Goal: Task Accomplishment & Management: Complete application form

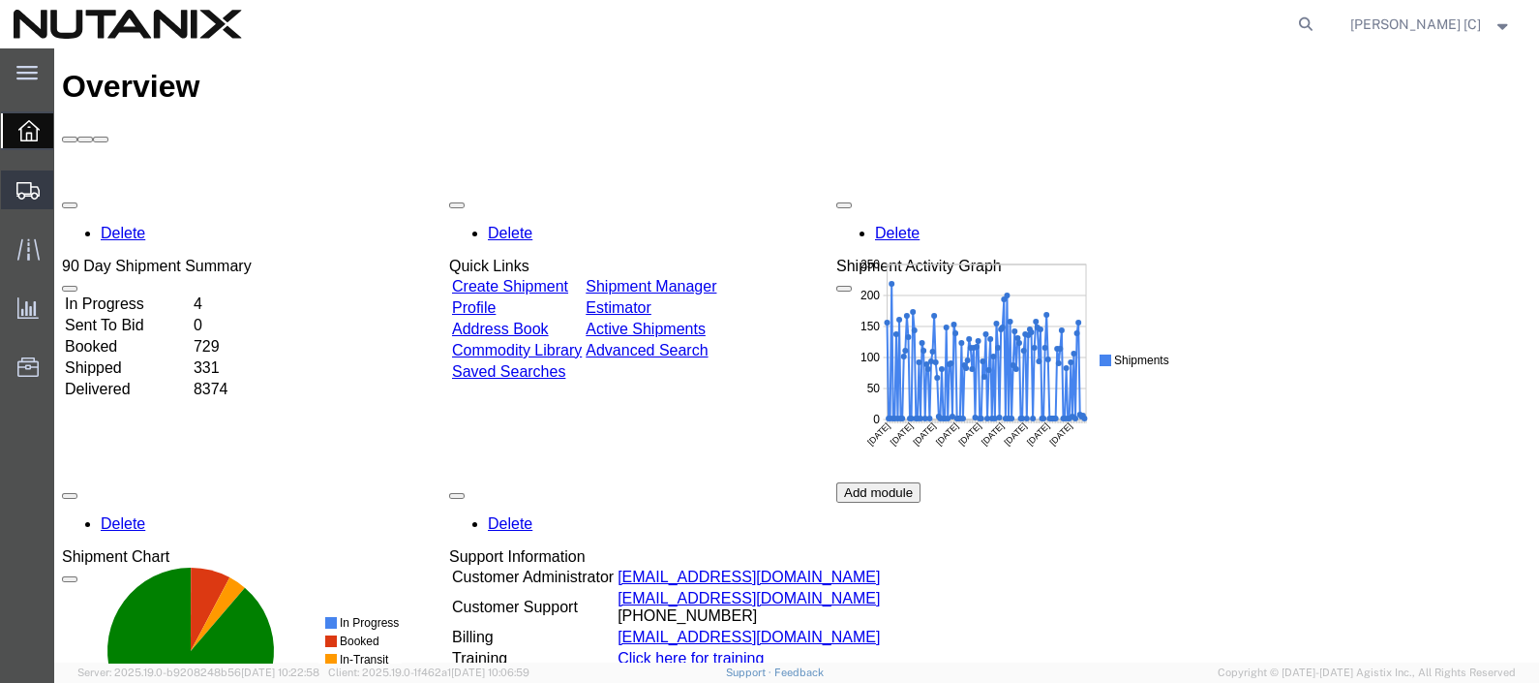
click at [0, 0] on span "Create Shipment" at bounding box center [0, 0] width 0 height 0
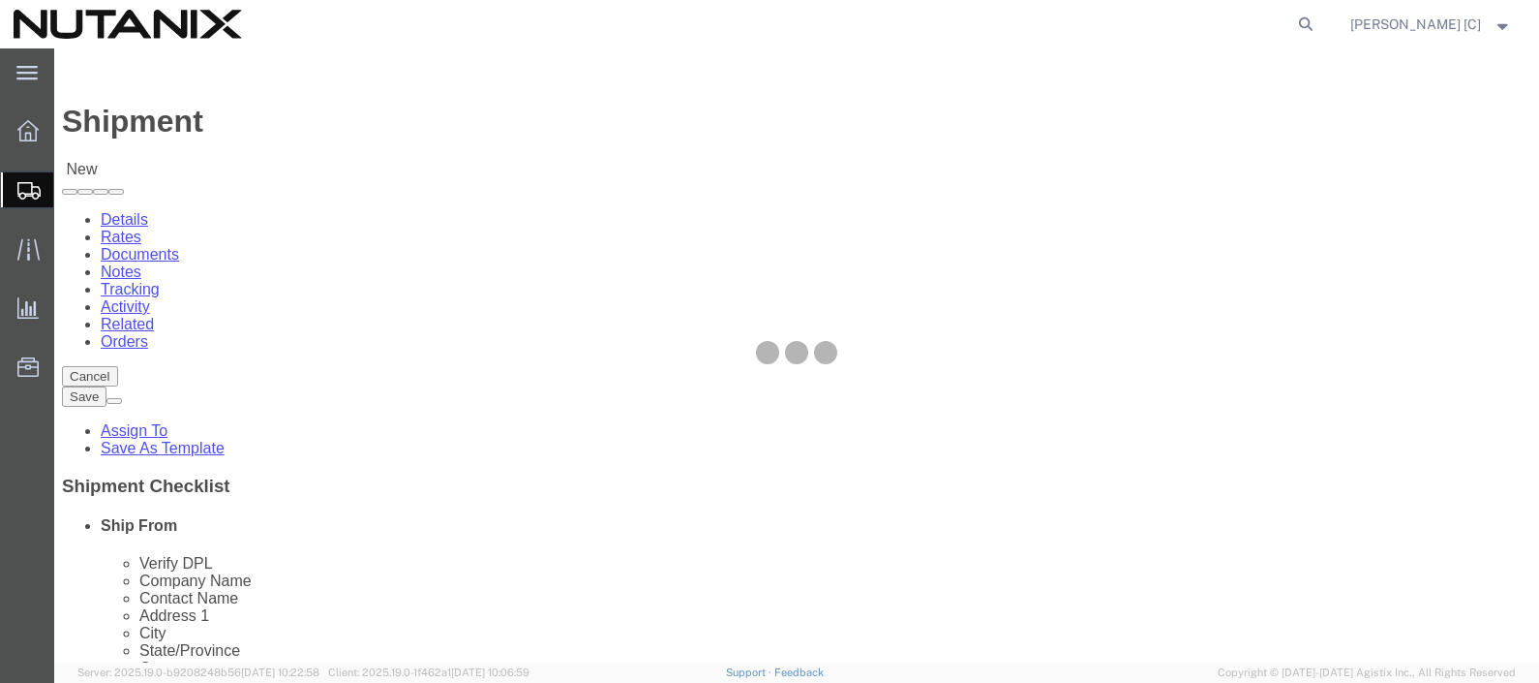
select select
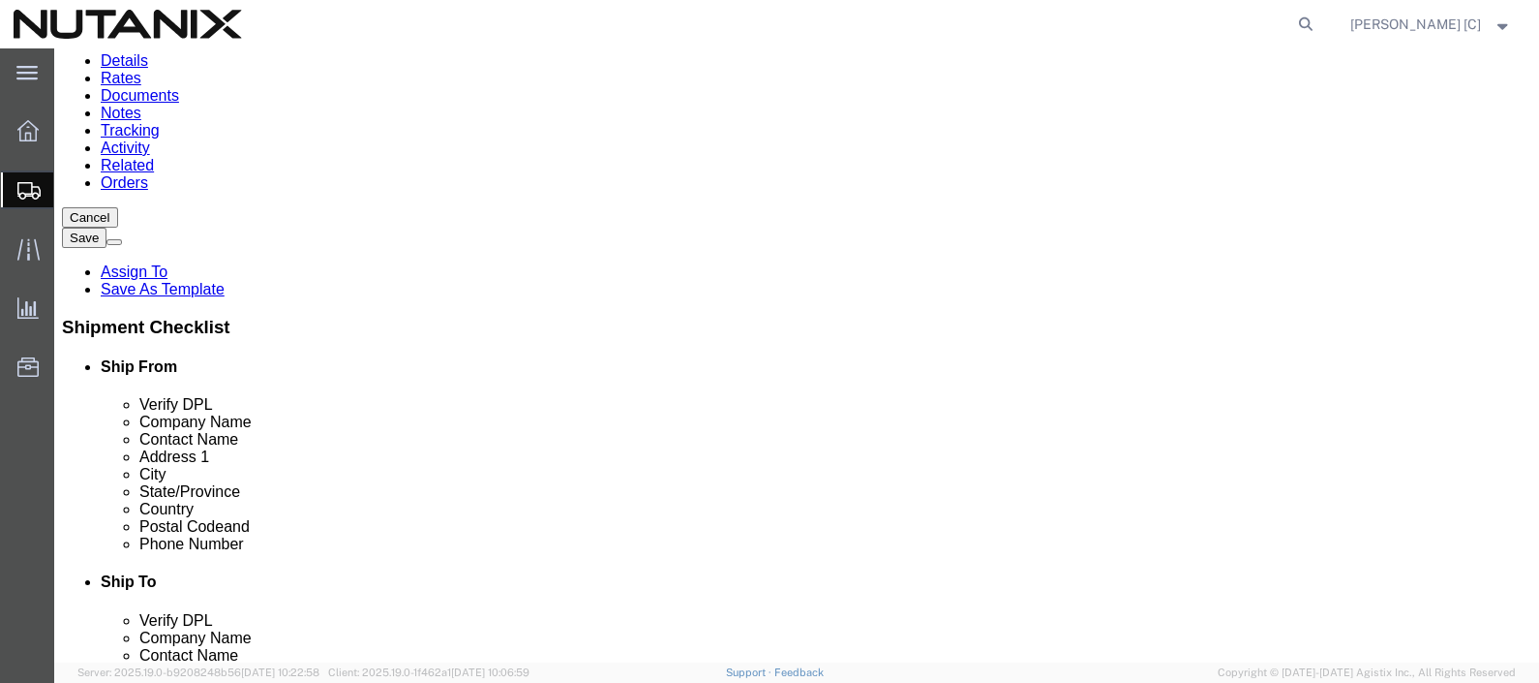
scroll to position [120, 0]
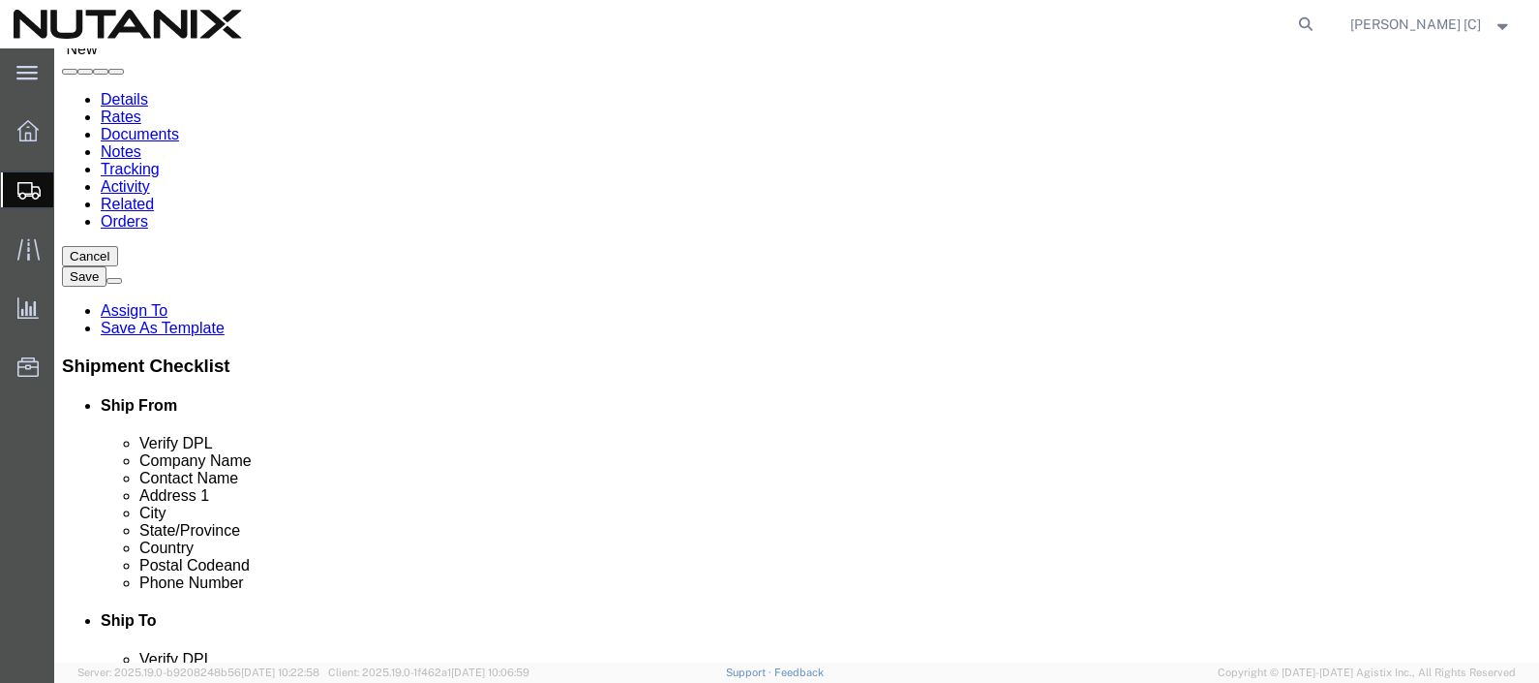
paste input "NSEC 2025/[PERSON_NAME]"
type input "NSEC 2025/[PERSON_NAME]"
paste input "NSEC 2025/[PERSON_NAME]"
type input "NSEC 2025/[PERSON_NAME]"
click input "text"
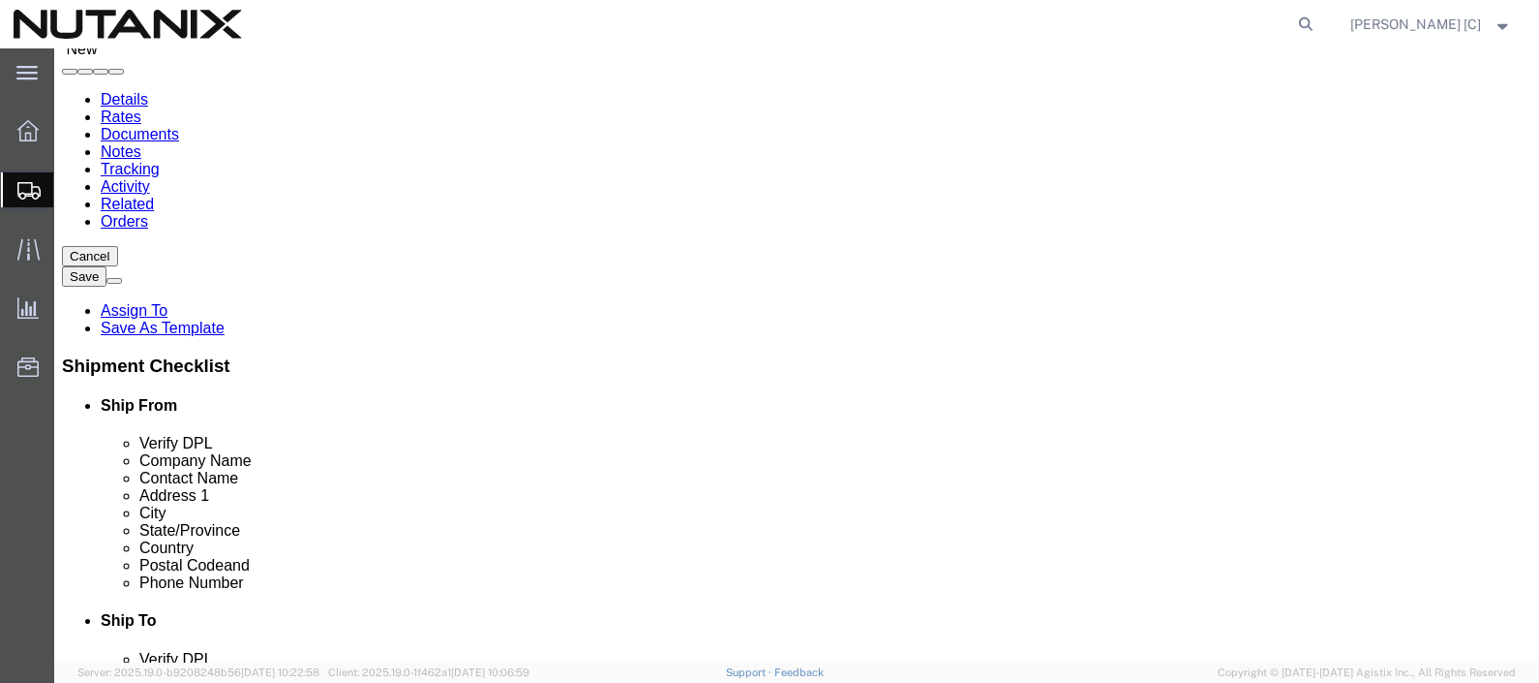
paste input "NSEC 2025/[PERSON_NAME]"
type input "NSEC 2025/[PERSON_NAME]"
paste input "[STREET_ADDRESS]"
drag, startPoint x: 325, startPoint y: 312, endPoint x: 356, endPoint y: 310, distance: 31.0
click input "[STREET_ADDRESS]"
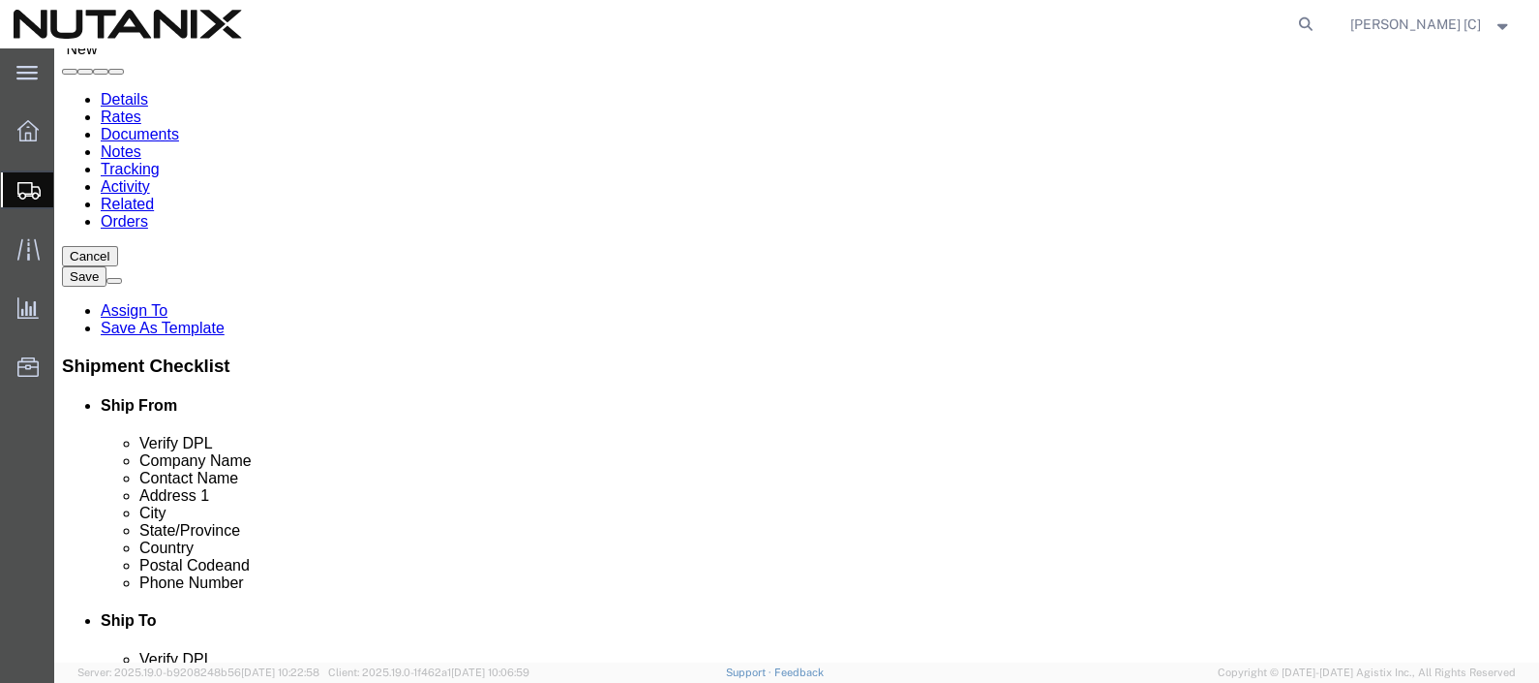
type input "[STREET_ADDRESS]"
paste input "#700"
type input "#700"
paste input "Franklin"
type input "Franklin"
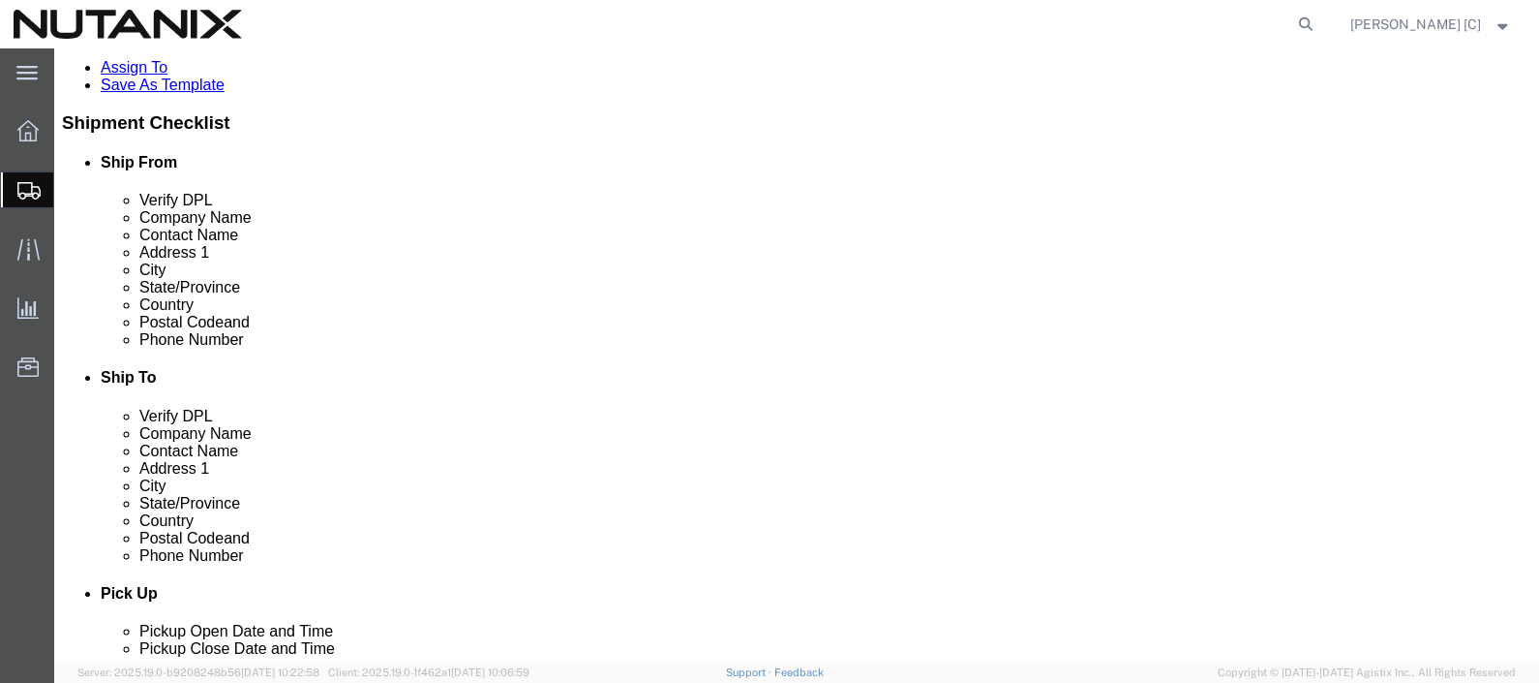
scroll to position [1004, 0]
paste input "27067"
type input "27067"
click input "text"
type input "9192474215"
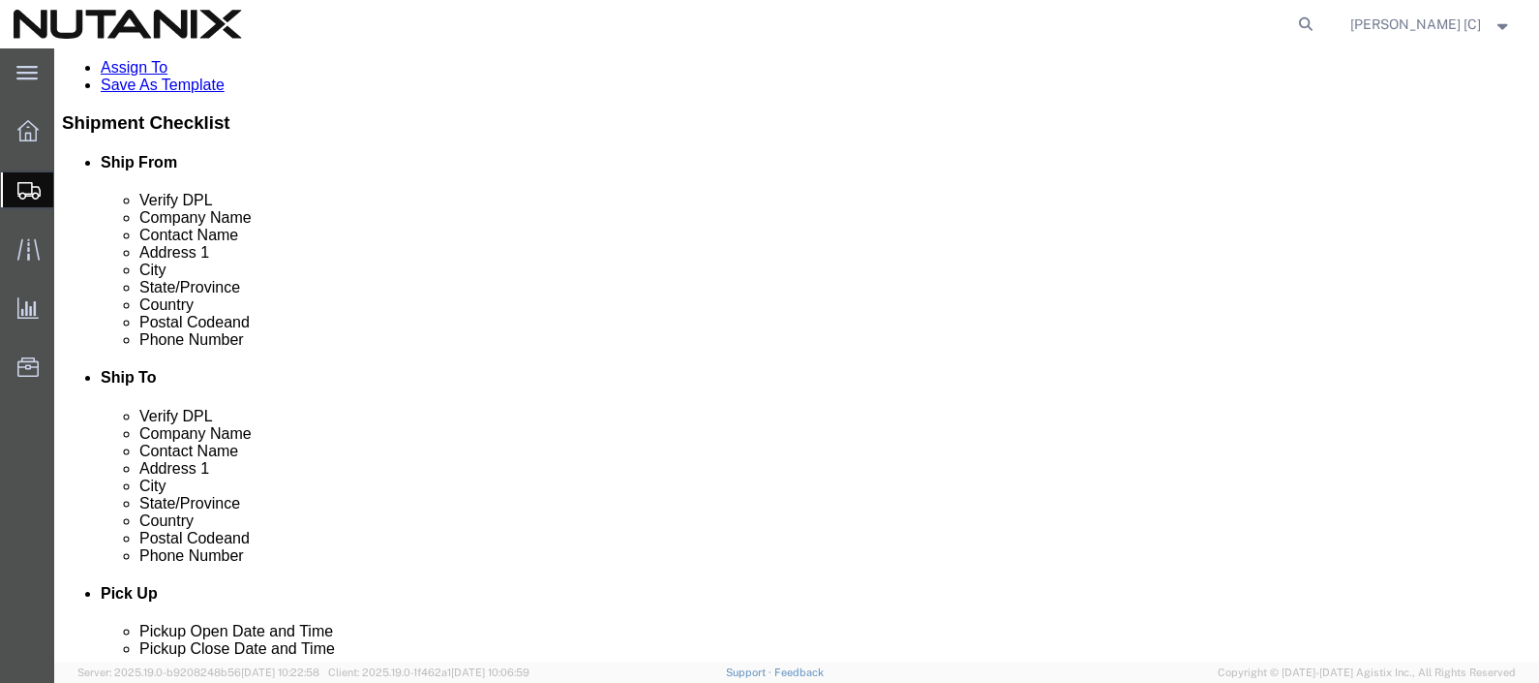
type input "[DOMAIN_NAME][EMAIL_ADDRESS][DOMAIN_NAME]"
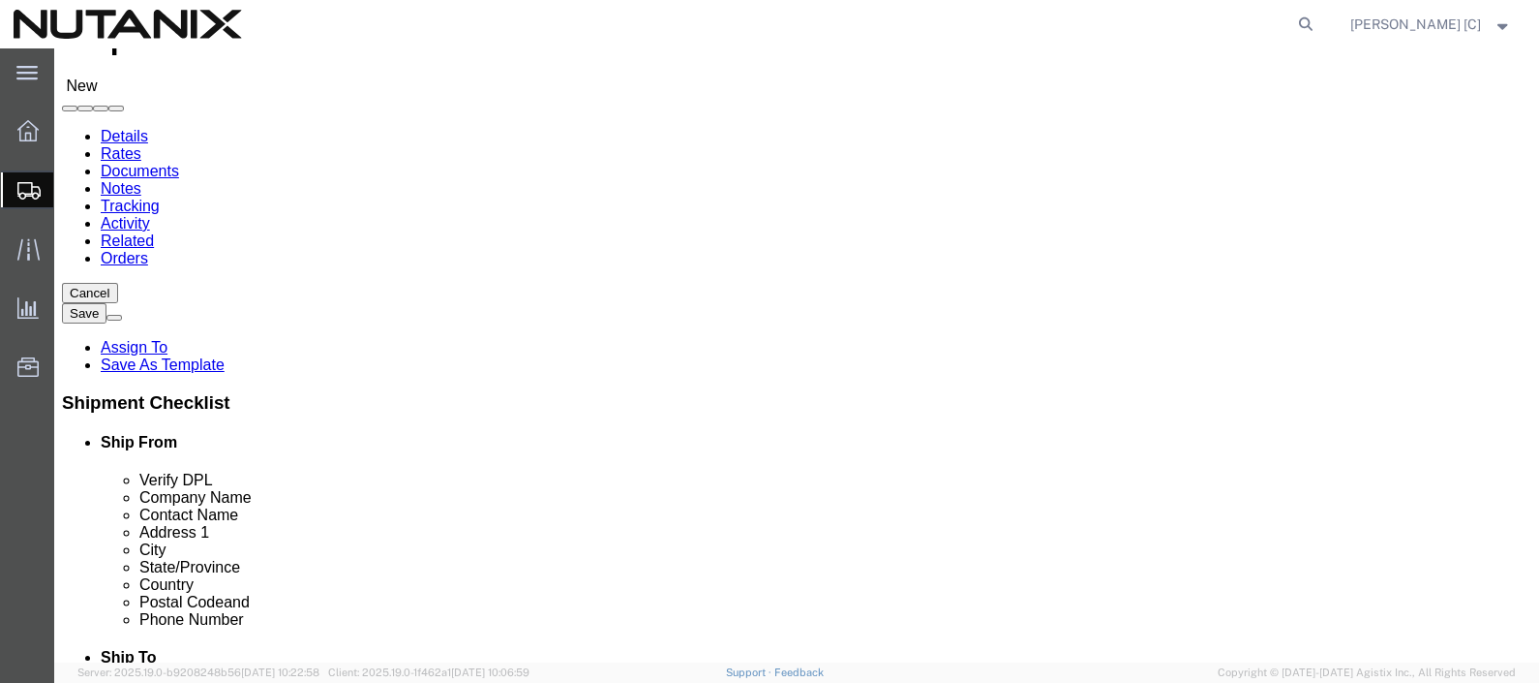
scroll to position [120, 0]
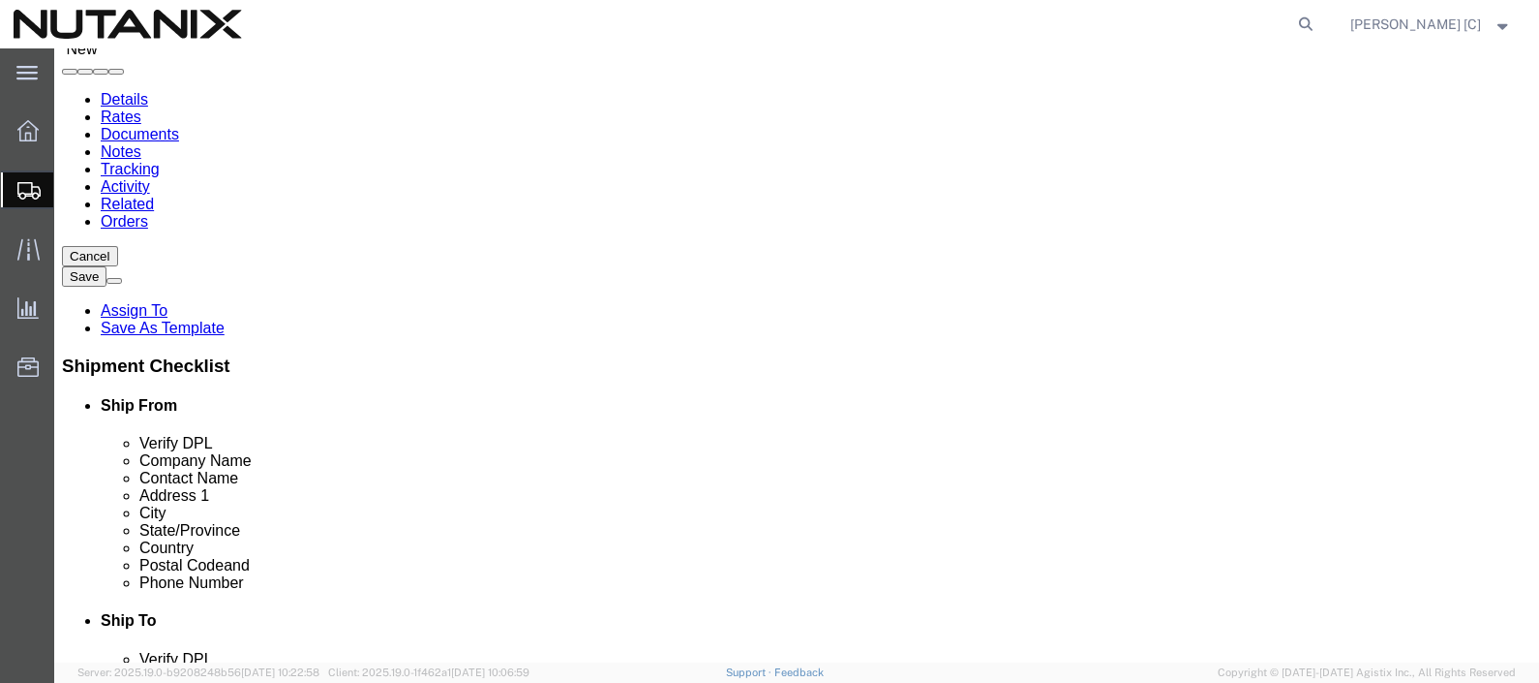
drag, startPoint x: 329, startPoint y: 318, endPoint x: 206, endPoint y: 315, distance: 123.0
click div "[STREET_ADDRESS]"
paste input "[STREET_ADDRESS]"
type input "[STREET_ADDRESS]"
drag, startPoint x: 374, startPoint y: 271, endPoint x: 183, endPoint y: 280, distance: 190.9
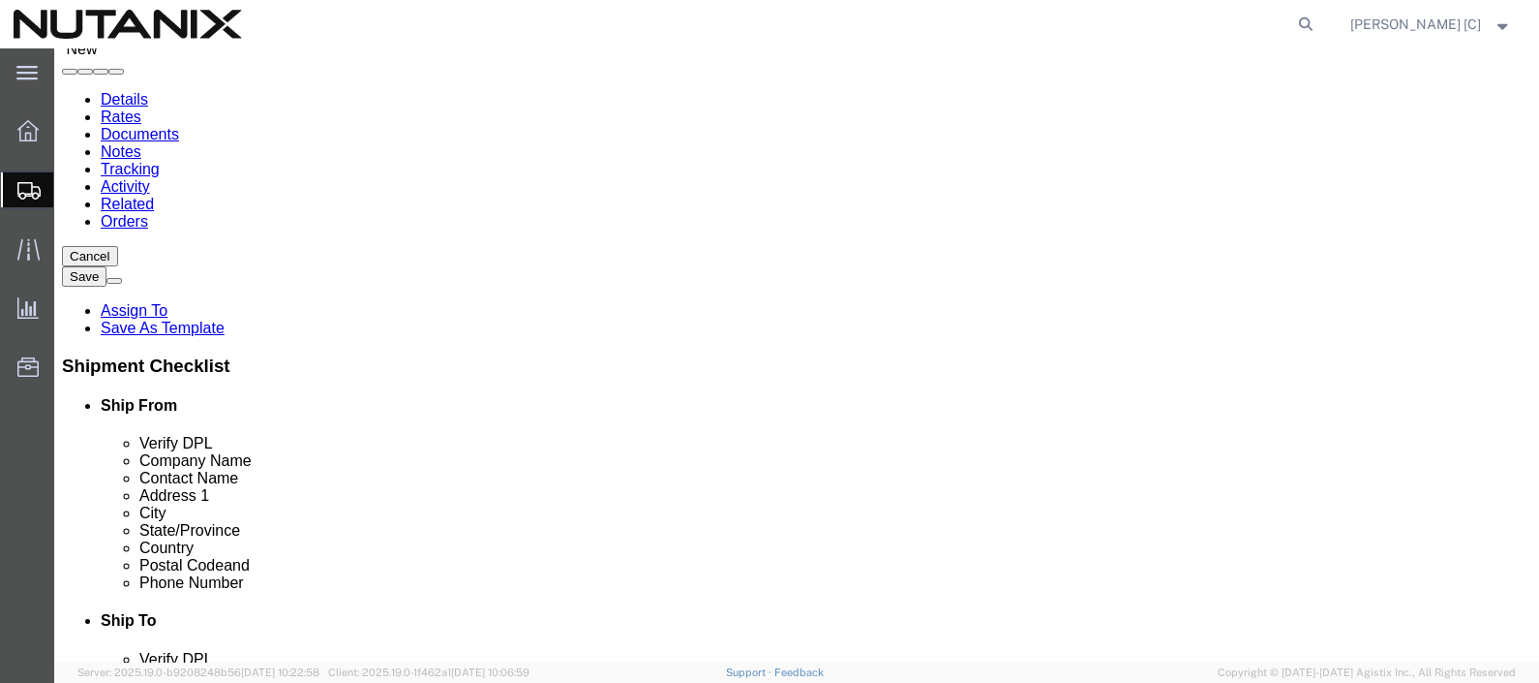
click div "Contact Name NSEC 2025/[PERSON_NAME]"
paste input "NSEC 2025/[PERSON_NAME]"
type input "NSEC 2025/[PERSON_NAME]"
drag, startPoint x: 378, startPoint y: 240, endPoint x: 201, endPoint y: 236, distance: 176.2
click div "NSEC 2025/[PERSON_NAME]"
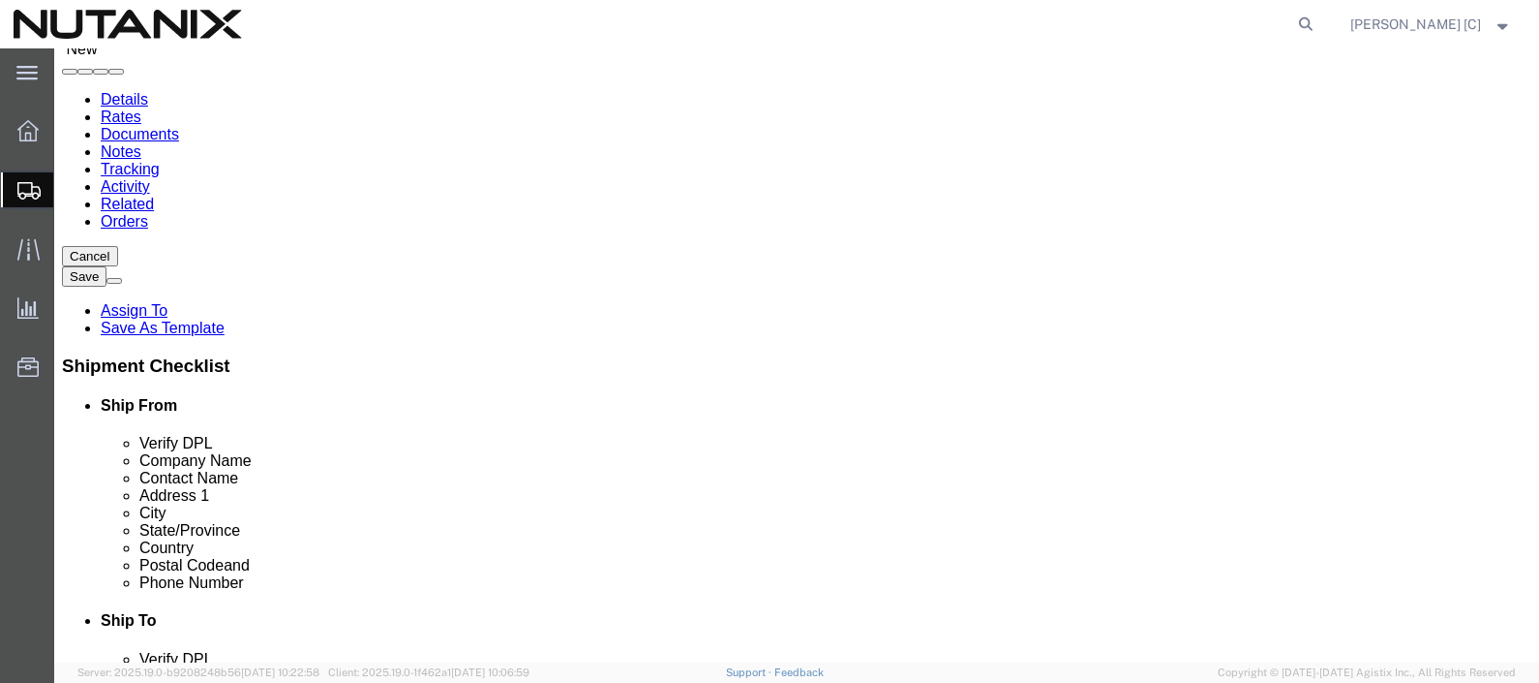
paste input "NSEC 2025/[PERSON_NAME]"
type input "NSEC 2025/[PERSON_NAME]"
drag, startPoint x: 381, startPoint y: 199, endPoint x: -59, endPoint y: 177, distance: 441.1
click html "Shipment New Details Rates Documents Notes Tracking Activity Related Orders Can…"
drag, startPoint x: 387, startPoint y: 197, endPoint x: -46, endPoint y: 150, distance: 435.3
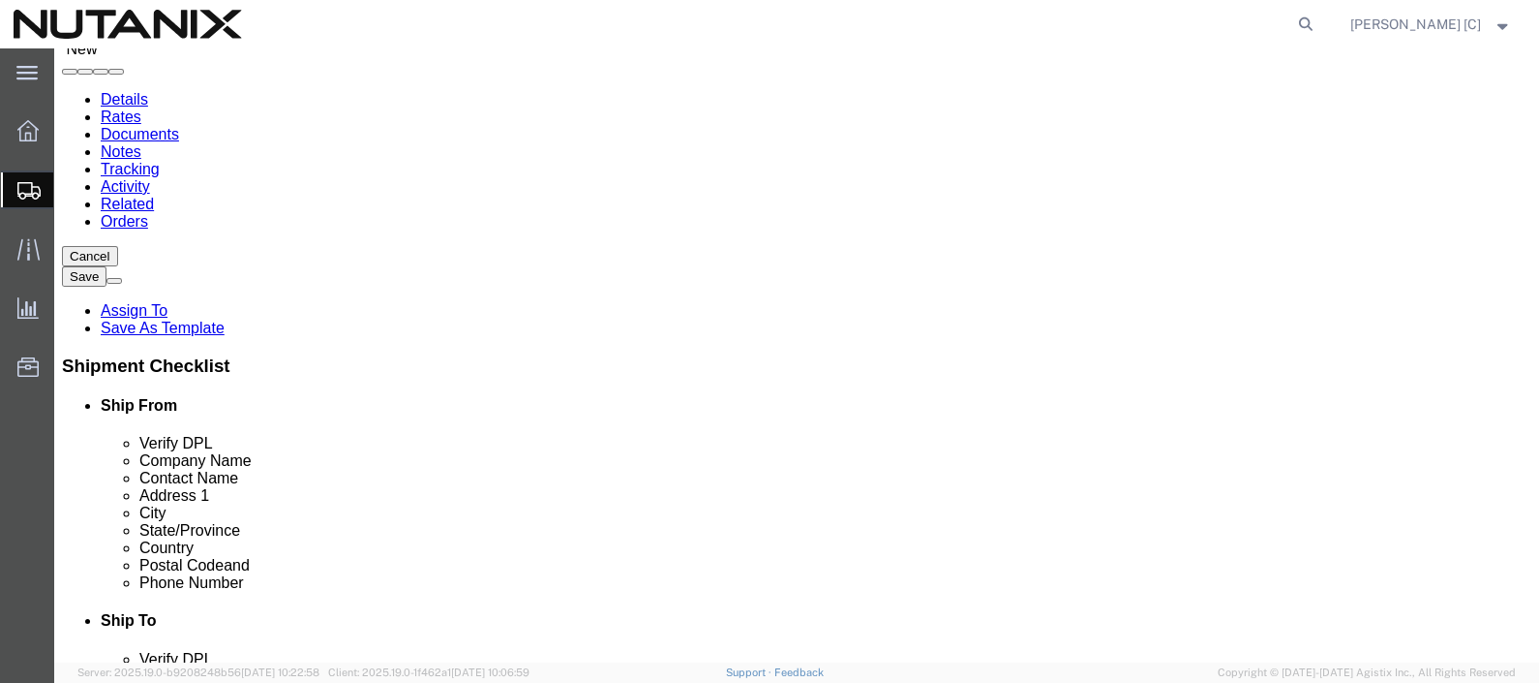
click html "Shipment New Details Rates Documents Notes Tracking Activity Related Orders Can…"
drag, startPoint x: 269, startPoint y: 344, endPoint x: 207, endPoint y: 353, distance: 62.7
click div "#700"
paste input "#700"
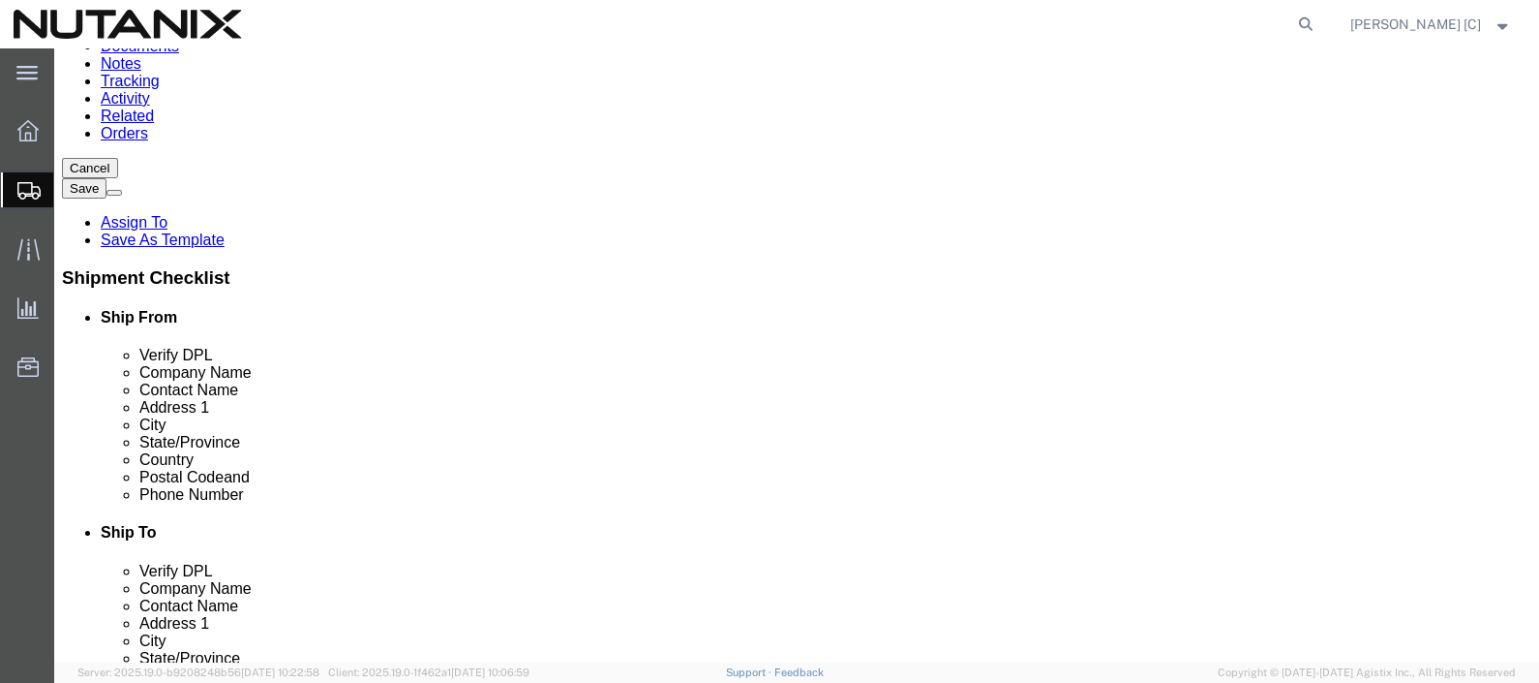
scroll to position [241, 0]
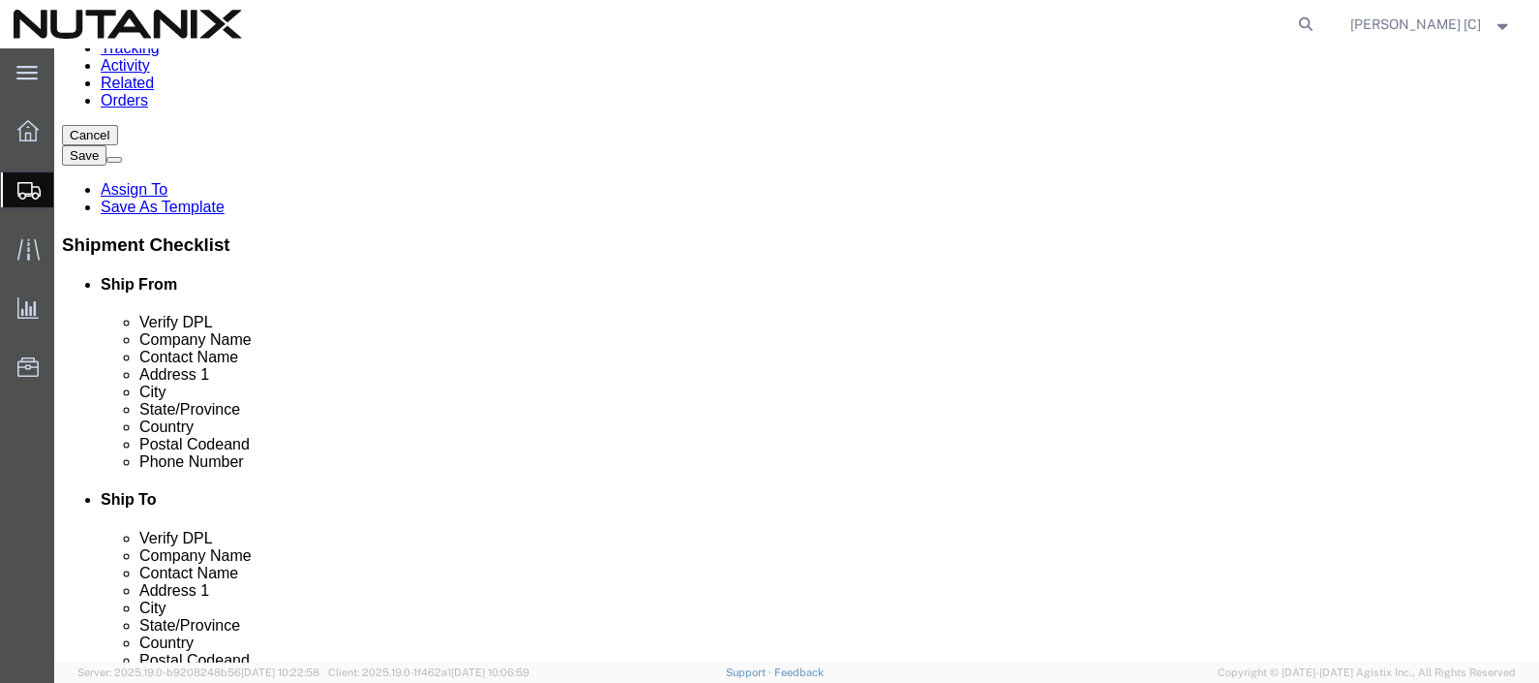
type input "#700"
drag, startPoint x: 270, startPoint y: 261, endPoint x: 186, endPoint y: 266, distance: 84.4
click div "City Franklin"
paste input "Franklin"
type input "Franklin"
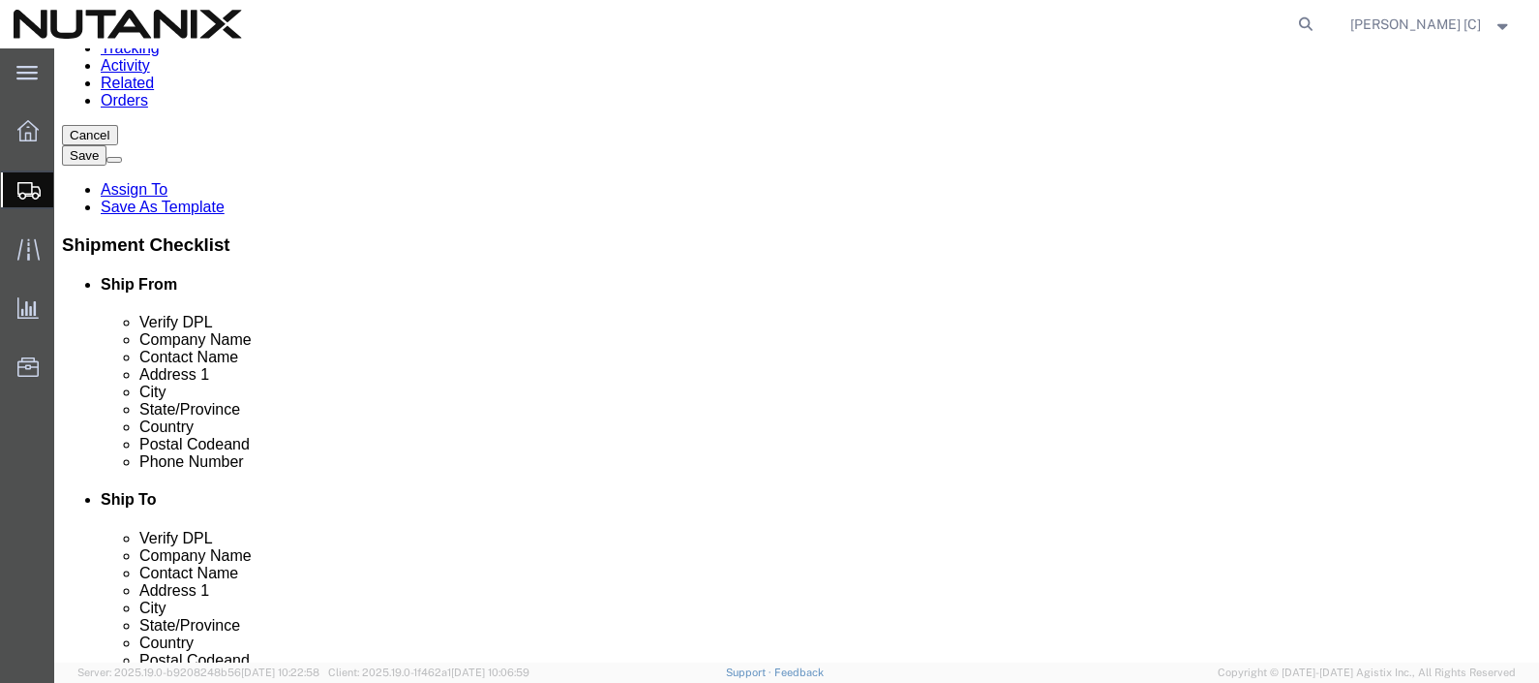
type input "ten"
drag, startPoint x: 261, startPoint y: 382, endPoint x: 208, endPoint y: 375, distance: 53.8
click div "27067"
paste input "27067"
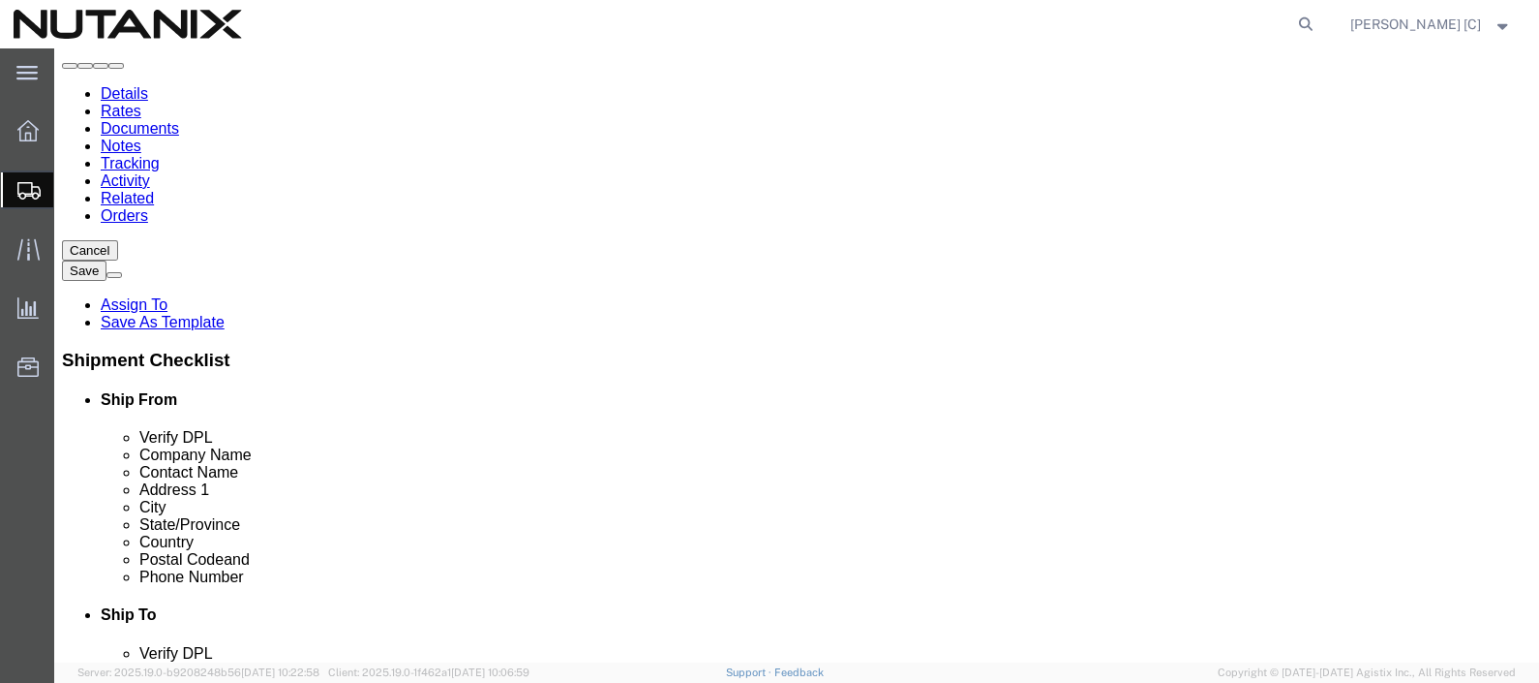
scroll to position [0, 0]
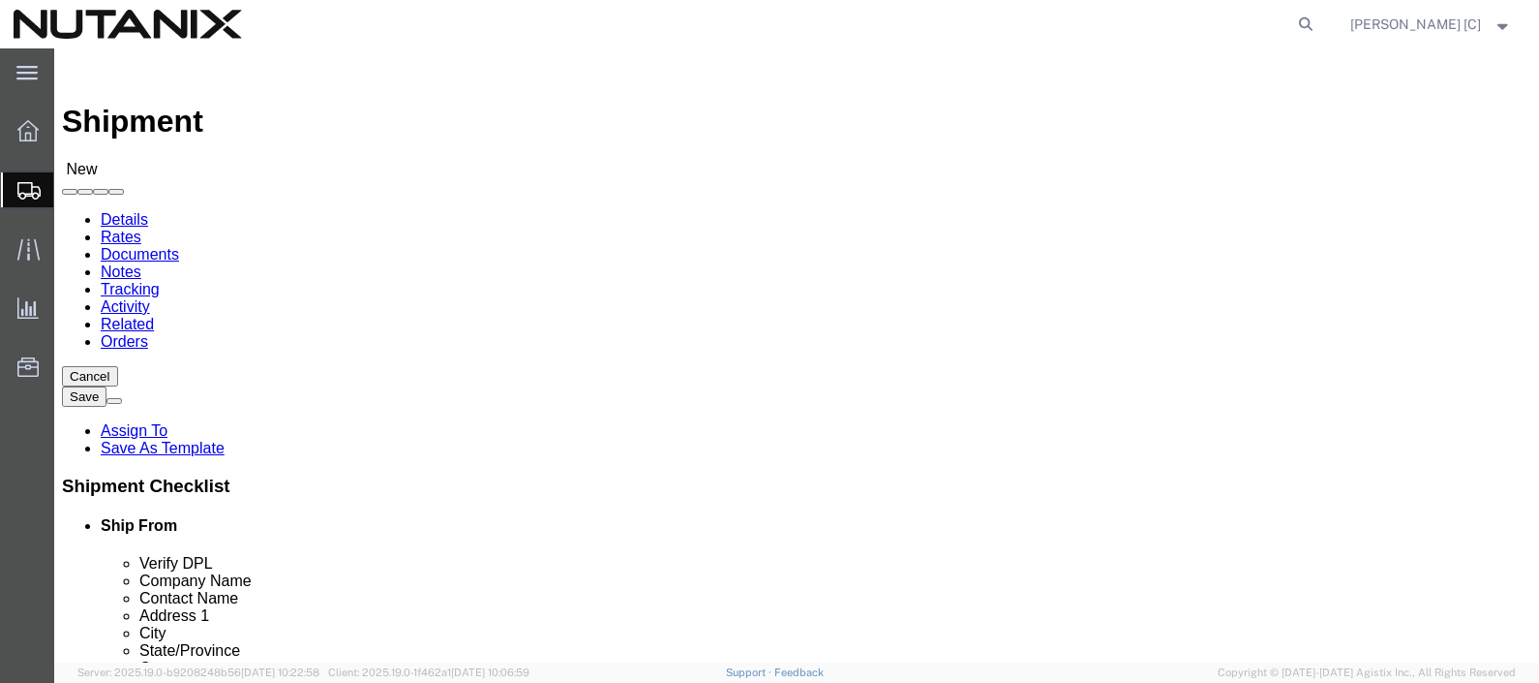
type input "27067"
type input "durh"
select select "46554"
select select "NC"
click input "text"
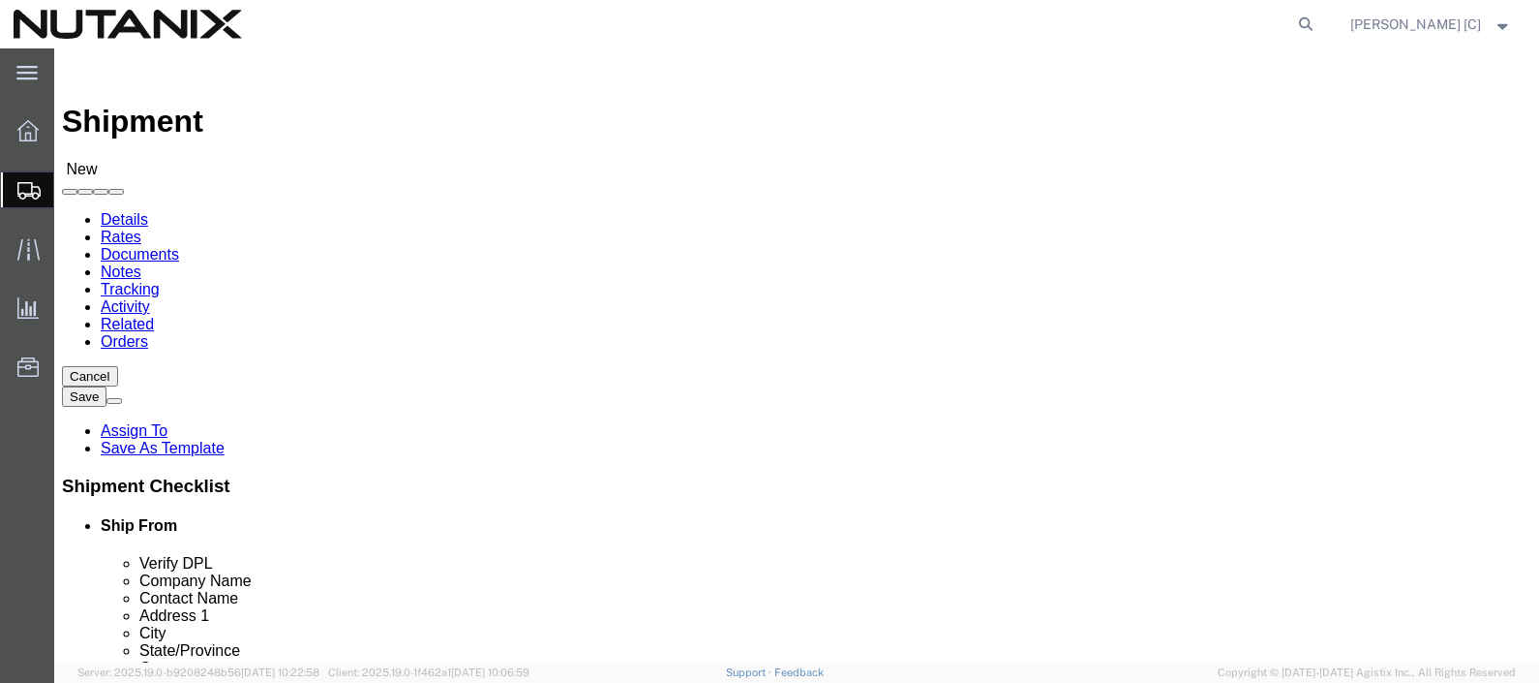
type input "[PERSON_NAME]"
type input "[STREET_ADDRESS]"
type input "Ste 700"
type input "[GEOGRAPHIC_DATA]"
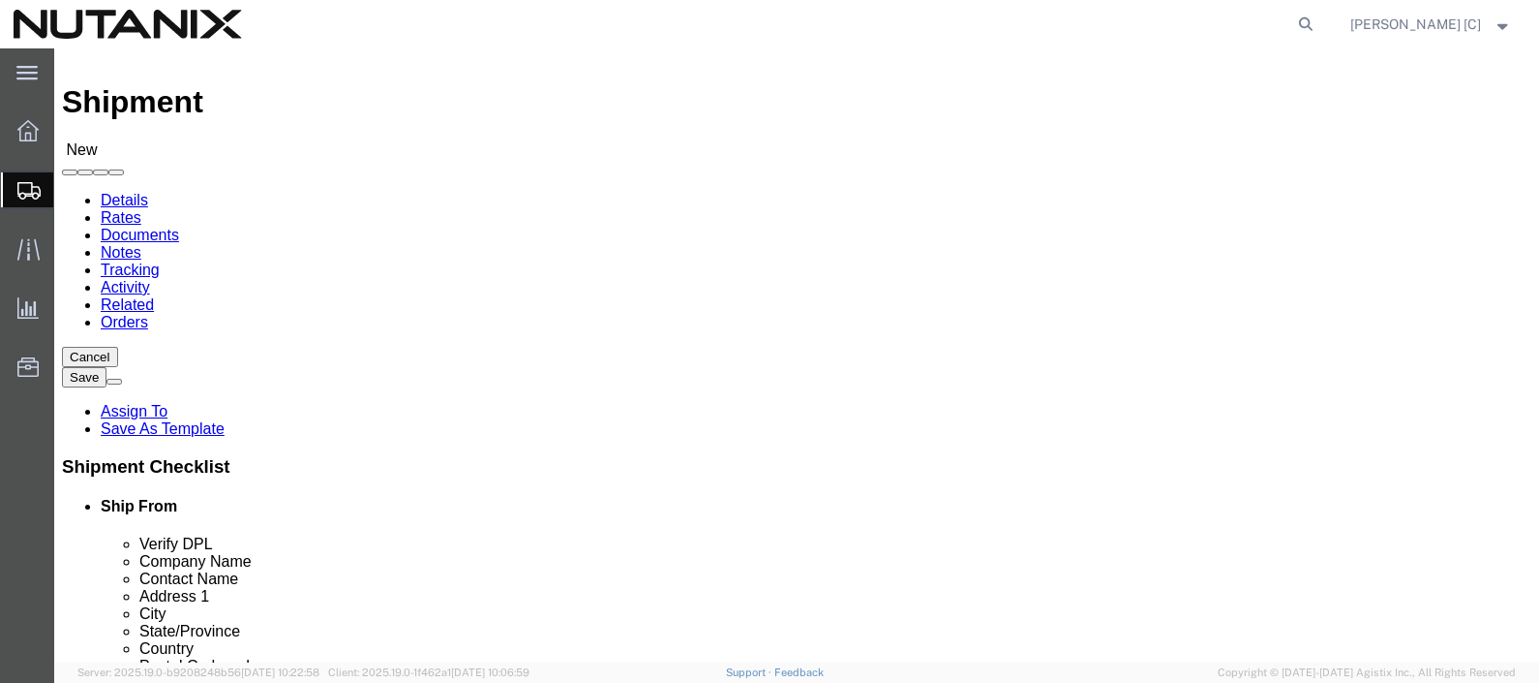
type input "27701"
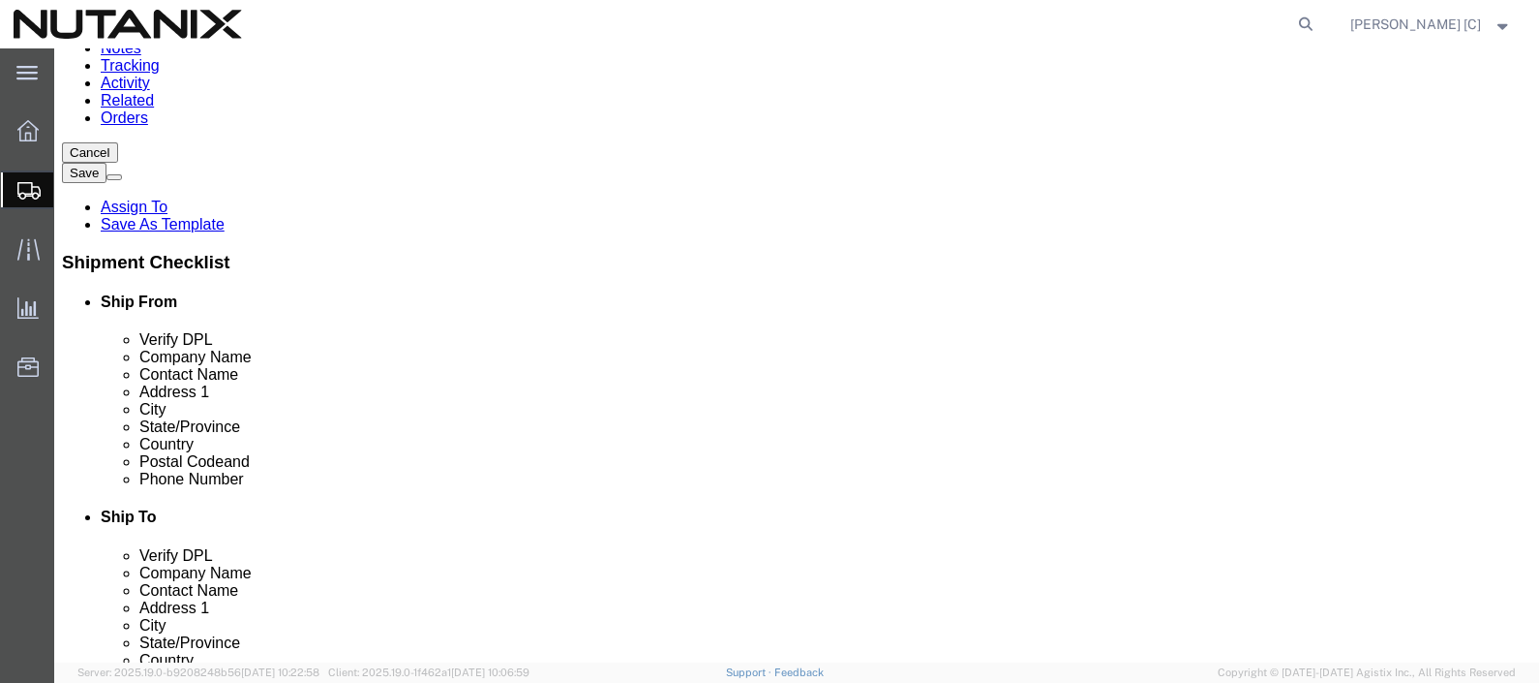
scroll to position [261, 0]
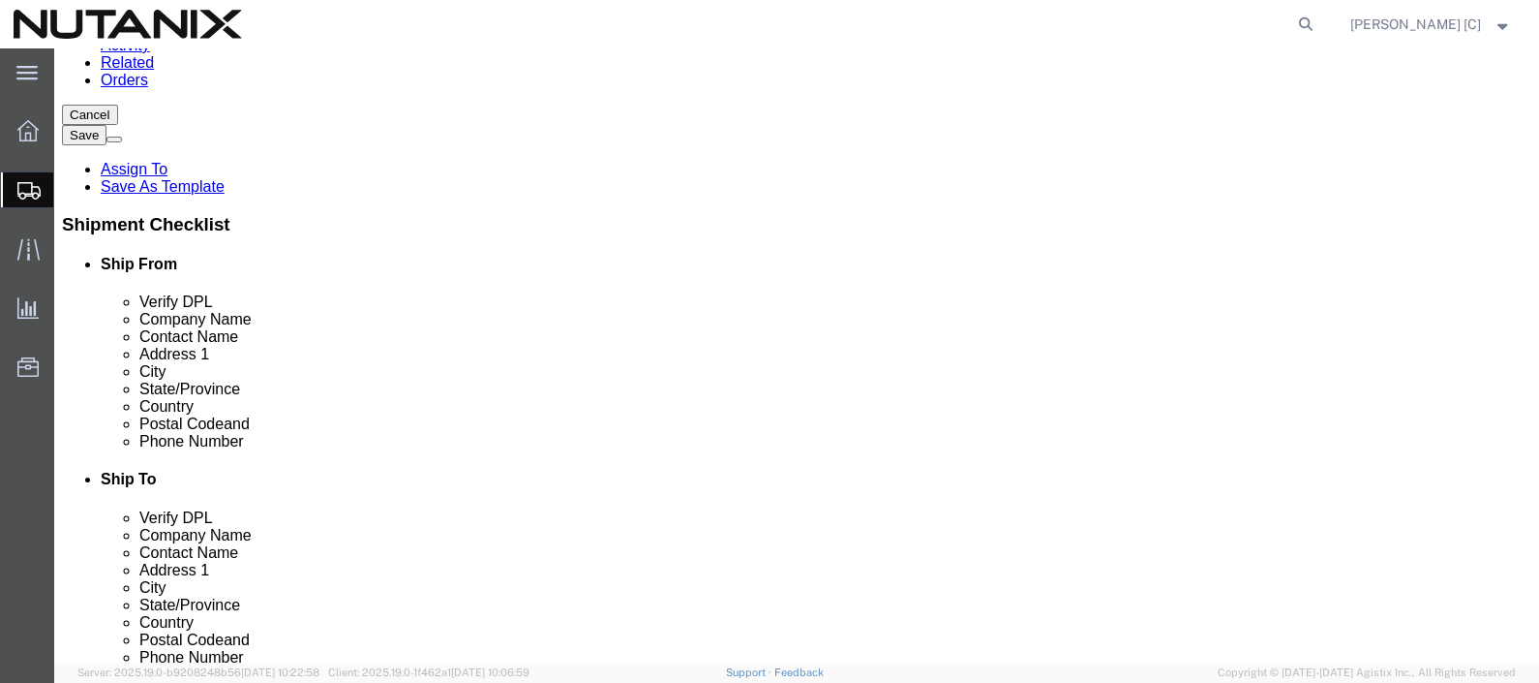
click input "[DOMAIN_NAME][EMAIL_ADDRESS][DOMAIN_NAME]"
click div "[DOMAIN_NAME][EMAIL_ADDRESS][DOMAIN_NAME]"
drag, startPoint x: 324, startPoint y: 391, endPoint x: -59, endPoint y: 366, distance: 384.2
click html "Shipment New Details Rates Documents Notes Tracking Activity Related Orders Can…"
type input "9192474215"
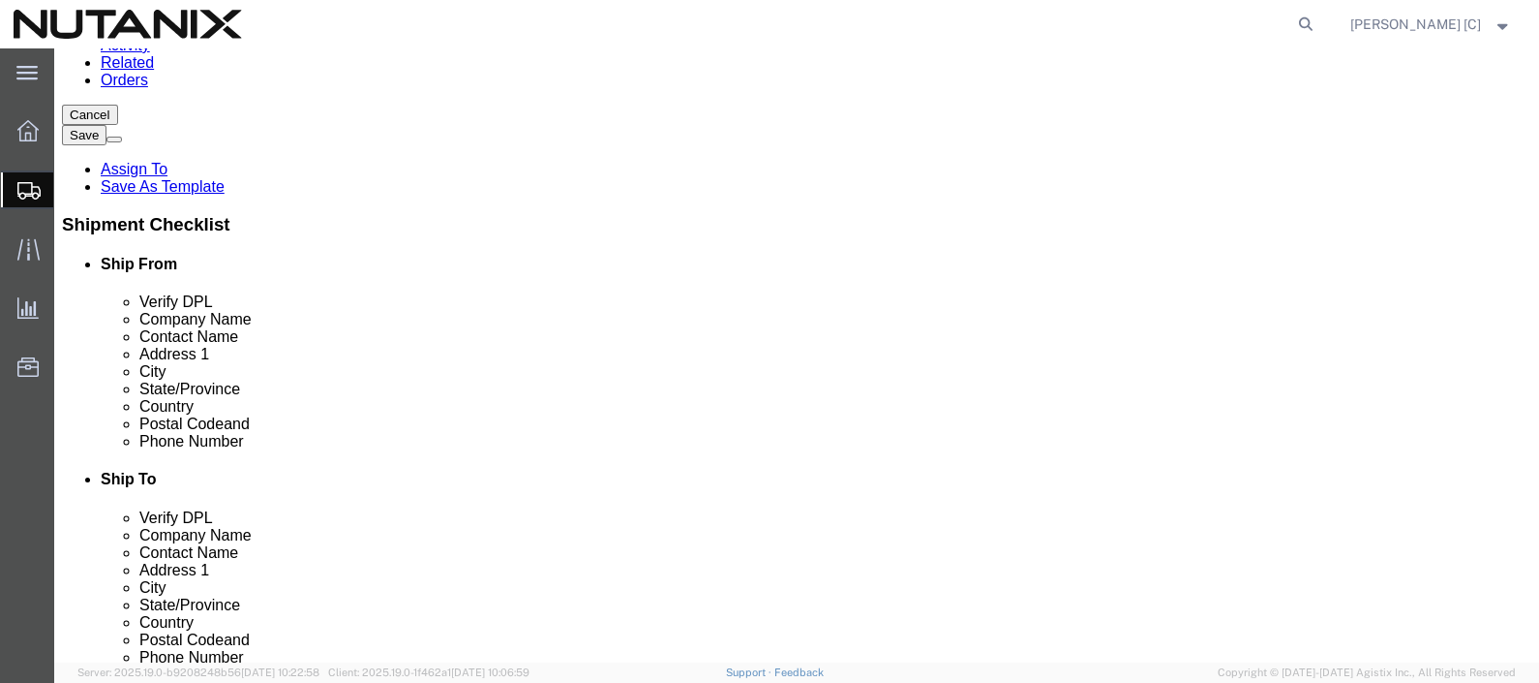
type input "[DOMAIN_NAME][EMAIL_ADDRESS][DOMAIN_NAME]"
click input "text"
type input "[DOMAIN_NAME][EMAIL_ADDRESS][DOMAIN_NAME]"
click input "text"
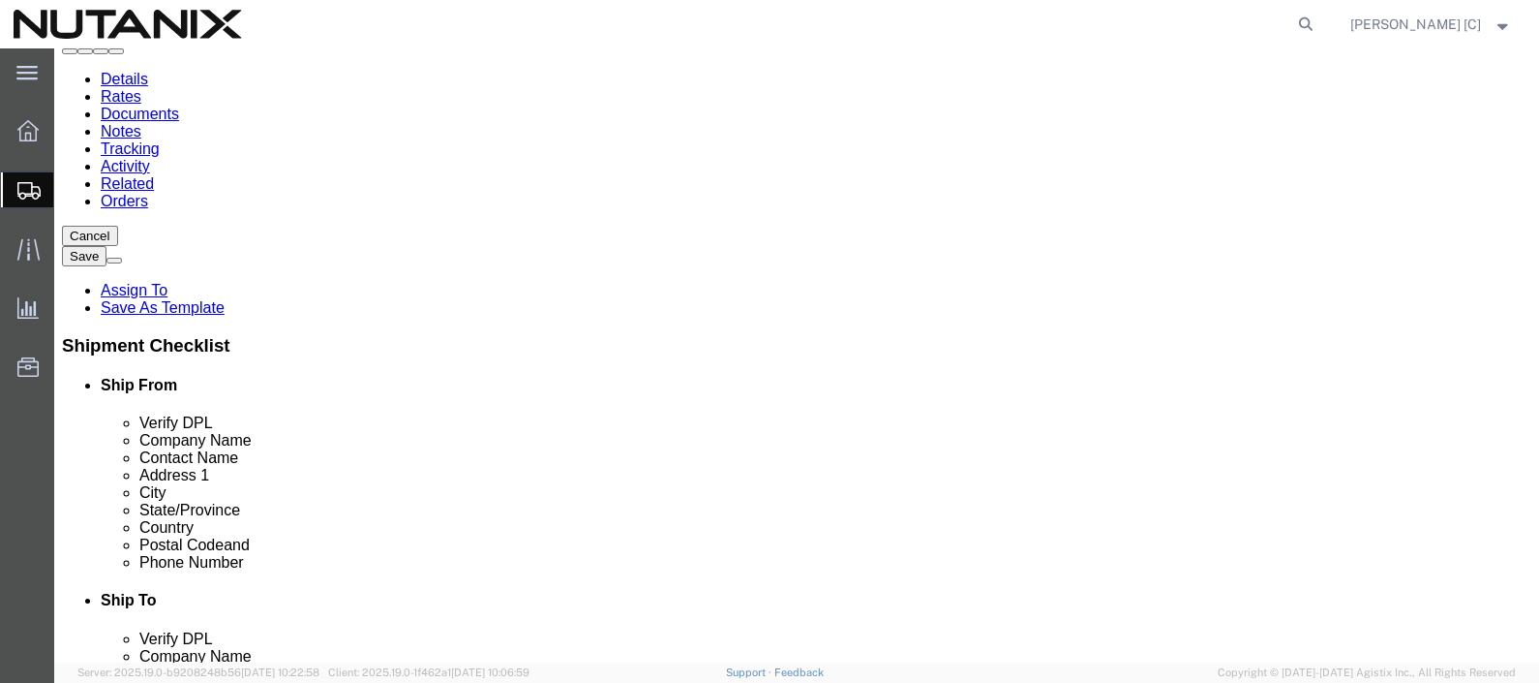
scroll to position [19, 0]
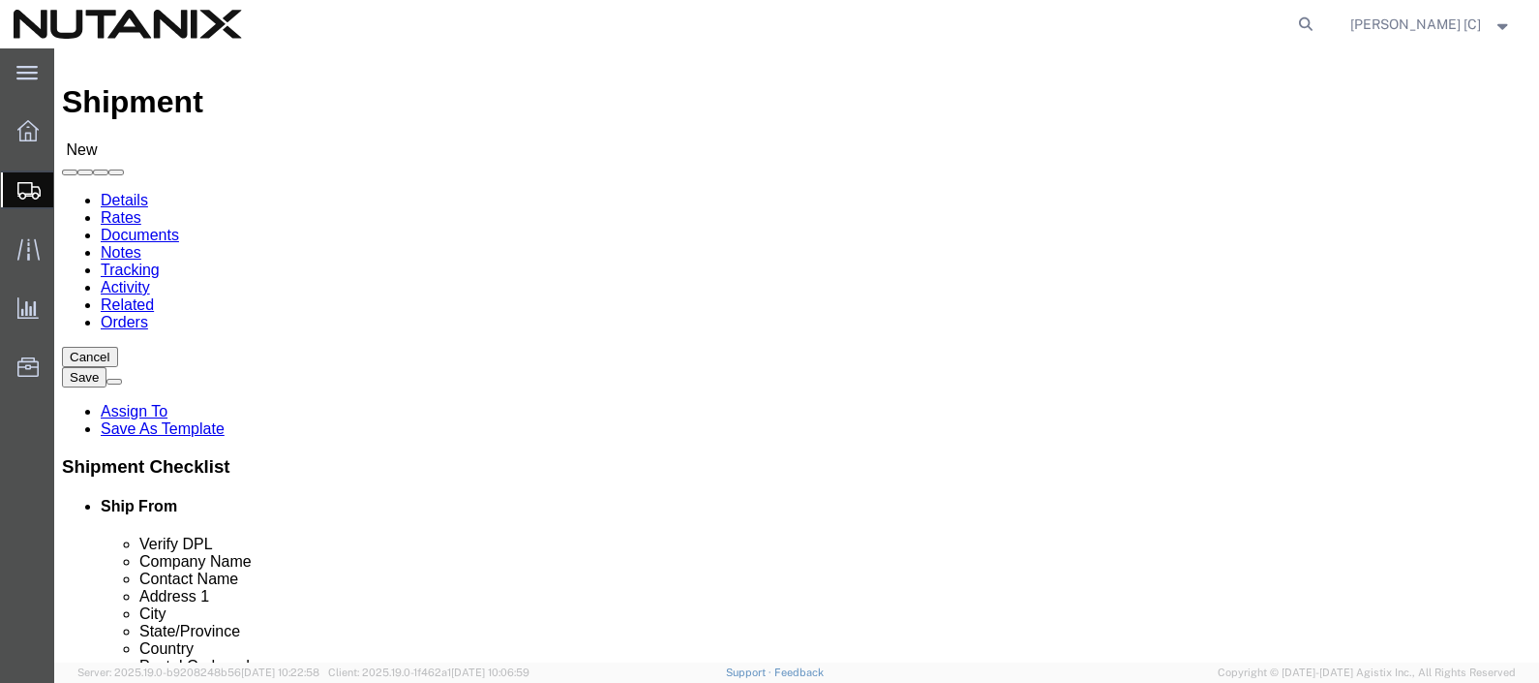
type input "9192474215"
click input "NSEC 2025/[PERSON_NAME]"
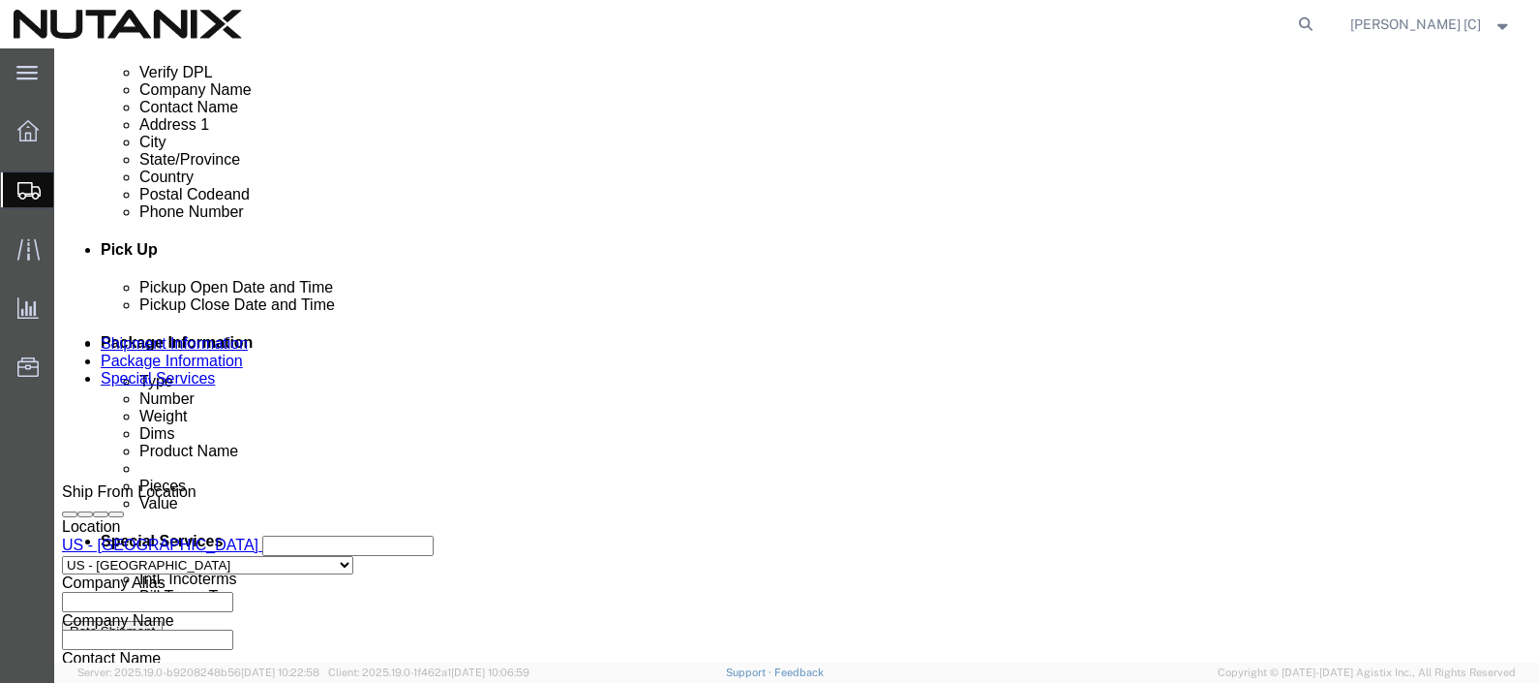
scroll to position [745, 0]
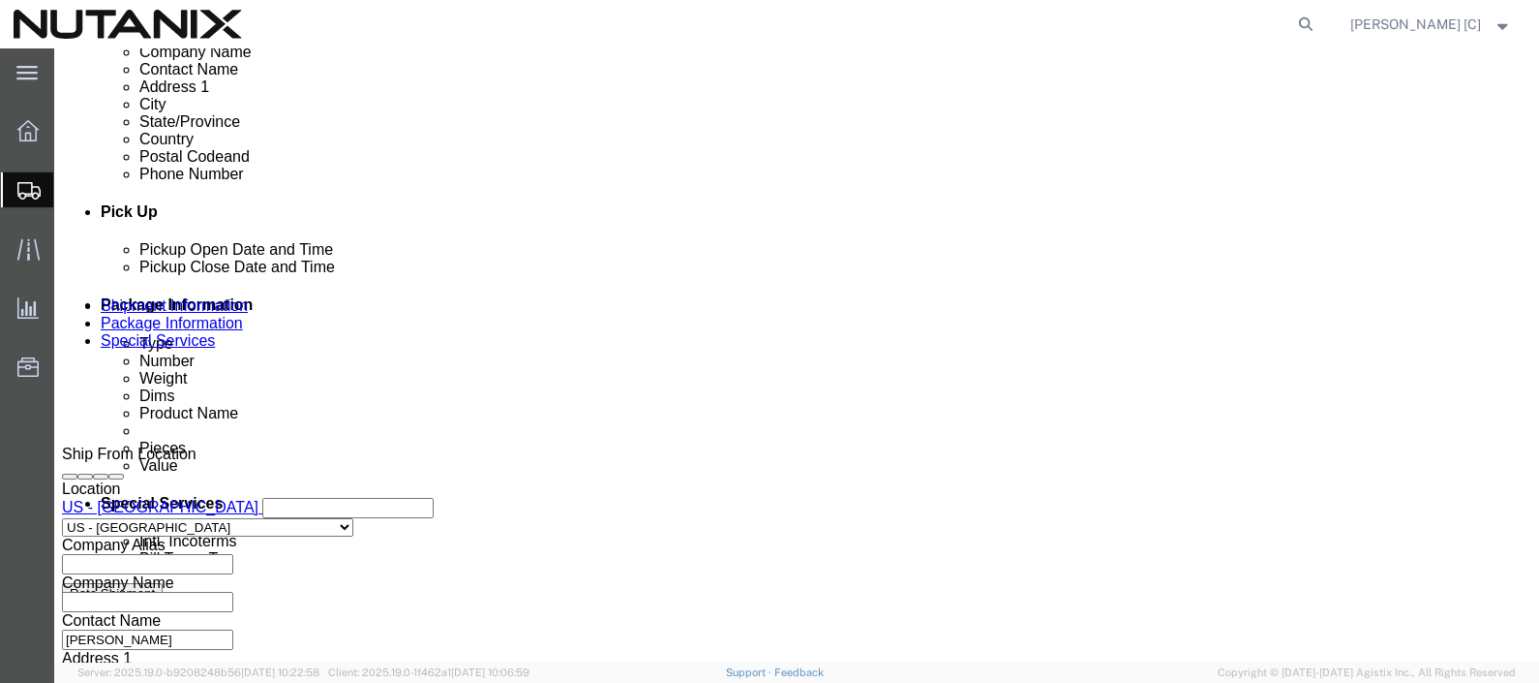
type input "NSEC 2025"
click div "[DATE] 3:00 PM"
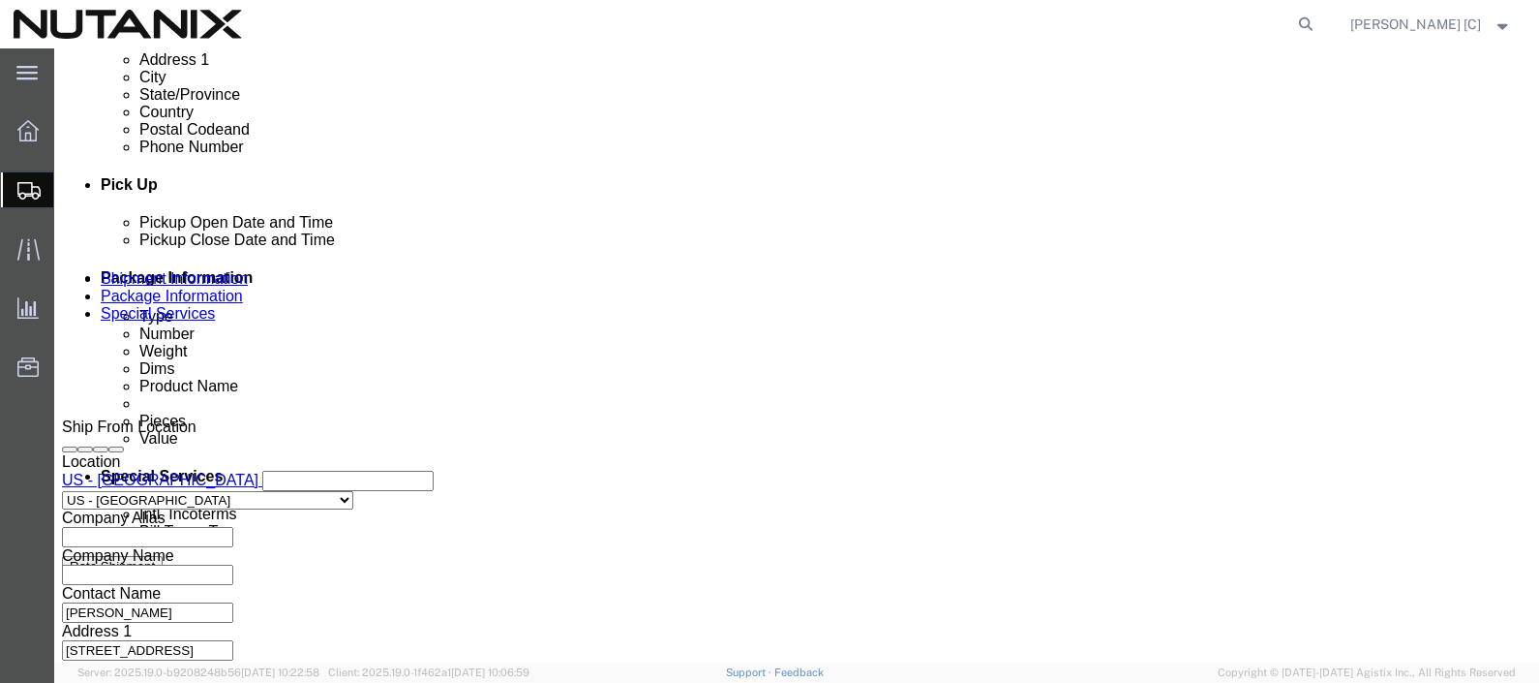
click button "Apply"
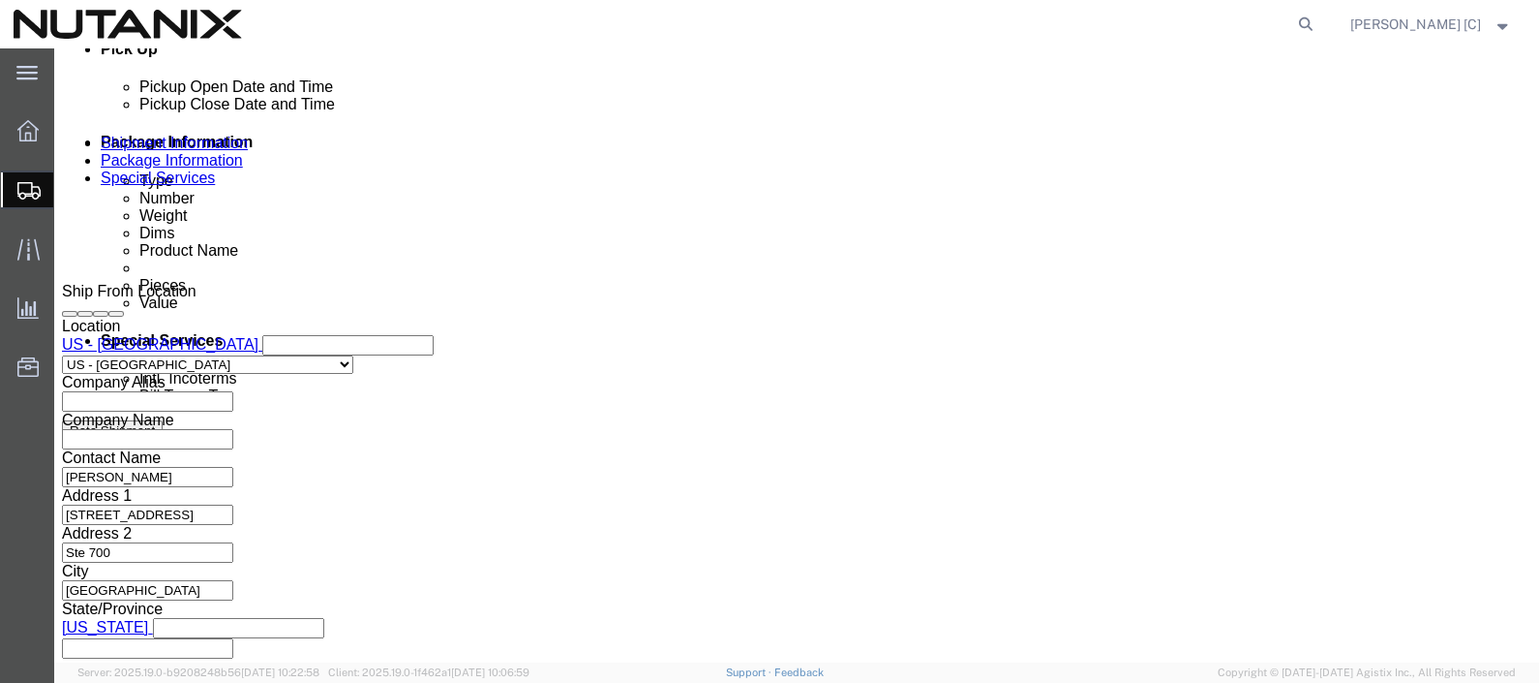
scroll to position [1014, 0]
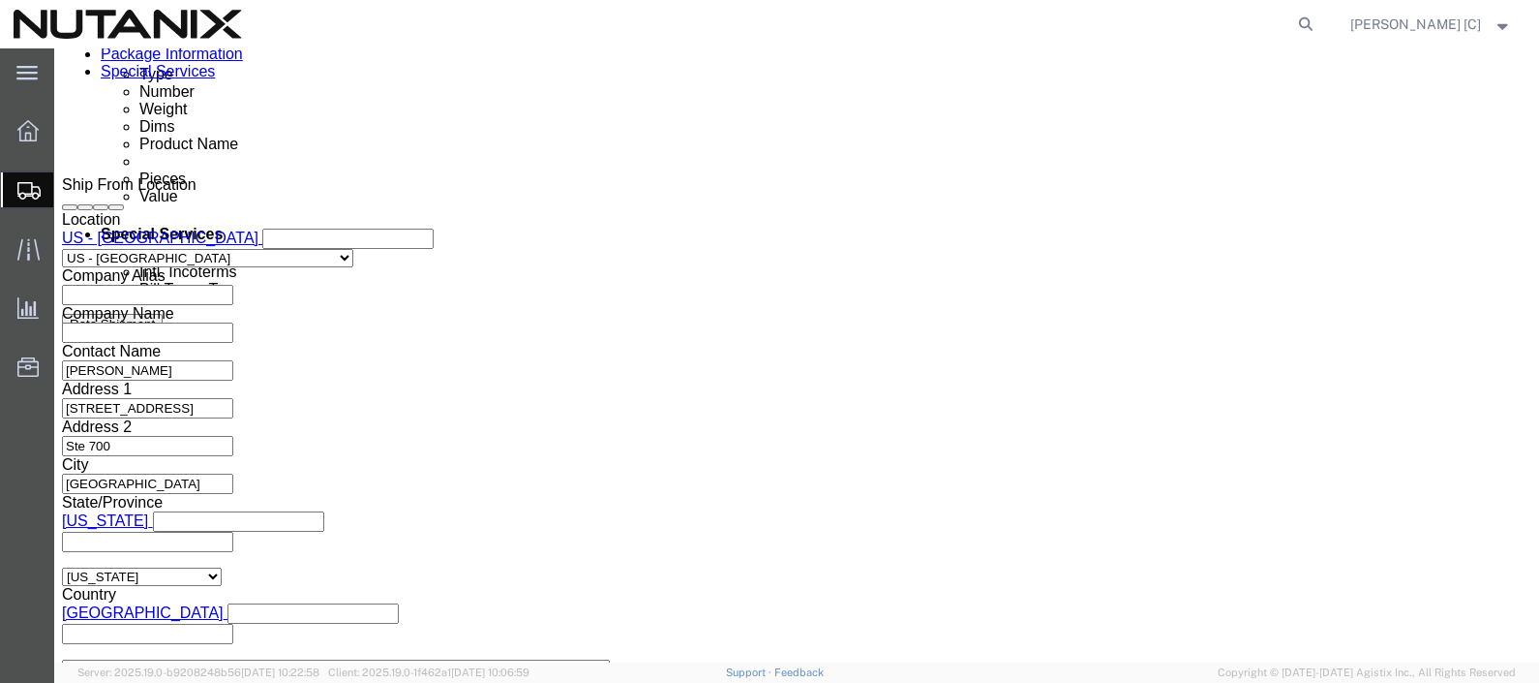
click select "Select Account Type Activity ID Airline Appointment Number ASN Batch Request # …"
select select "PURCHORD"
click select "Select Account Type Activity ID Airline Appointment Number ASN Batch Request # …"
click input "text"
paste input "Code 53606"
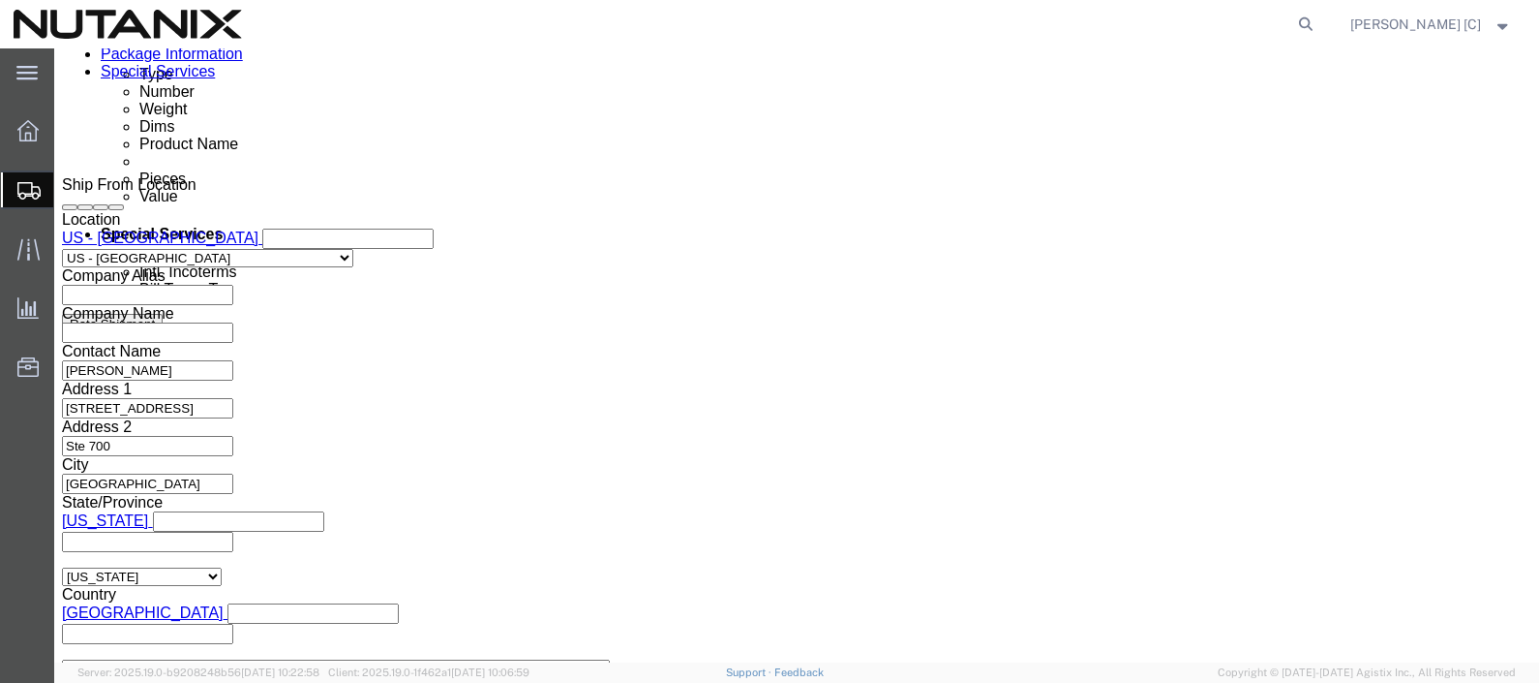
scroll to position [0, 0]
type input "Cost Center 53606"
click select "Select Air Less than Truckload Multi-Leg Ocean Freight Rail Small Parcel Truckl…"
select select "SMAL"
click select "Select Air Less than Truckload Multi-Leg Ocean Freight Rail Small Parcel Truckl…"
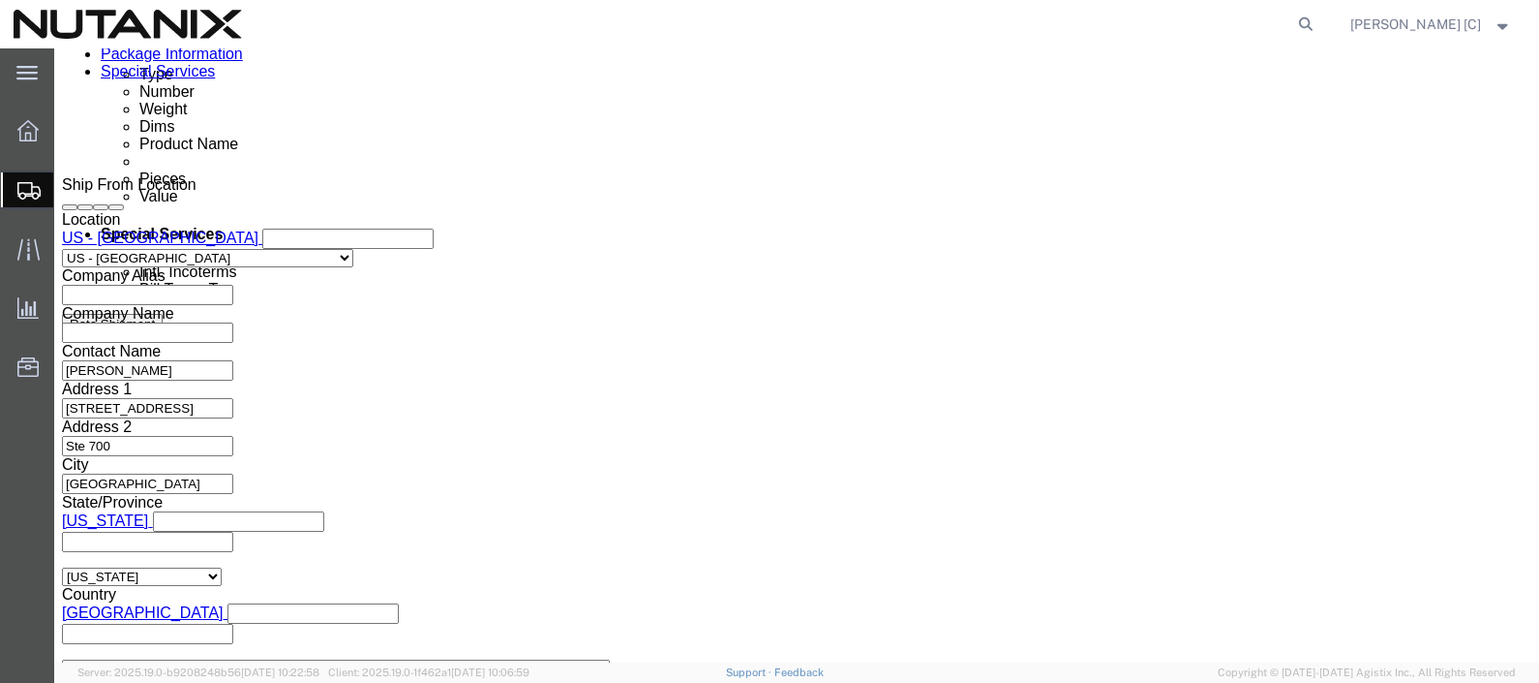
click div
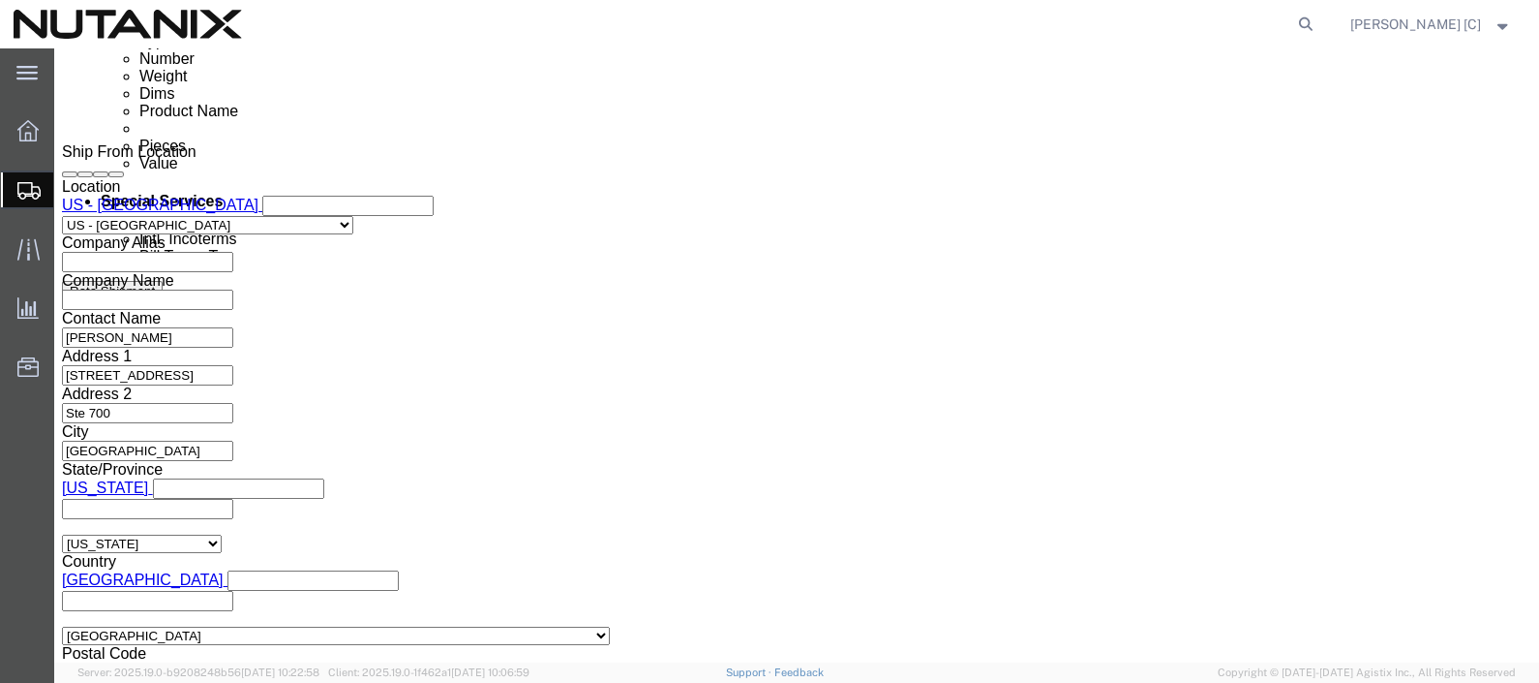
scroll to position [1065, 0]
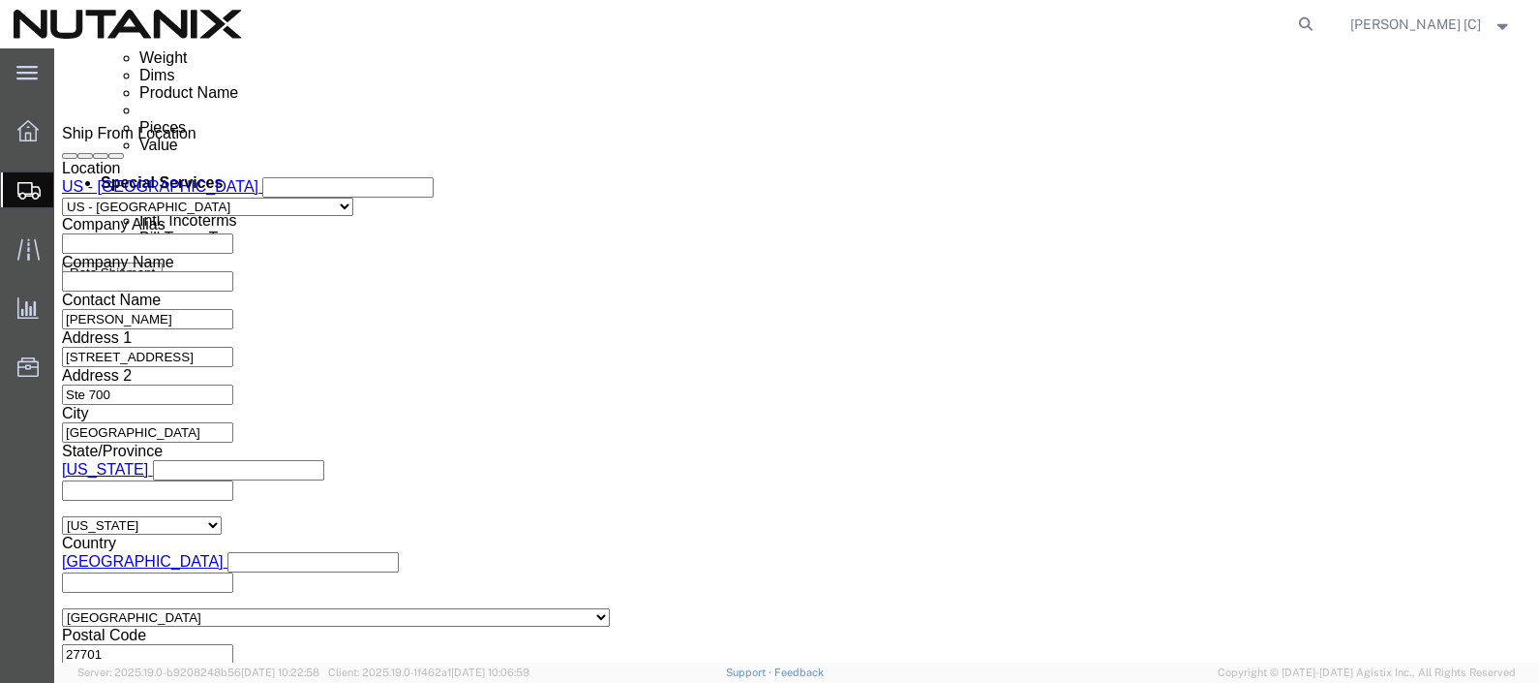
click button "Continue"
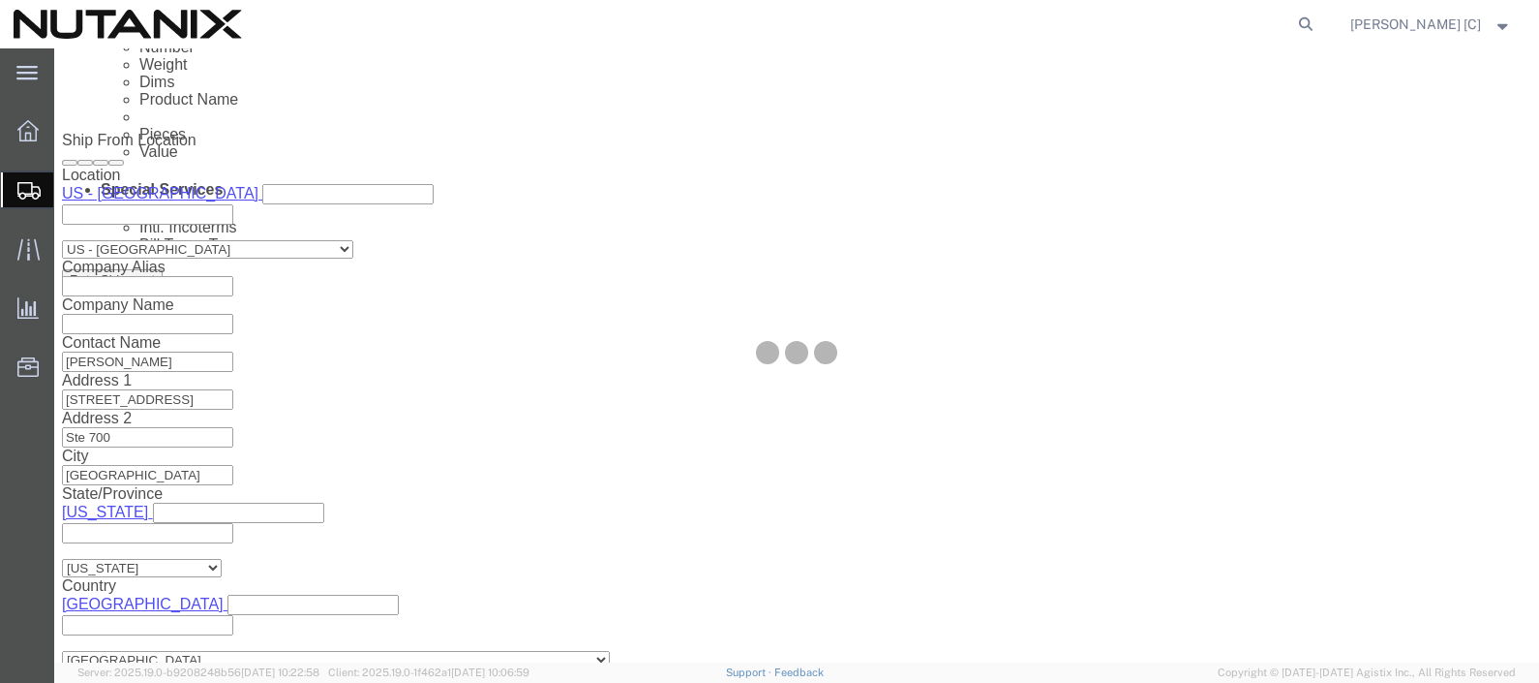
scroll to position [19, 0]
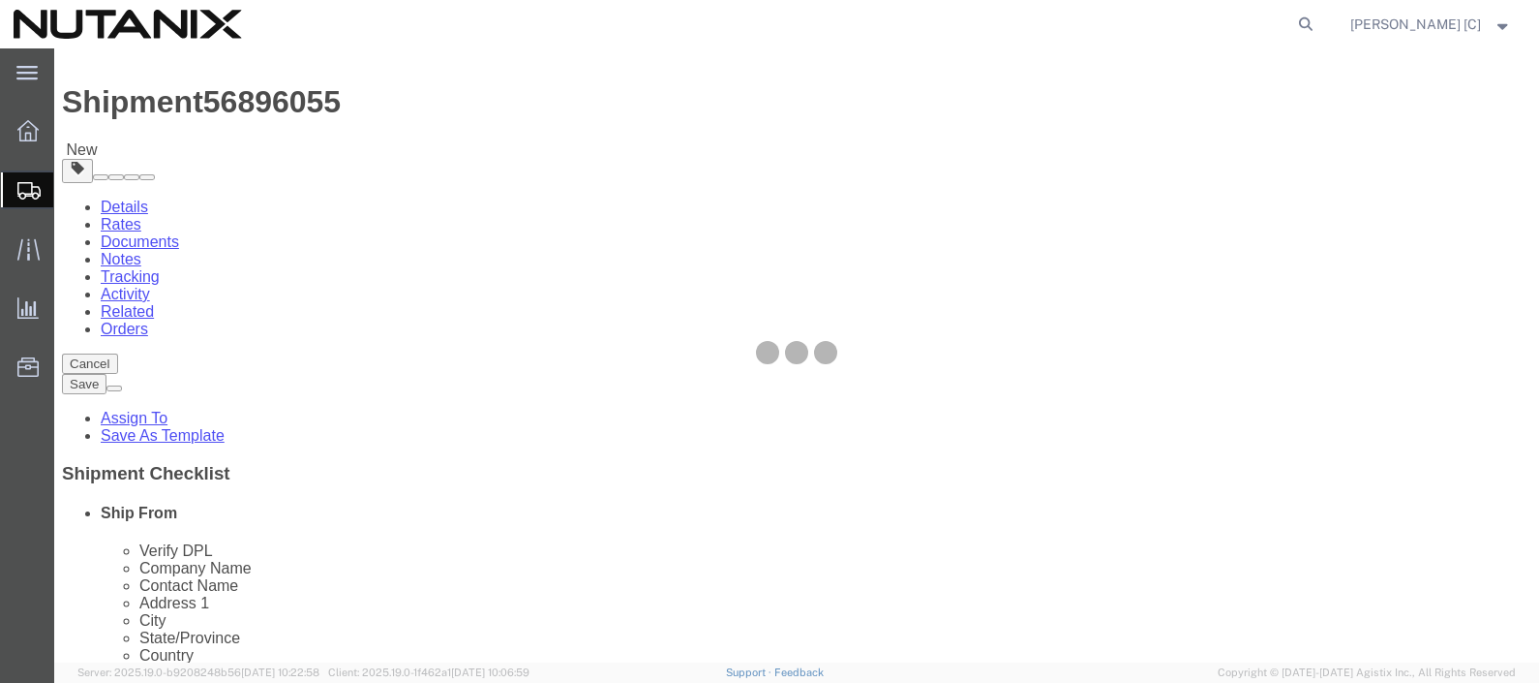
select select "YRPK"
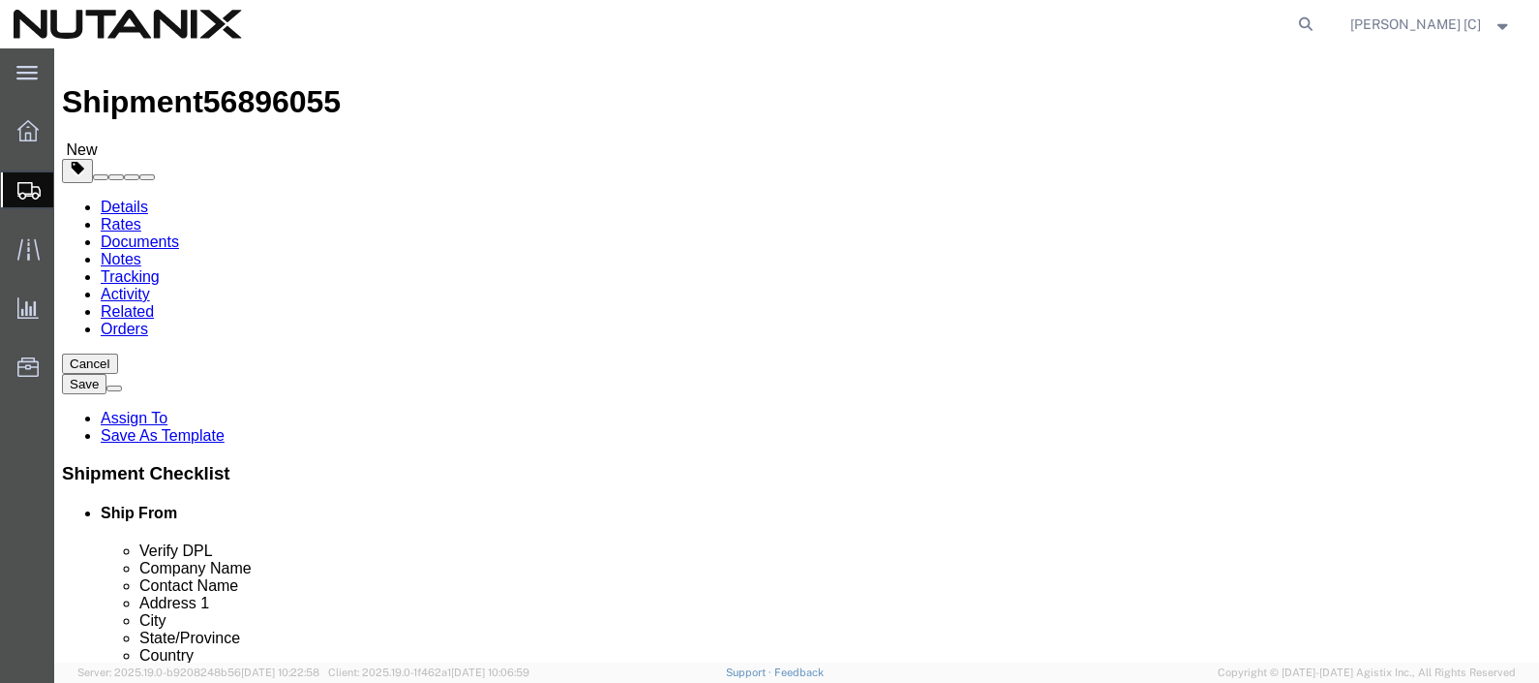
click input "text"
type input "14"
type input "10"
type input "16"
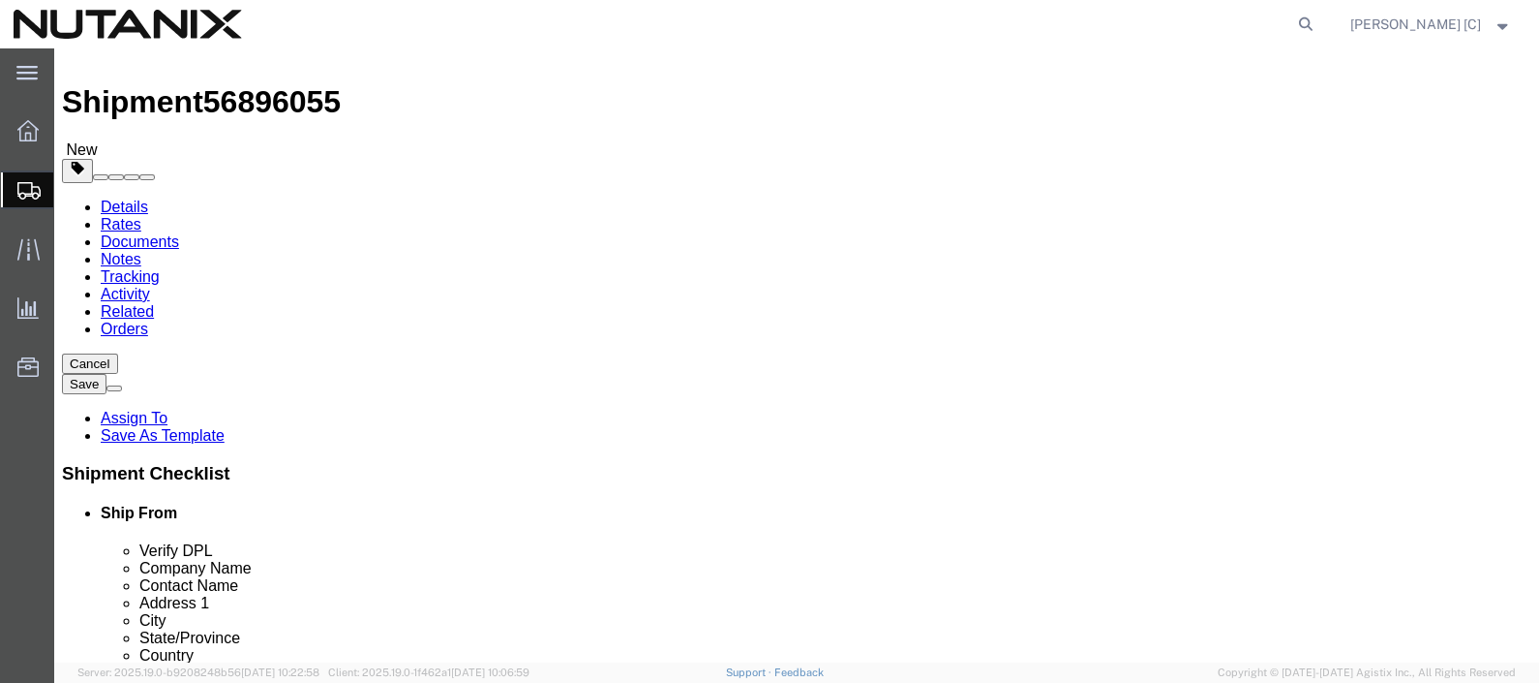
click div "x Package Type Select Envelope Large Box Medium Box PAK Rack Small Box Tube You…"
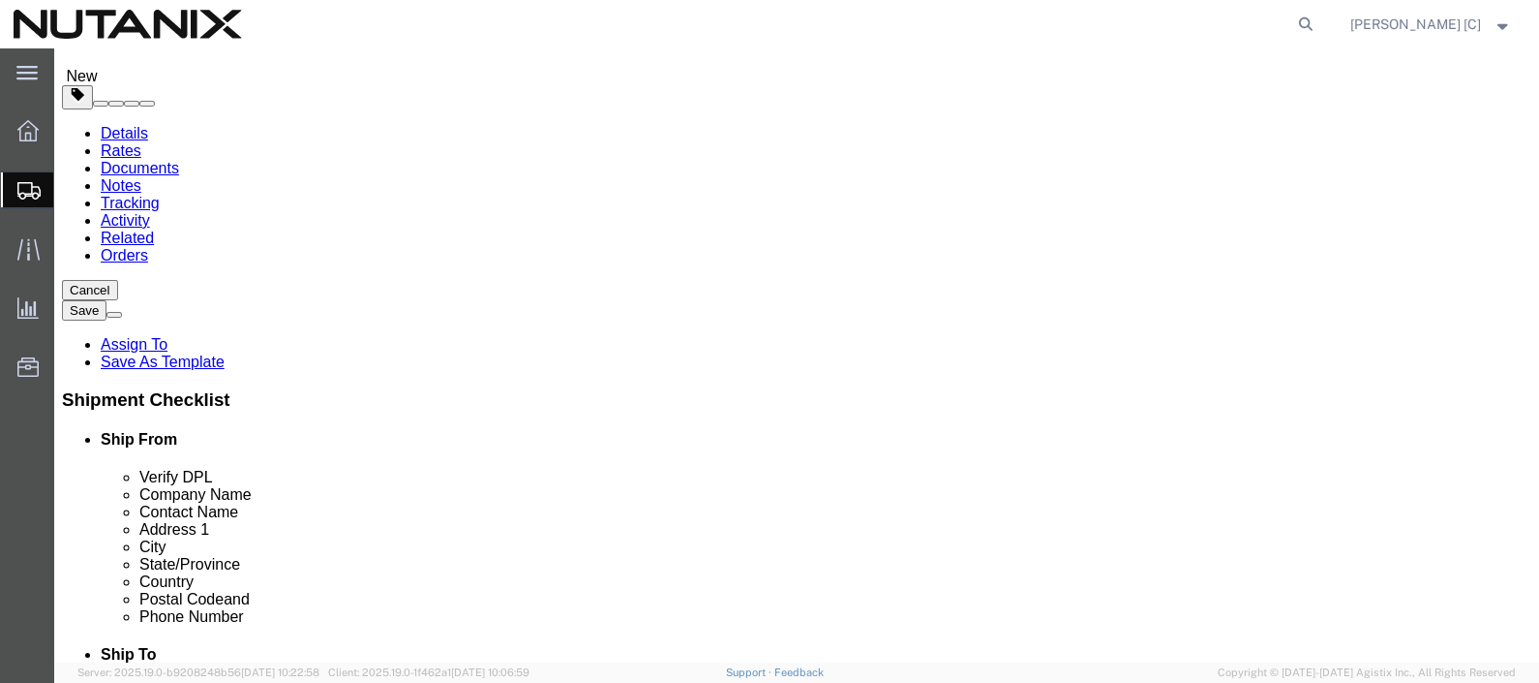
scroll to position [131, 0]
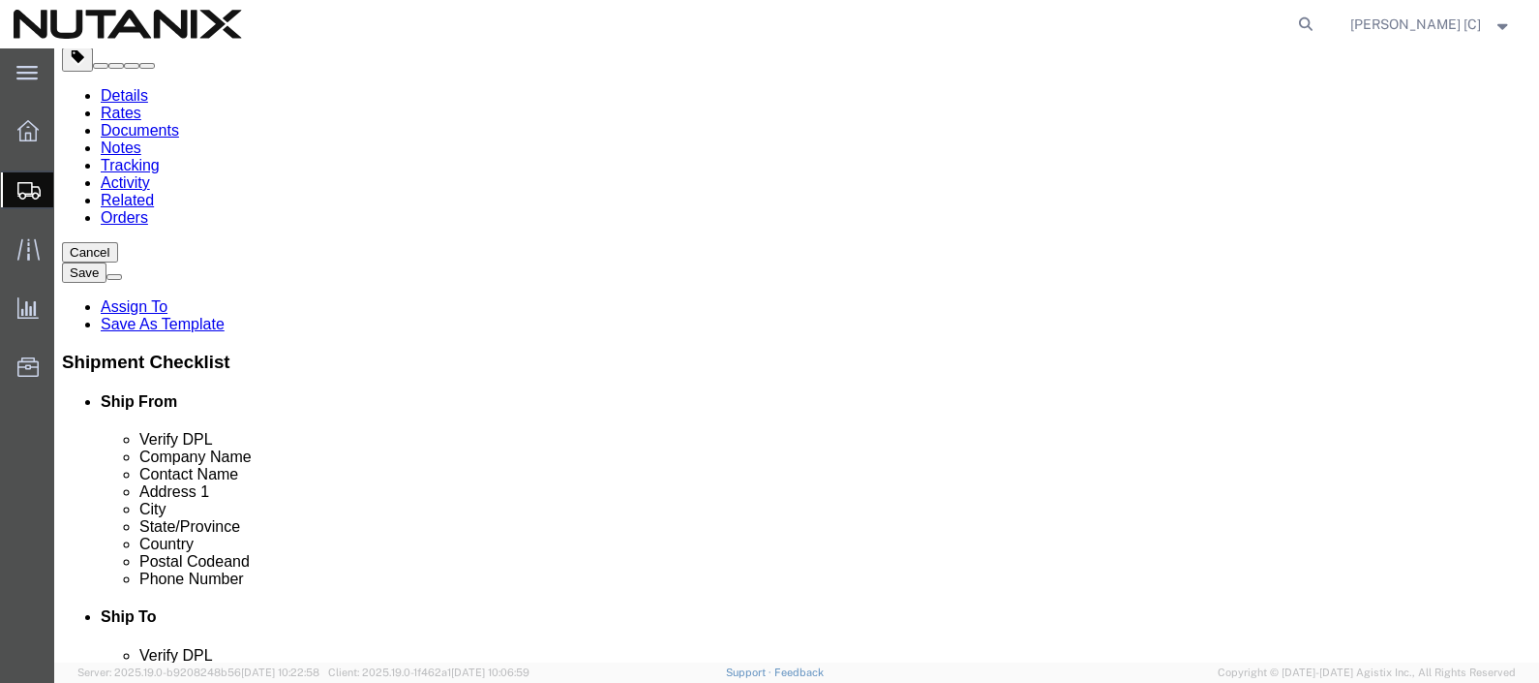
click link "Add Content"
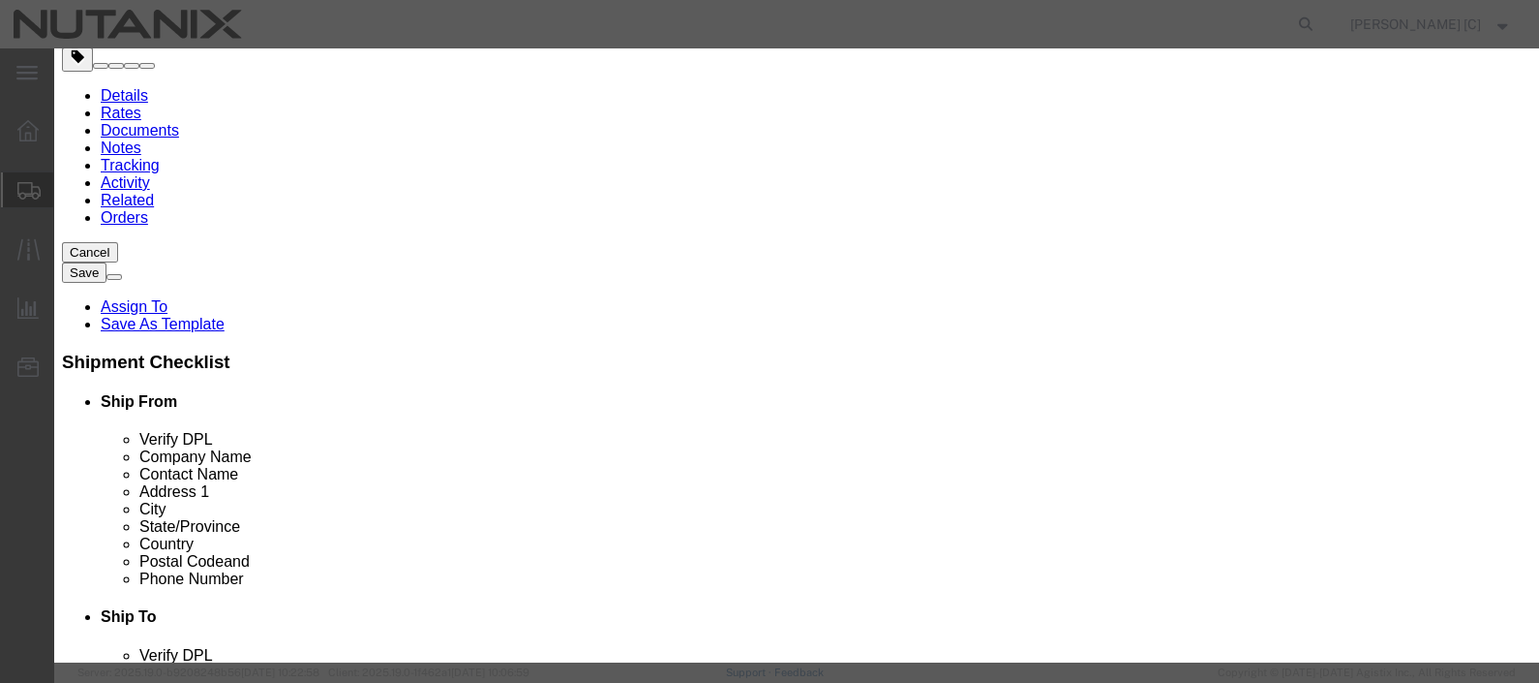
drag, startPoint x: 435, startPoint y: 187, endPoint x: 361, endPoint y: 225, distance: 82.7
click div "Product Name Pieces 0 Select Bag Barrels 100Board Feet Bottle Box Blister Pack …"
type input "1"
click input "text"
type input "office supplies"
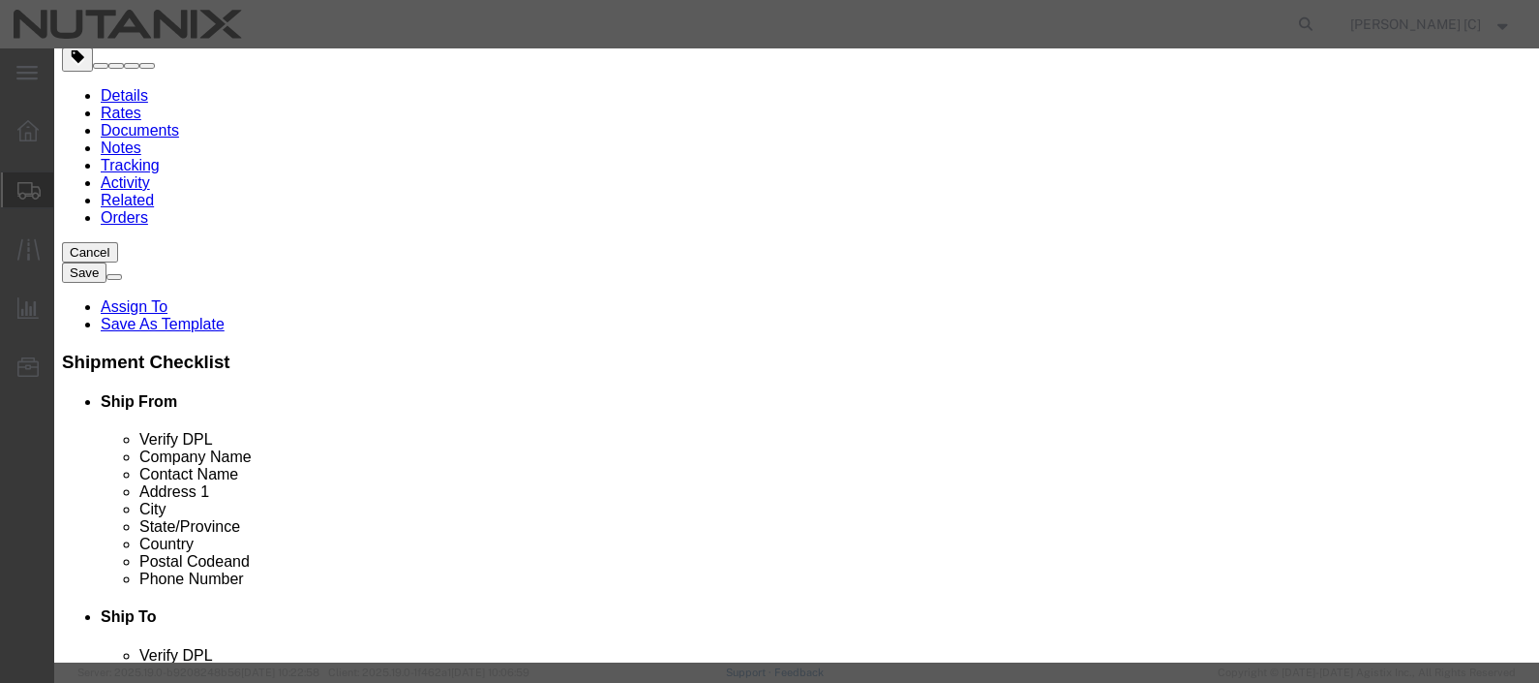
scroll to position [160, 0]
type input "s"
click textarea
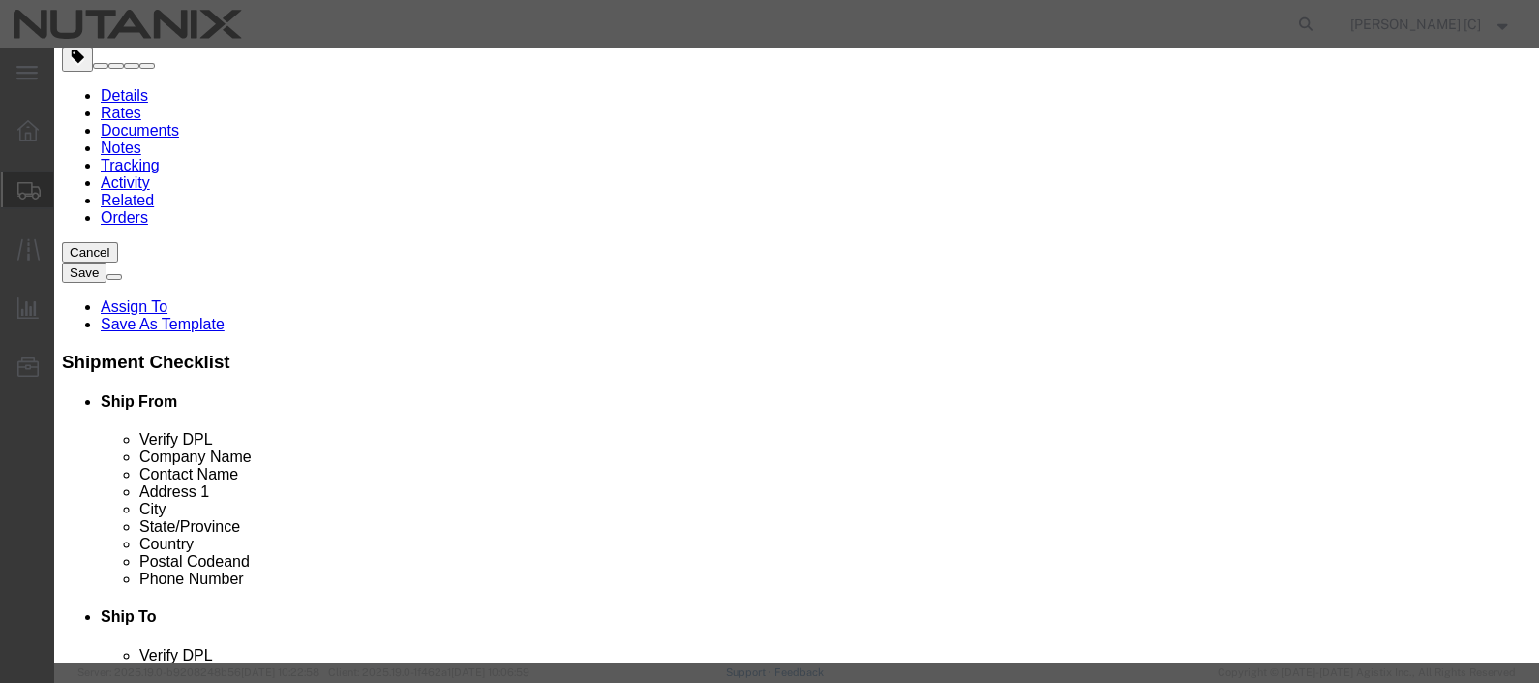
type textarea "swagg"
click button "Save & Close"
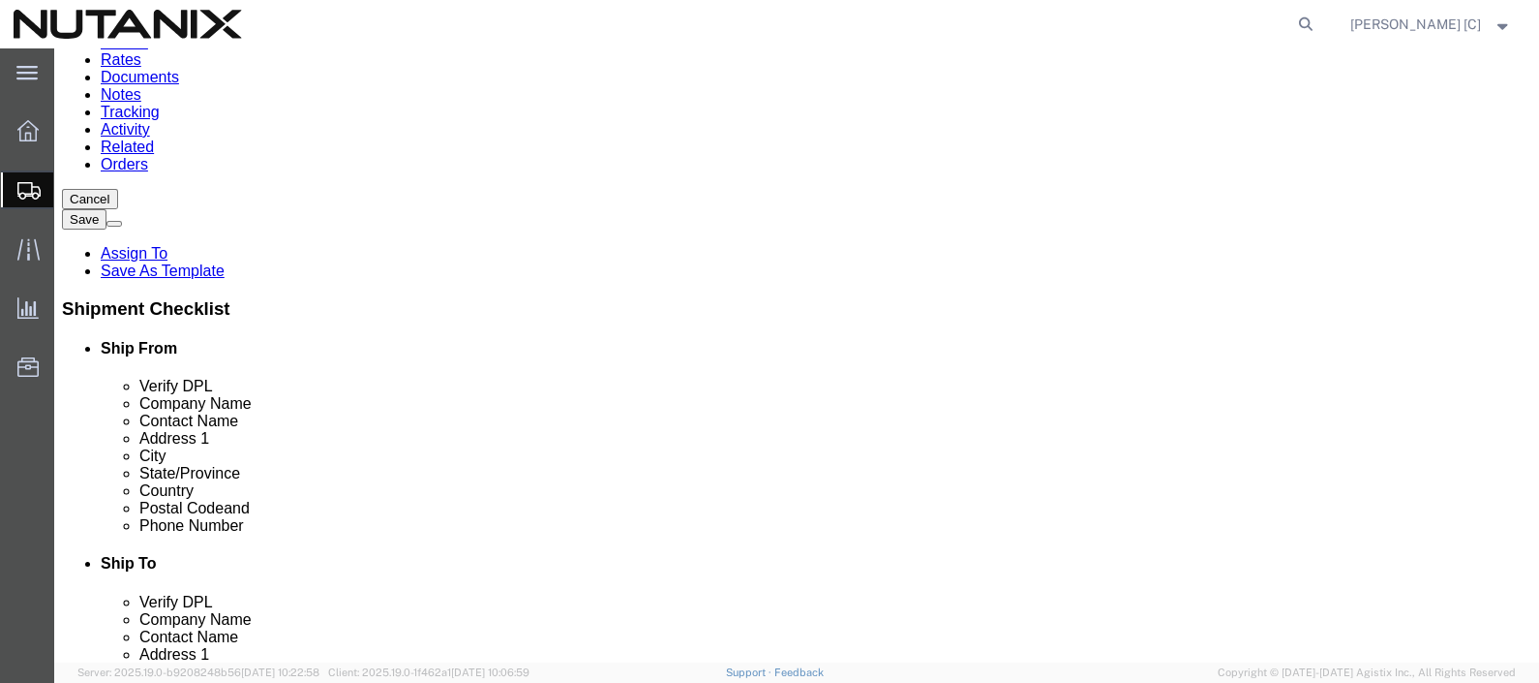
scroll to position [231, 0]
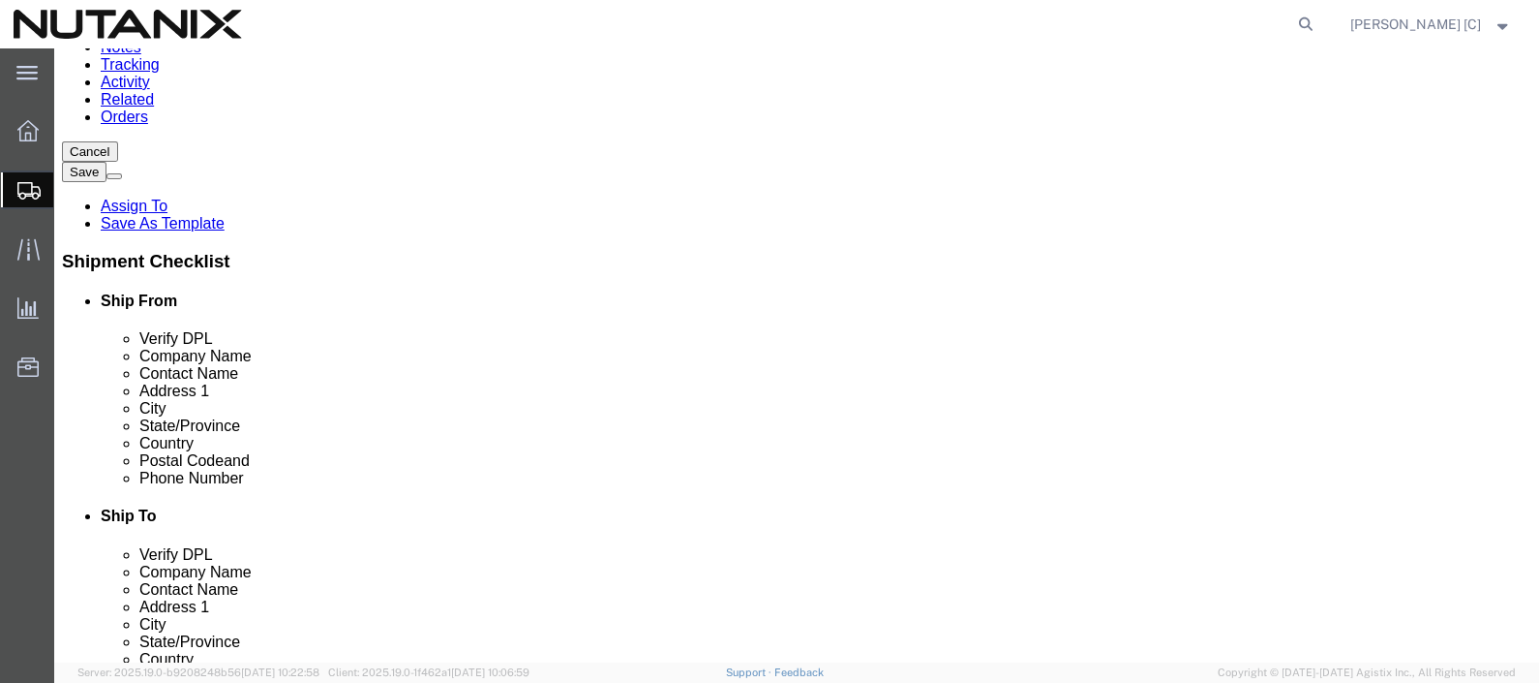
click div "Previous Continue"
click button "Rate Shipment"
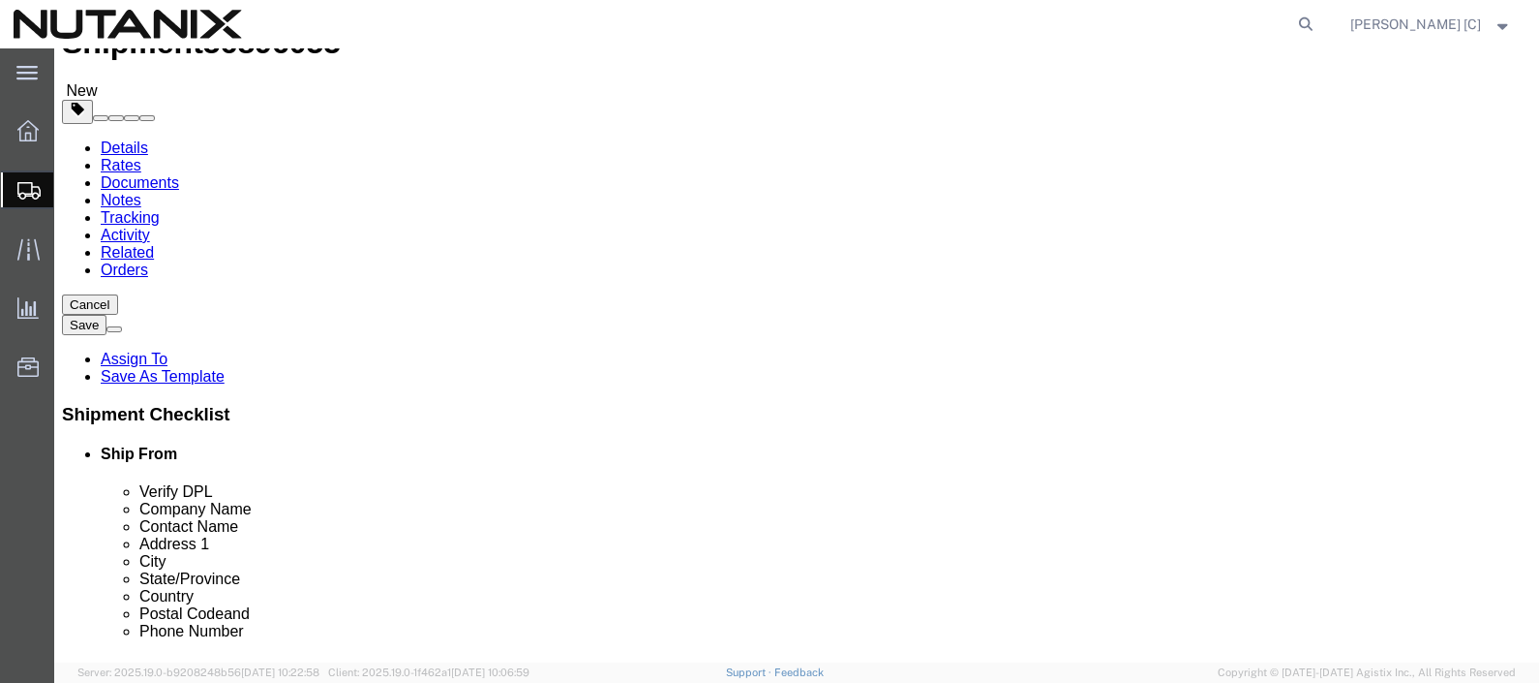
scroll to position [311, 0]
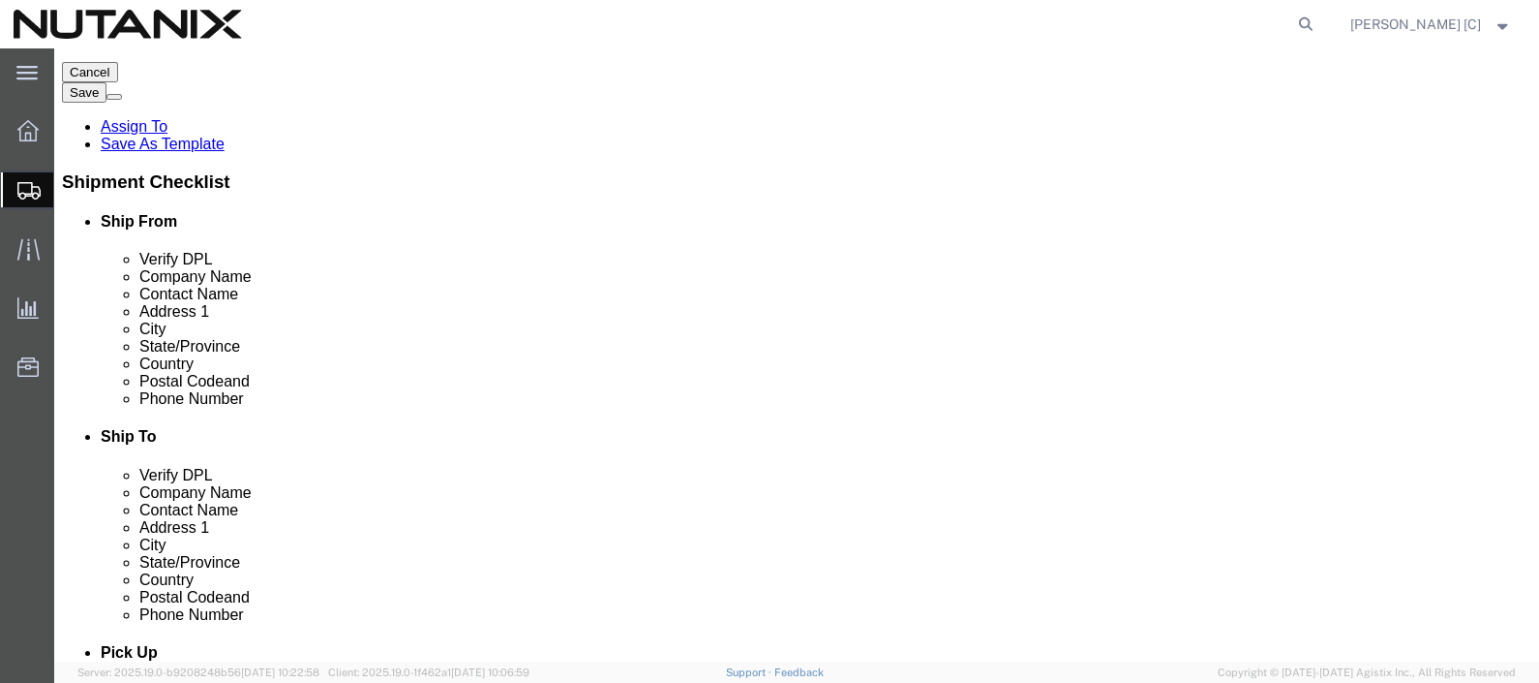
click link "Add Content"
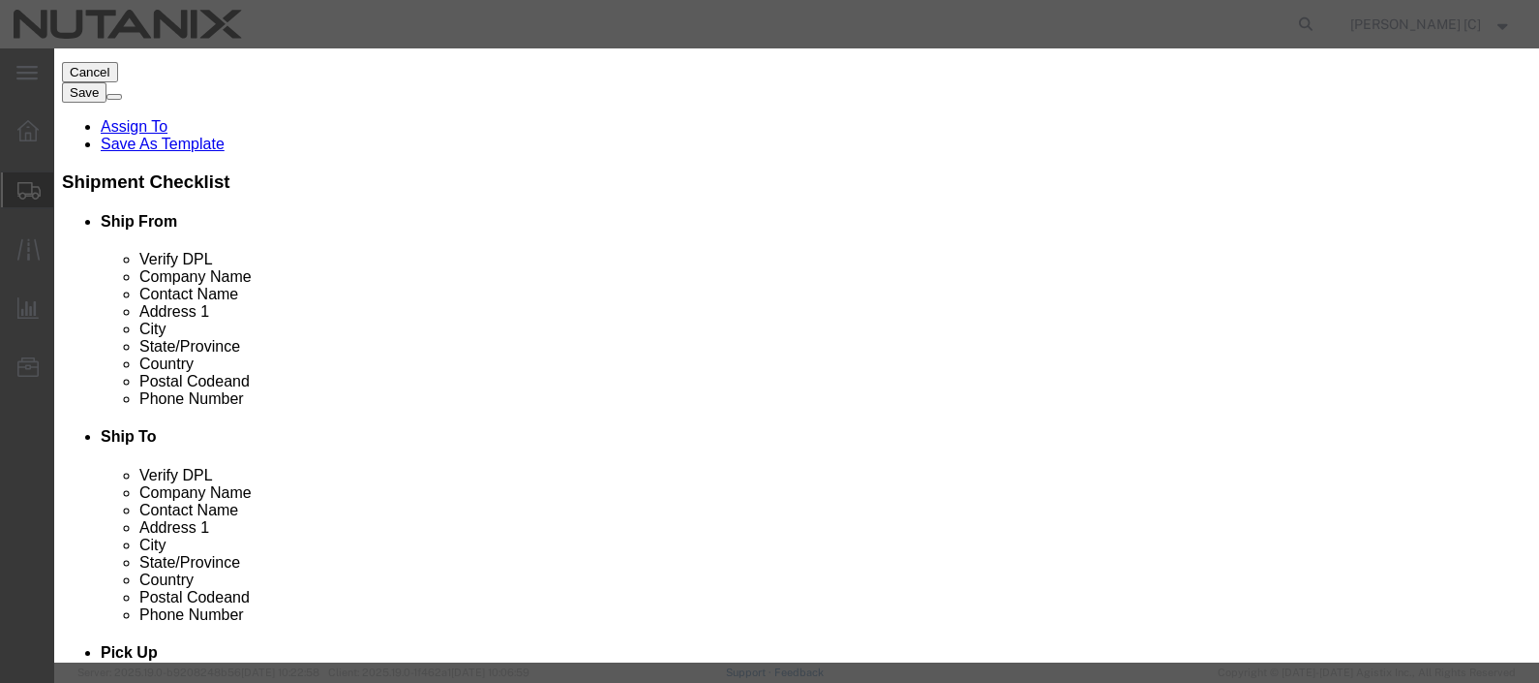
drag, startPoint x: 430, startPoint y: 183, endPoint x: 311, endPoint y: 198, distance: 120.0
click div "Pieces 0 Select Bag Barrels 100Board Feet Bottle Box Blister Pack Carats Can Ca…"
type input "1"
click input "text"
type input "10"
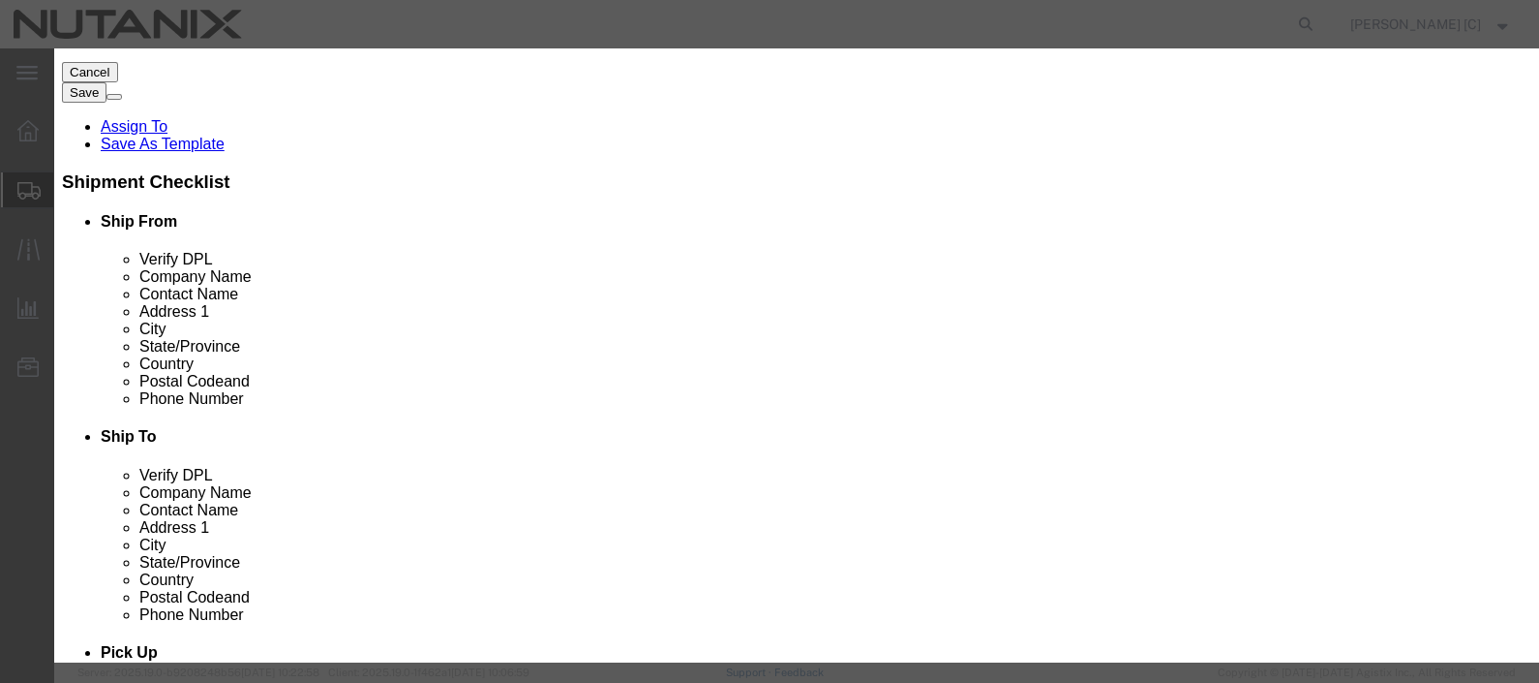
drag, startPoint x: 681, startPoint y: 68, endPoint x: 686, endPoint y: 81, distance: 14.7
click h3 "Add content"
click button "Save & Close"
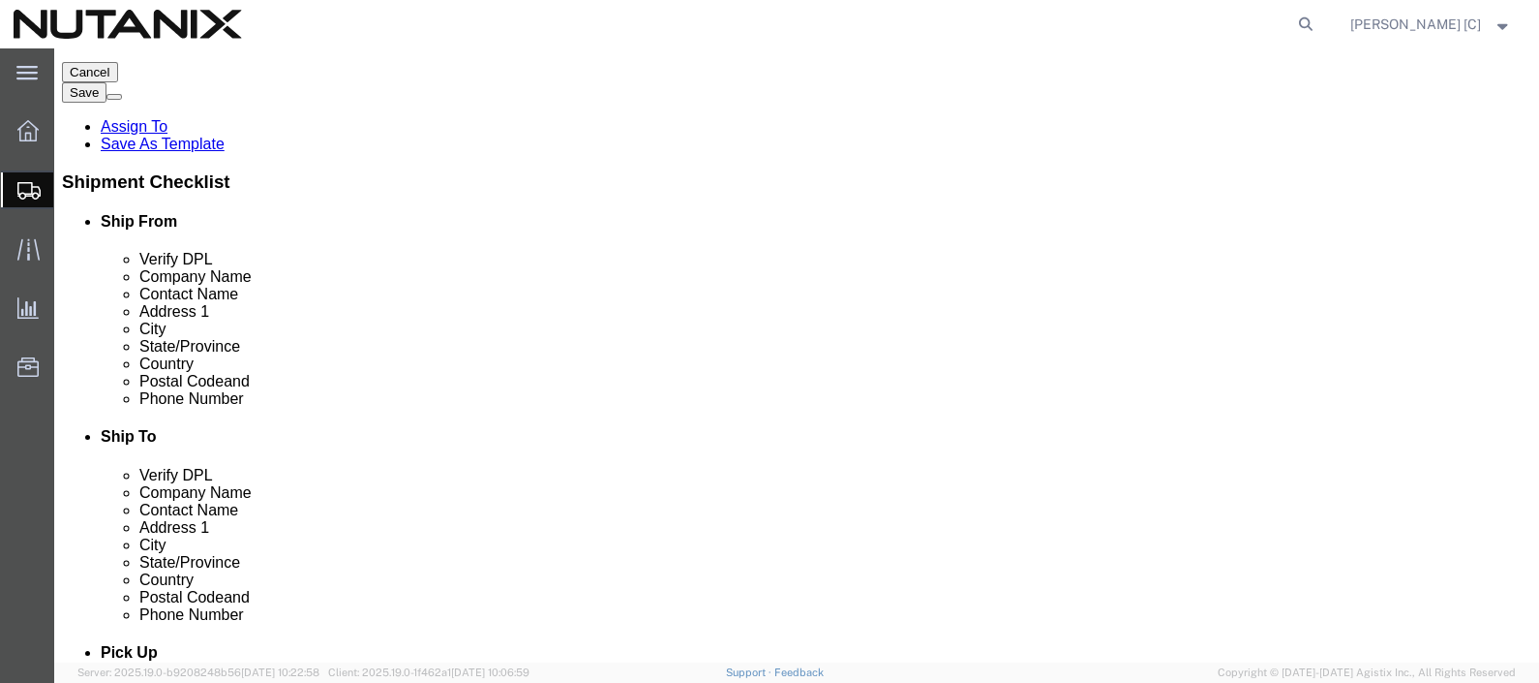
click button "Rate Shipment"
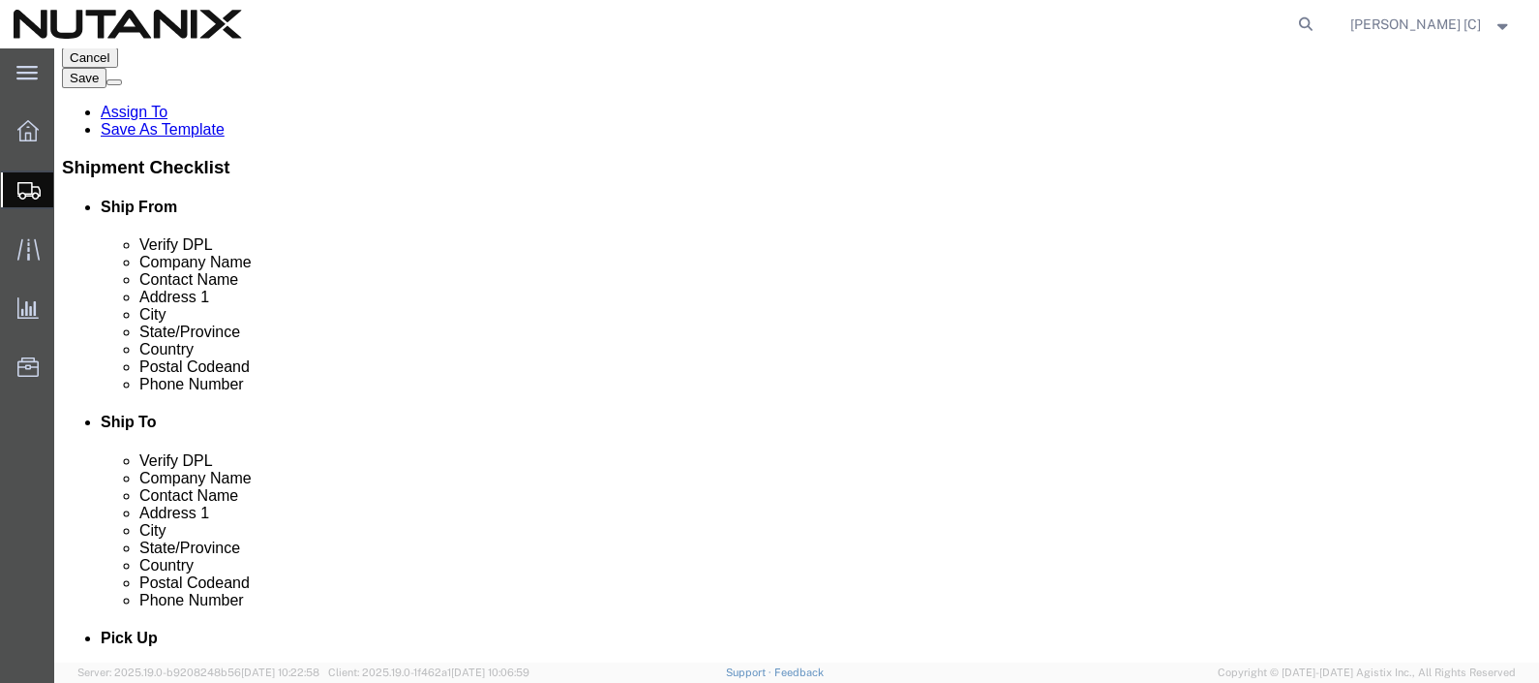
scroll to position [363, 0]
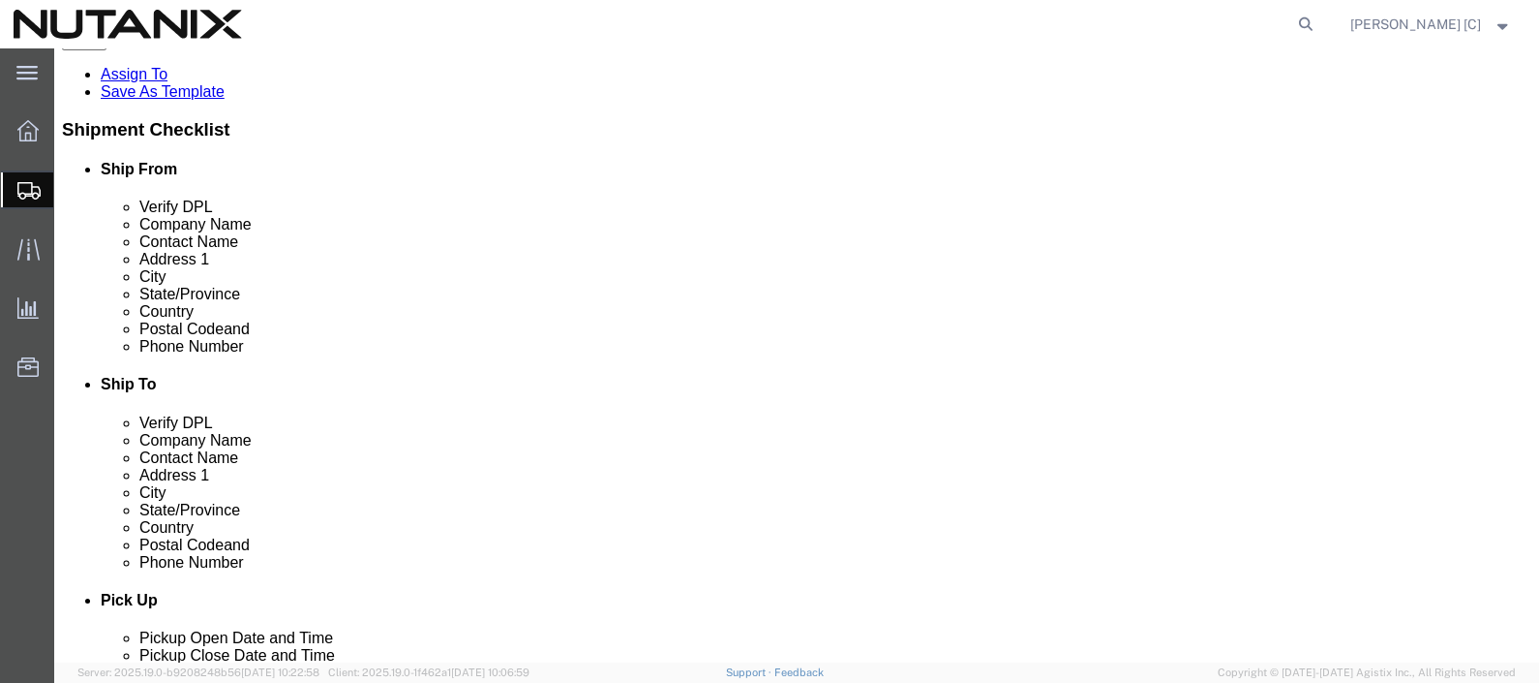
click icon
click link "Delete this content"
click span
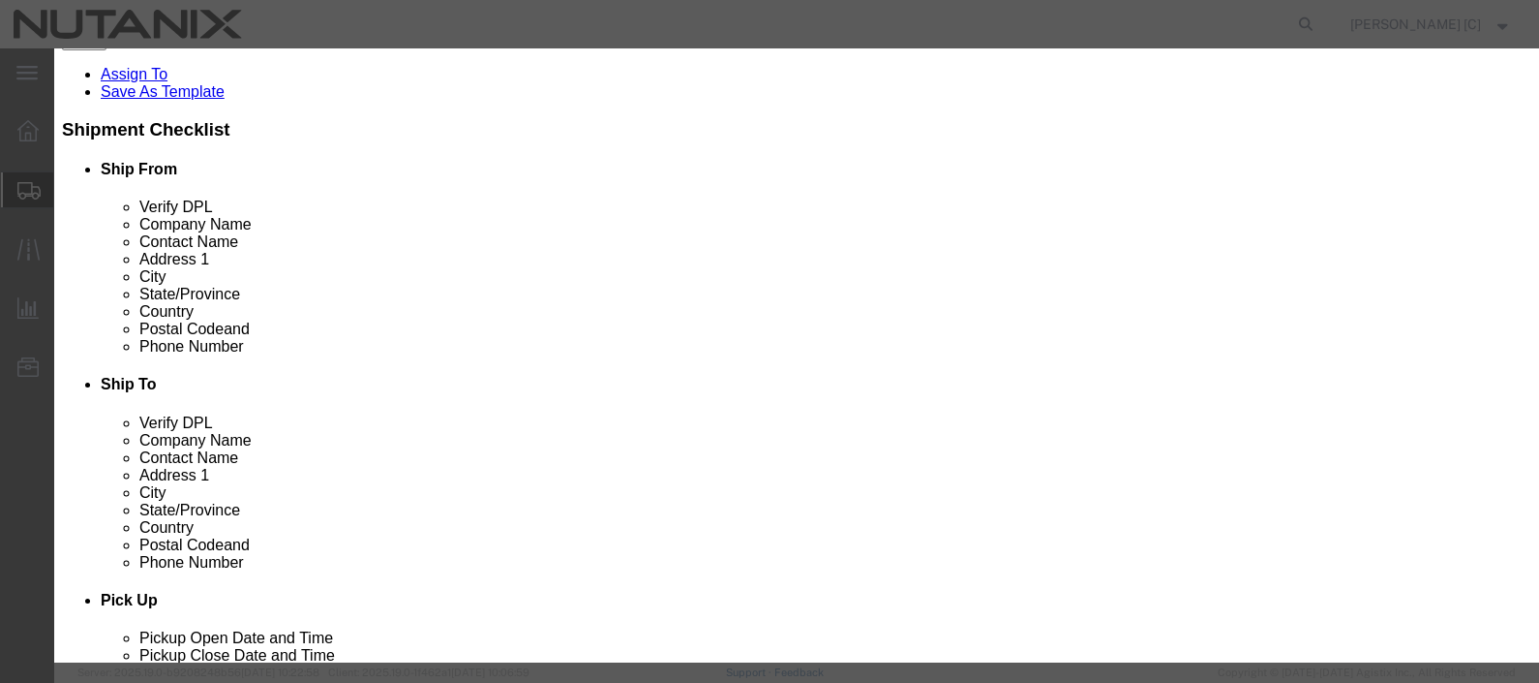
click button "Yes"
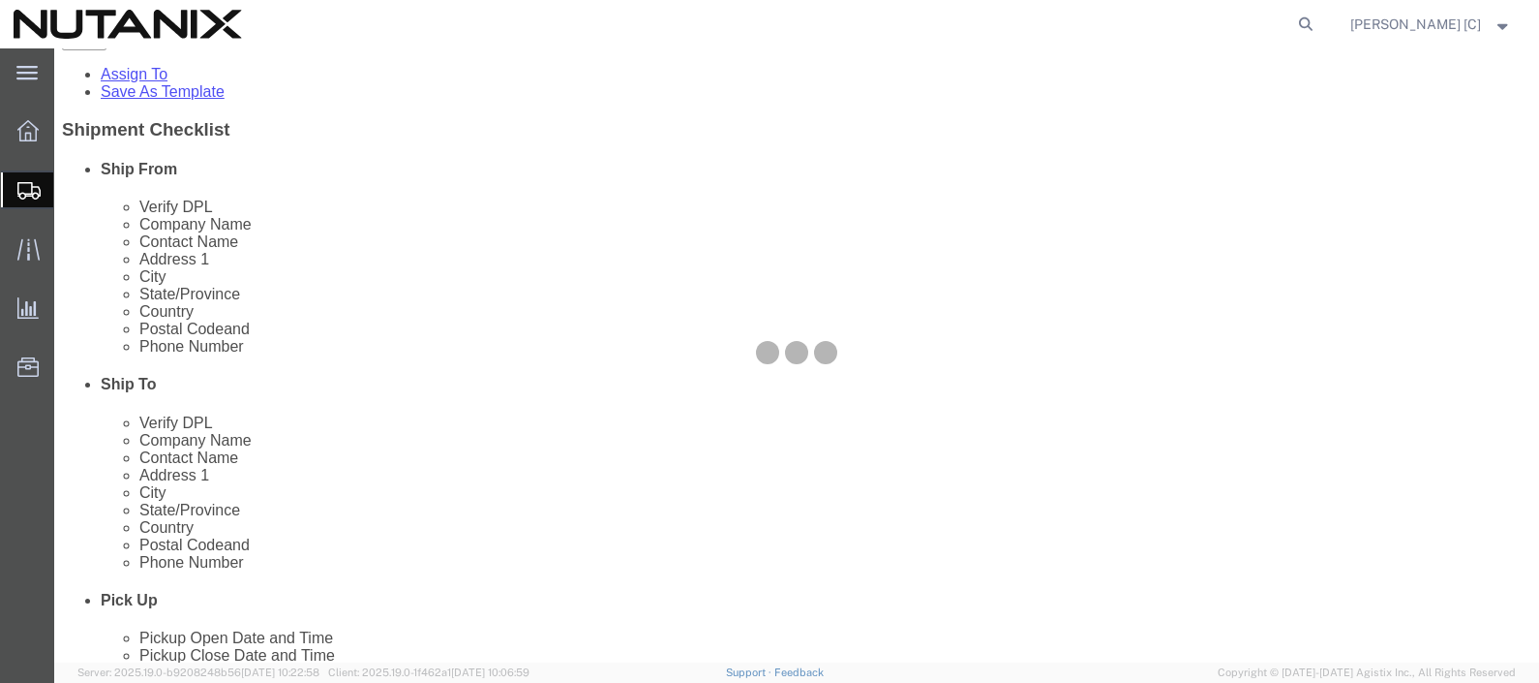
scroll to position [217, 0]
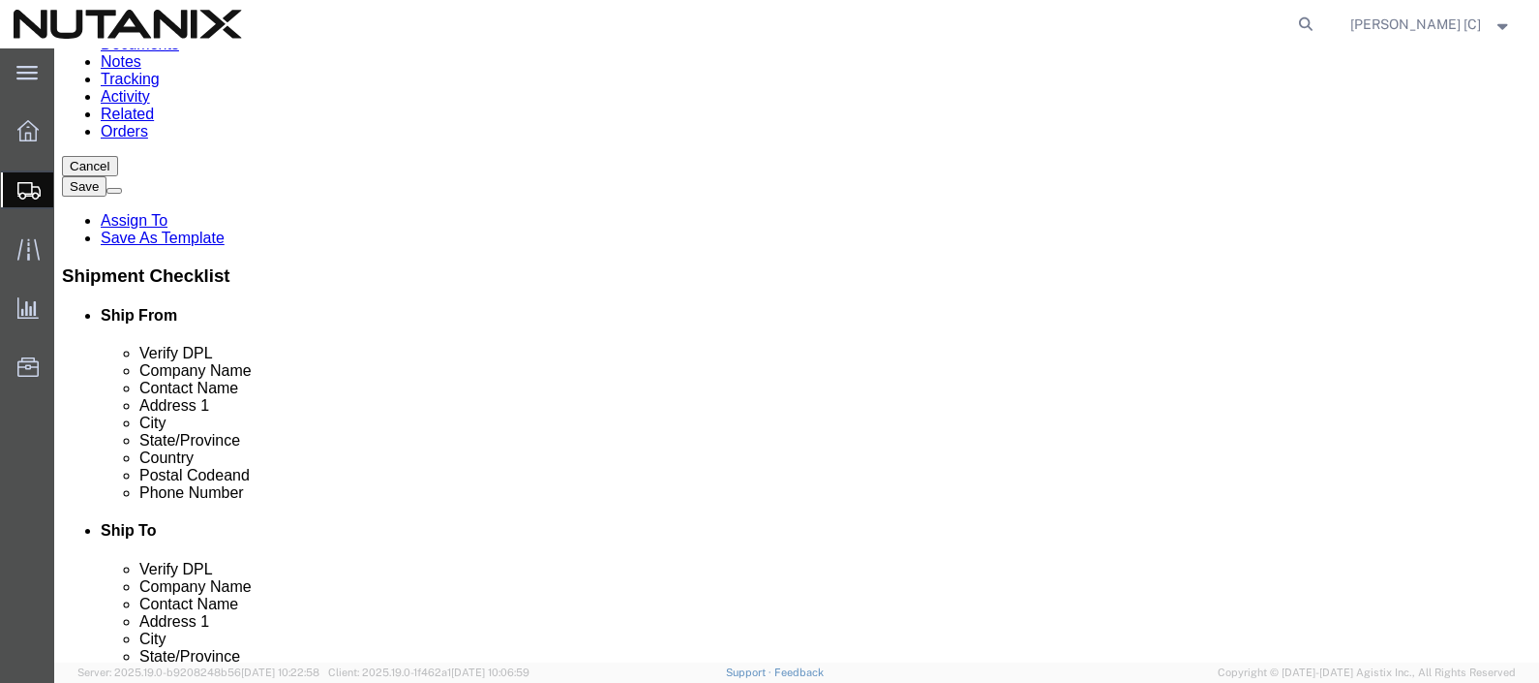
click button "Rate Shipment"
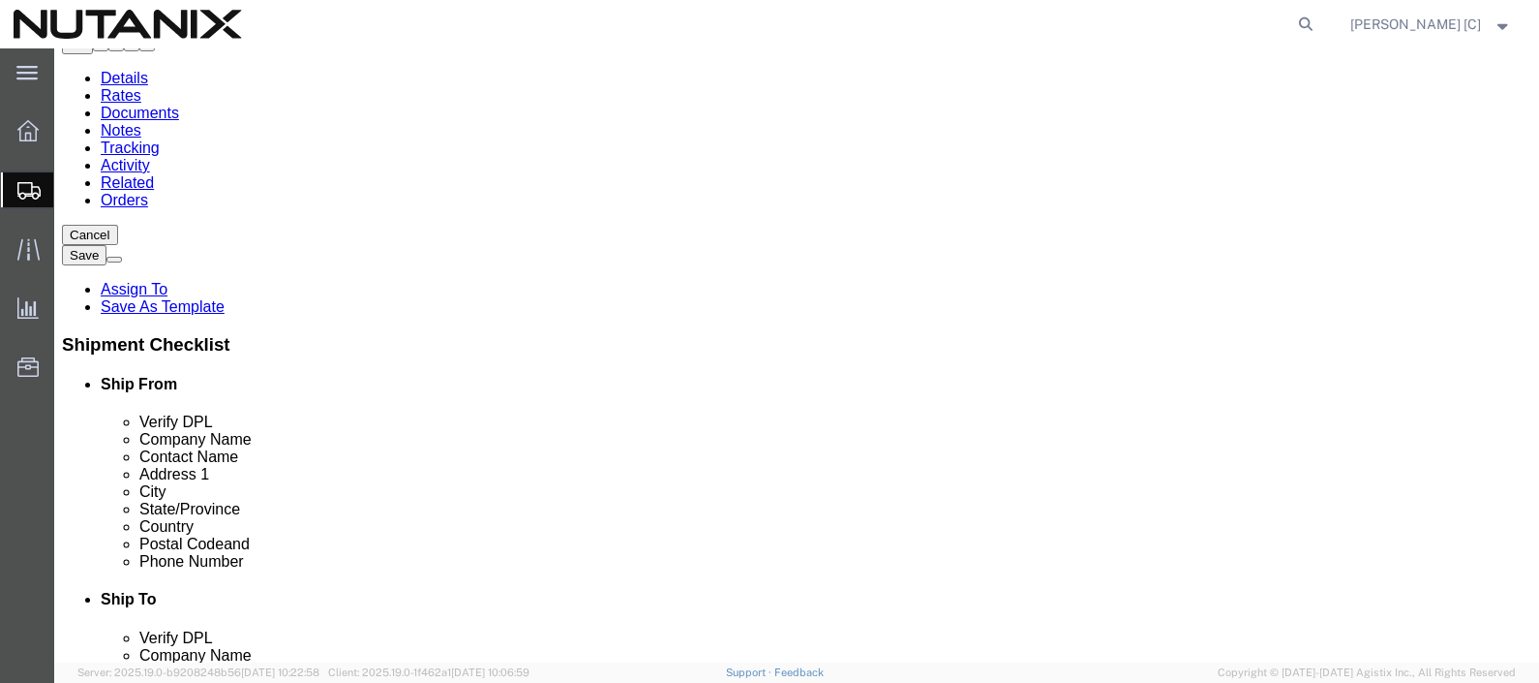
scroll to position [311, 0]
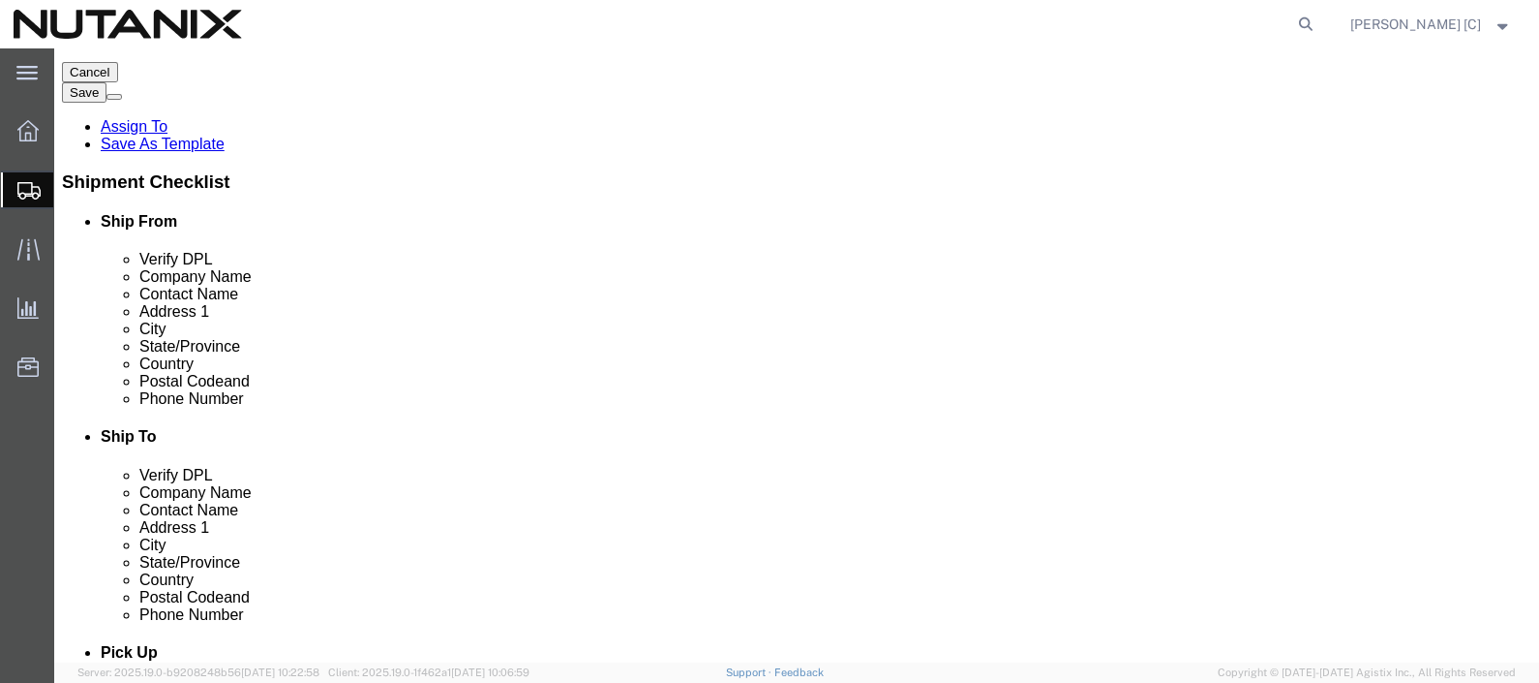
click icon
click span
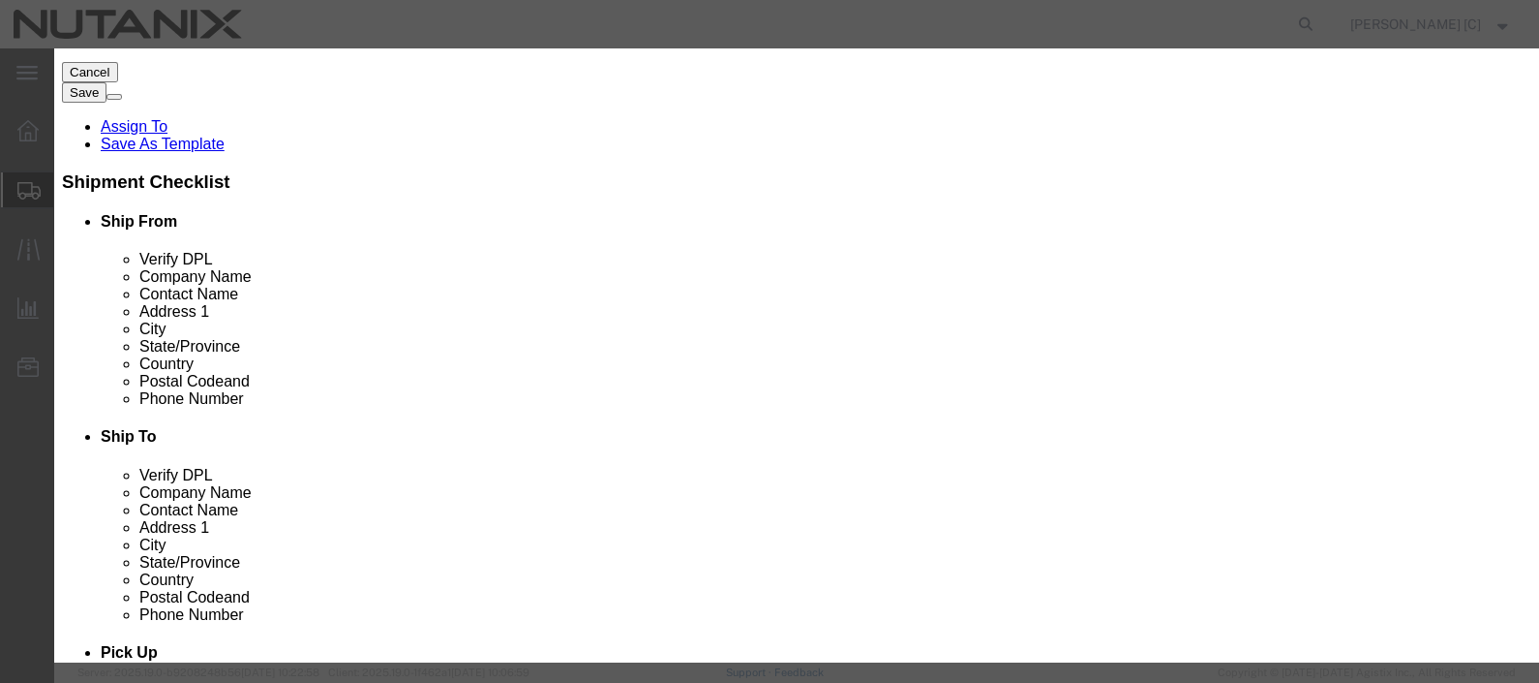
click button "Close"
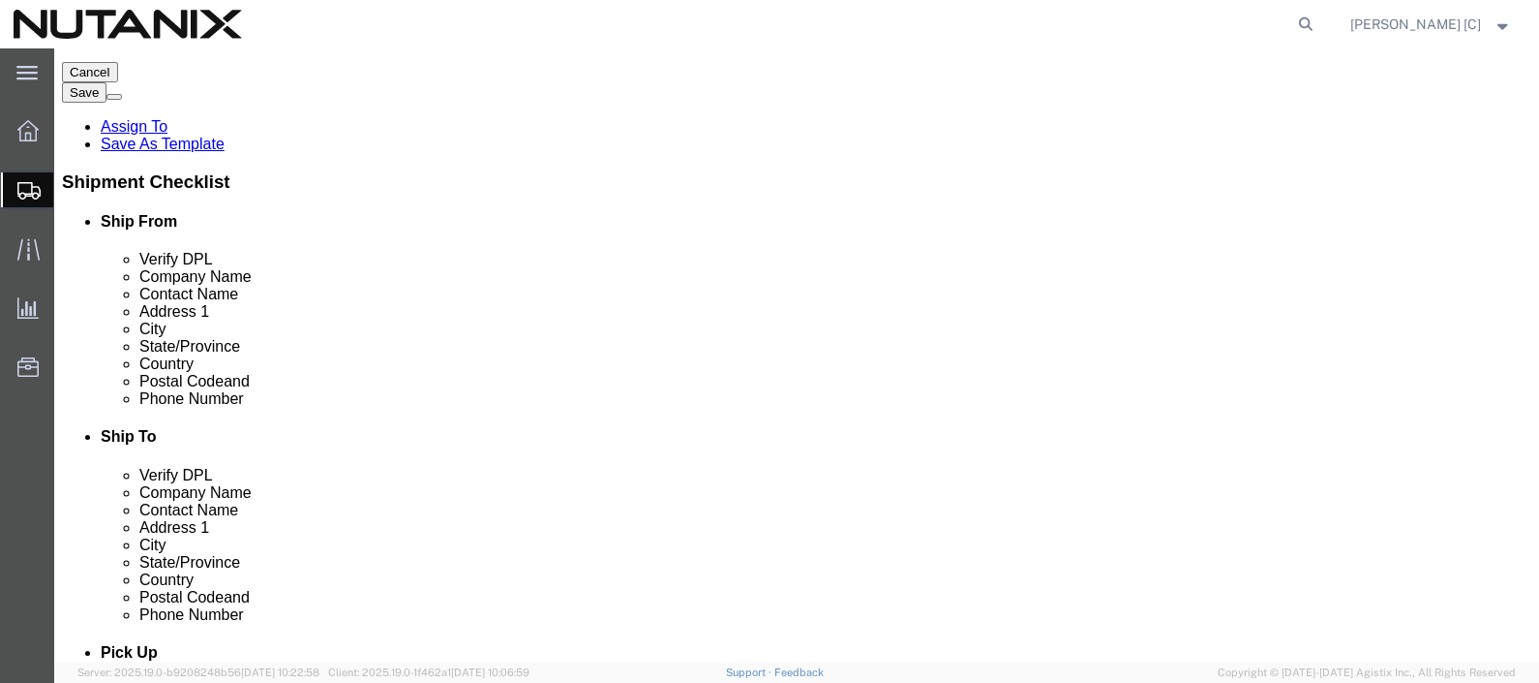
click dd "1.00 Each"
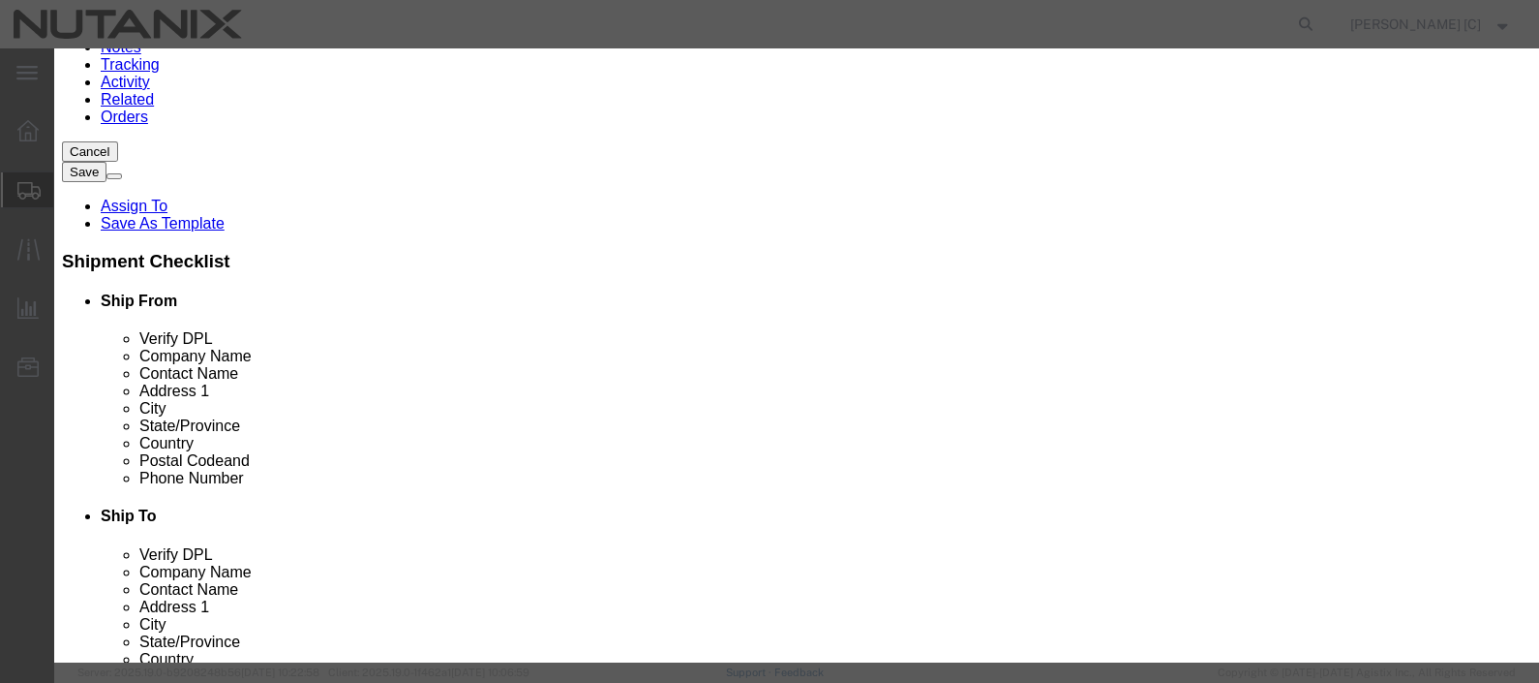
click input "text"
type input "office supplies"
select select "US"
click textarea
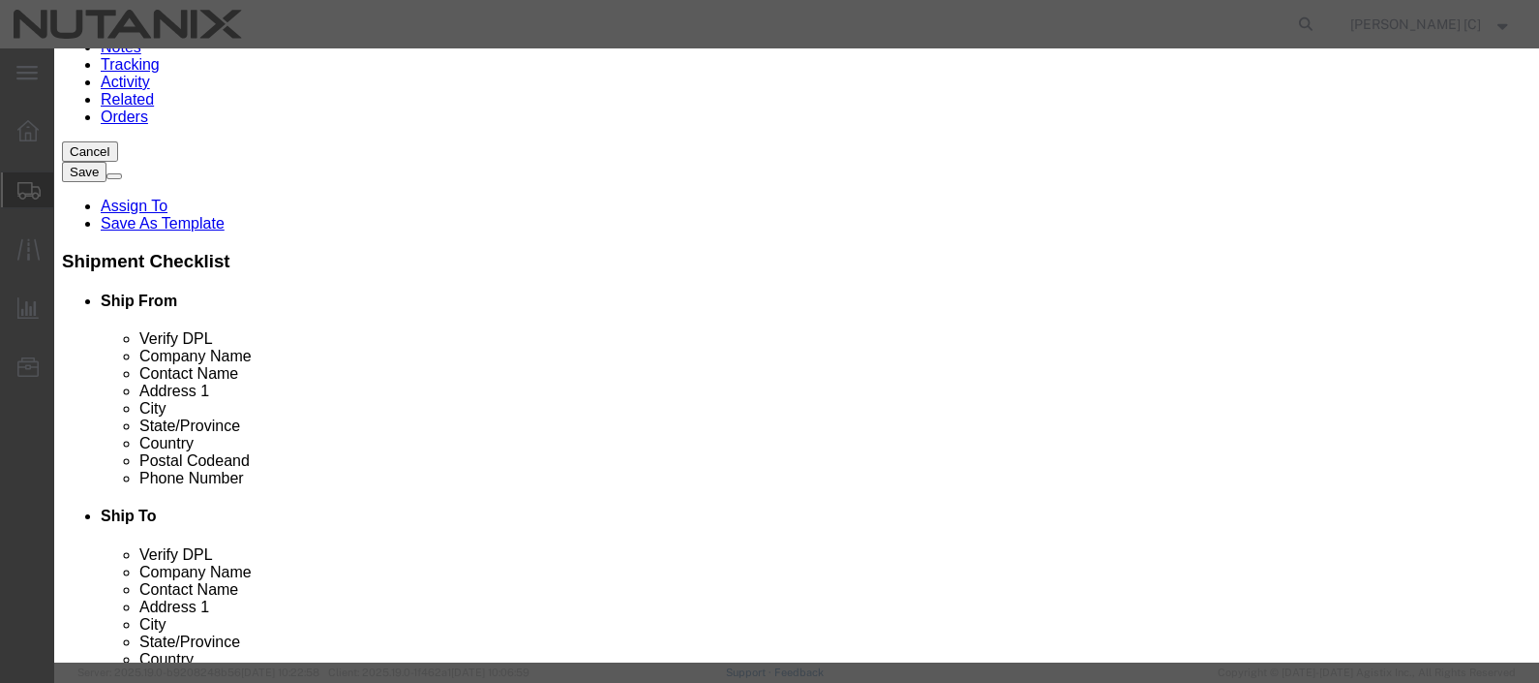
type textarea "swagg"
click button "Save & Close"
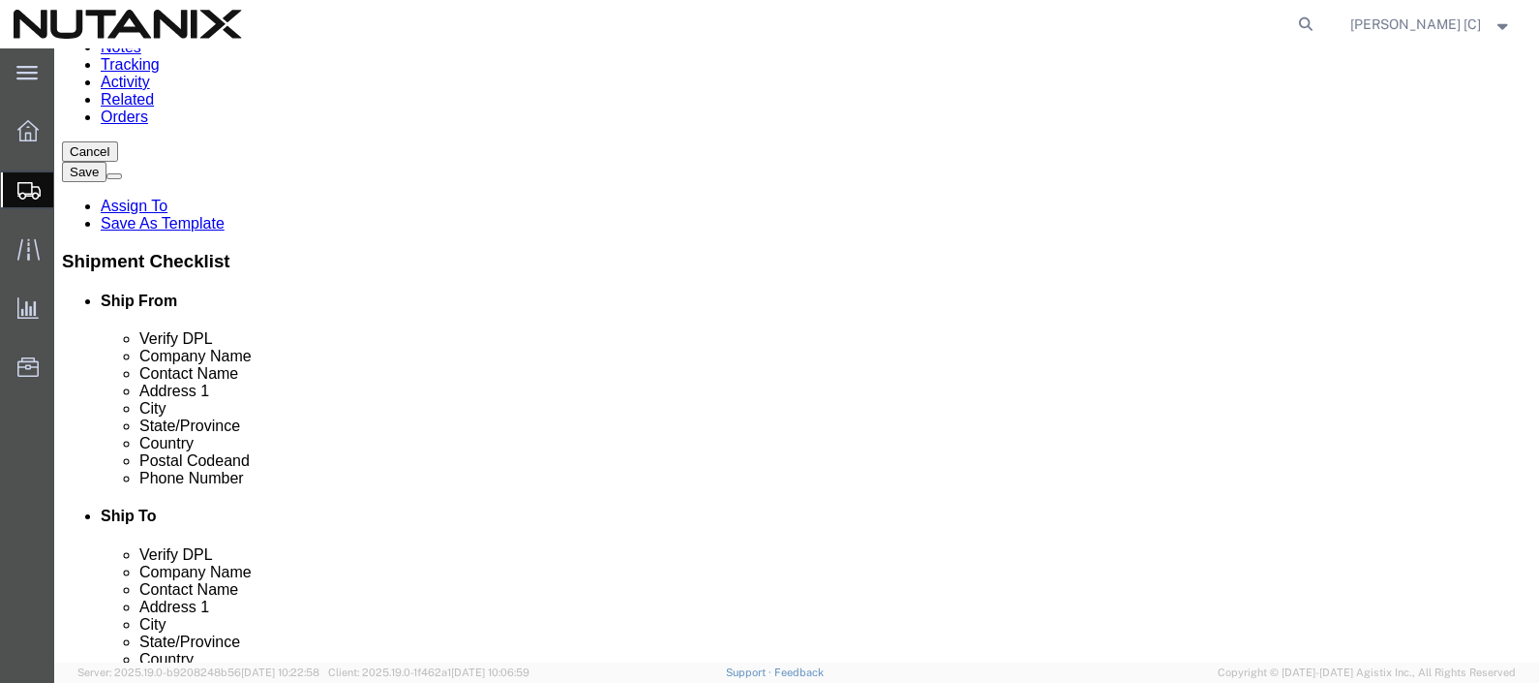
scroll to position [231, 0]
click button "Rate Shipment"
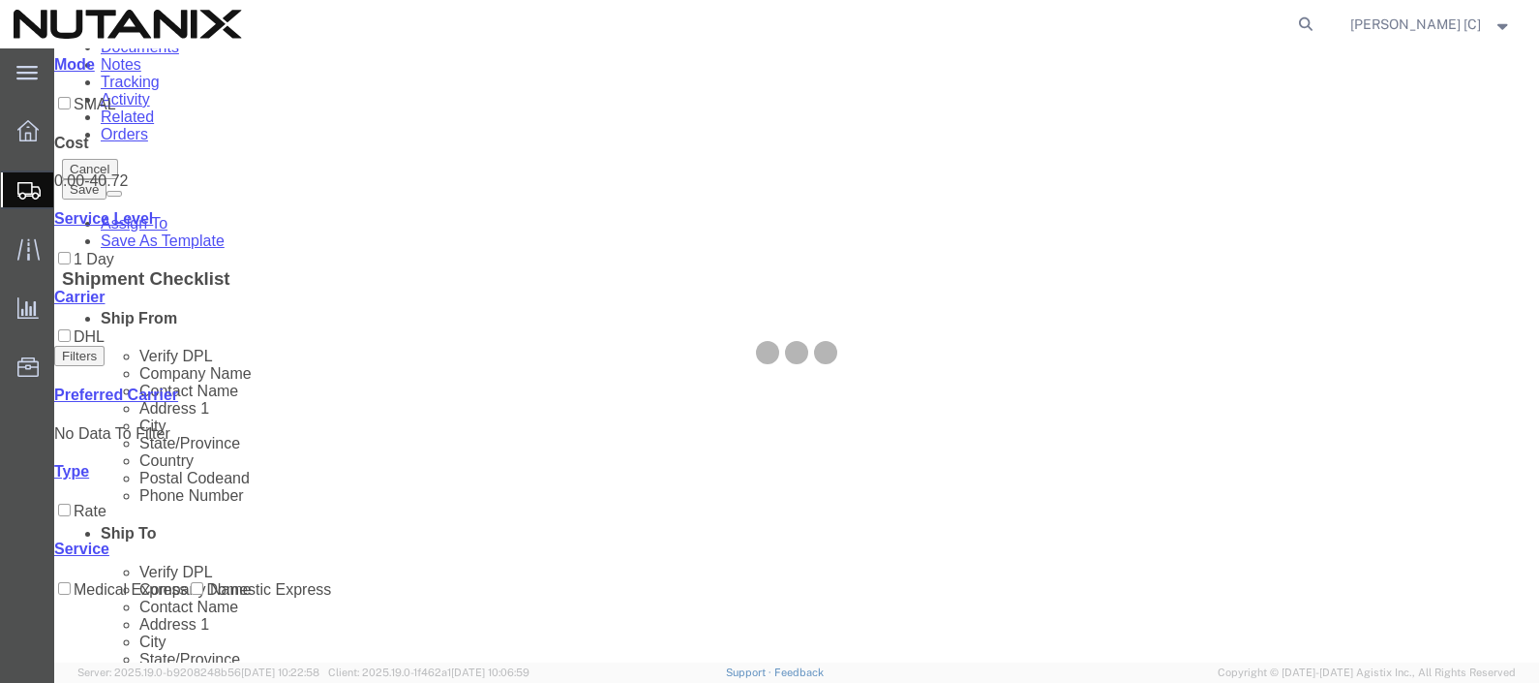
scroll to position [0, 0]
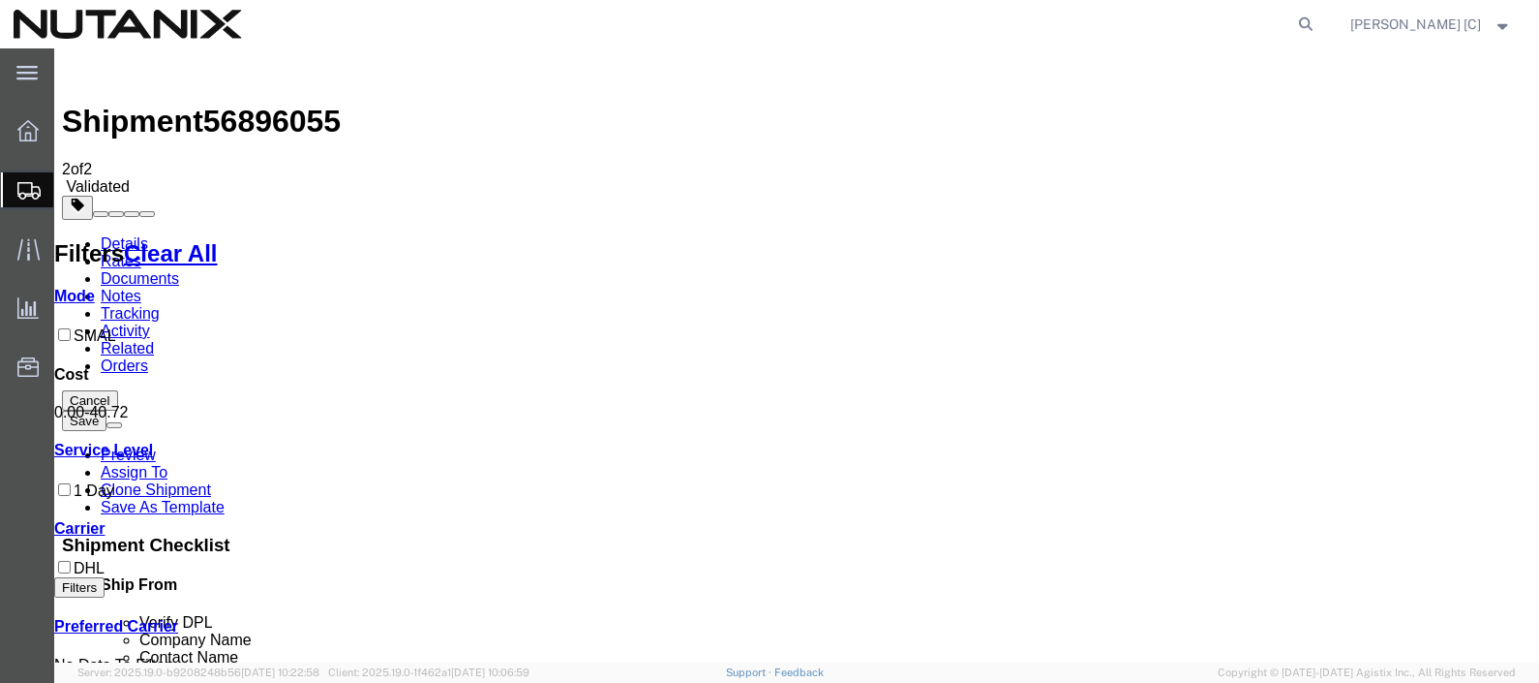
click at [218, 240] on icon at bounding box center [218, 253] width 0 height 26
click at [118, 390] on button "Cancel" at bounding box center [90, 400] width 56 height 20
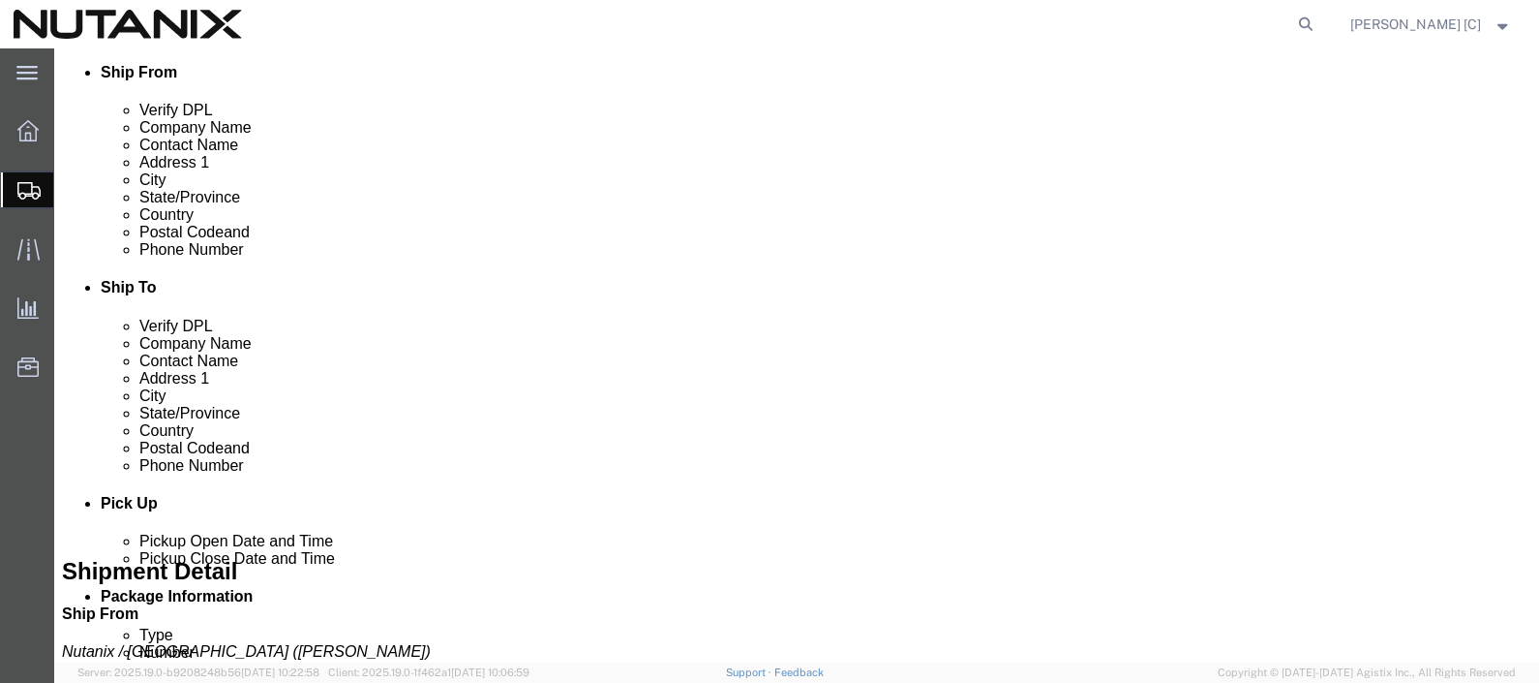
scroll to position [528, 0]
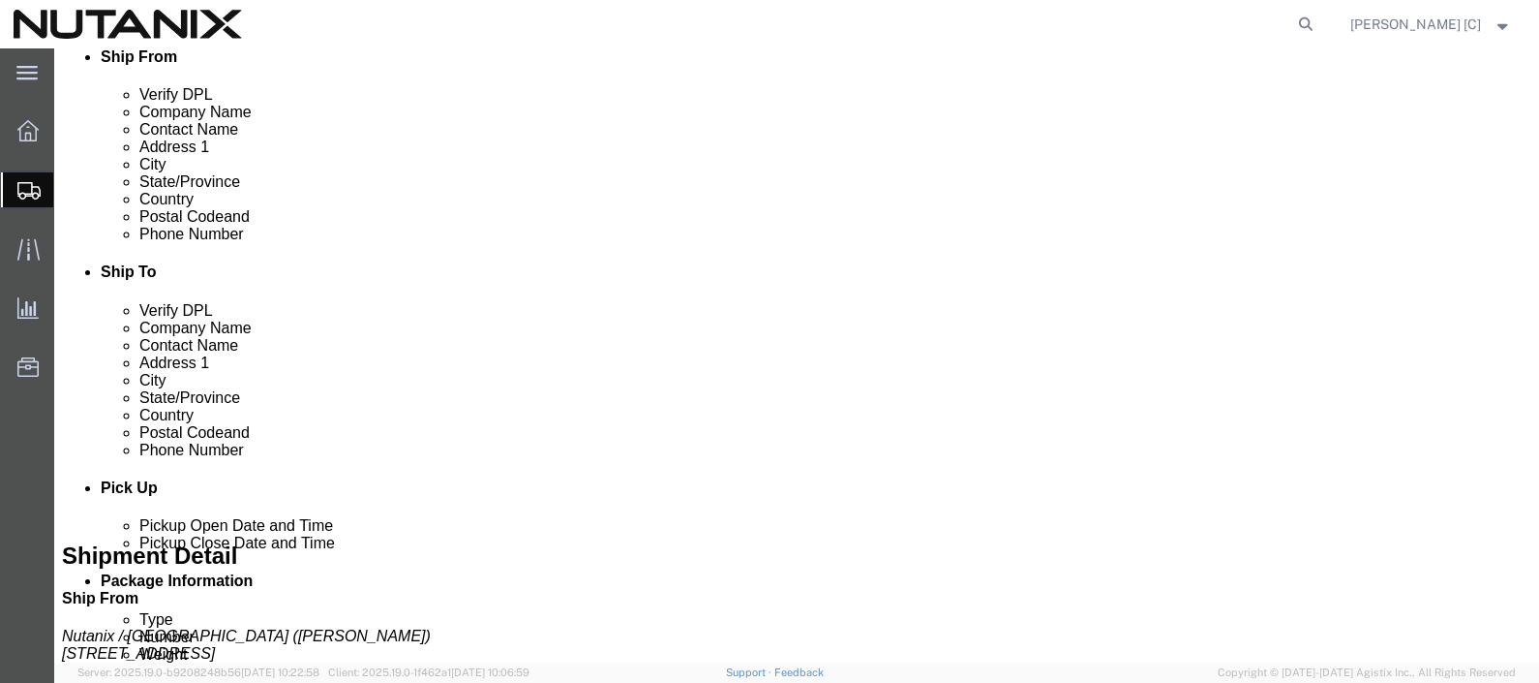
click button "Cancel"
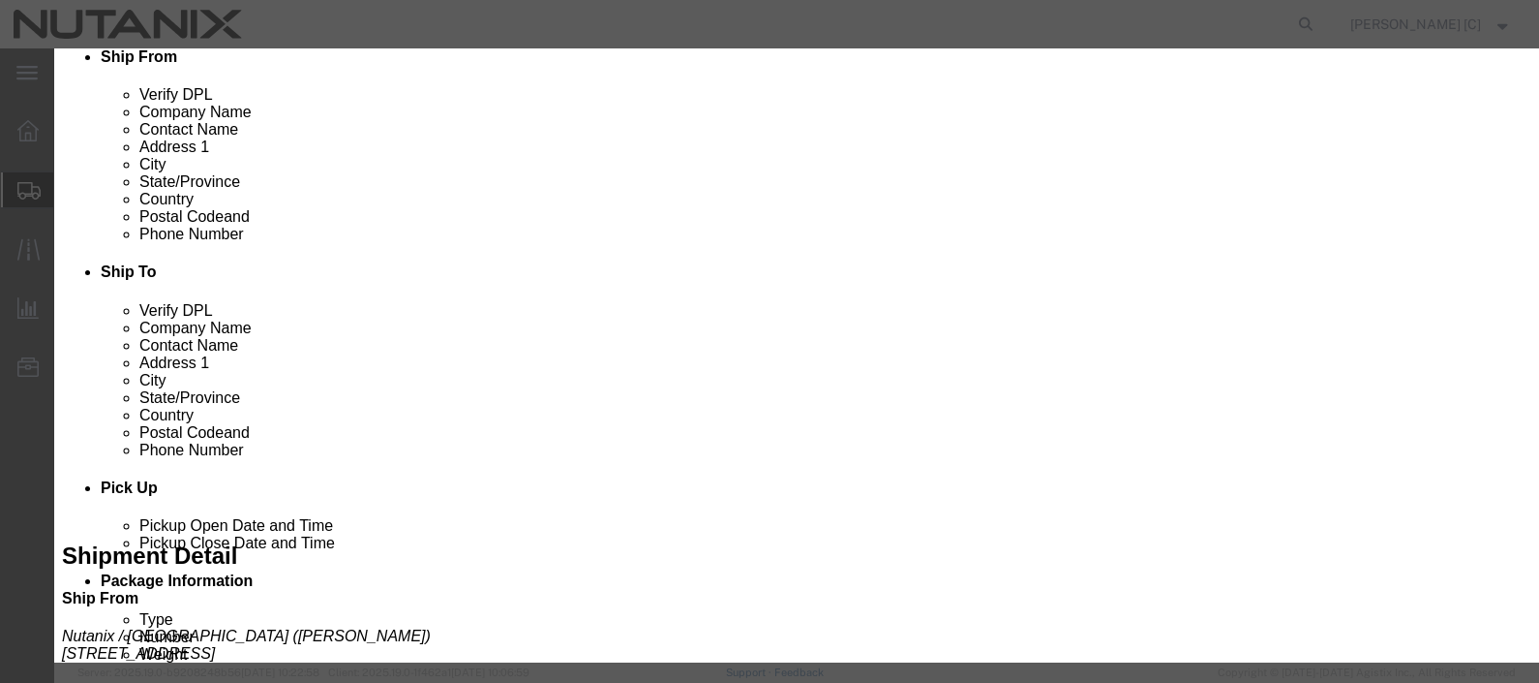
click button "Yes"
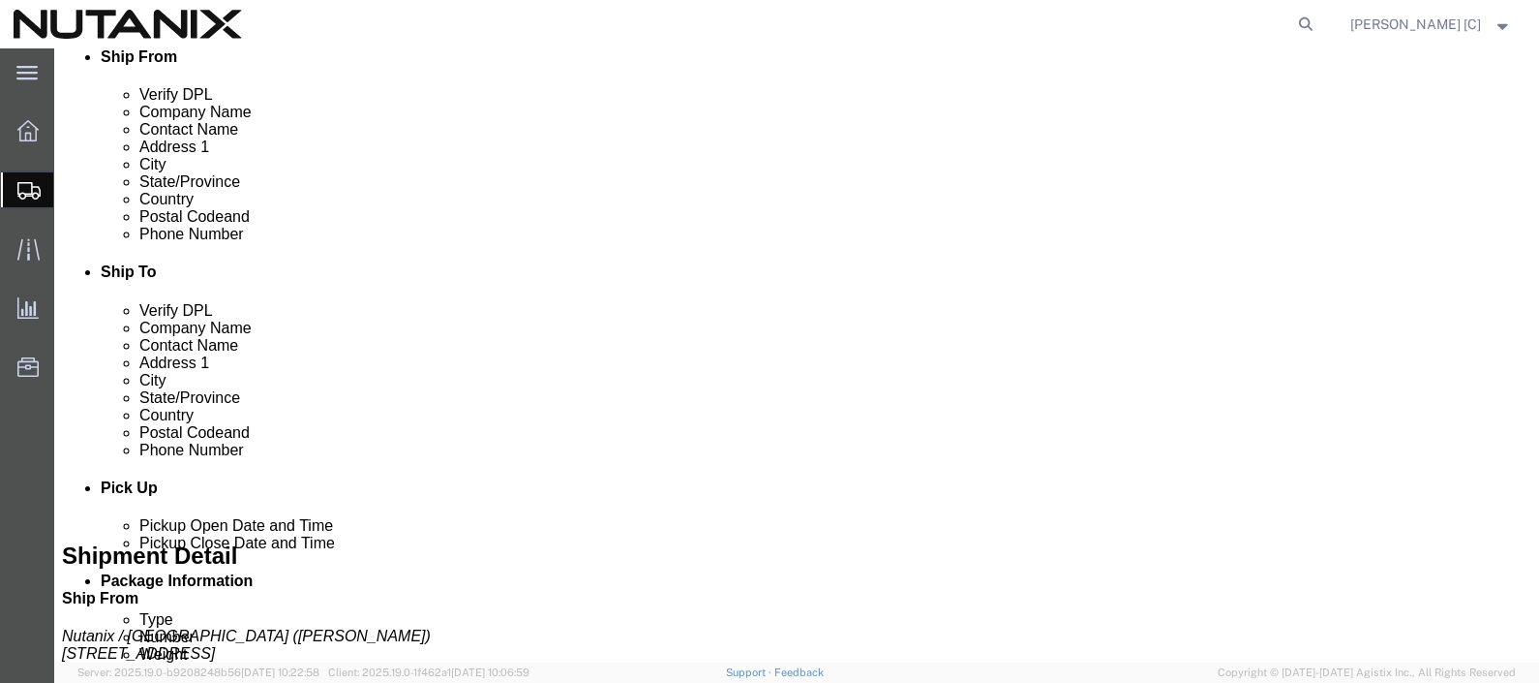
click at [0, 0] on span "Create Shipment" at bounding box center [0, 0] width 0 height 0
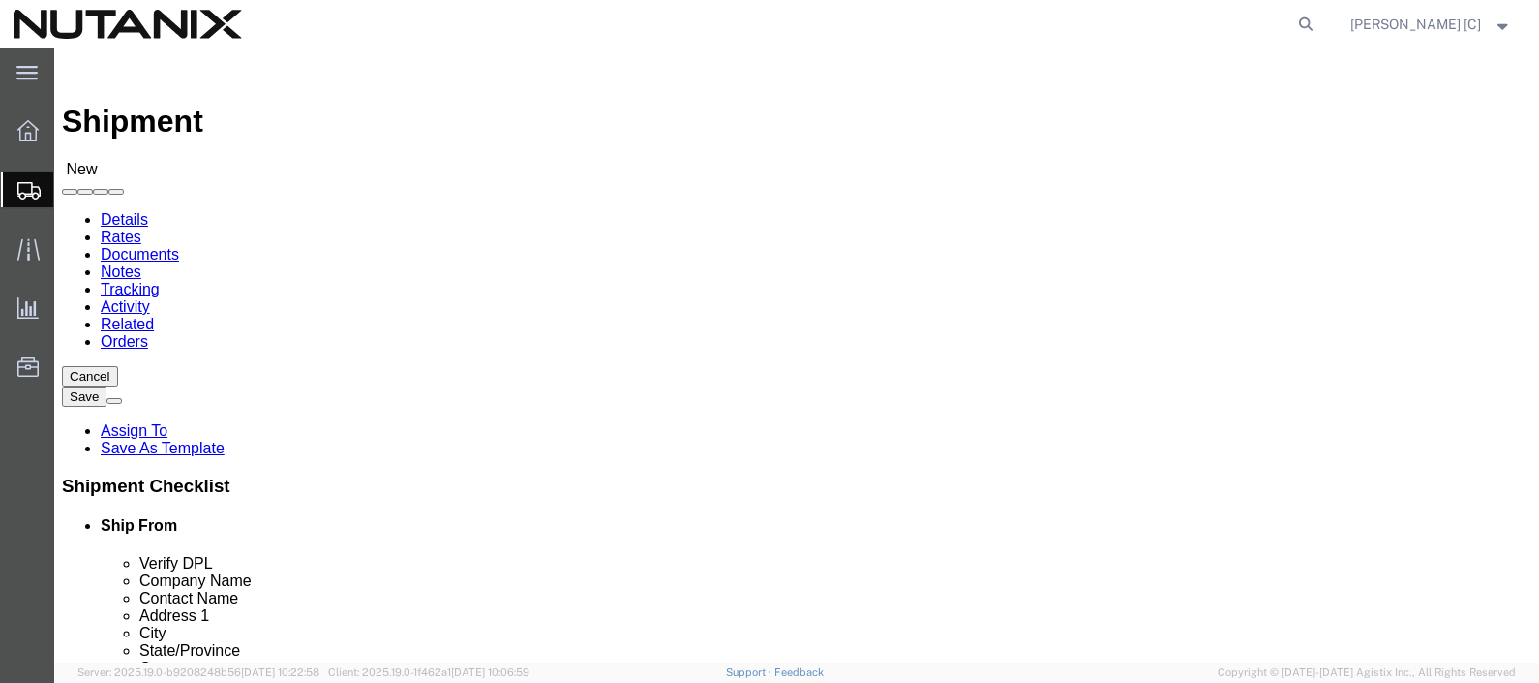
type input "durh"
select select "46554"
select select "NC"
click input "text"
type input "[PERSON_NAME]"
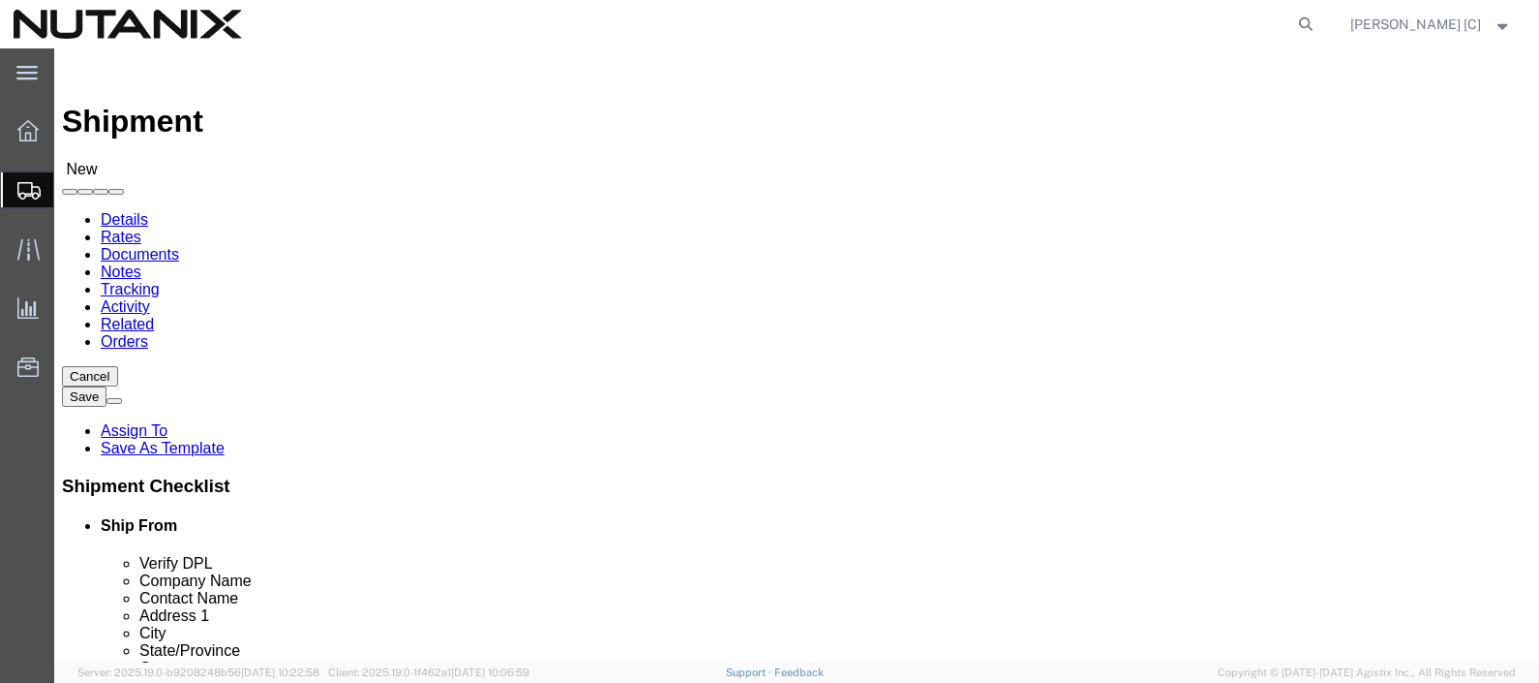
type input "[STREET_ADDRESS]"
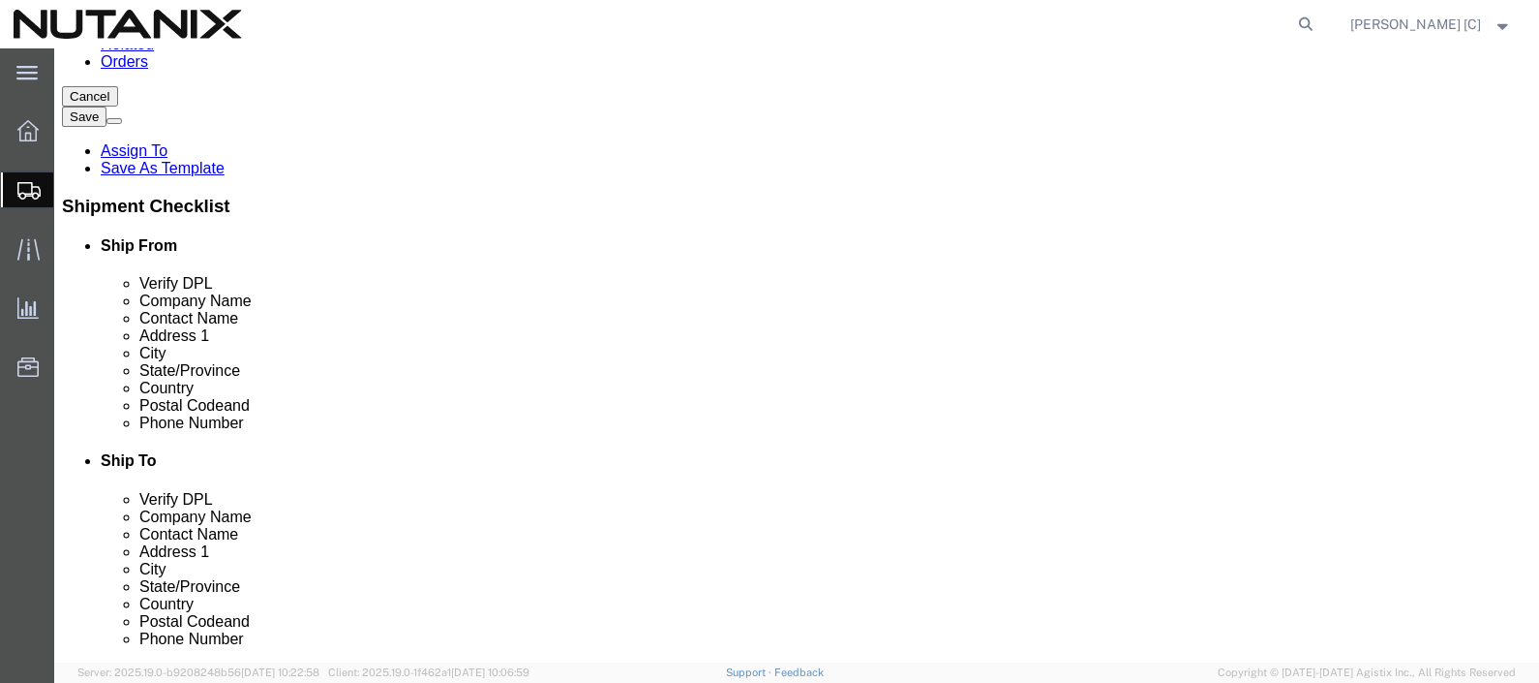
scroll to position [241, 0]
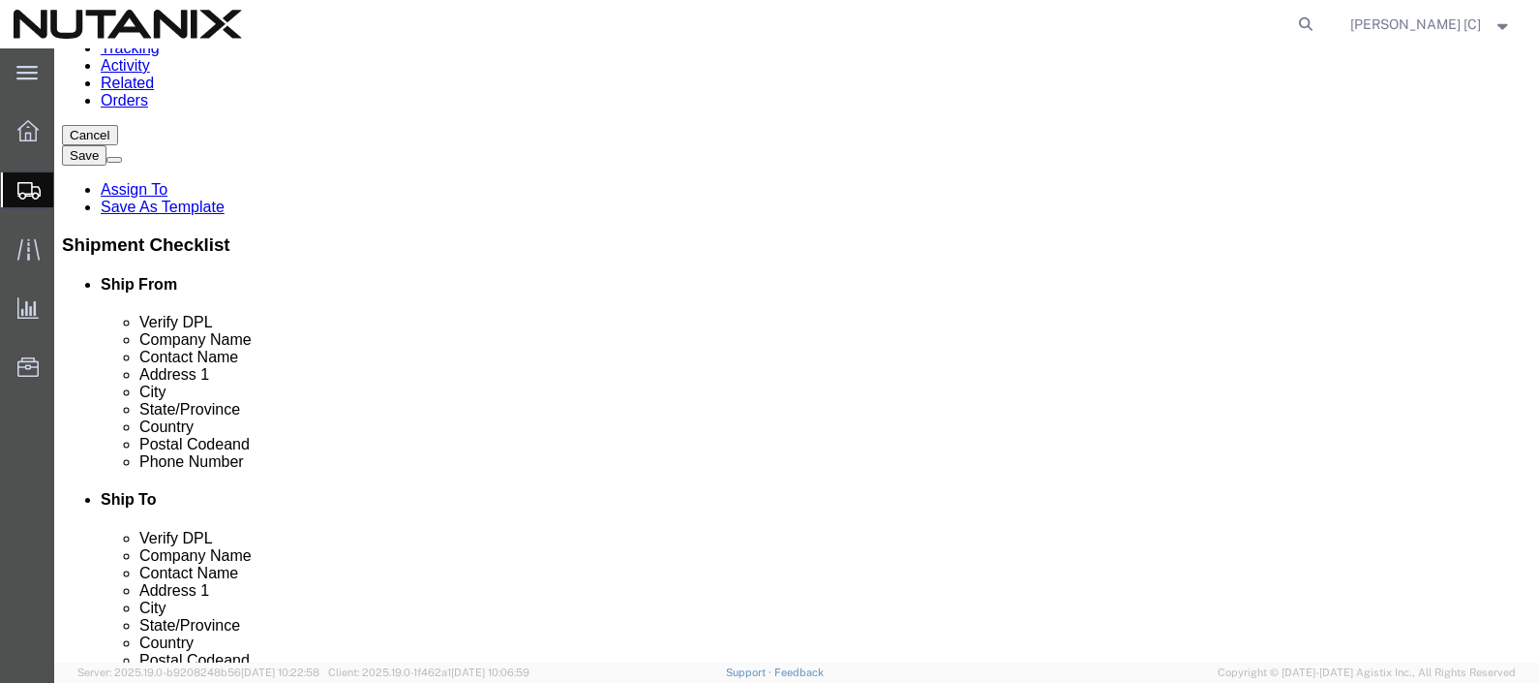
drag, startPoint x: 325, startPoint y: 417, endPoint x: -59, endPoint y: 411, distance: 384.4
click html "Shipment New Details Rates Documents Notes Tracking Activity Related Orders Can…"
type input "9192474215"
type input "[DOMAIN_NAME][EMAIL_ADDRESS][DOMAIN_NAME]"
click input "text"
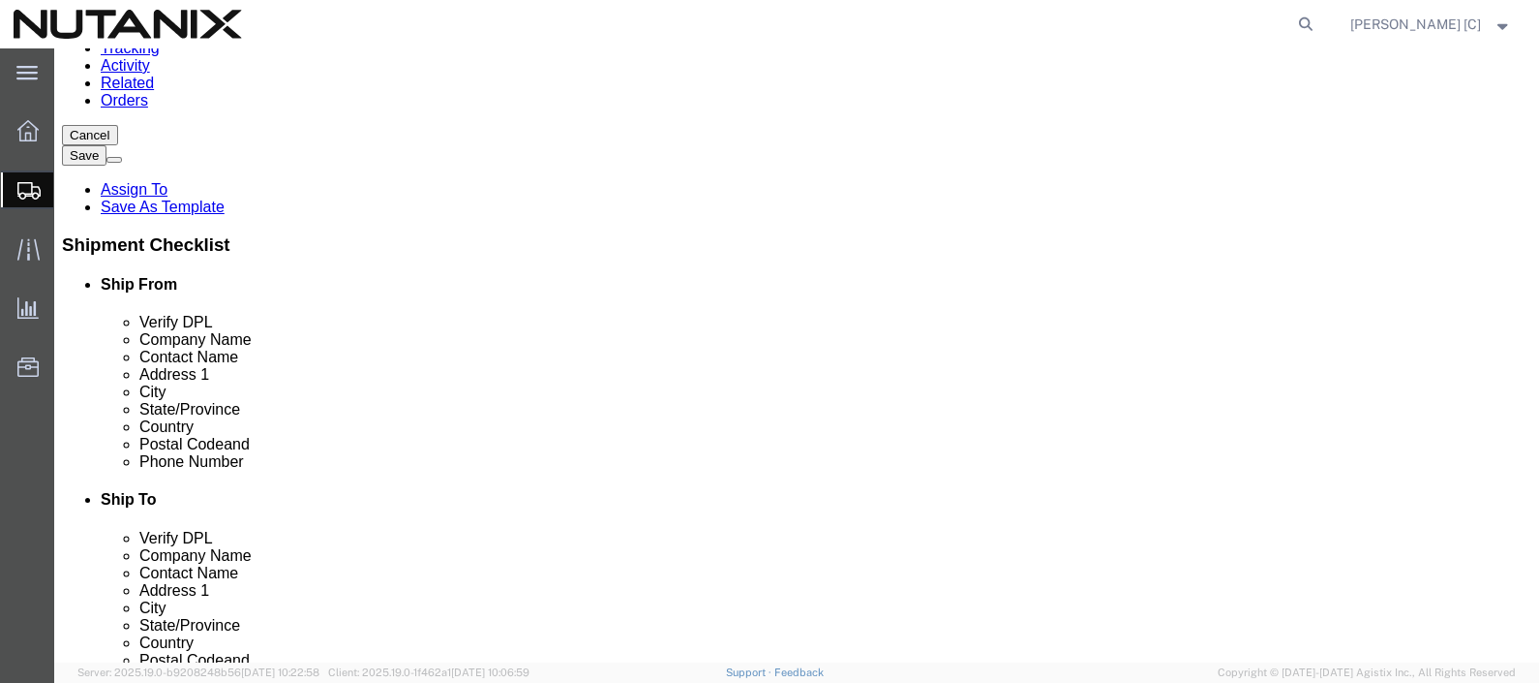
type input "[DOMAIN_NAME][EMAIL_ADDRESS][DOMAIN_NAME]"
click input "text"
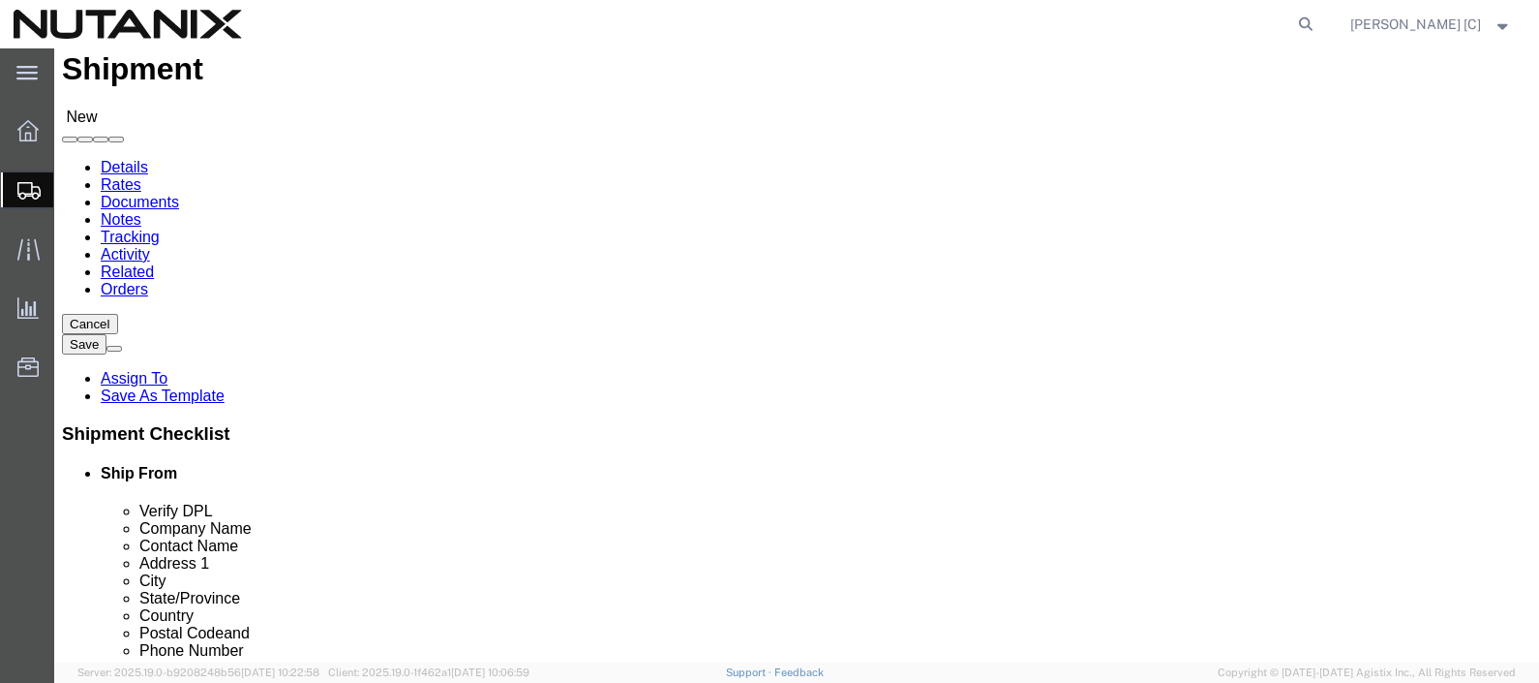
scroll to position [0, 0]
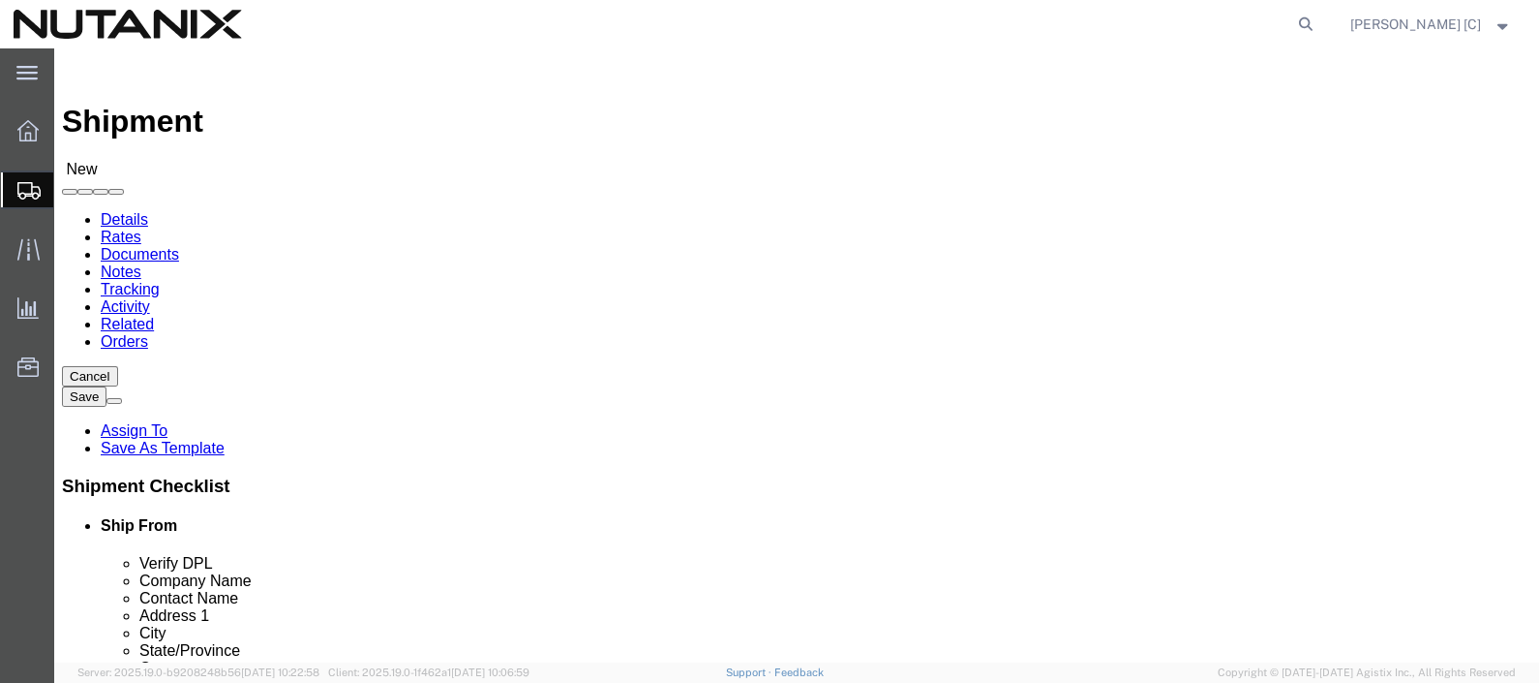
type input "9192474215"
click input "text"
paste input "NSEC 2025"
type input "NSEC 2025"
paste input "[PERSON_NAME]."
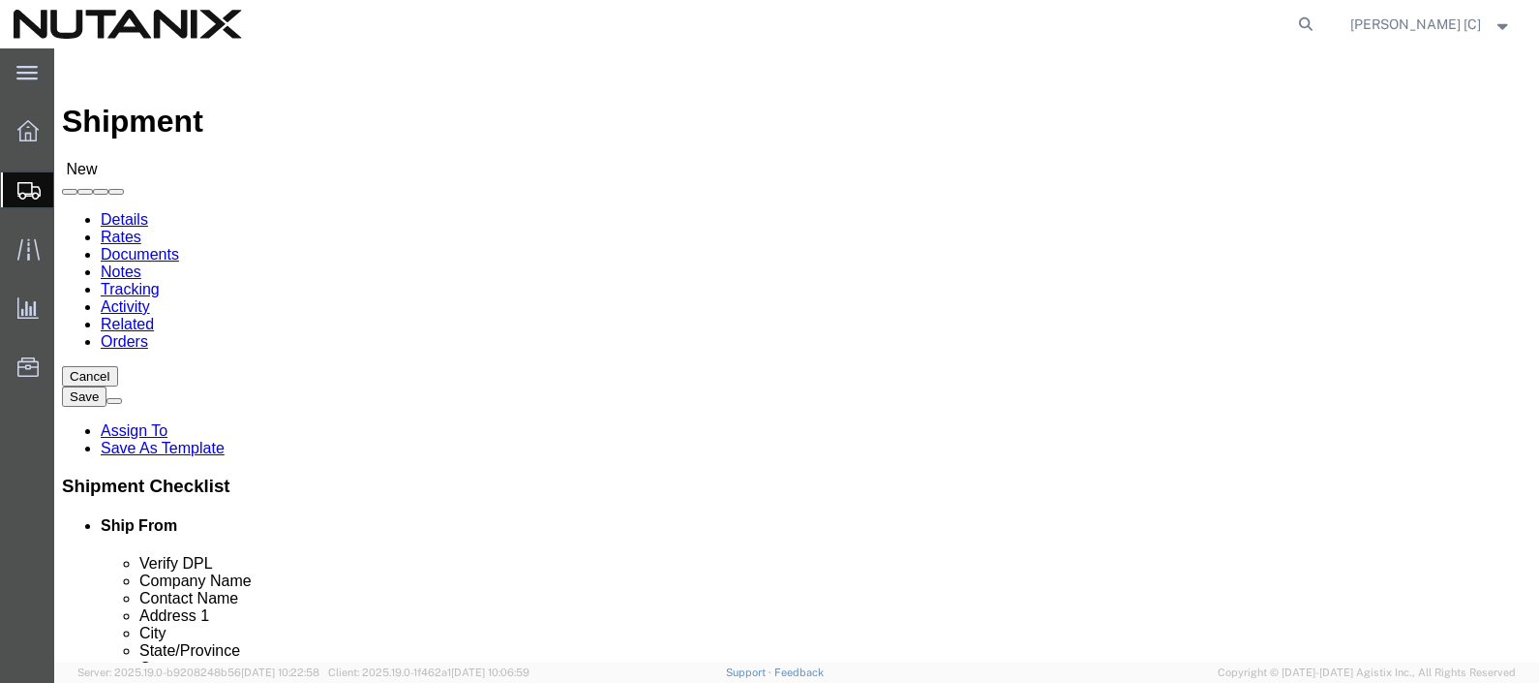
type input "[PERSON_NAME]."
paste input "[STREET_ADDRESS]"
type input "[STREET_ADDRESS]"
paste input "#700"
type input "#700"
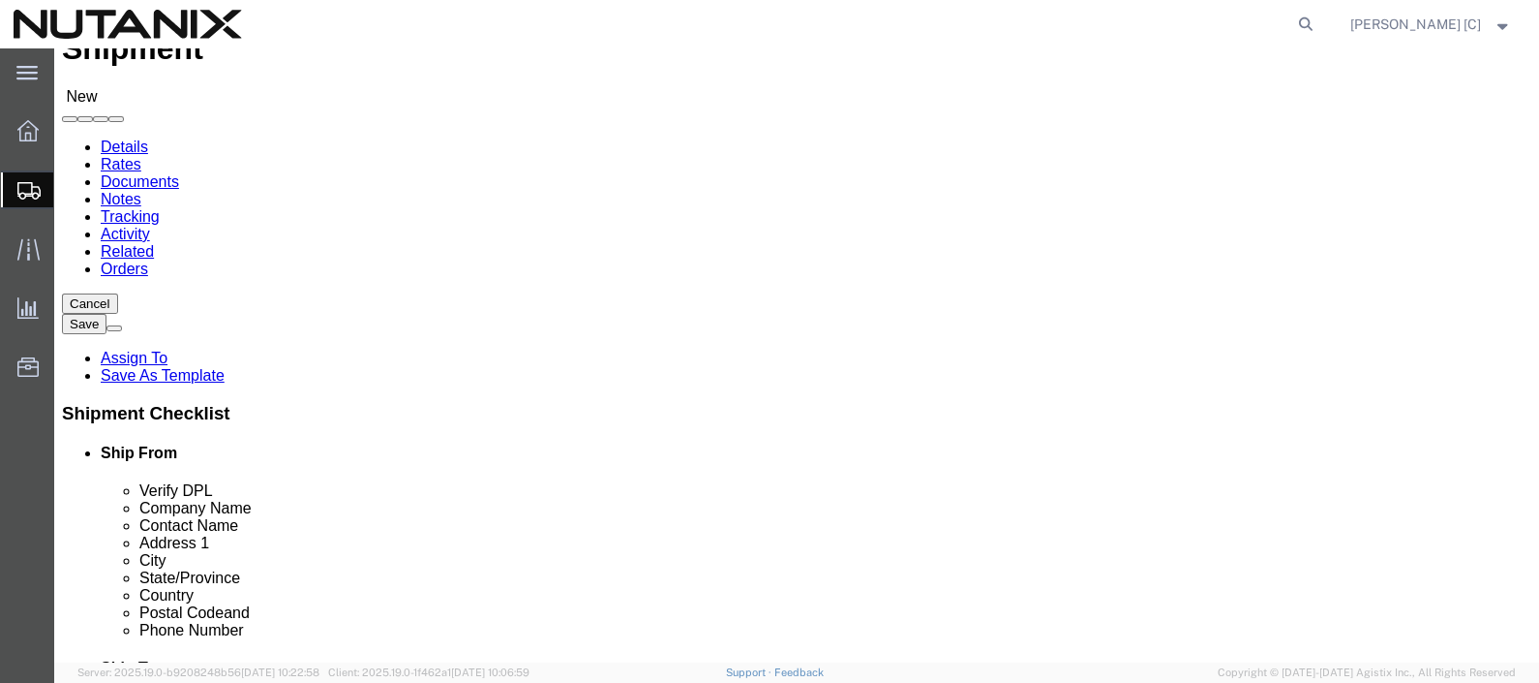
scroll to position [120, 0]
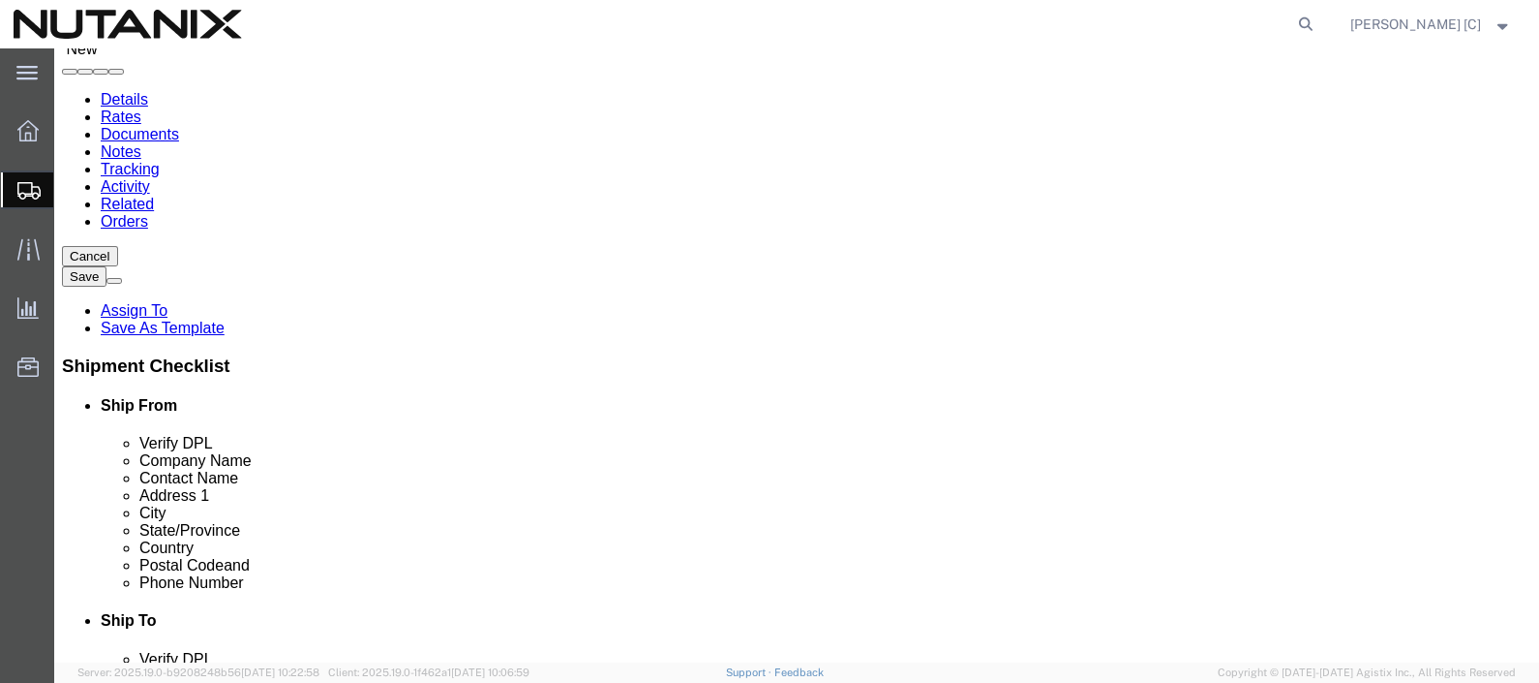
paste input "Franklin"
type input "Franklin"
paste input "27067"
type input "27067"
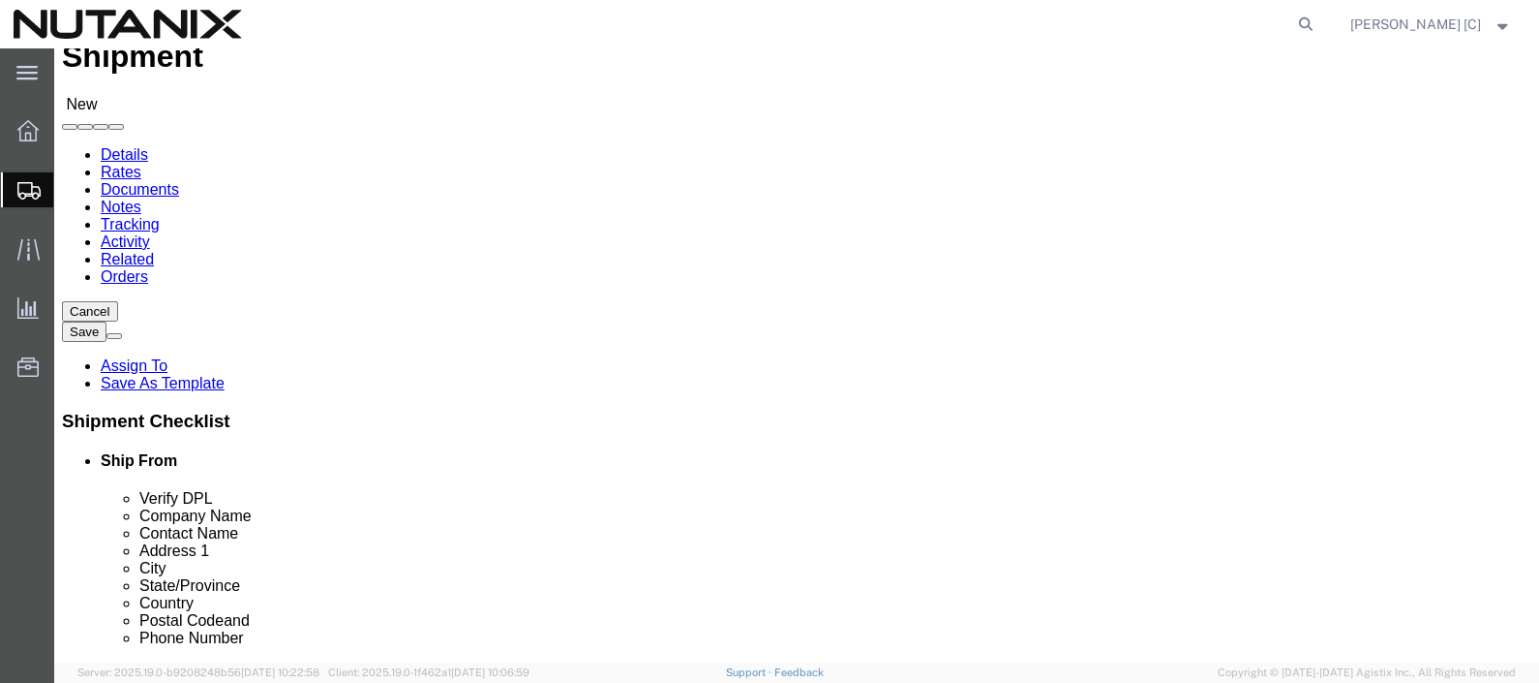
type input "t"
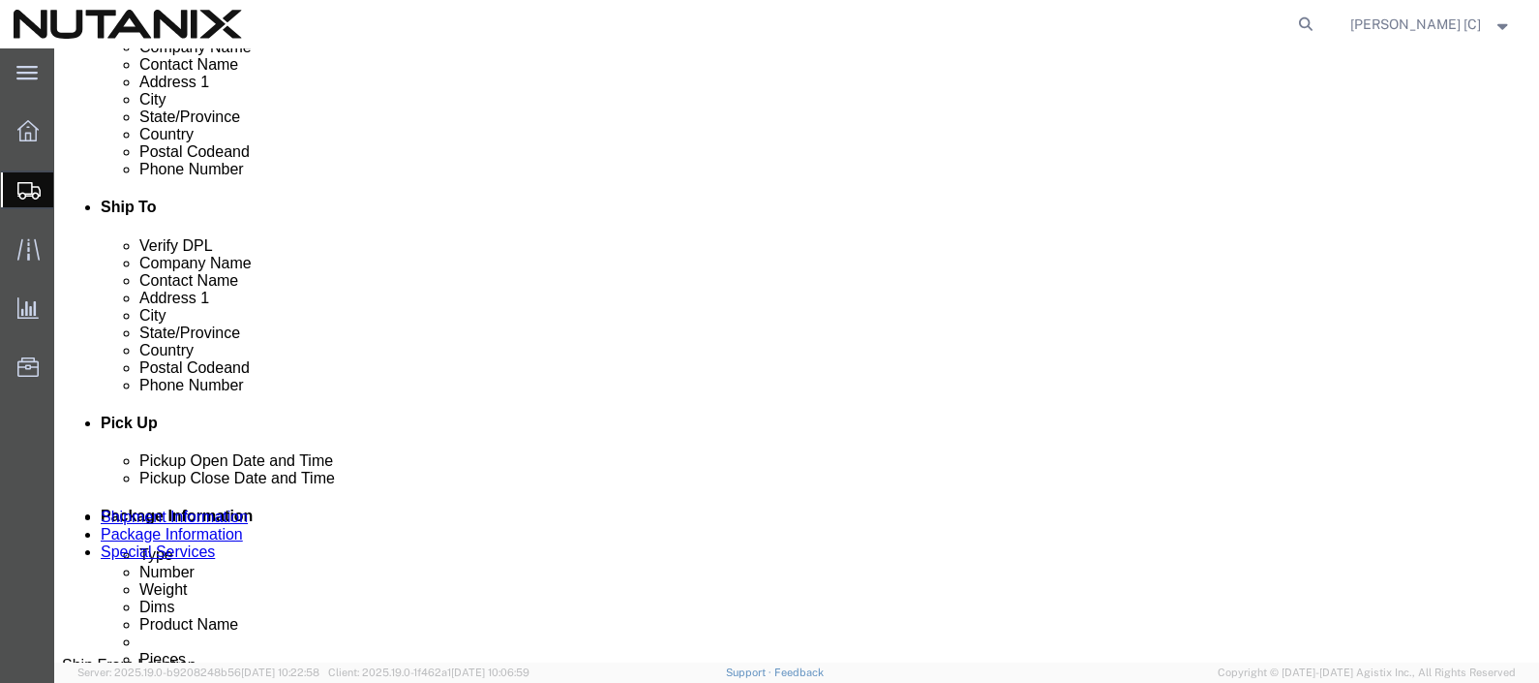
scroll to position [535, 0]
click button
click div
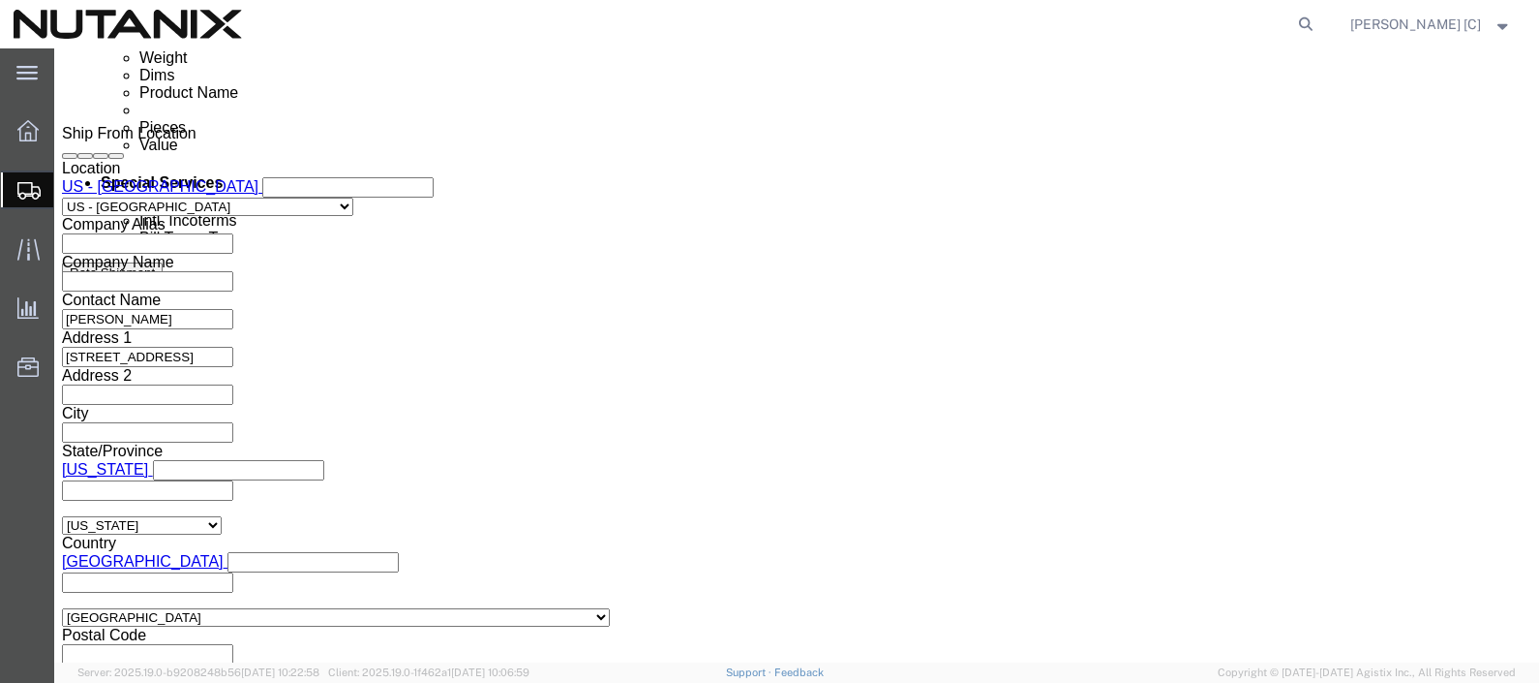
click button "Apply"
click select "Select Air Less than Truckload Multi-Leg Ocean Freight Rail Small Parcel Truckl…"
select select "SMAL"
click select "Select Air Less than Truckload Multi-Leg Ocean Freight Rail Small Parcel Truckl…"
click button "Continue"
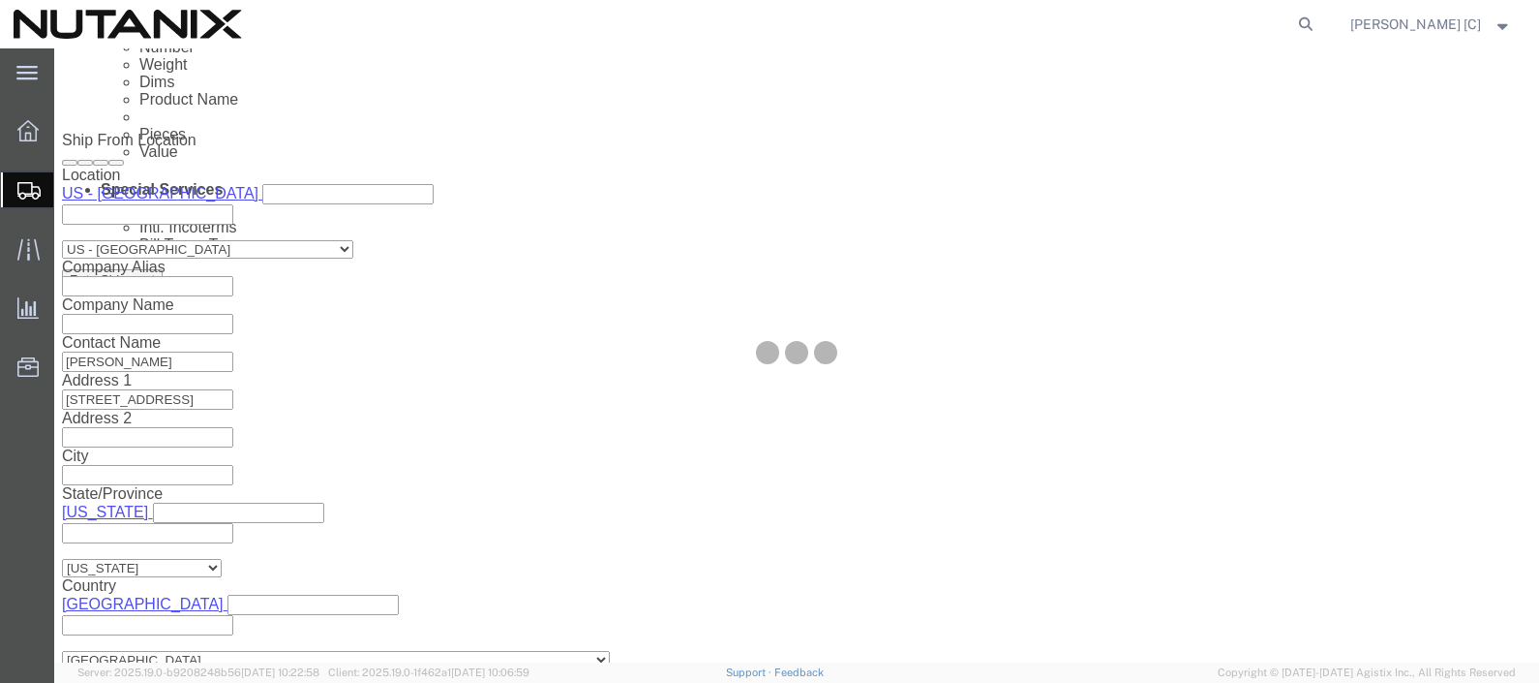
scroll to position [19, 0]
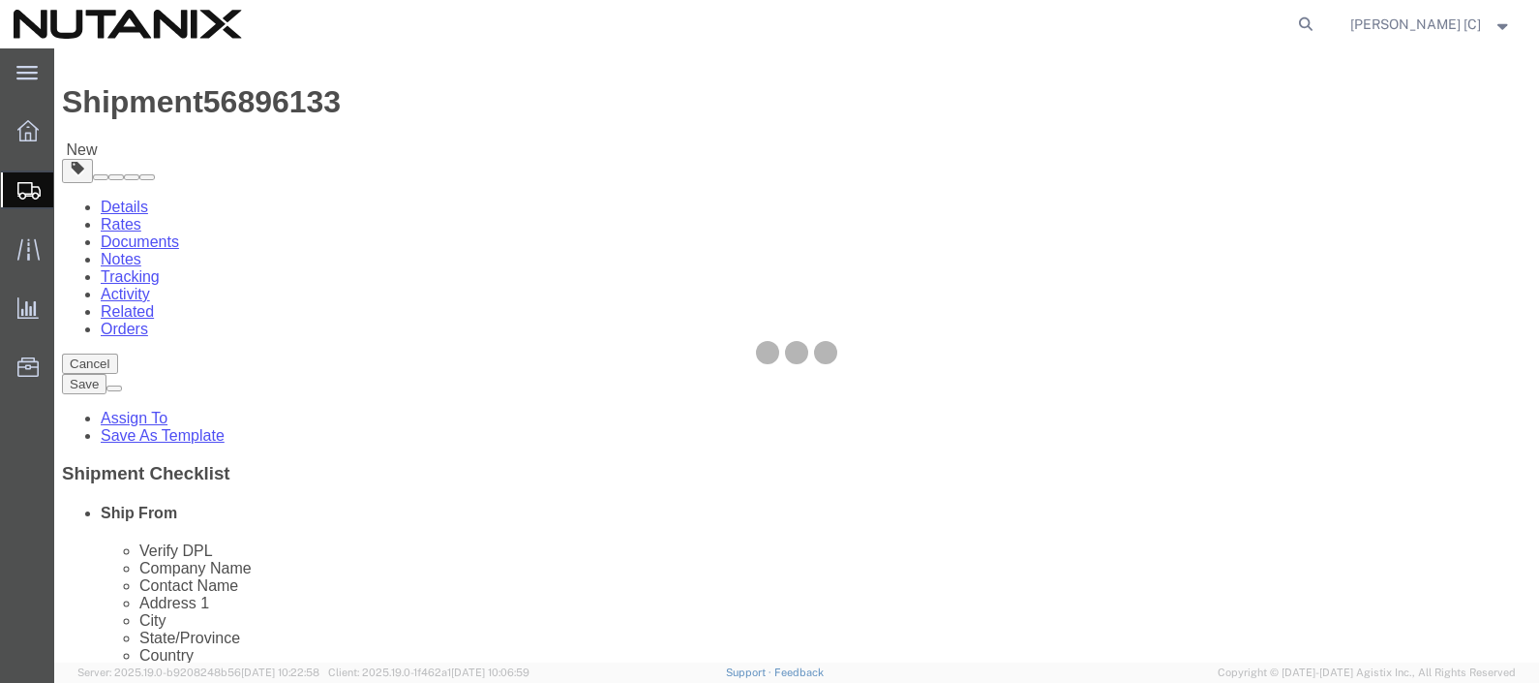
select select "YRPK"
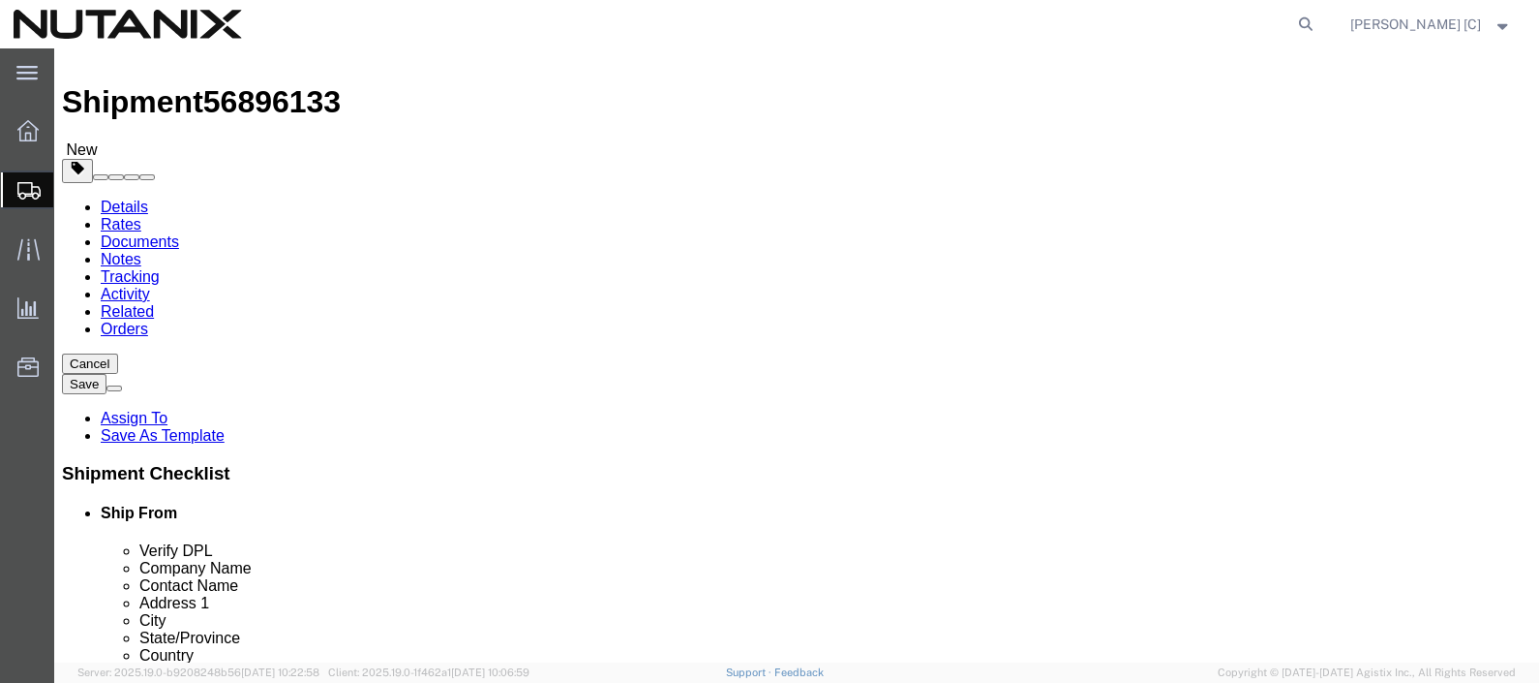
click input "text"
type input "14"
type input "10"
drag, startPoint x: 198, startPoint y: 439, endPoint x: -59, endPoint y: 414, distance: 257.7
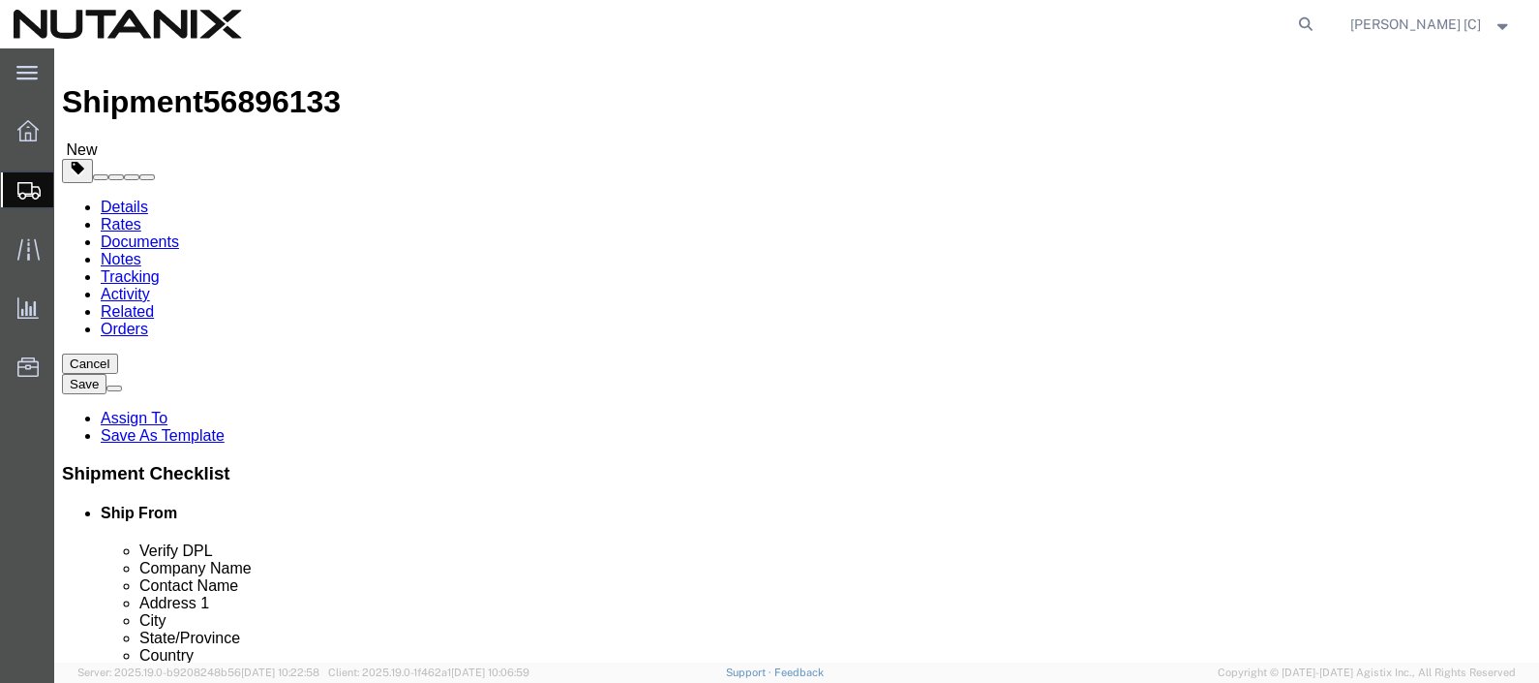
click html "Shipment 56896133 New Details Rates Documents Notes Tracking Activity Related O…"
type input "15.5"
click link "Add Content"
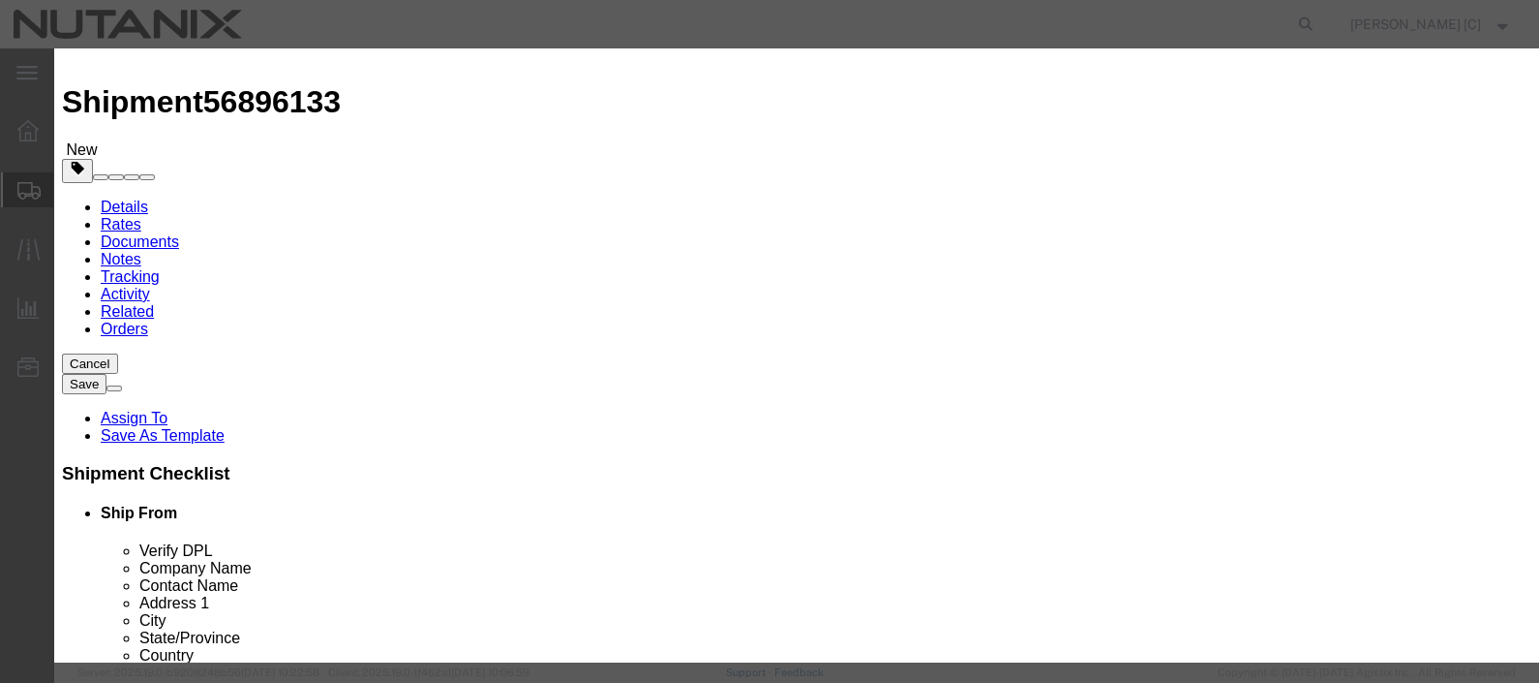
click input "text"
type input "office supplies"
select select "US"
type input "[MEDICAL_DATA]_150"
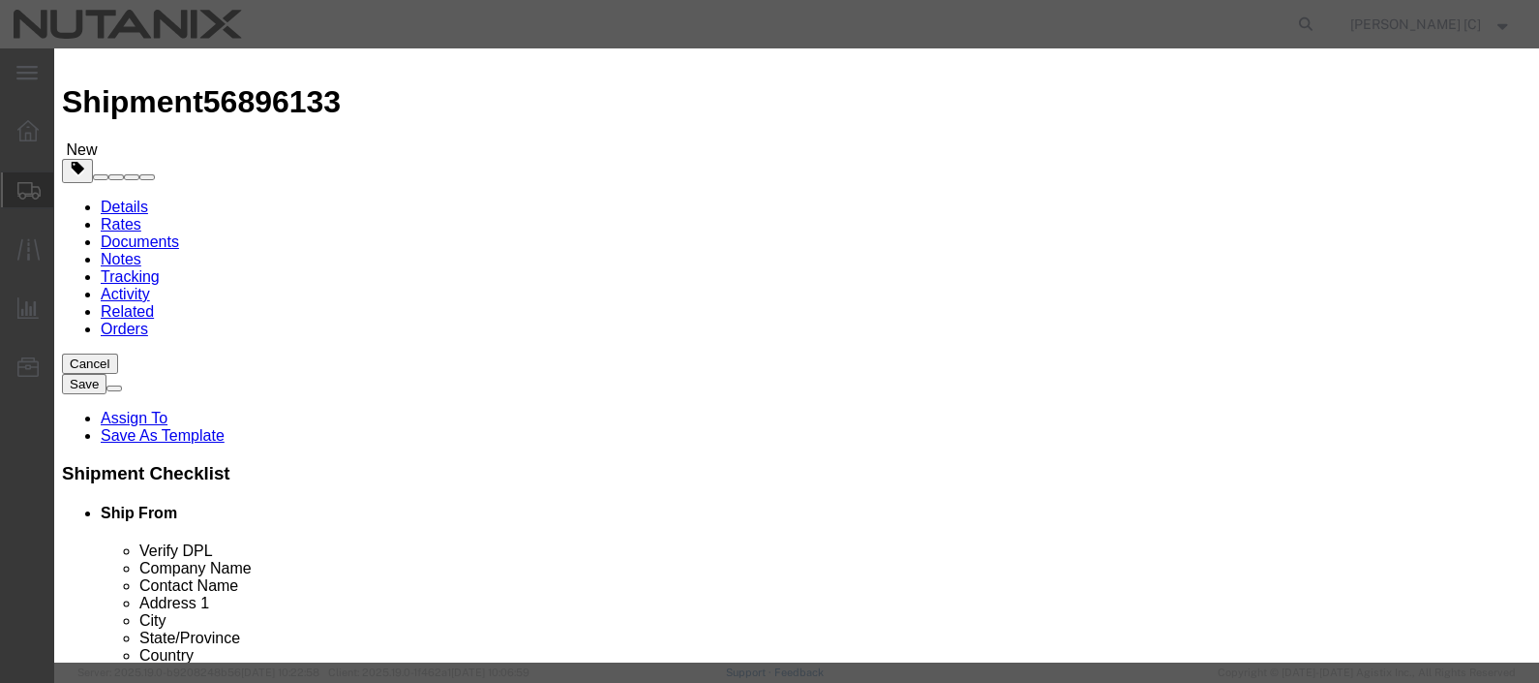
click textarea
type textarea "swagg"
drag, startPoint x: 415, startPoint y: 184, endPoint x: 362, endPoint y: 184, distance: 53.2
click div "Pieces 0 Select Bag Barrels 100Board Feet Bottle Box Blister Pack Carats Can Ca…"
type input "1"
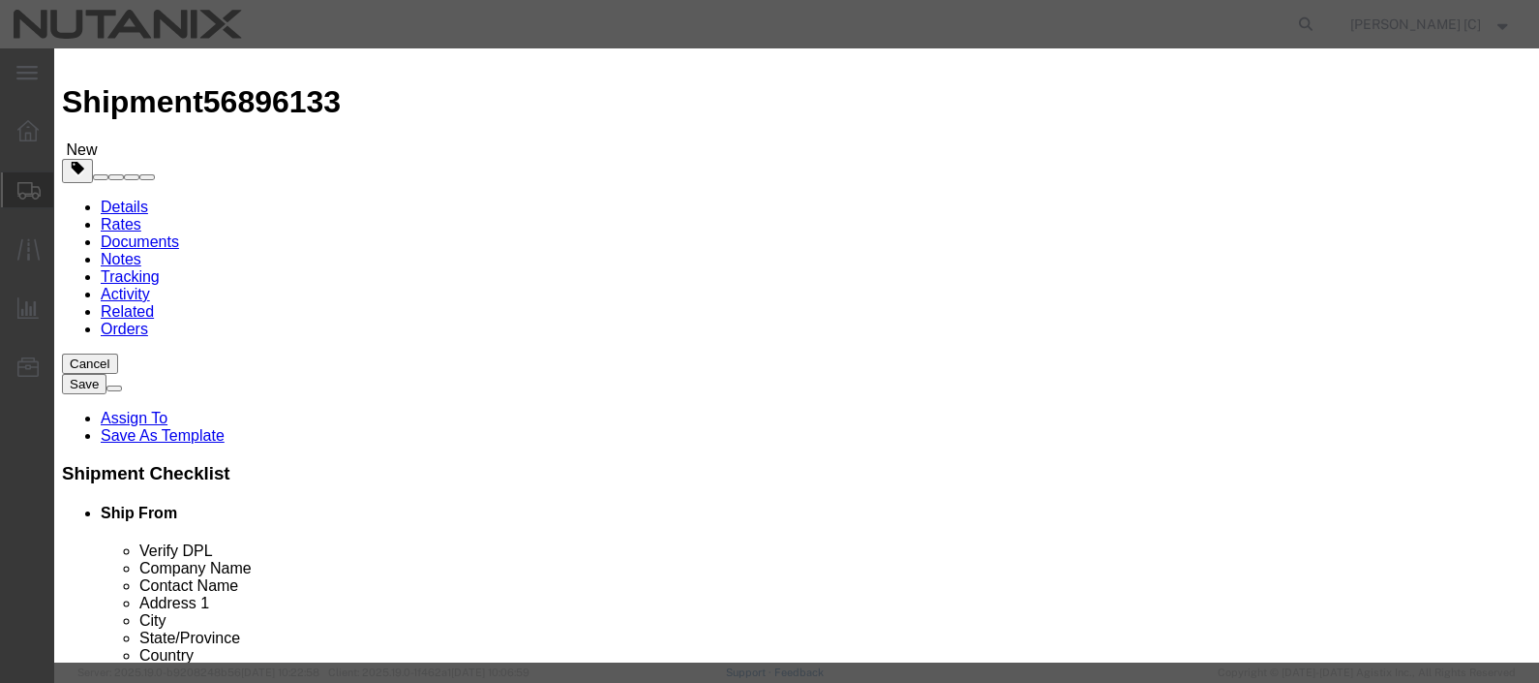
select select "BF"
click h3 "Add content"
click div "Select Bag Barrels 100Board Feet Bottle Box Blister Pack Carats Can Capsule Car…"
click select "Select Bag Barrels 100Board Feet Bottle Box Blister Pack Carats Can Capsule Car…"
click div "Select ADP AED AFN ALL AMD AOA ARS ATS AUD AWG AZN BAM BBD BDT BGL BGN BHD BIF …"
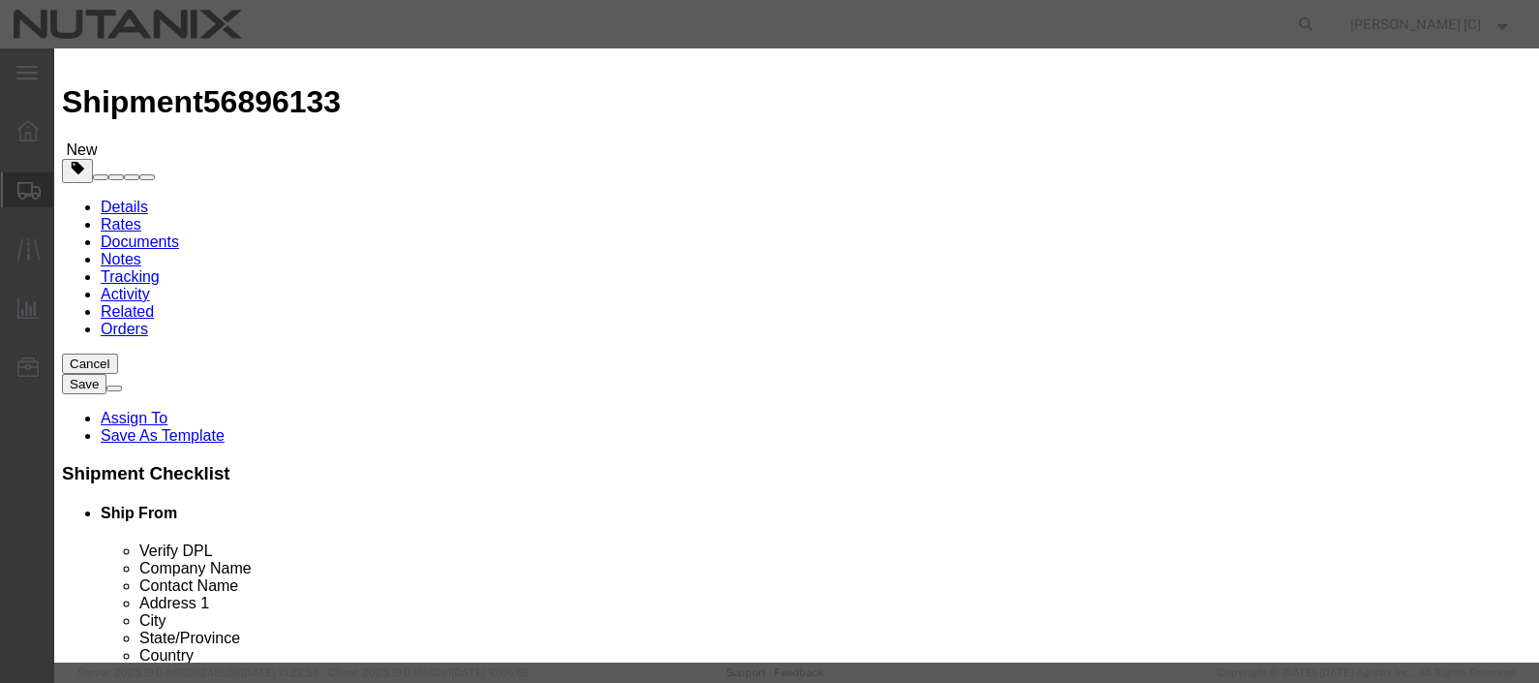
click select "Select Bag Barrels 100Board Feet Bottle Box Blister Pack Carats Can Capsule Car…"
select select
click select "Select Bag Barrels 100Board Feet Bottle Box Blister Pack Carats Can Capsule Car…"
click input "text"
type input "10"
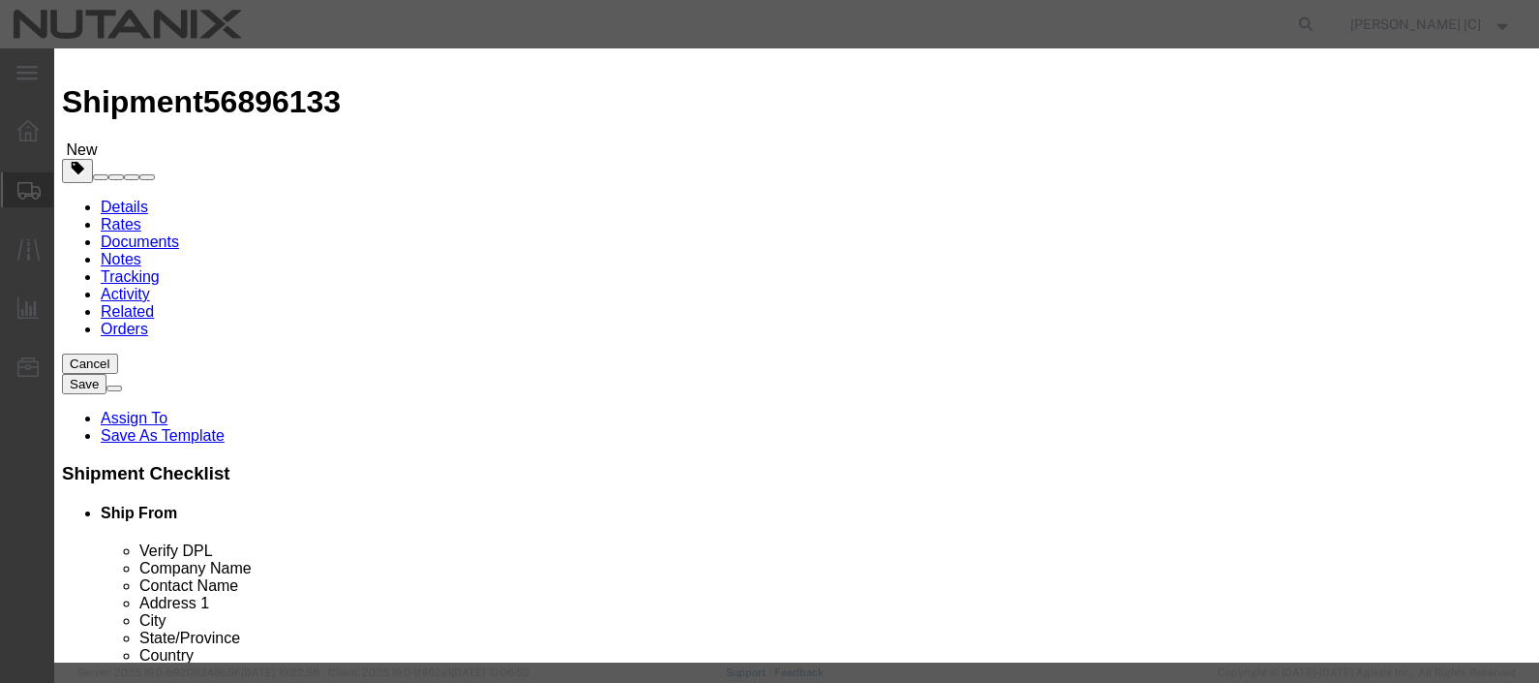
click h3 "Add content"
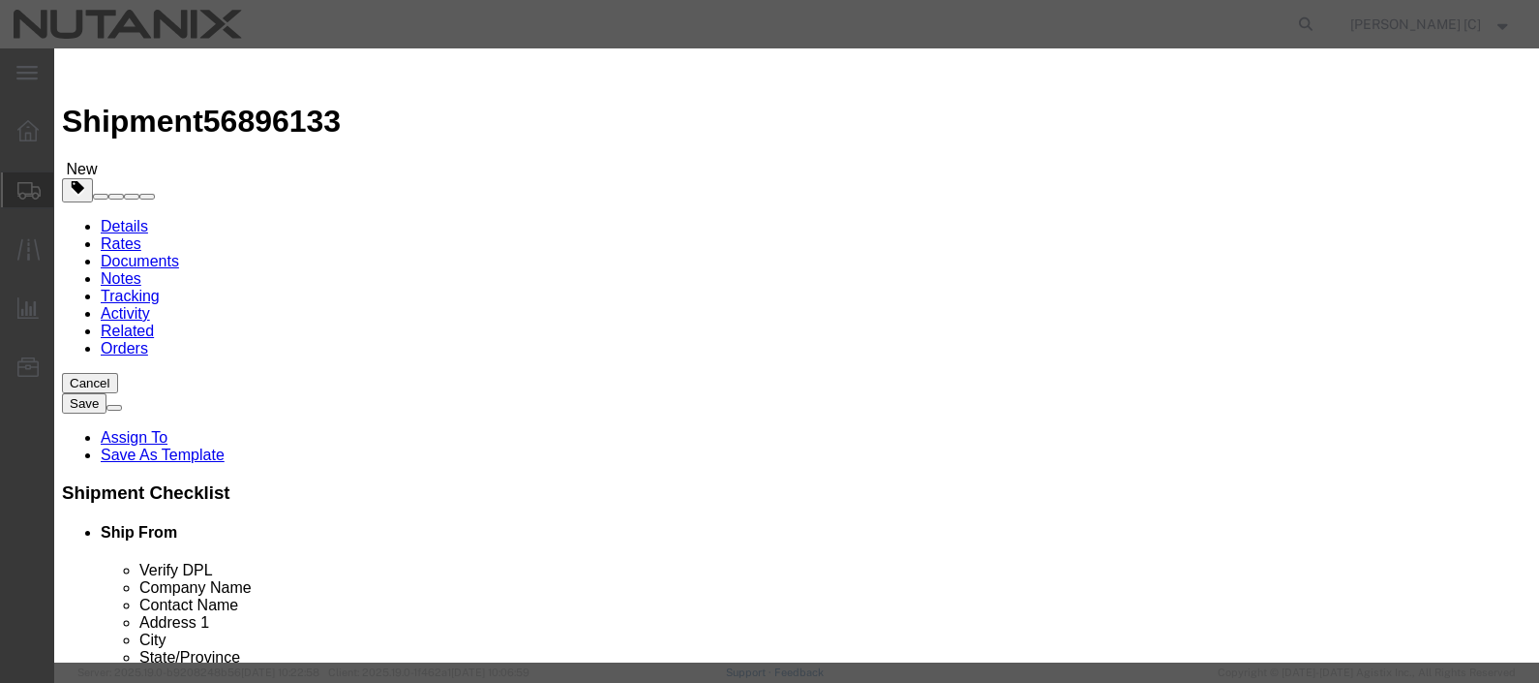
click button "Save & Close"
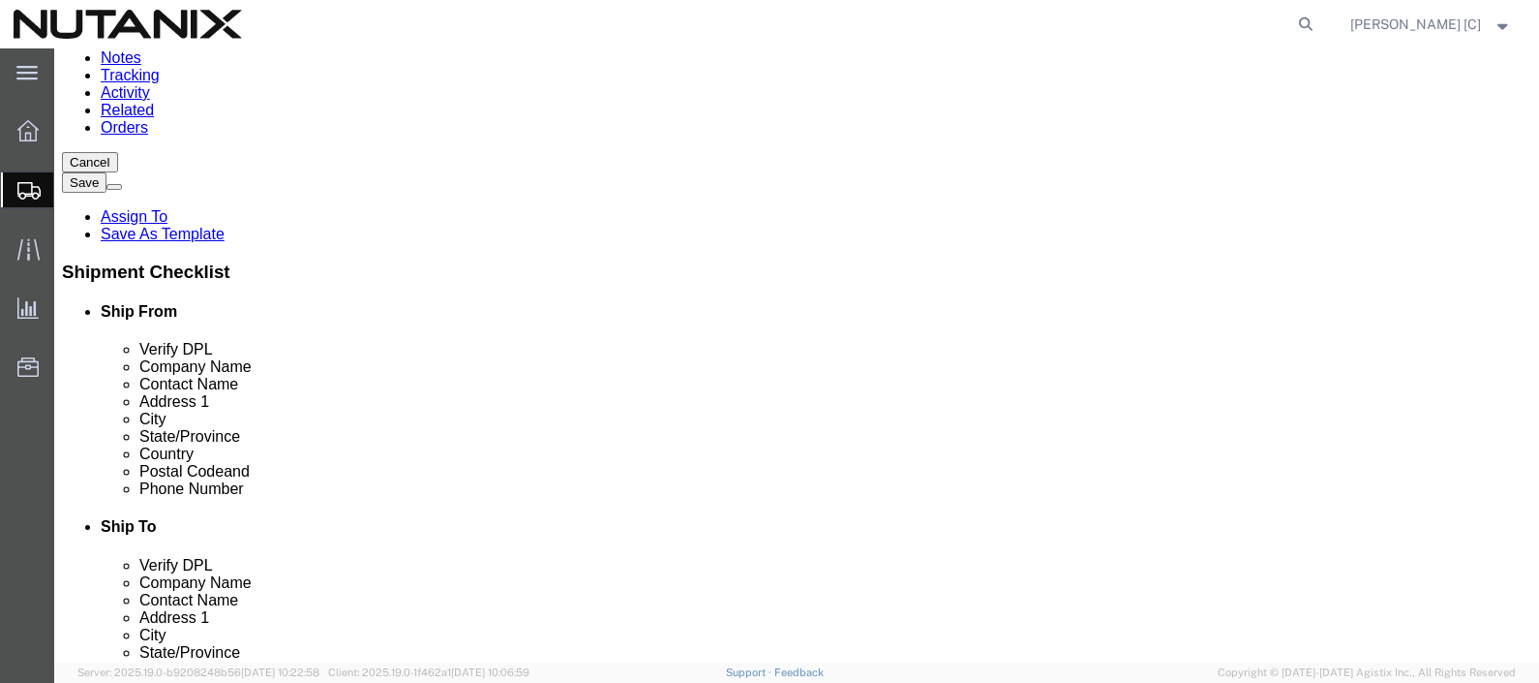
scroll to position [231, 0]
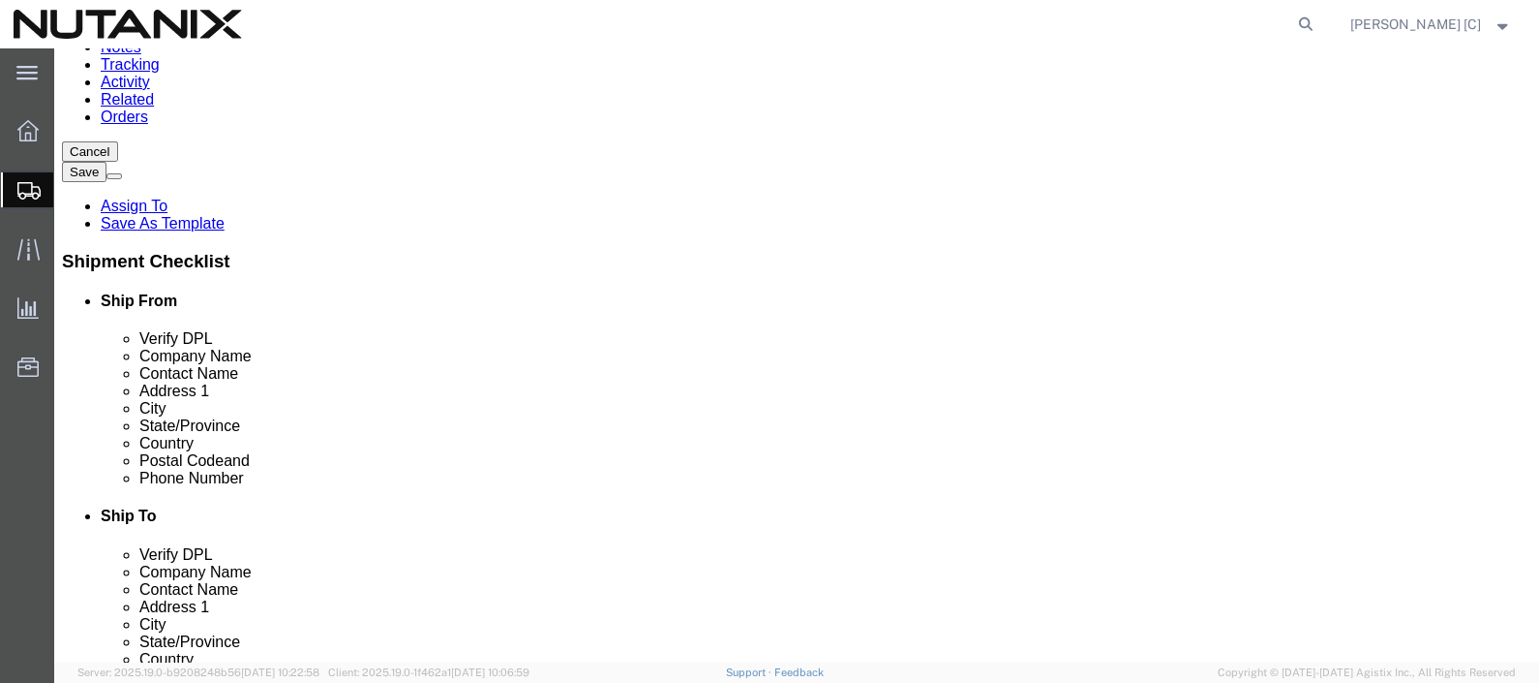
click button "Continue"
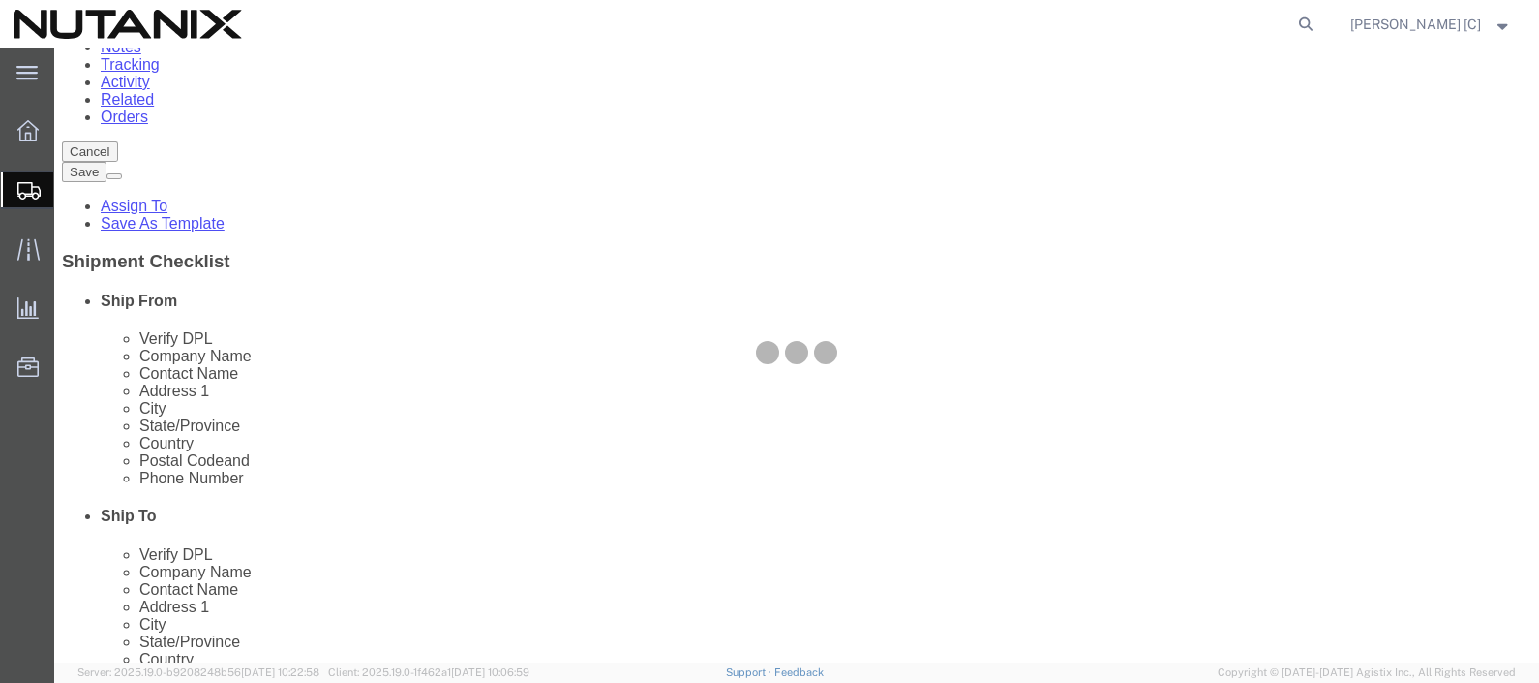
select select
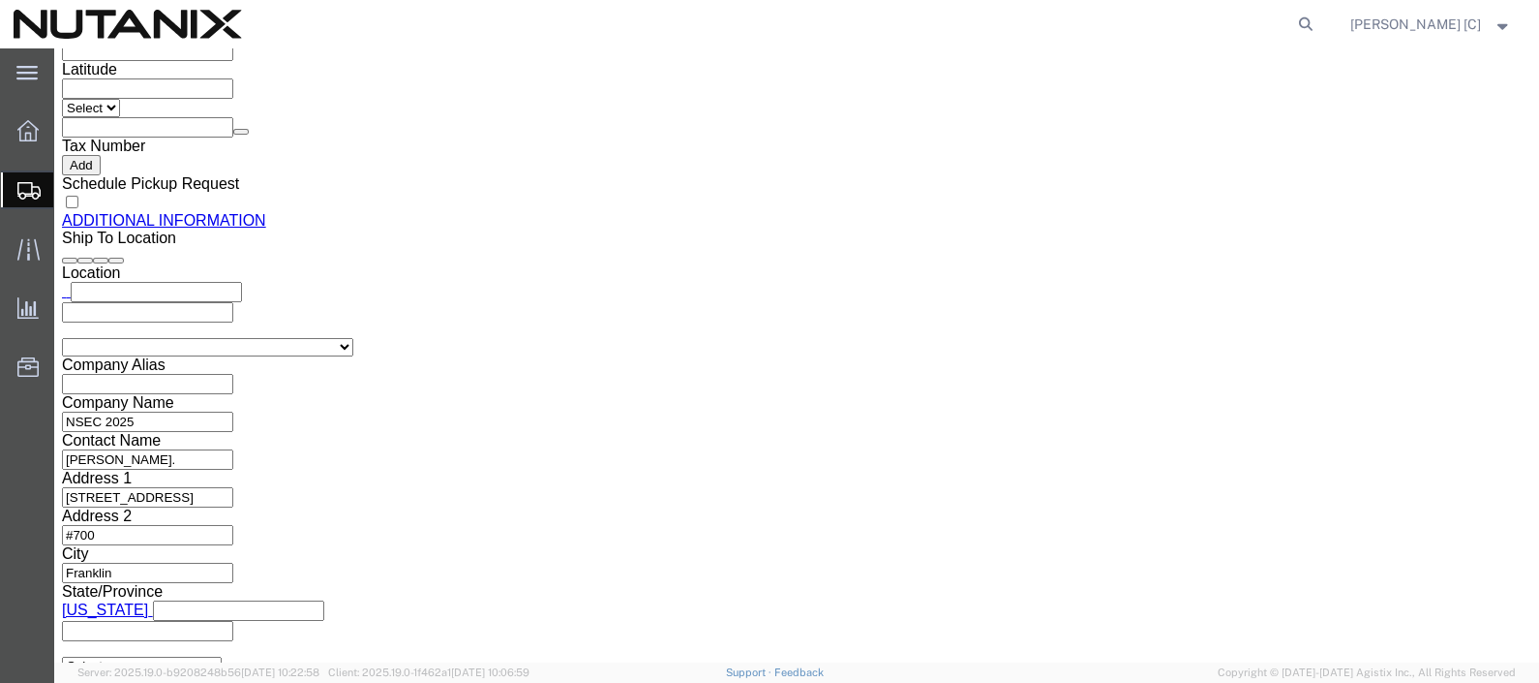
scroll to position [2029, 0]
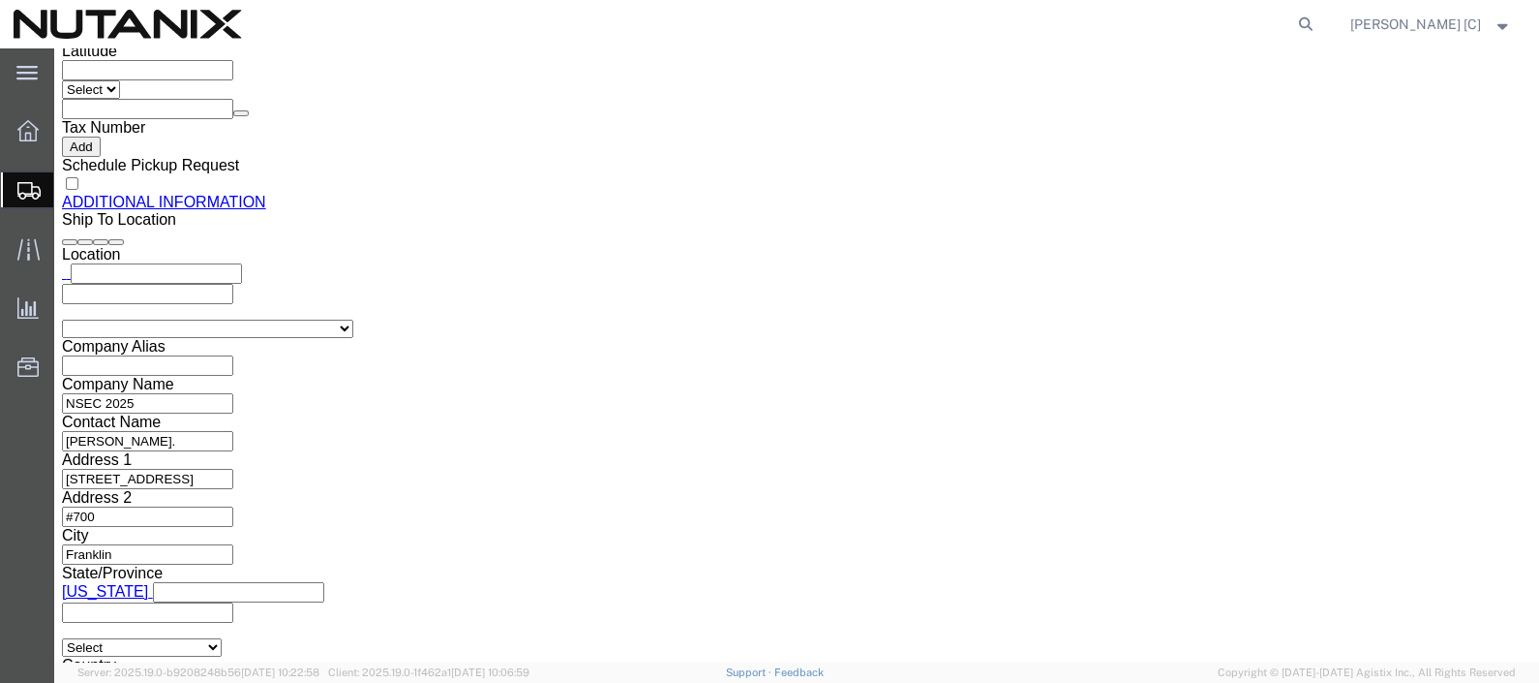
click button "Rate Shipment"
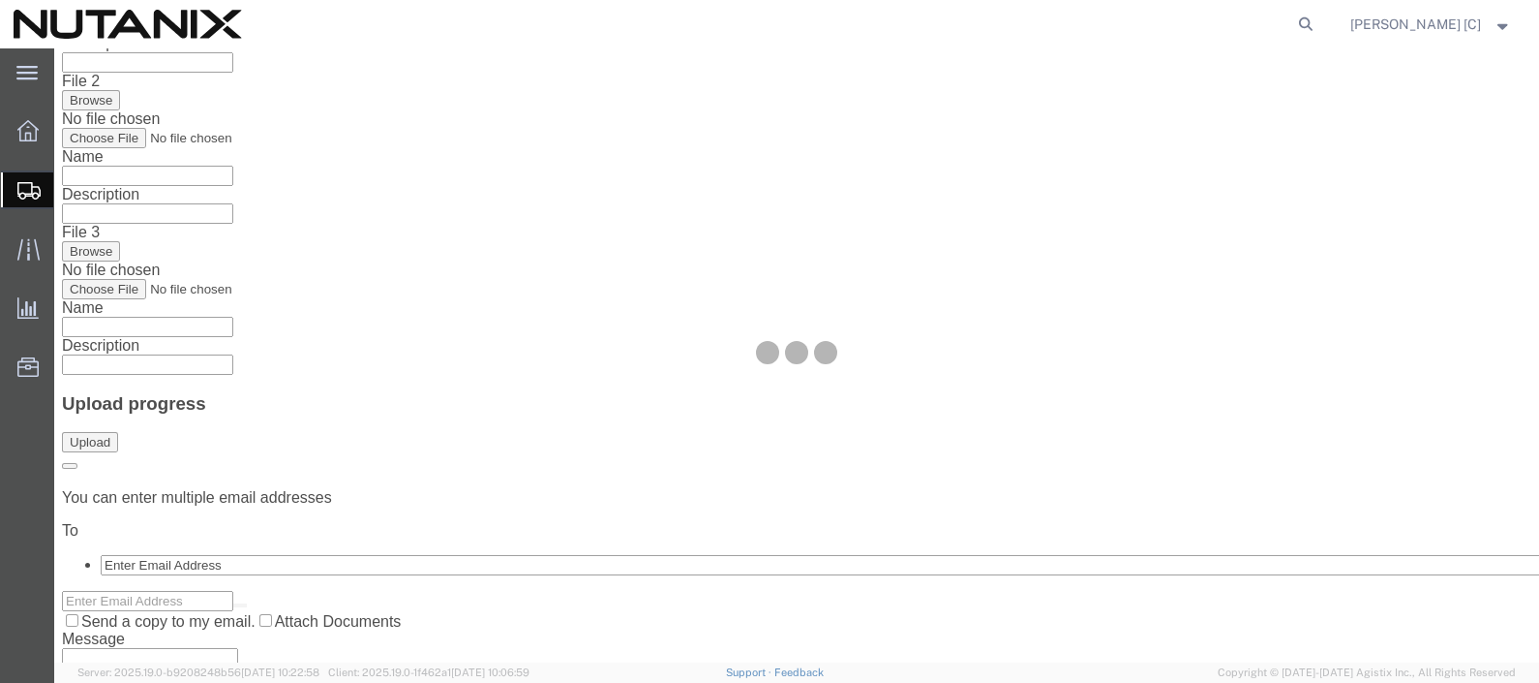
scroll to position [0, 0]
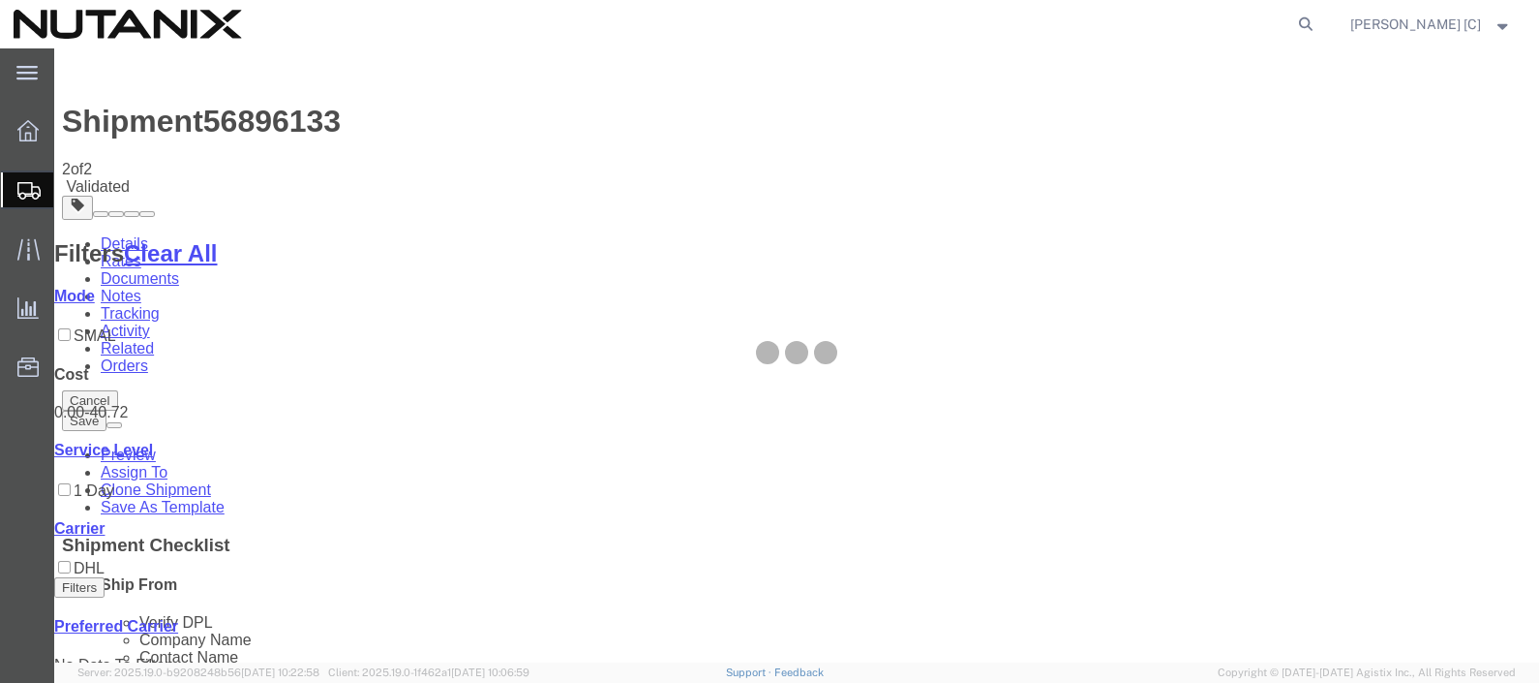
select select "46554"
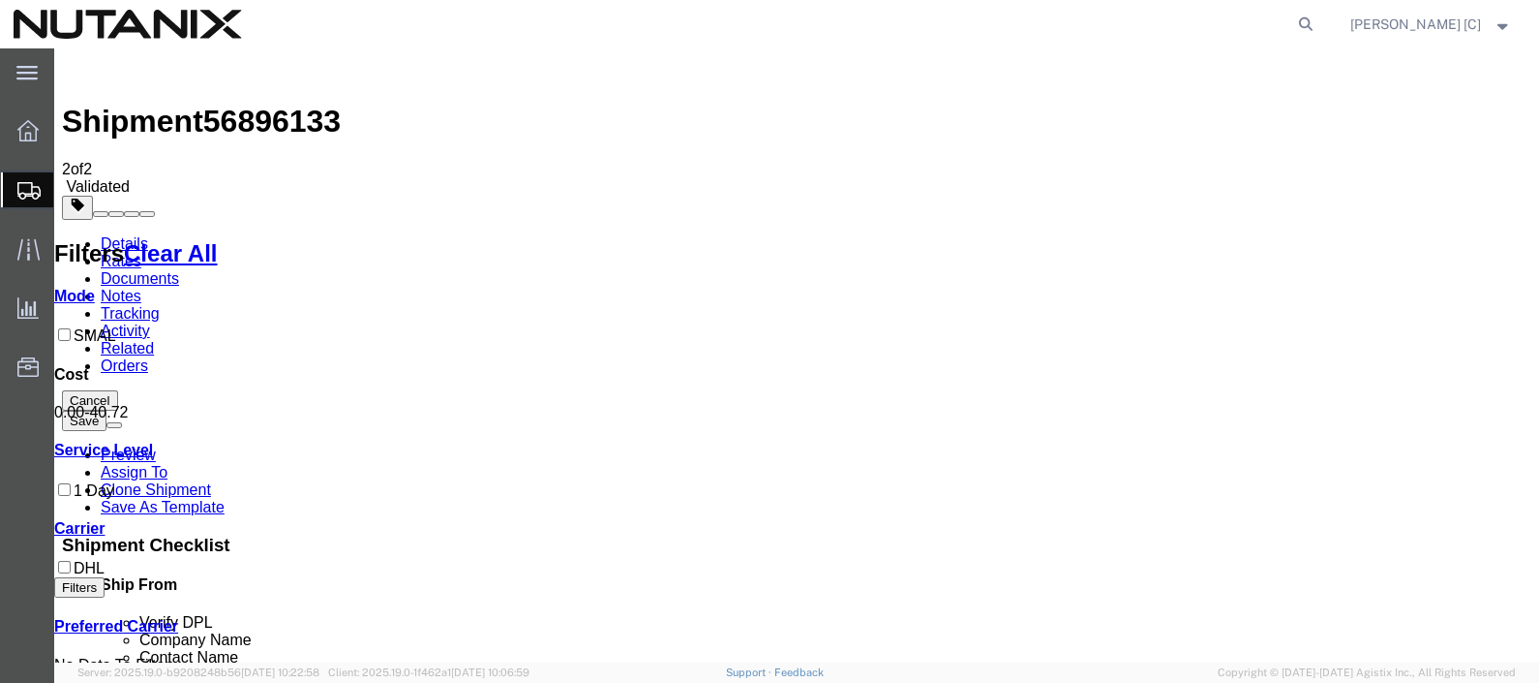
click at [137, 235] on link "Details" at bounding box center [124, 243] width 47 height 16
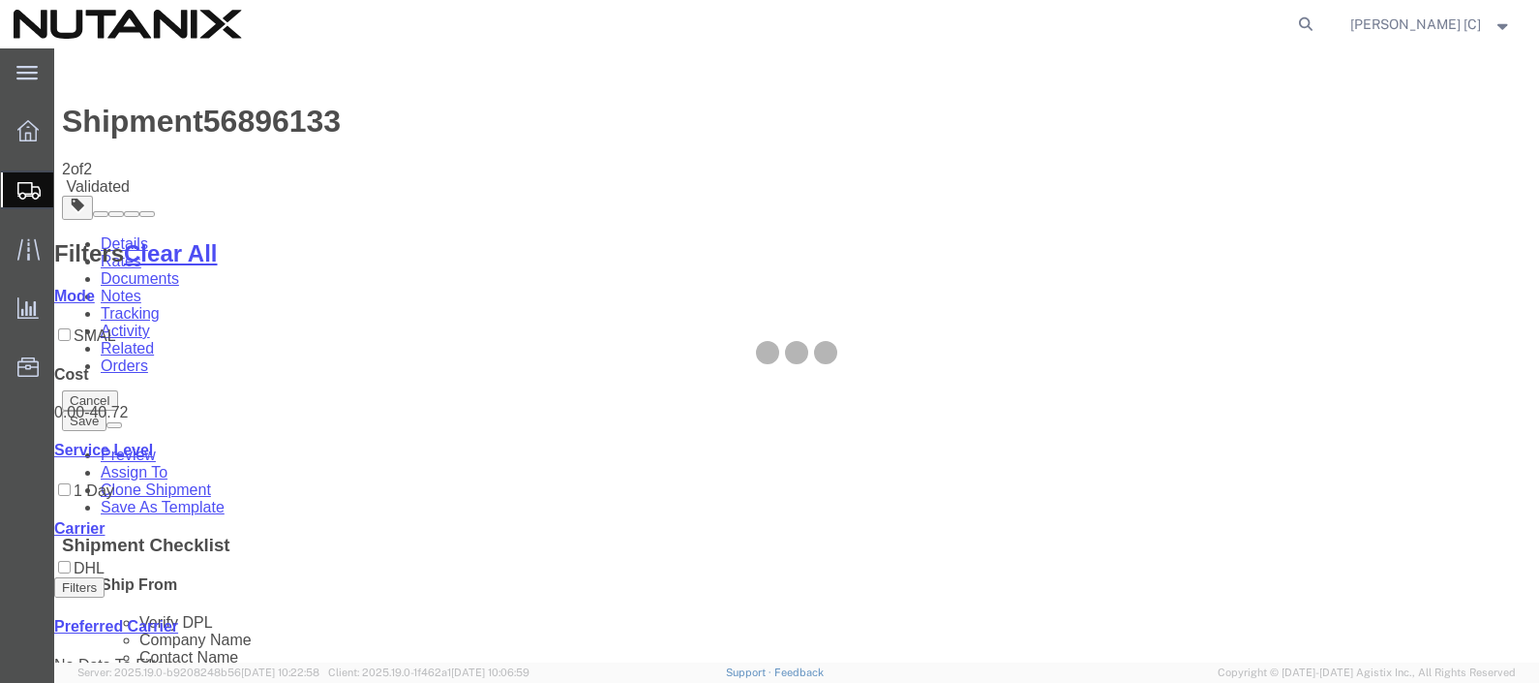
select select "46554"
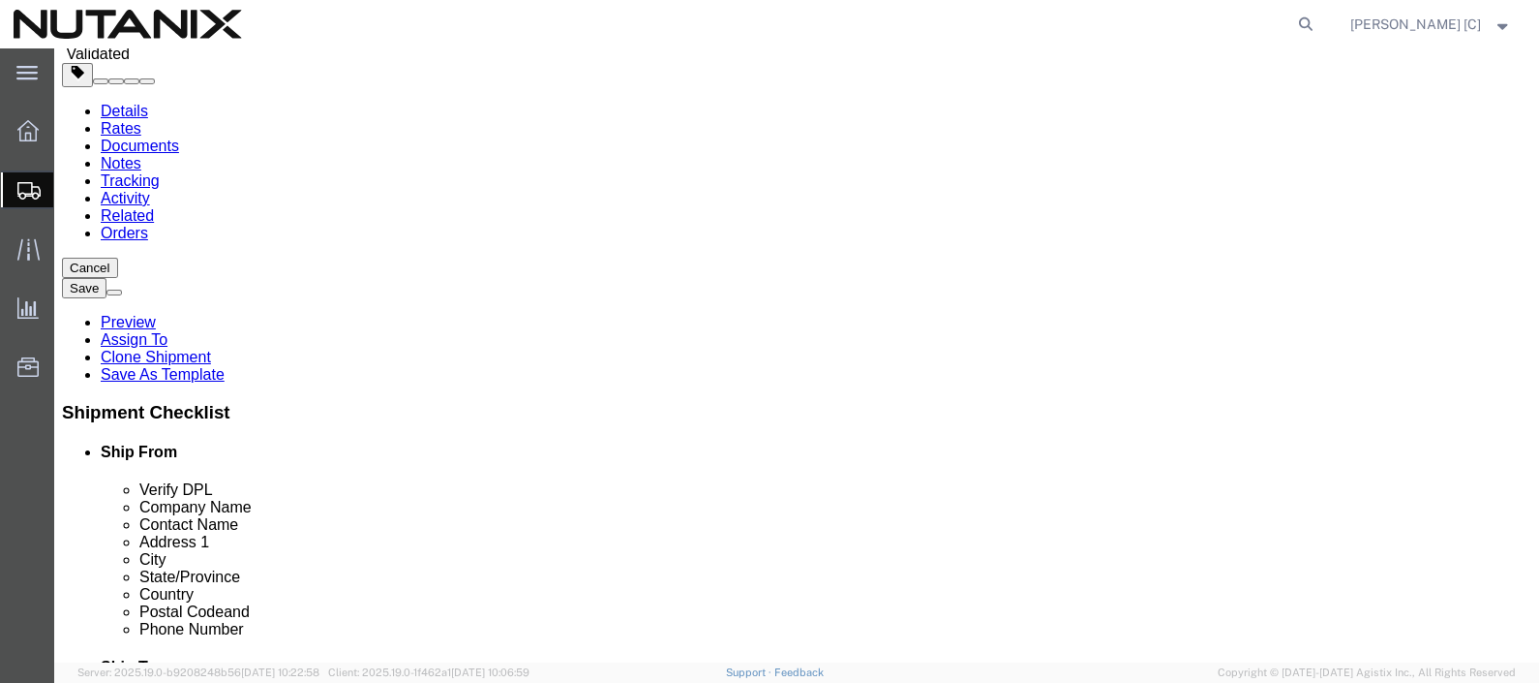
scroll to position [135, 0]
click input "[STREET_ADDRESS]"
type input "[STREET_ADDRESS]"
click button "Rate Shipment"
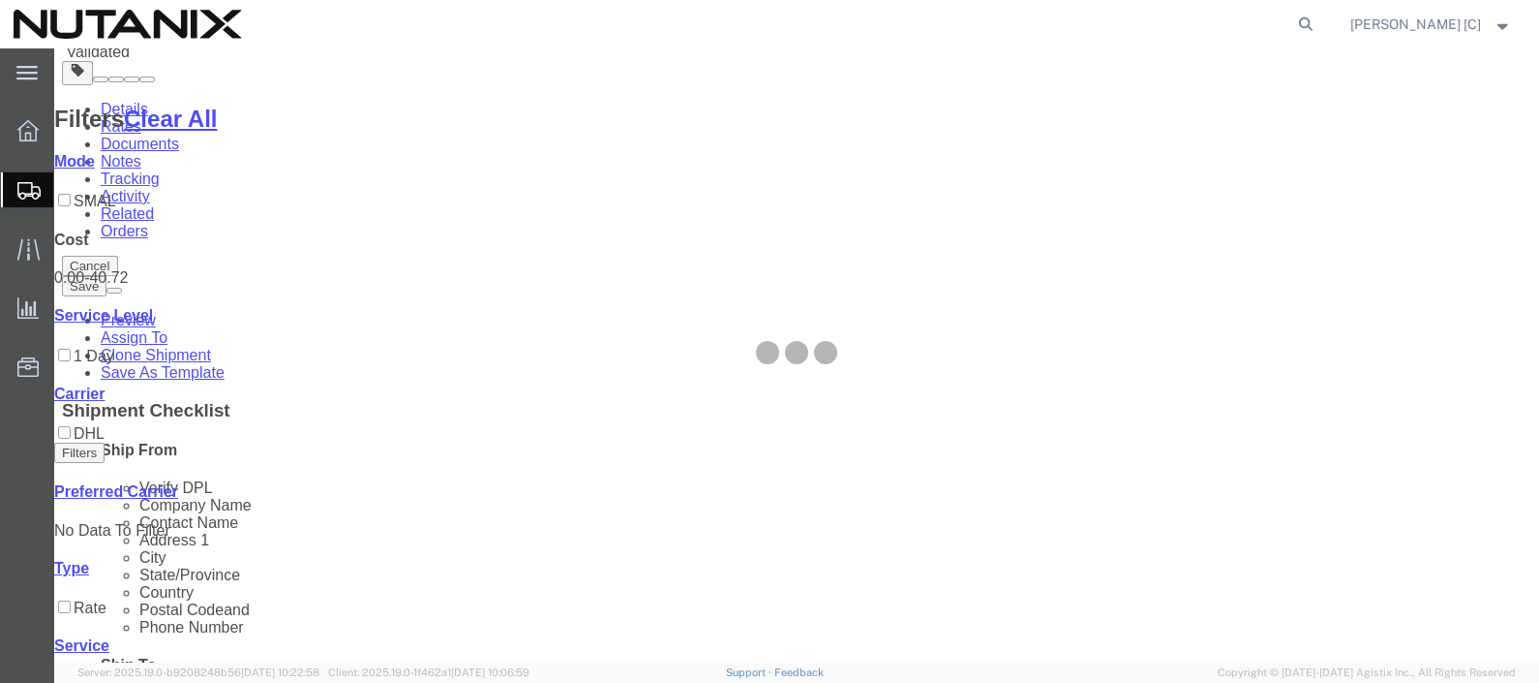
scroll to position [0, 0]
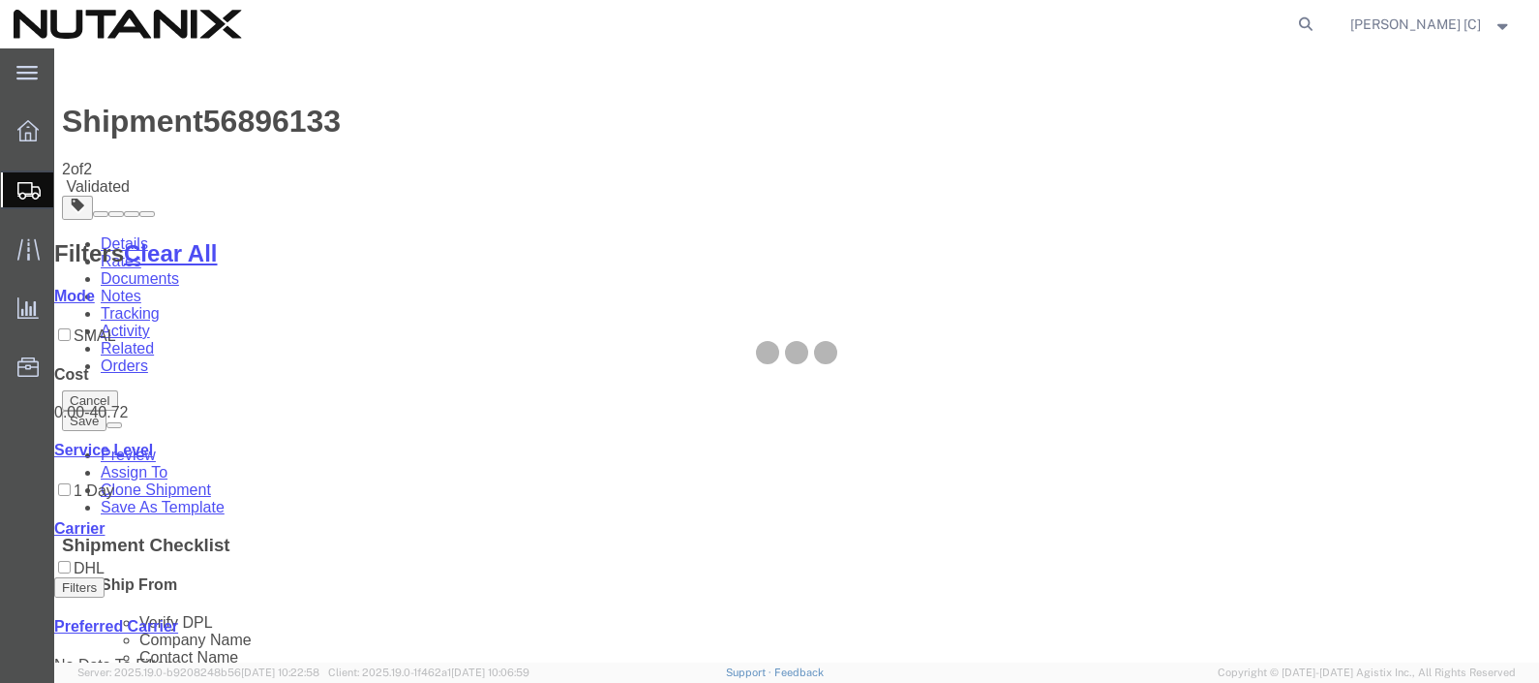
select select "46554"
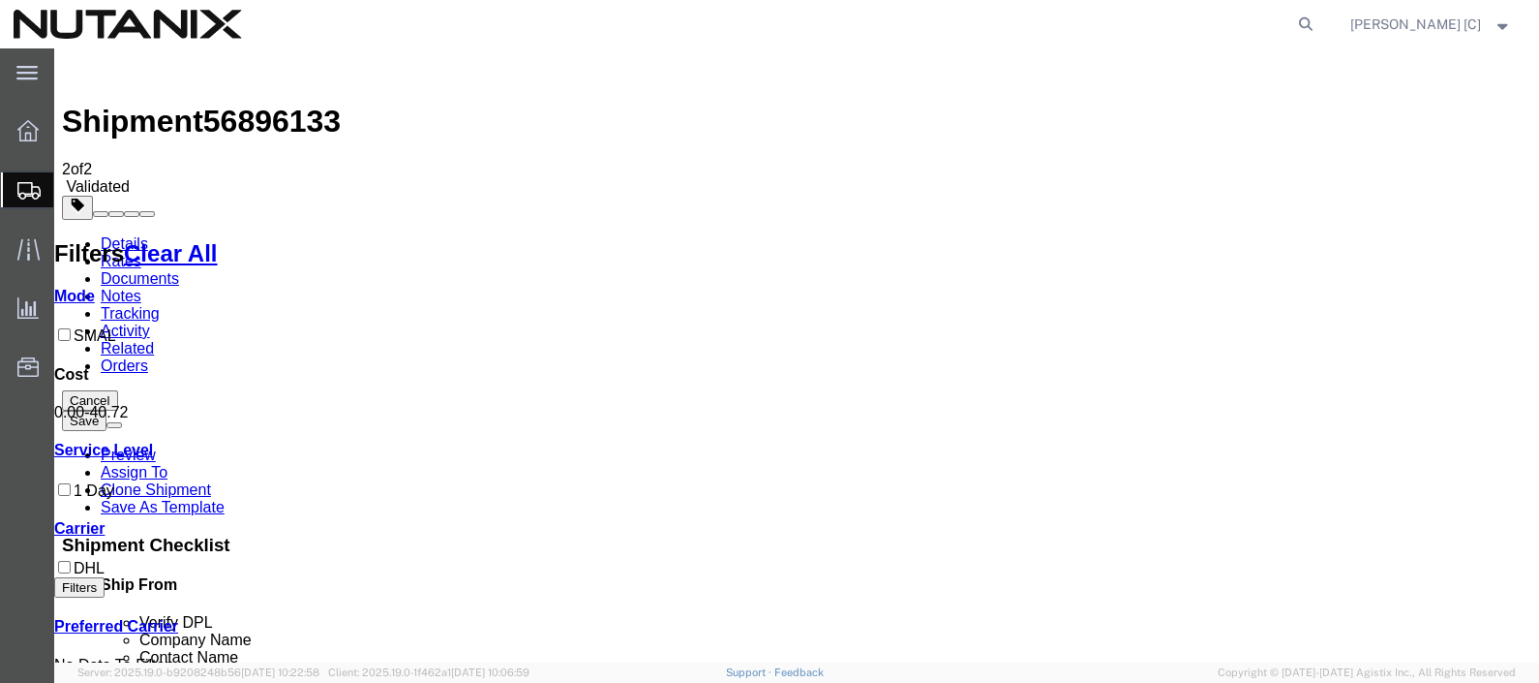
click at [126, 235] on link "Details" at bounding box center [124, 243] width 47 height 16
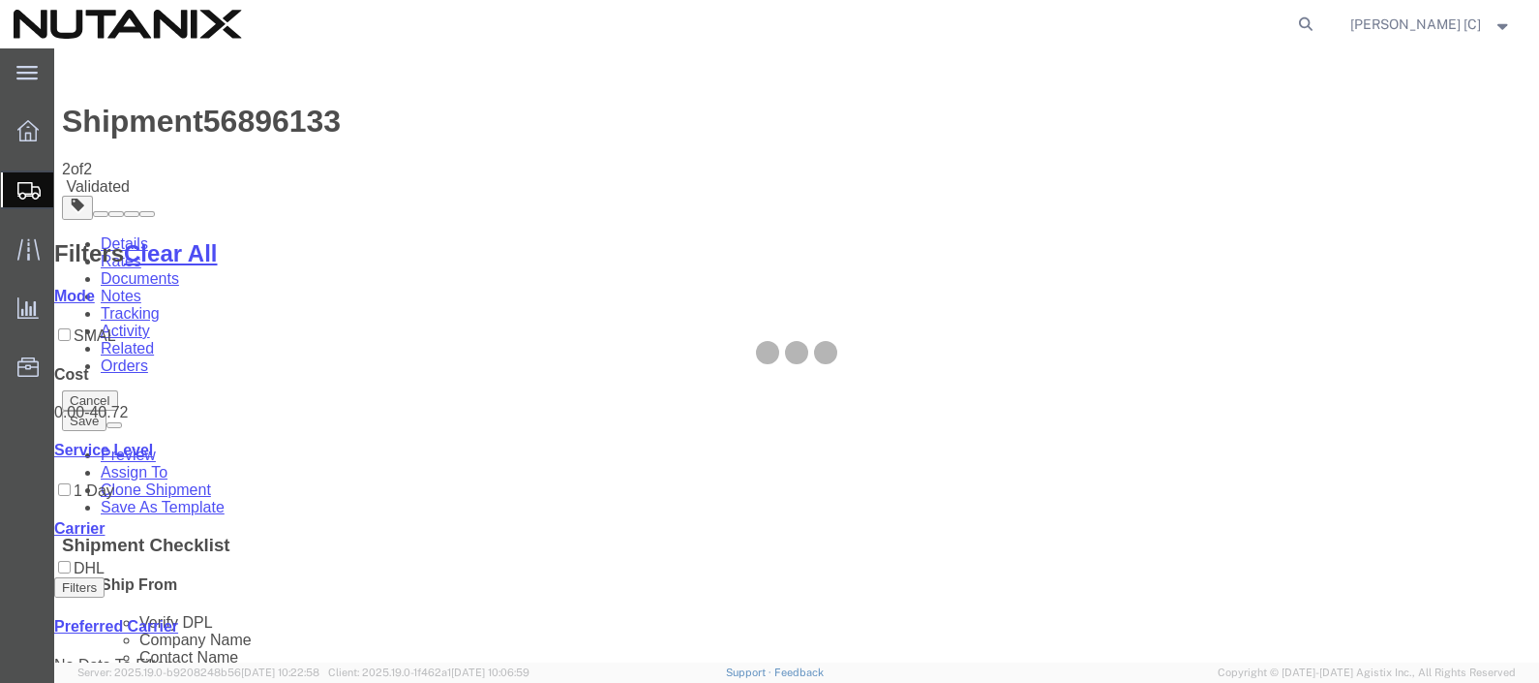
select select "46554"
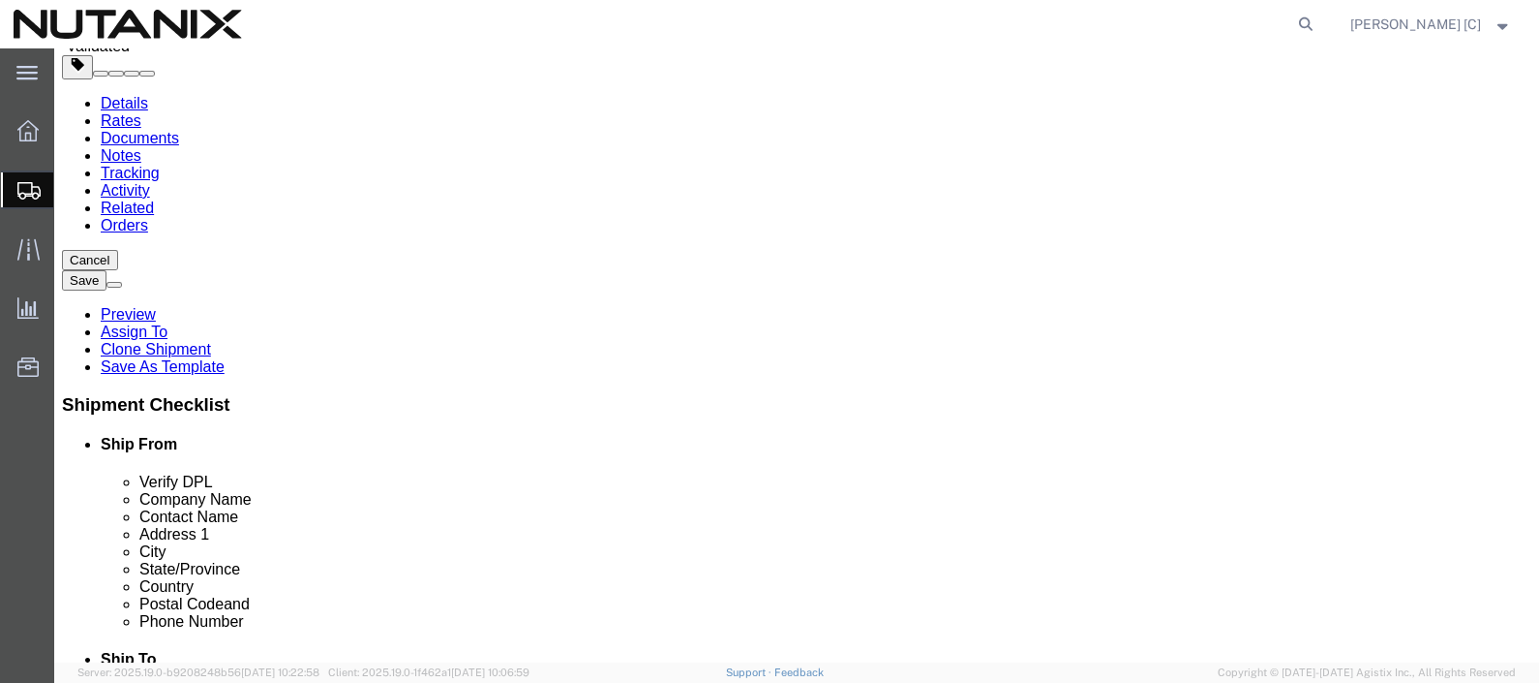
scroll to position [161, 0]
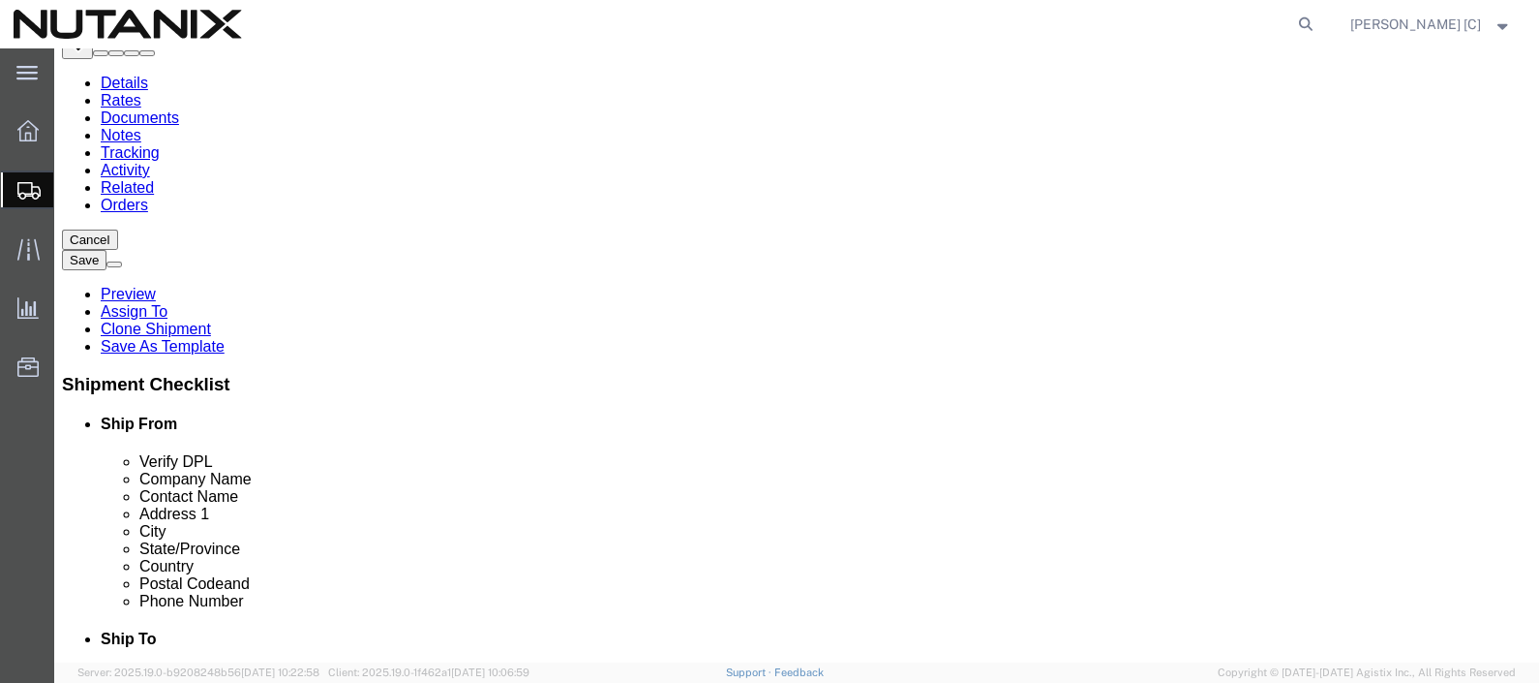
click input "27067"
type input "37067"
click button "Rate Shipment"
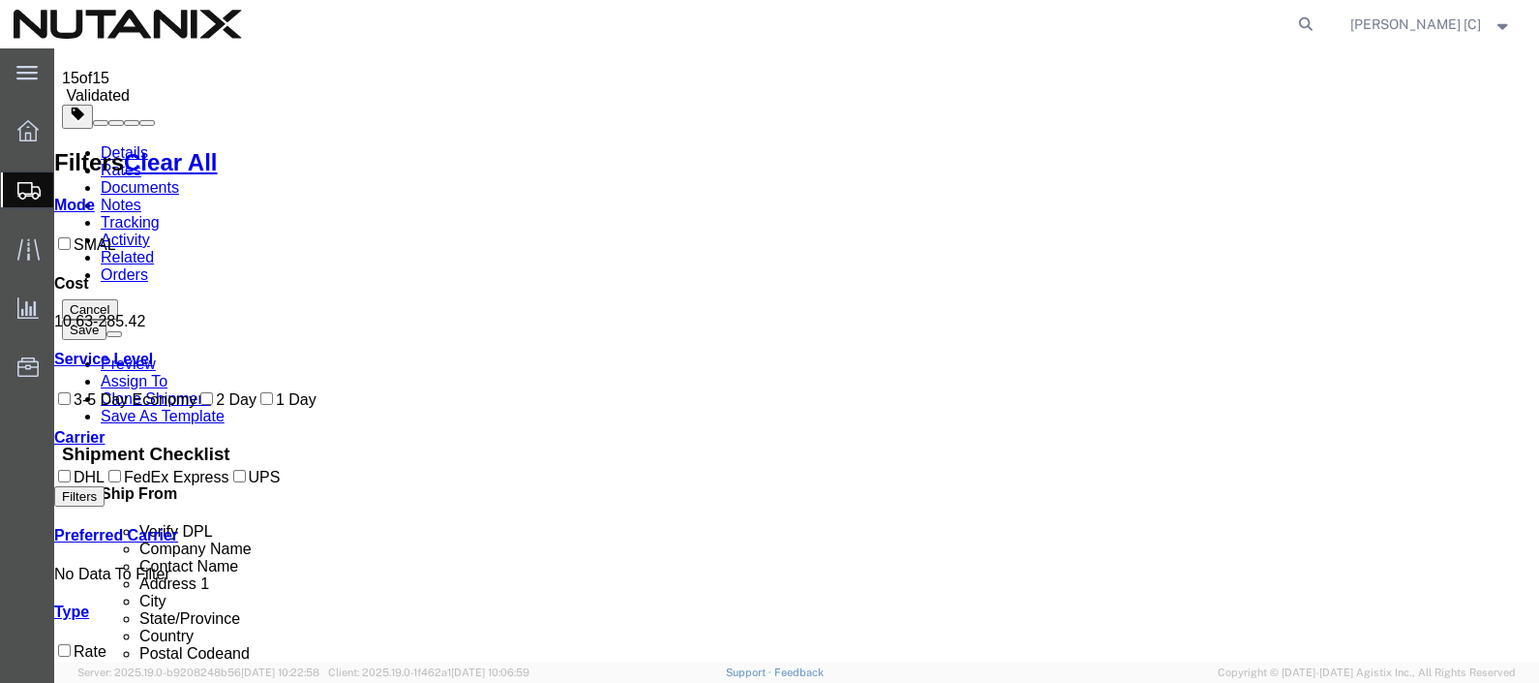
scroll to position [0, 0]
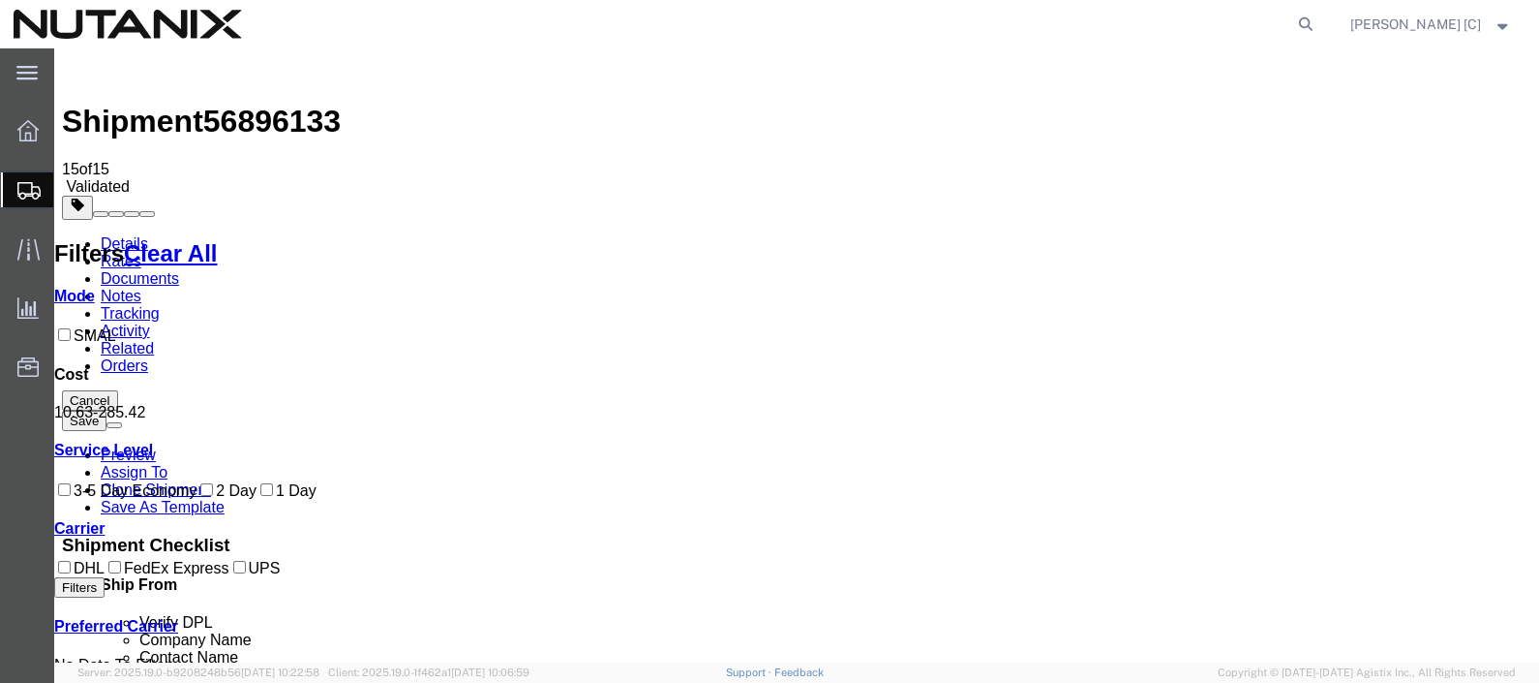
click at [120, 235] on link "Details" at bounding box center [124, 243] width 47 height 16
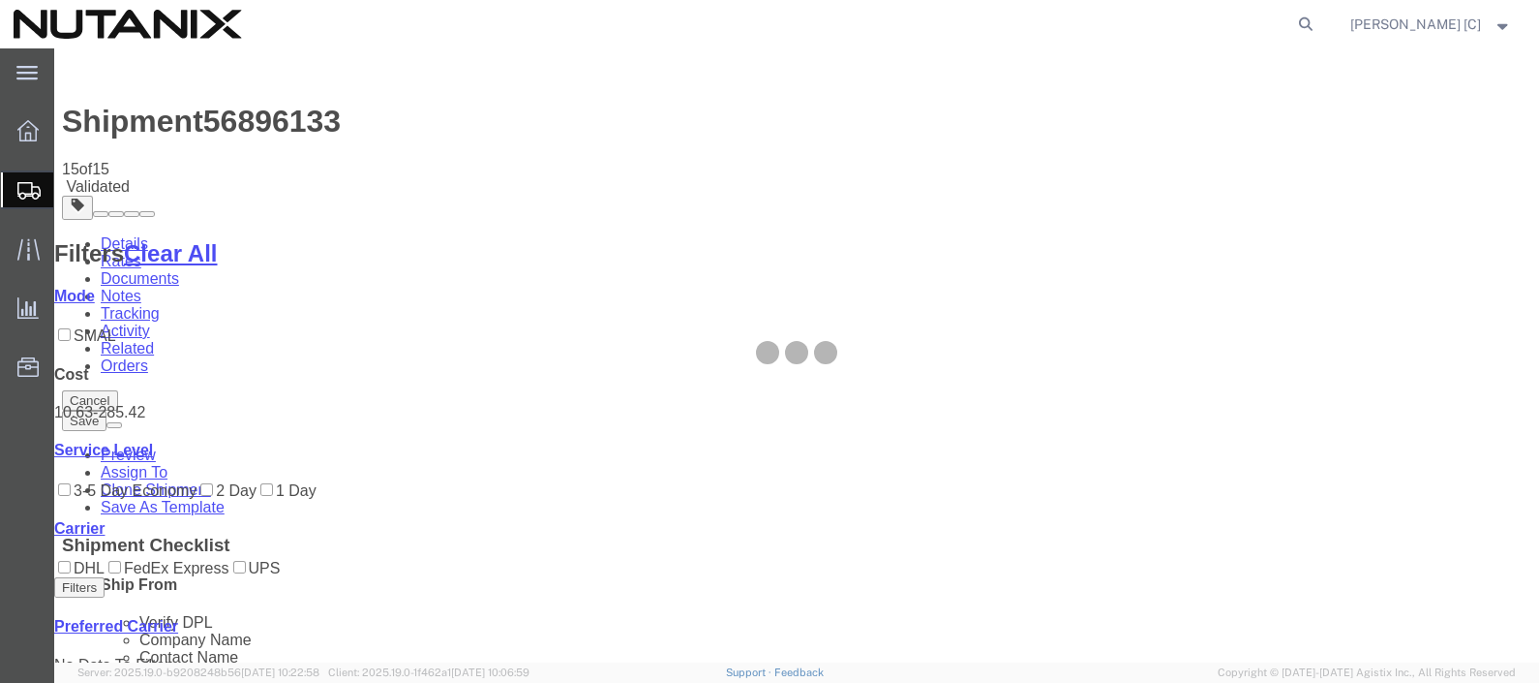
select select "46554"
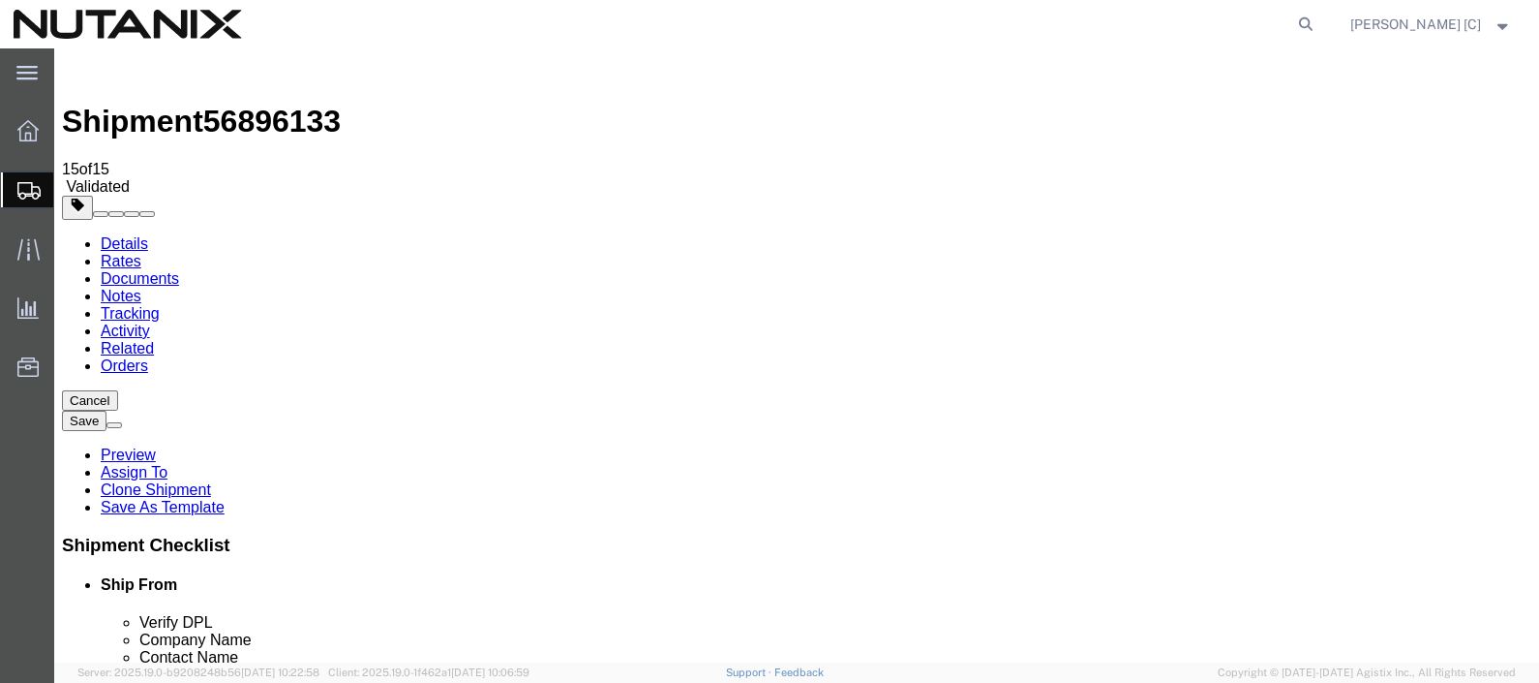
scroll to position [120, 0]
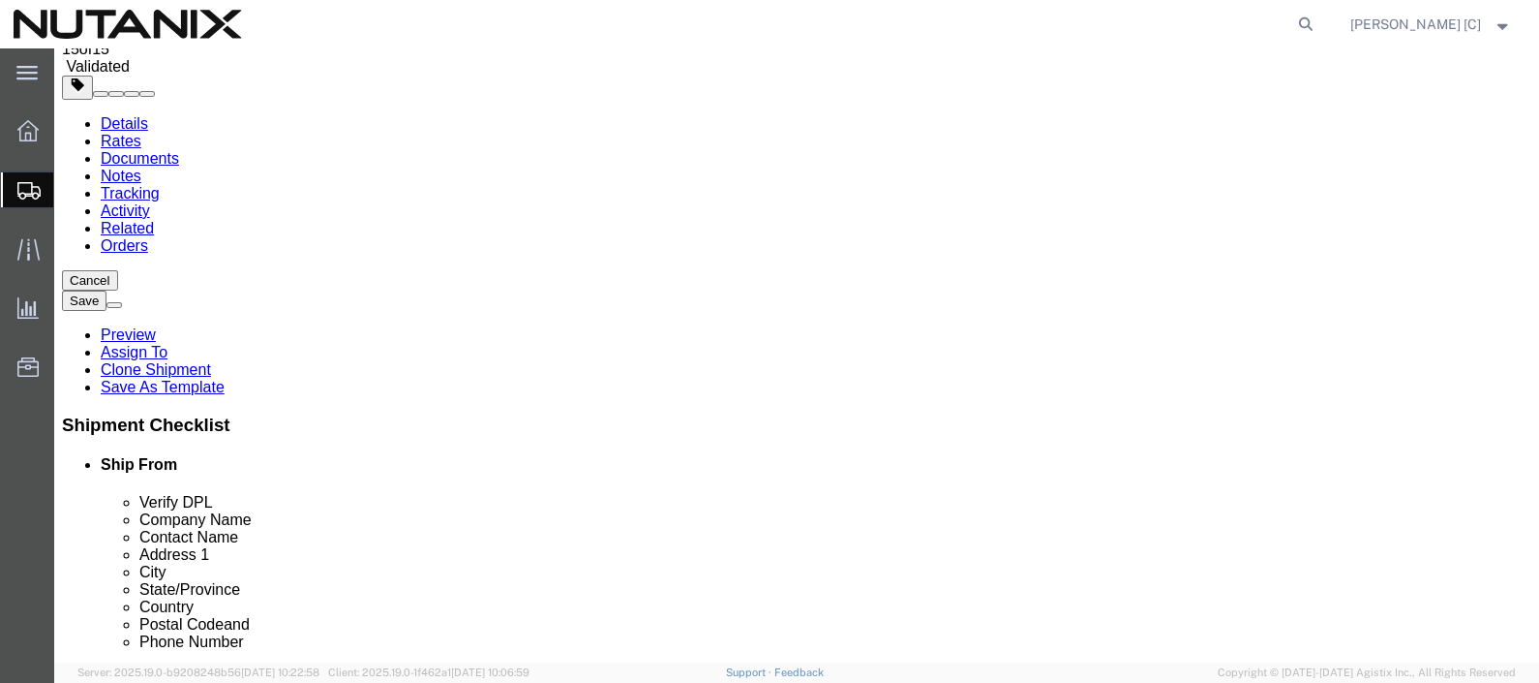
click link "Rates"
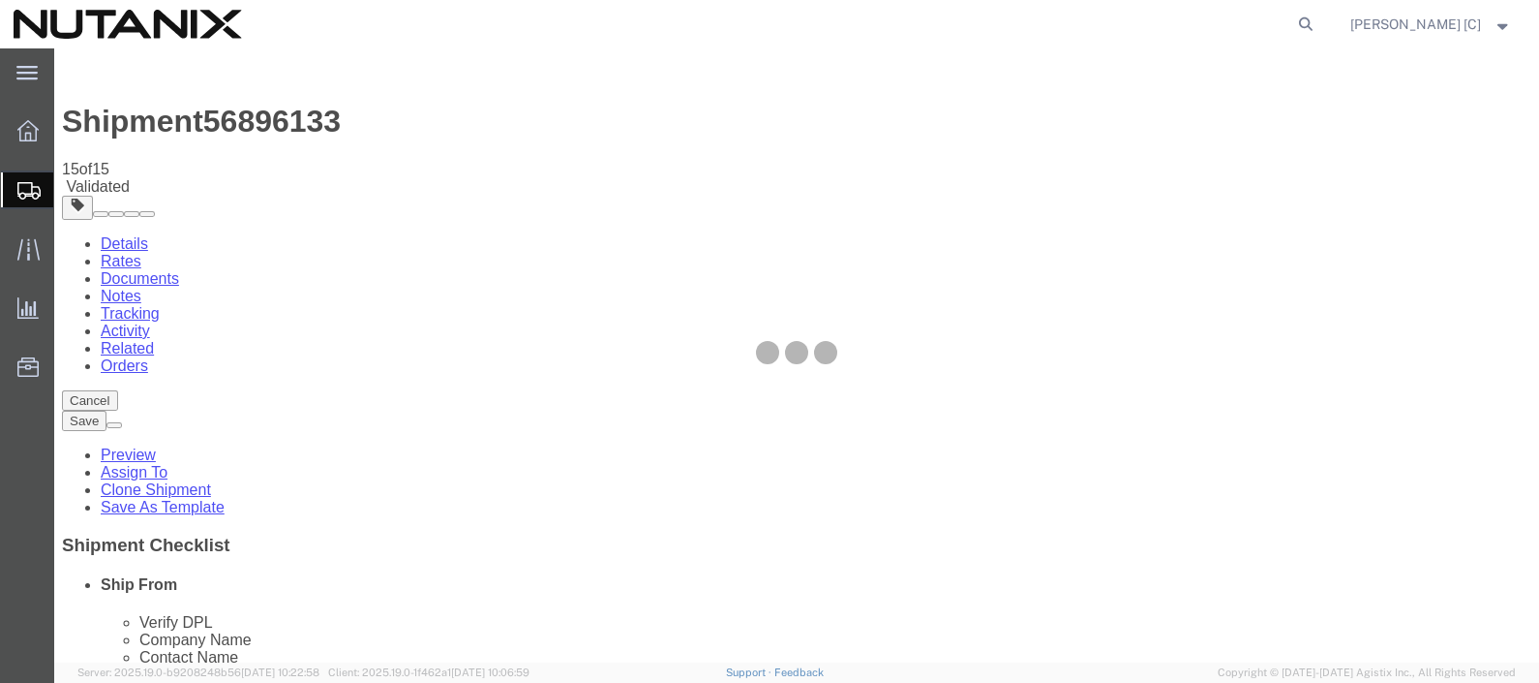
select select "46554"
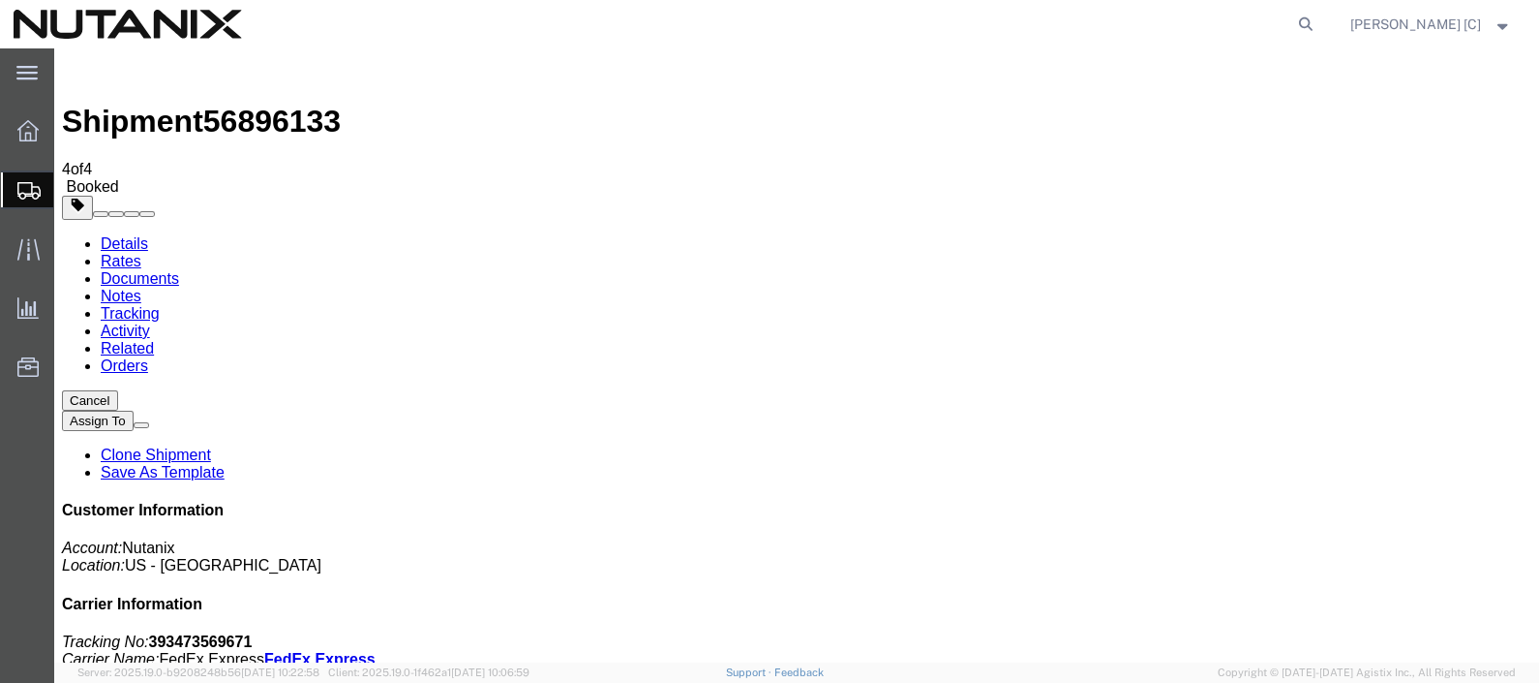
click at [0, 0] on span "Create Shipment" at bounding box center [0, 0] width 0 height 0
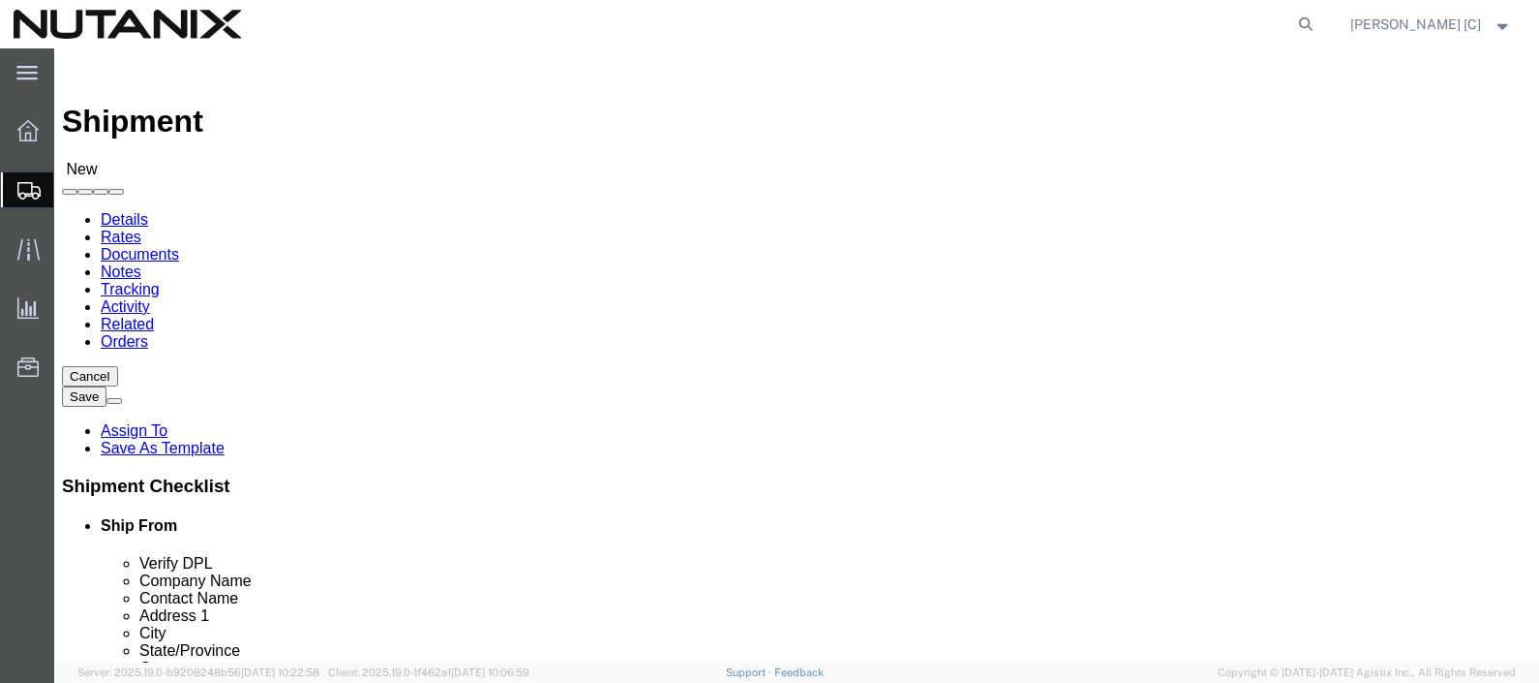
drag, startPoint x: 790, startPoint y: 397, endPoint x: 769, endPoint y: 436, distance: 44.2
paste input "2517"
type input "2517"
click input "text"
type input "[PERSON_NAME]"
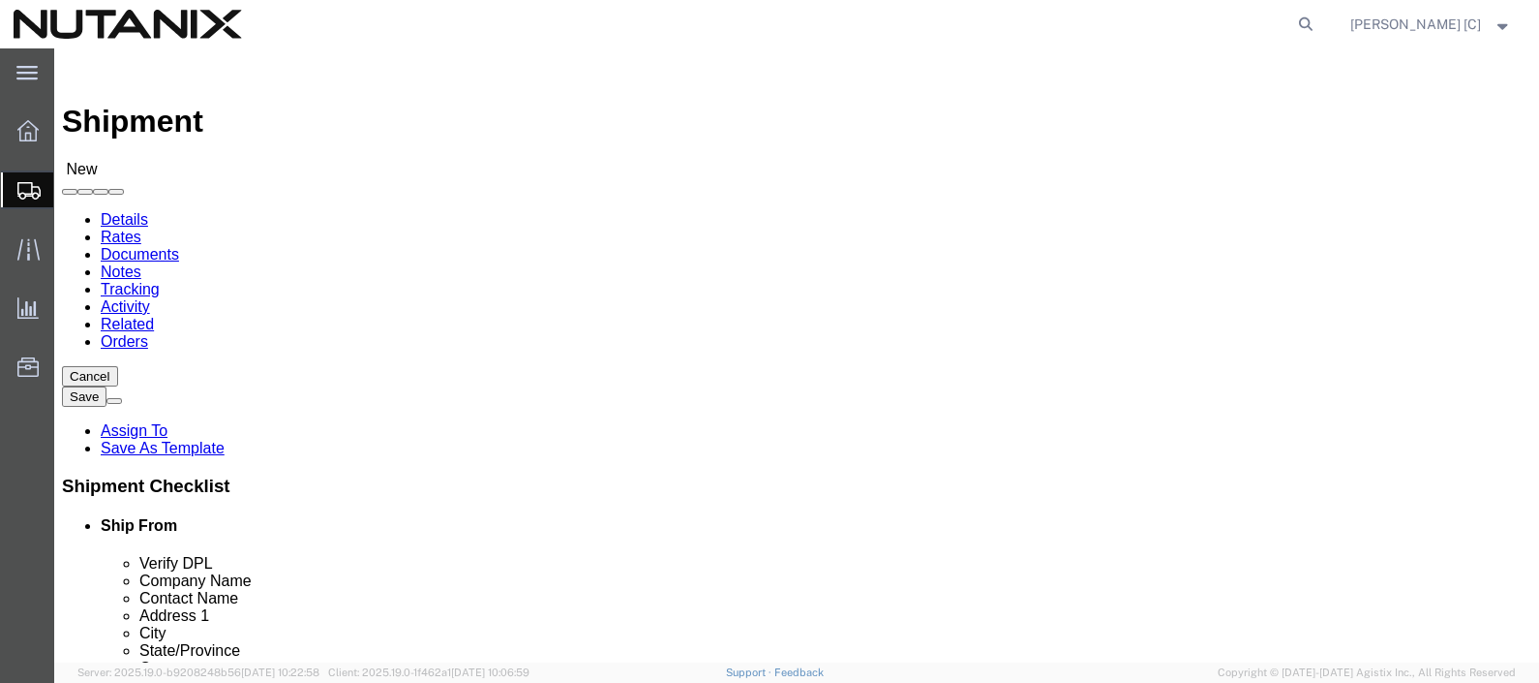
drag, startPoint x: 865, startPoint y: 365, endPoint x: 729, endPoint y: 360, distance: 135.6
click input "[PERSON_NAME]"
click input "text"
type input "DUR"
select select "46554"
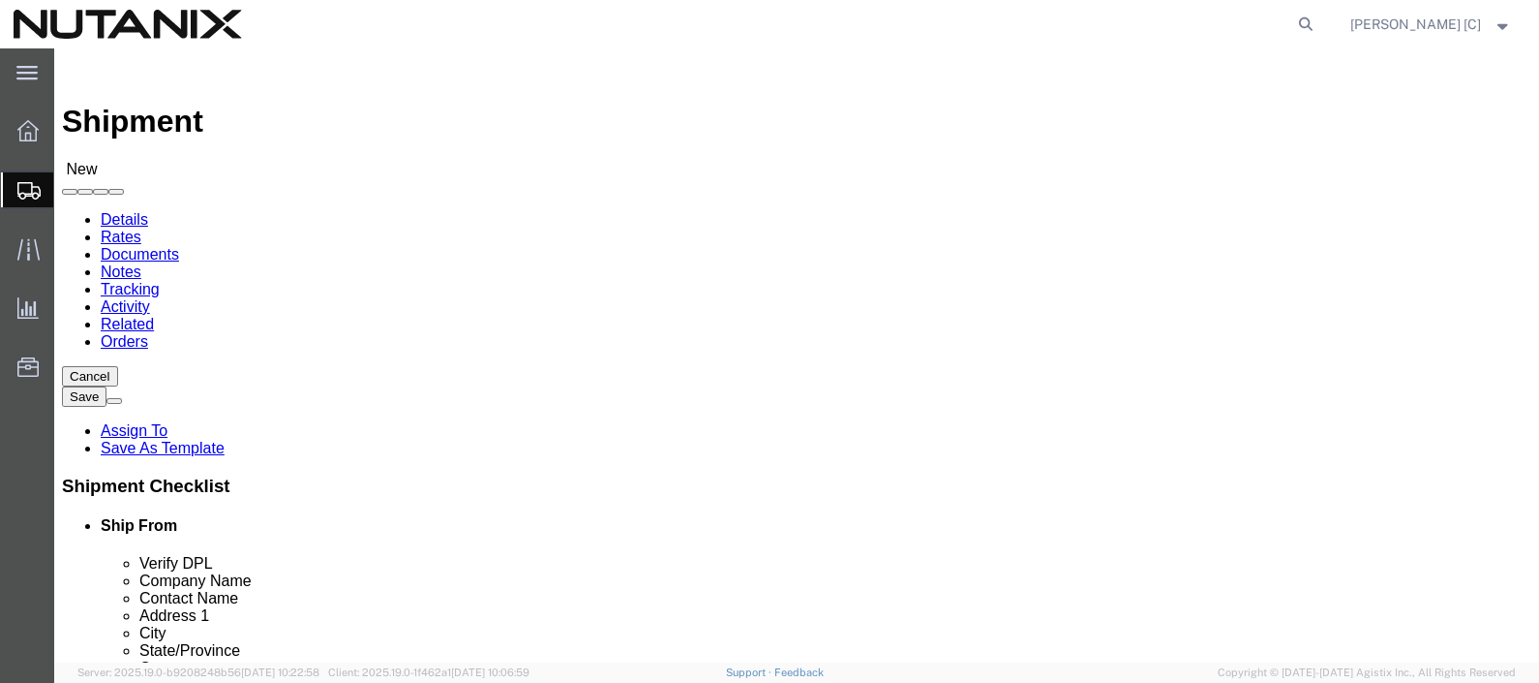
select select "NC"
click input "text"
type input "s"
type input "[PERSON_NAME]"
click div "Contact Name [PERSON_NAME] [PERSON_NAME] - Nutanix - ([PERSON_NAME]) [STREET_AD…"
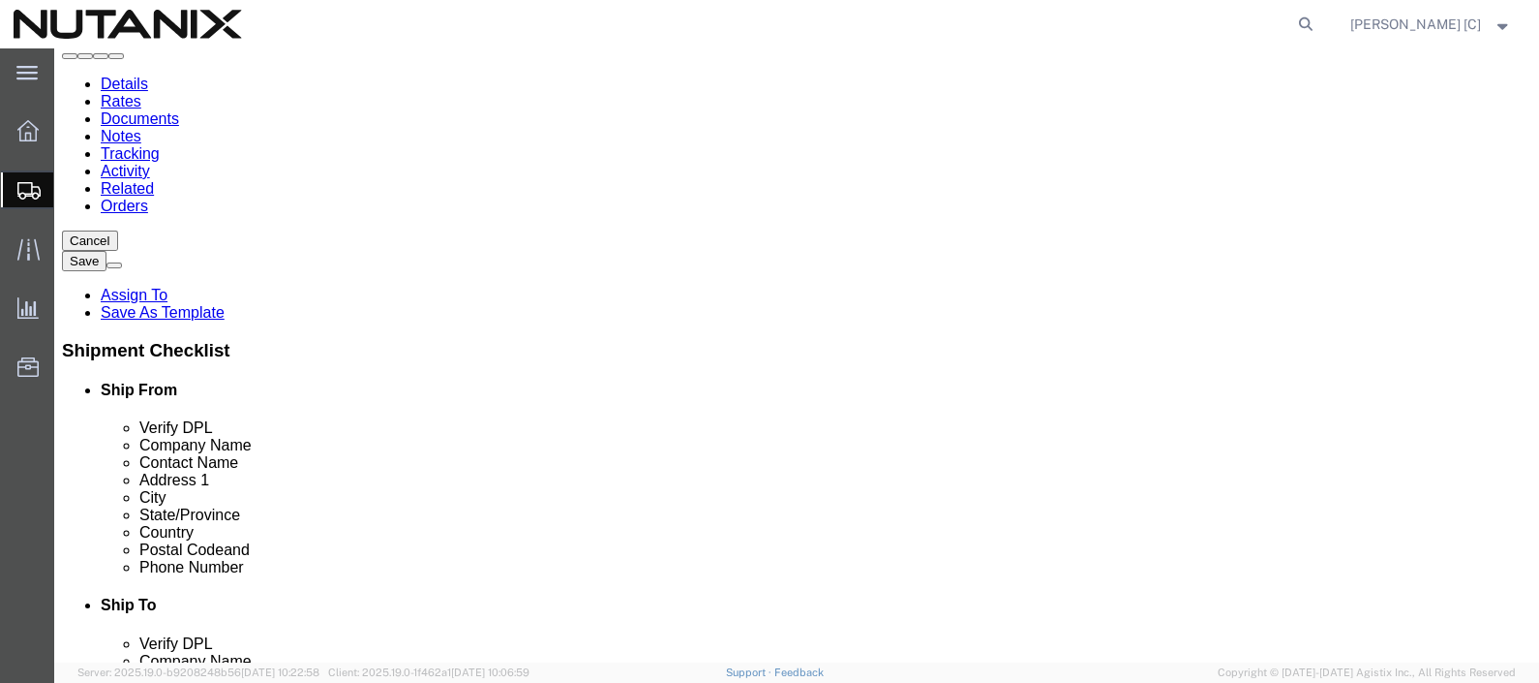
scroll to position [241, 0]
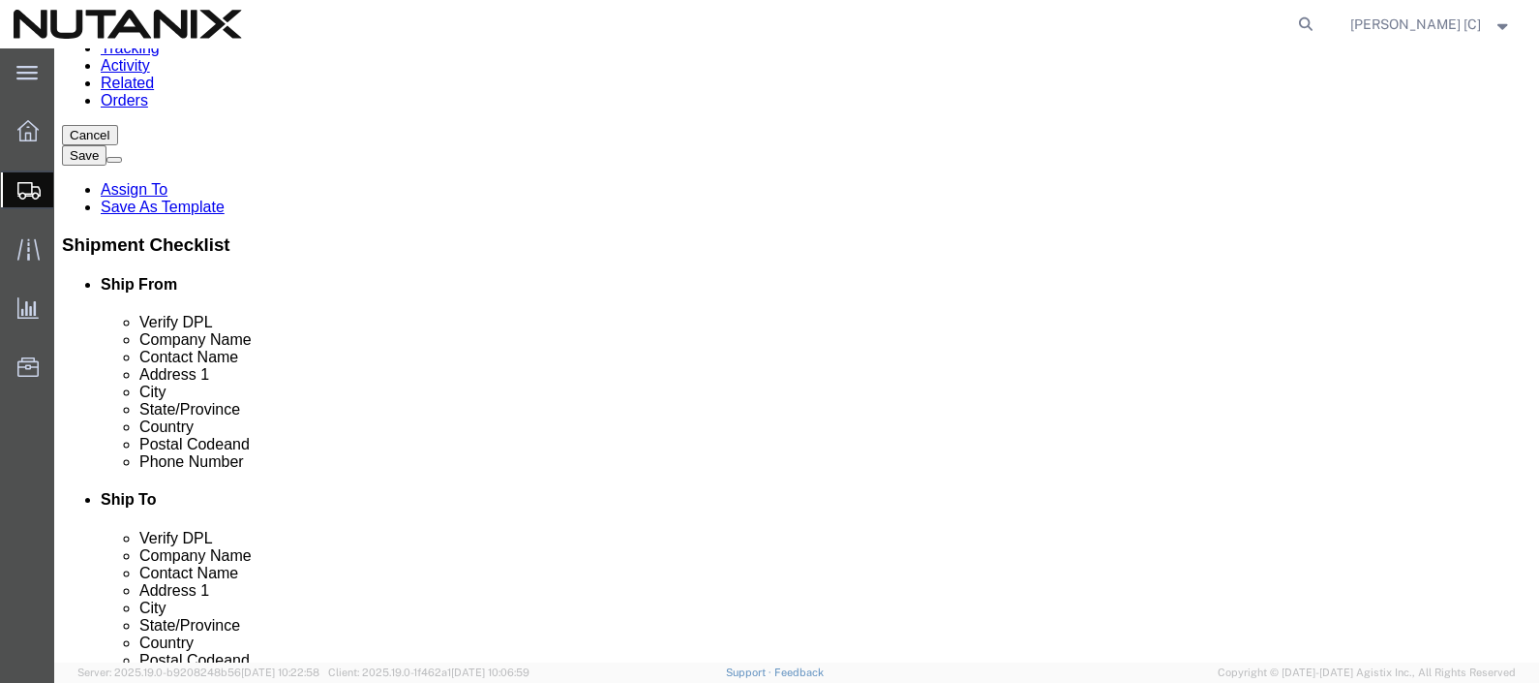
drag, startPoint x: 328, startPoint y: 502, endPoint x: 65, endPoint y: 502, distance: 263.3
click div "Phone Number"
type input "9192474215"
type input "[DOMAIN_NAME][EMAIL_ADDRESS][DOMAIN_NAME]"
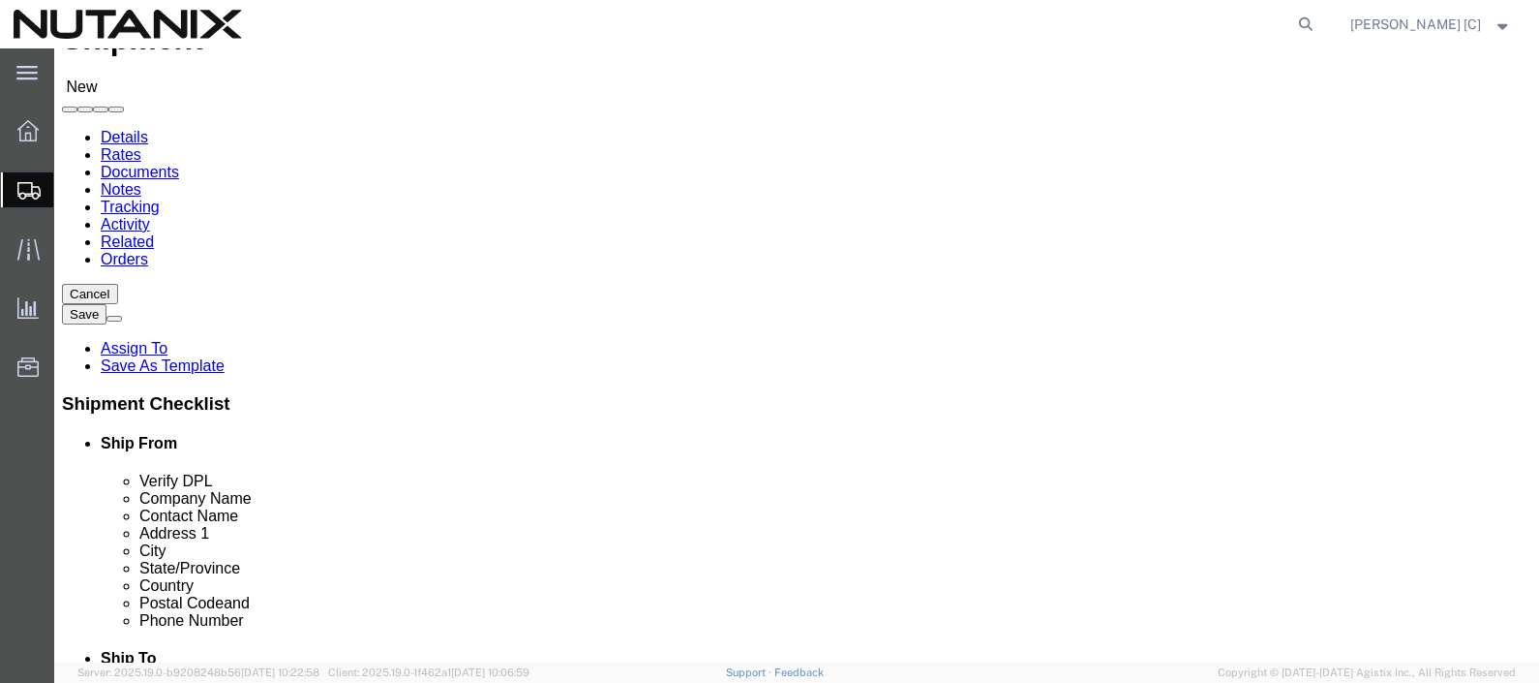
scroll to position [120, 0]
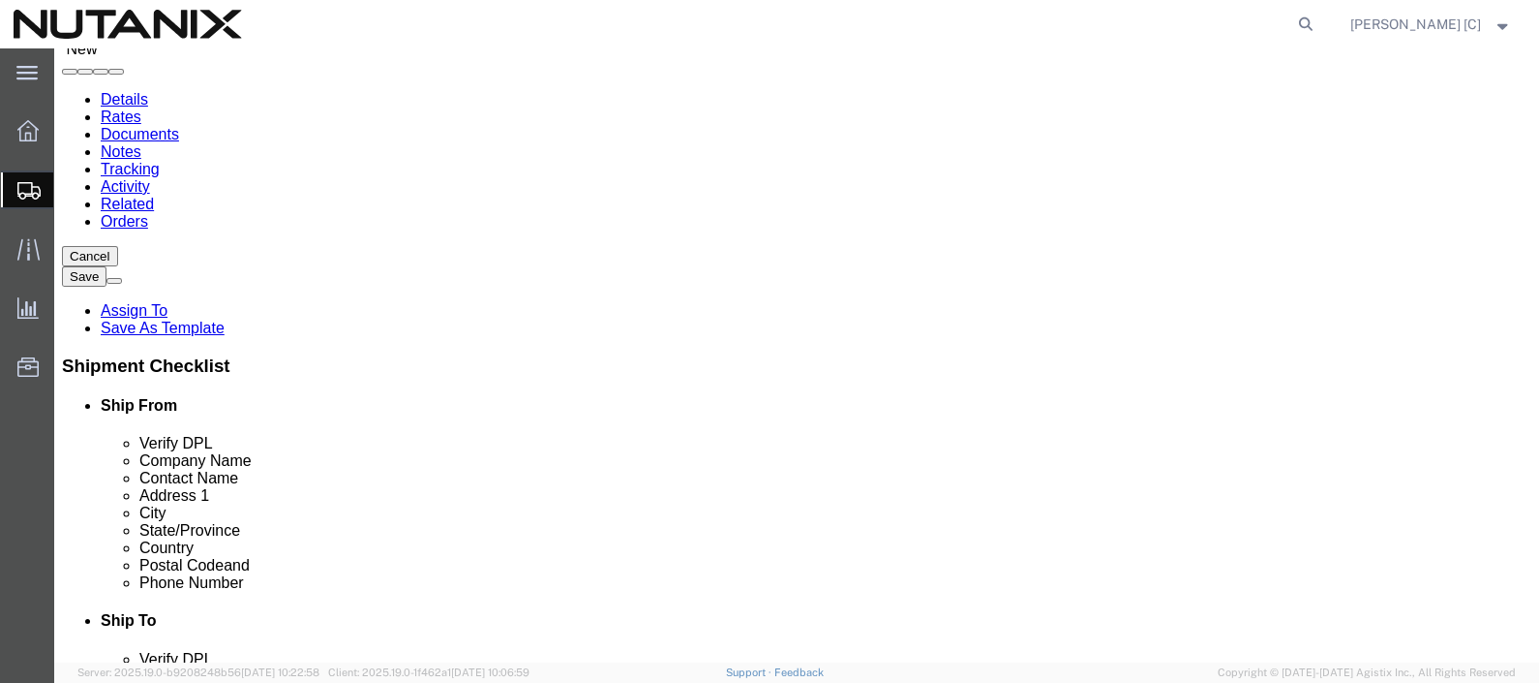
click input "Ship To Location / Company Name : This field is required."
type input "Nutanix"
click input "text"
type input "[PERSON_NAME]"
paste input "[STREET_ADDRESS]"
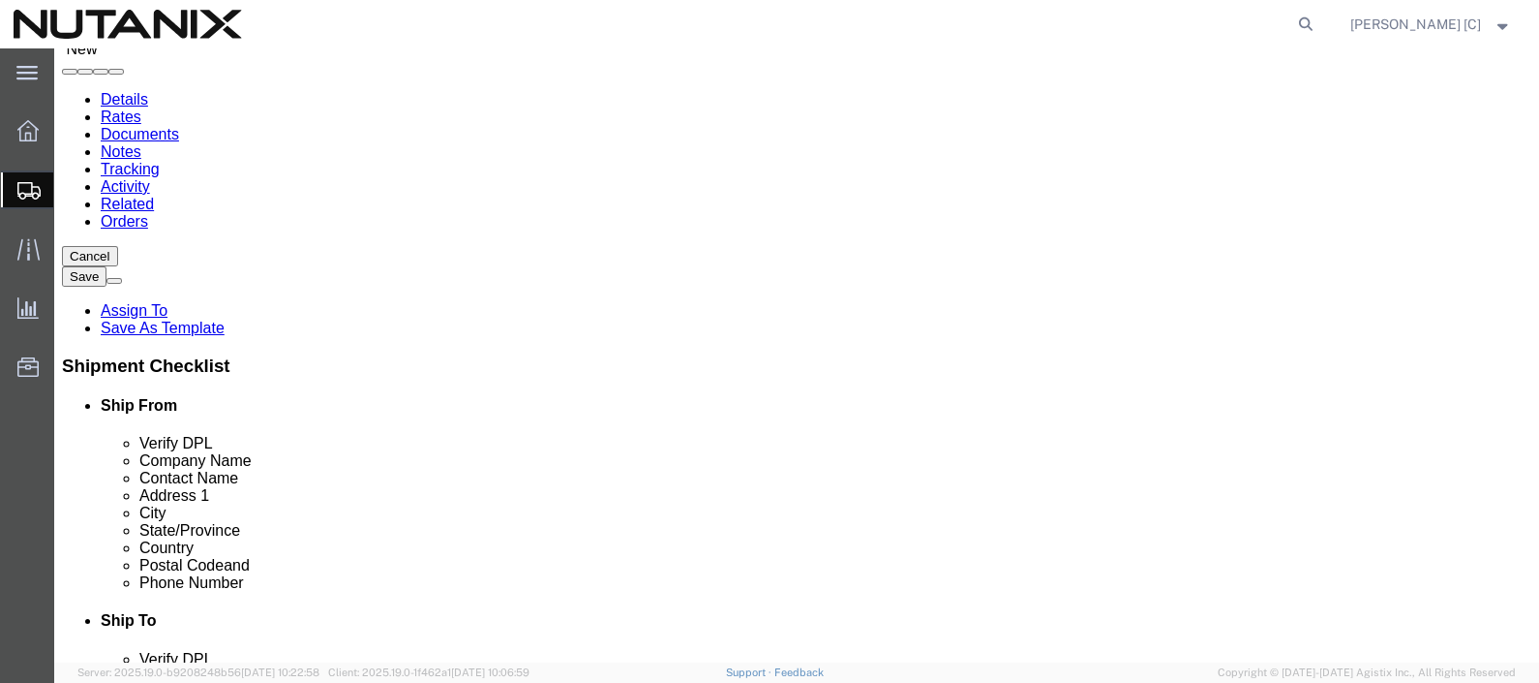
type input "[STREET_ADDRESS]"
paste input "Wake Forest"
type input "Wake Forest"
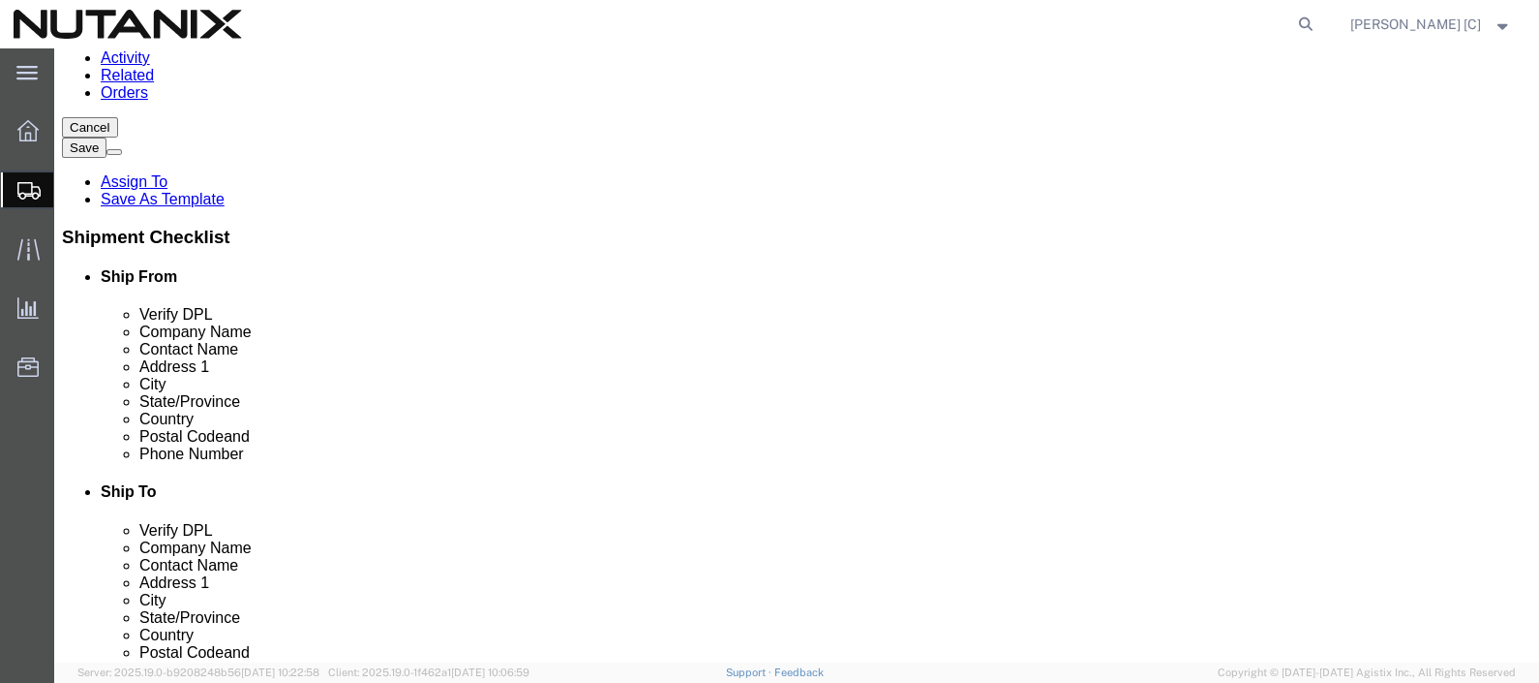
scroll to position [363, 0]
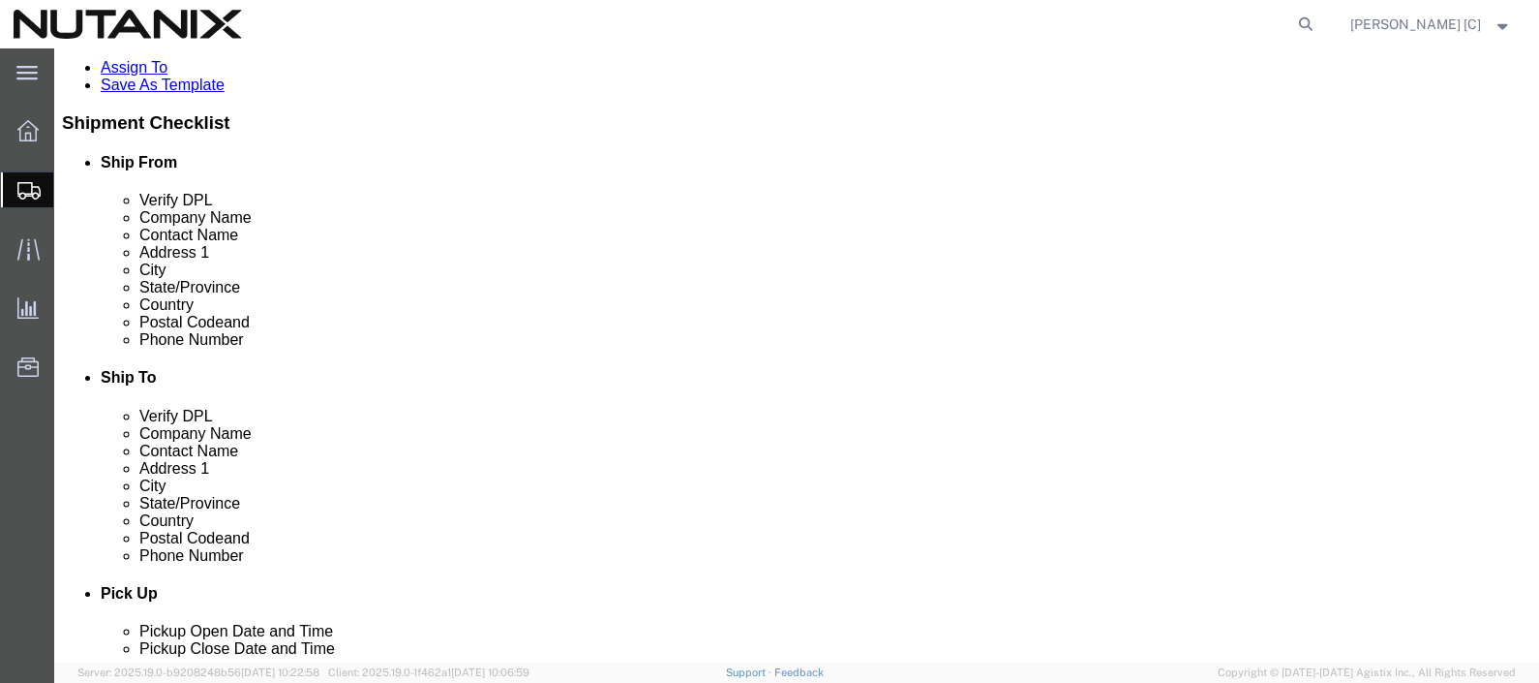
paste input "27587"
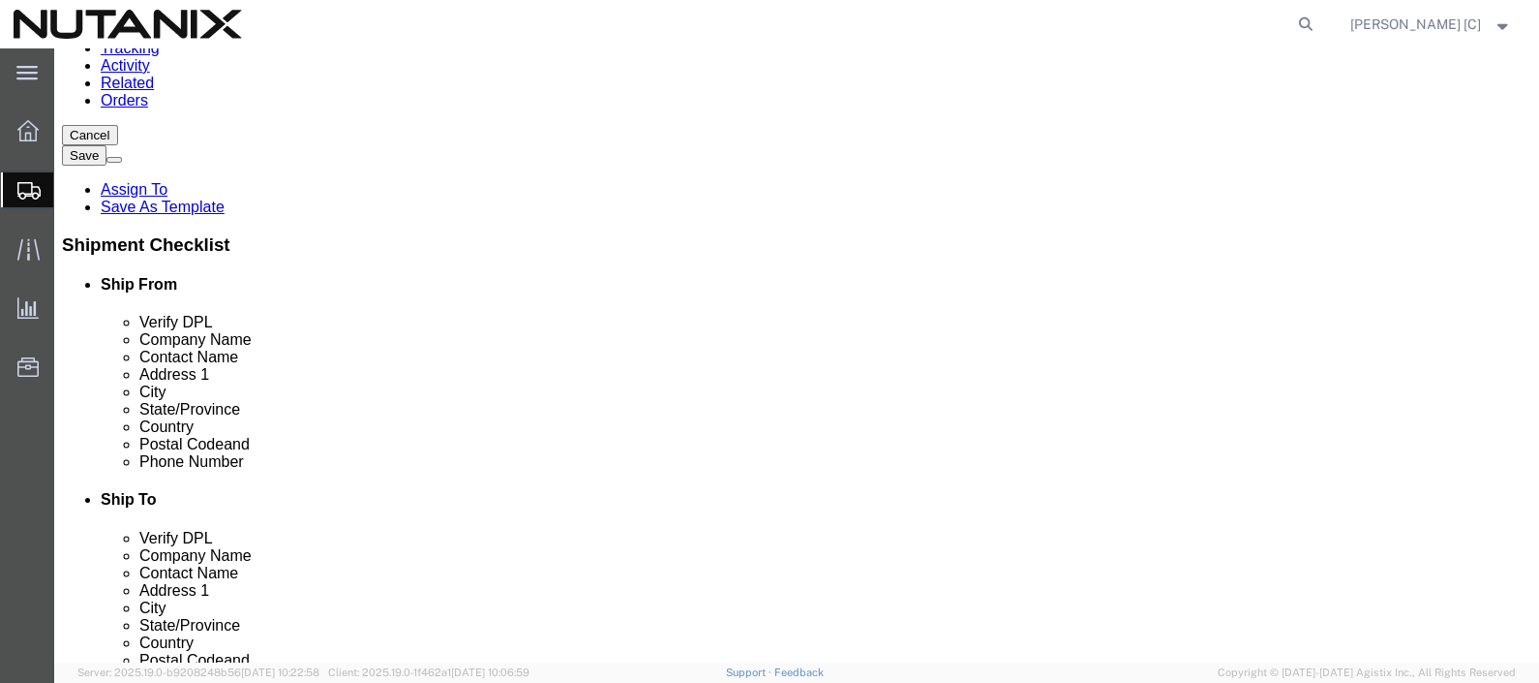
type input "27587"
type input "north"
type input "Un"
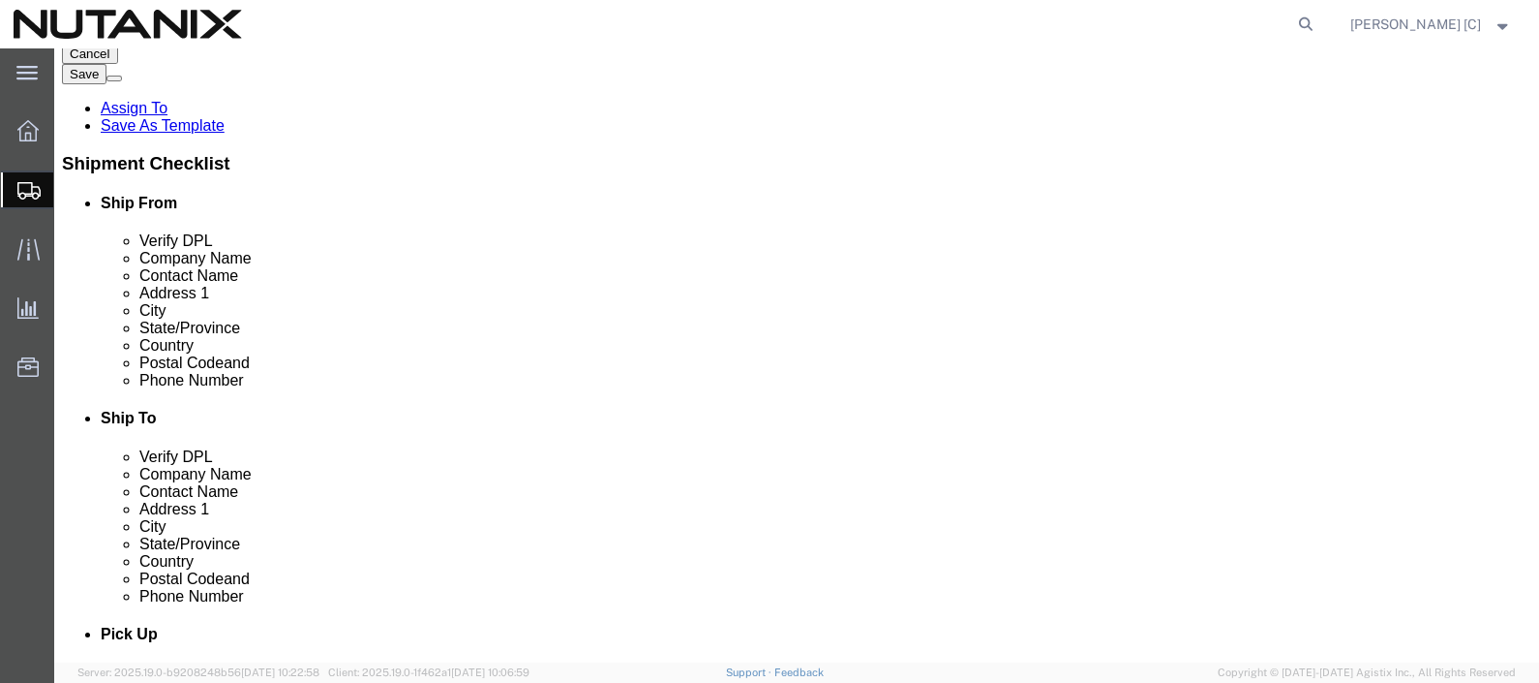
click input "text"
type input "north"
select select "NC"
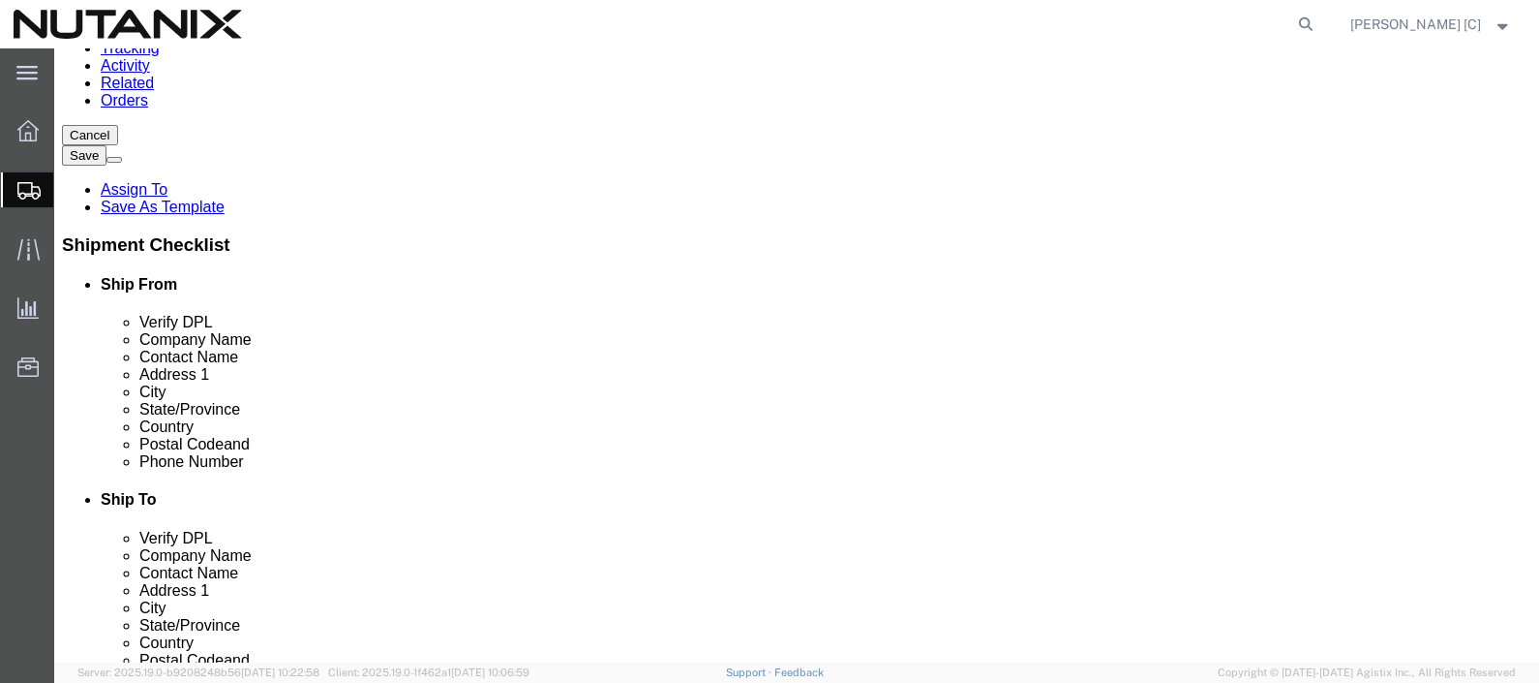
click input "text"
type input "9192474215"
click input "text"
type input "[DOMAIN_NAME][EMAIL_ADDRESS][DOMAIN_NAME]"
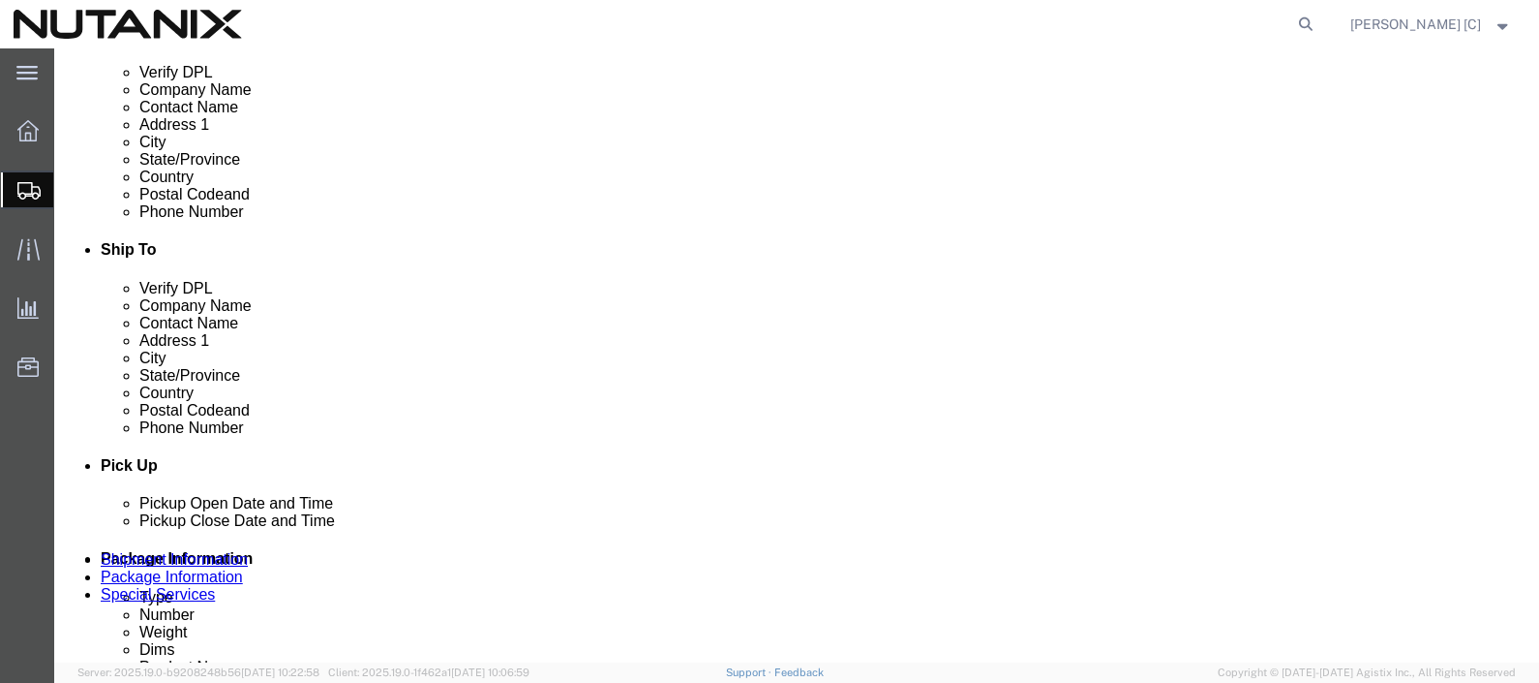
scroll to position [605, 0]
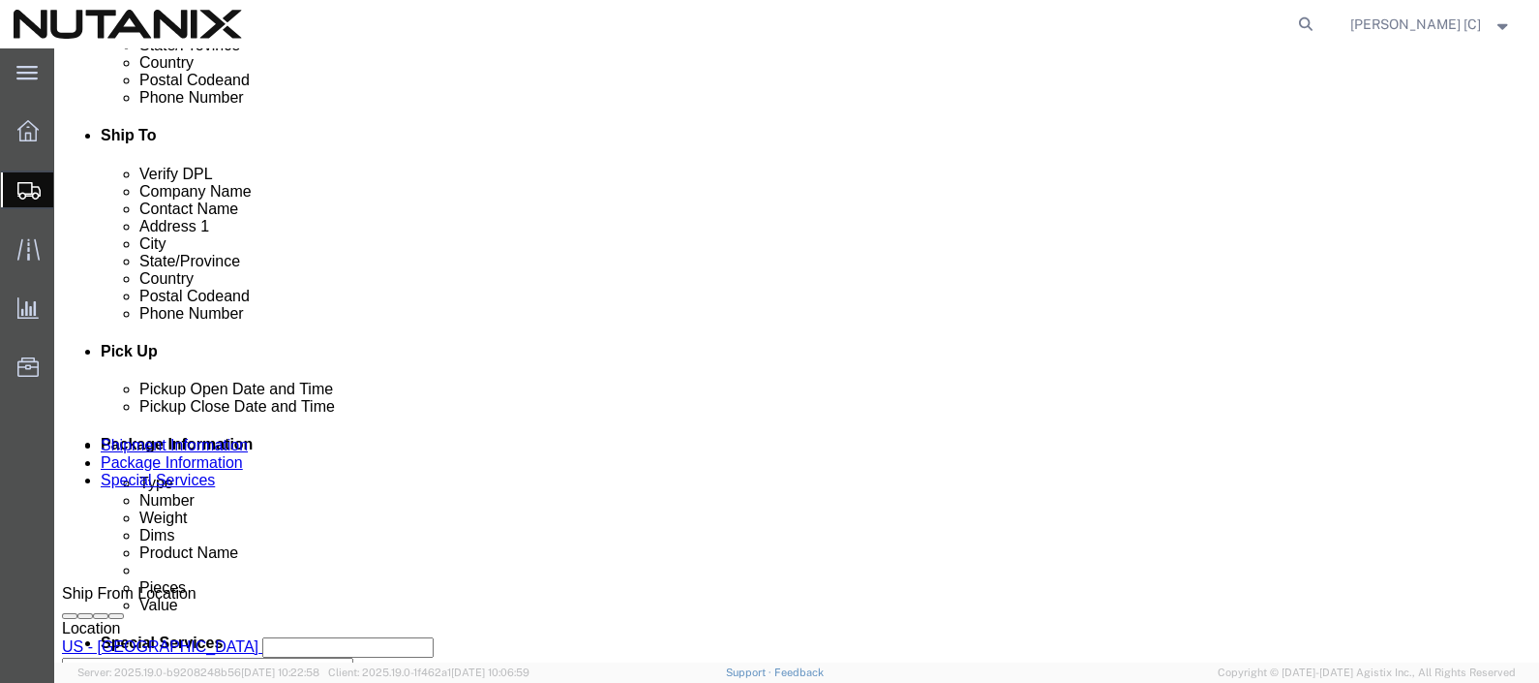
click div "[DATE] 3:00 PM"
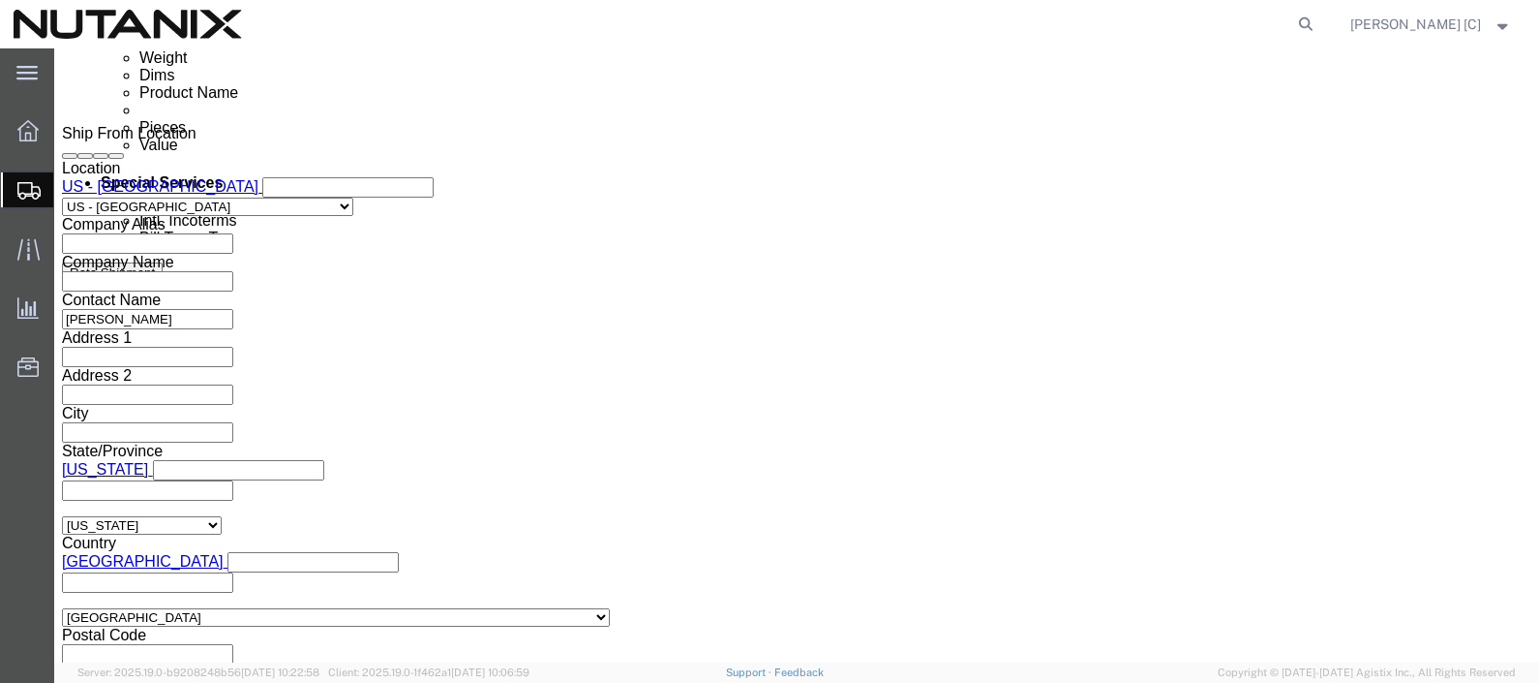
click button "Apply"
click select "Select Air Less than Truckload Multi-Leg Ocean Freight Rail Small Parcel Truckl…"
select select "SMAL"
click select "Select Air Less than Truckload Multi-Leg Ocean Freight Rail Small Parcel Truckl…"
click div "Please fix the following errors Ship To Location / Company Name : This field is…"
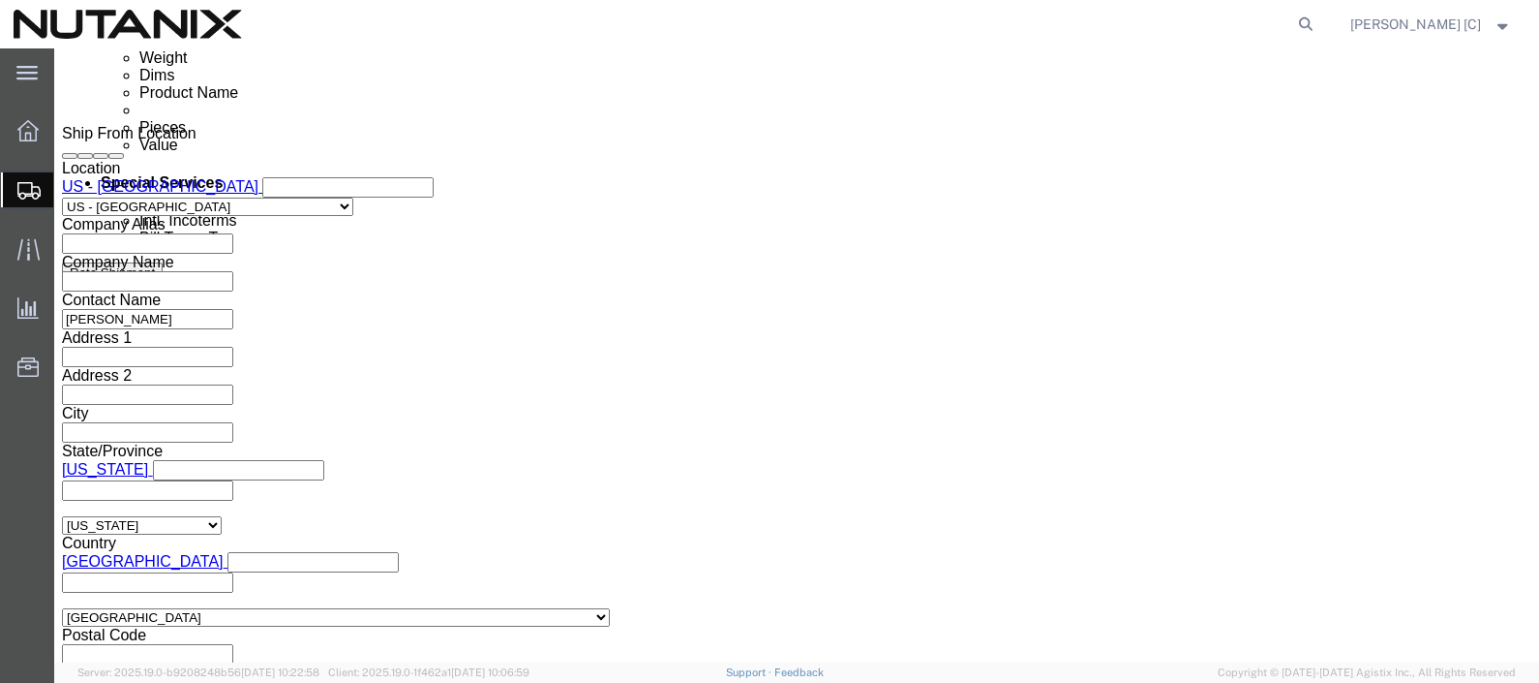
click button "Continue"
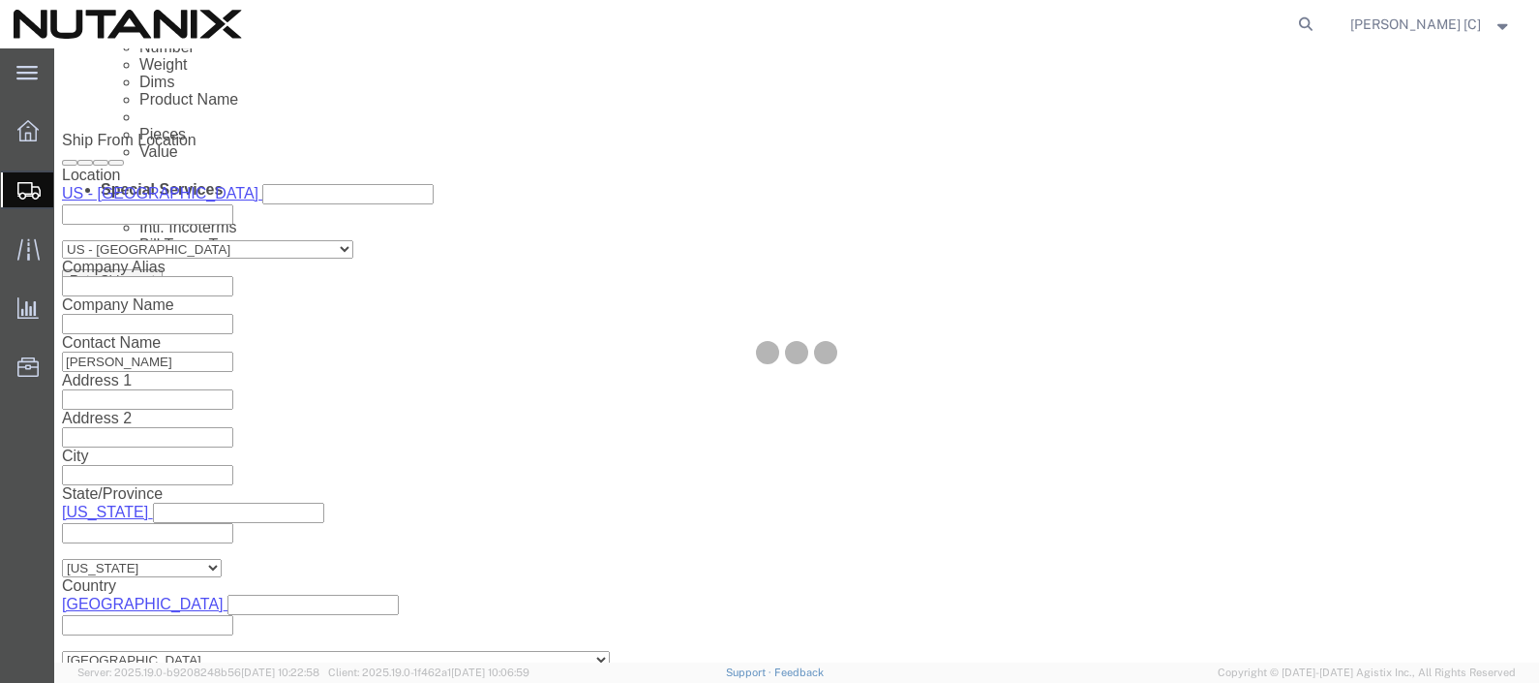
scroll to position [19, 0]
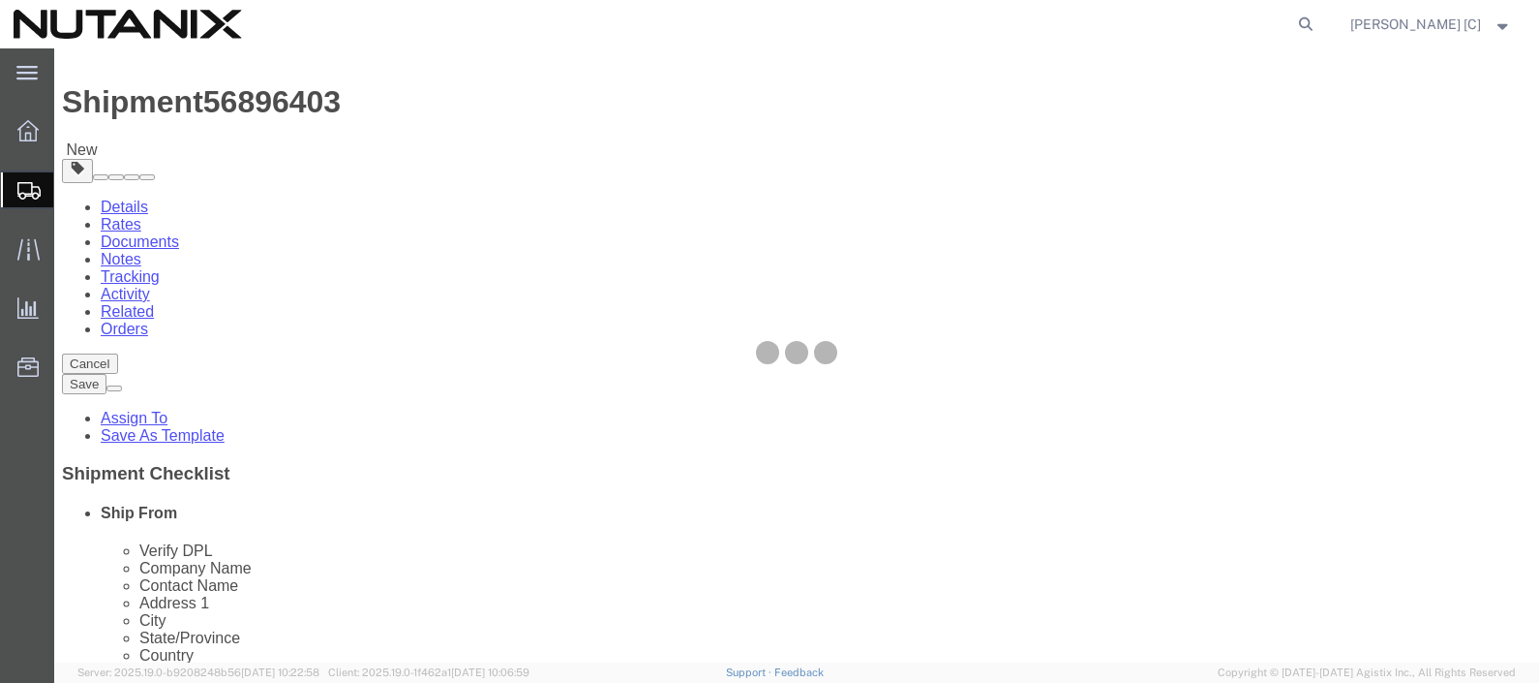
select select "YRPK"
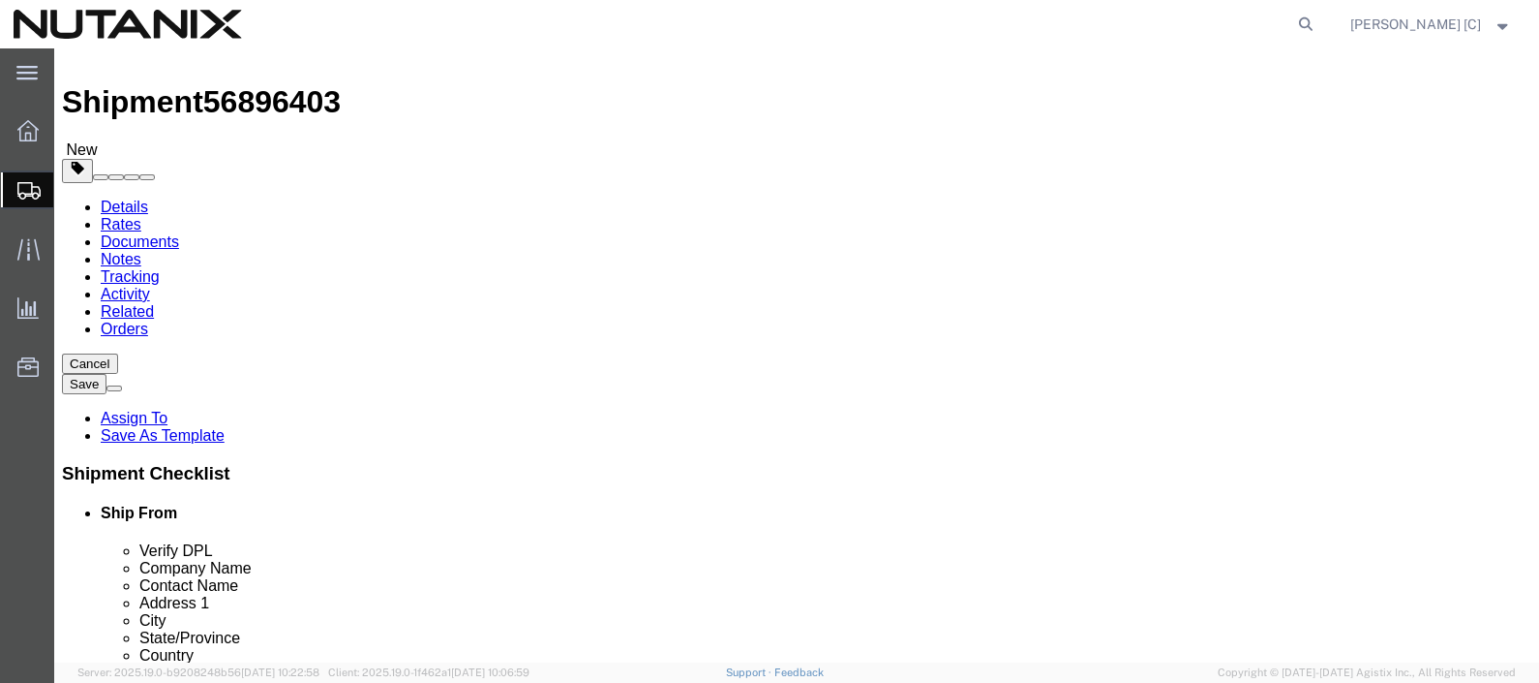
drag, startPoint x: 260, startPoint y: 369, endPoint x: 197, endPoint y: 372, distance: 64.0
click div "1"
drag, startPoint x: 243, startPoint y: 407, endPoint x: 138, endPoint y: 412, distance: 104.7
click div "Dimensions Length x Width x Height Select cm ft in"
drag, startPoint x: 389, startPoint y: 406, endPoint x: 322, endPoint y: 407, distance: 66.8
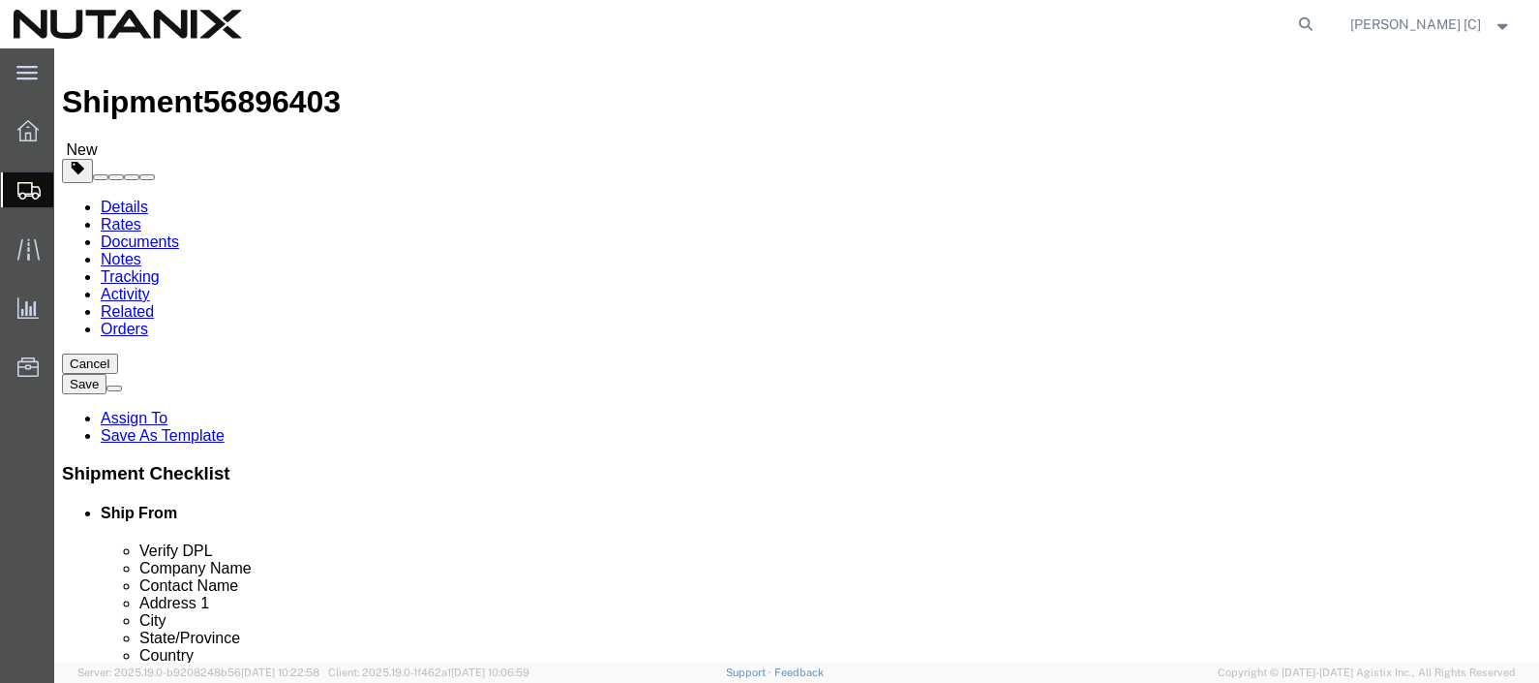
click div "Length x Width x Height Select cm ft in"
type input "5"
click input "text"
type input "38"
type input "10"
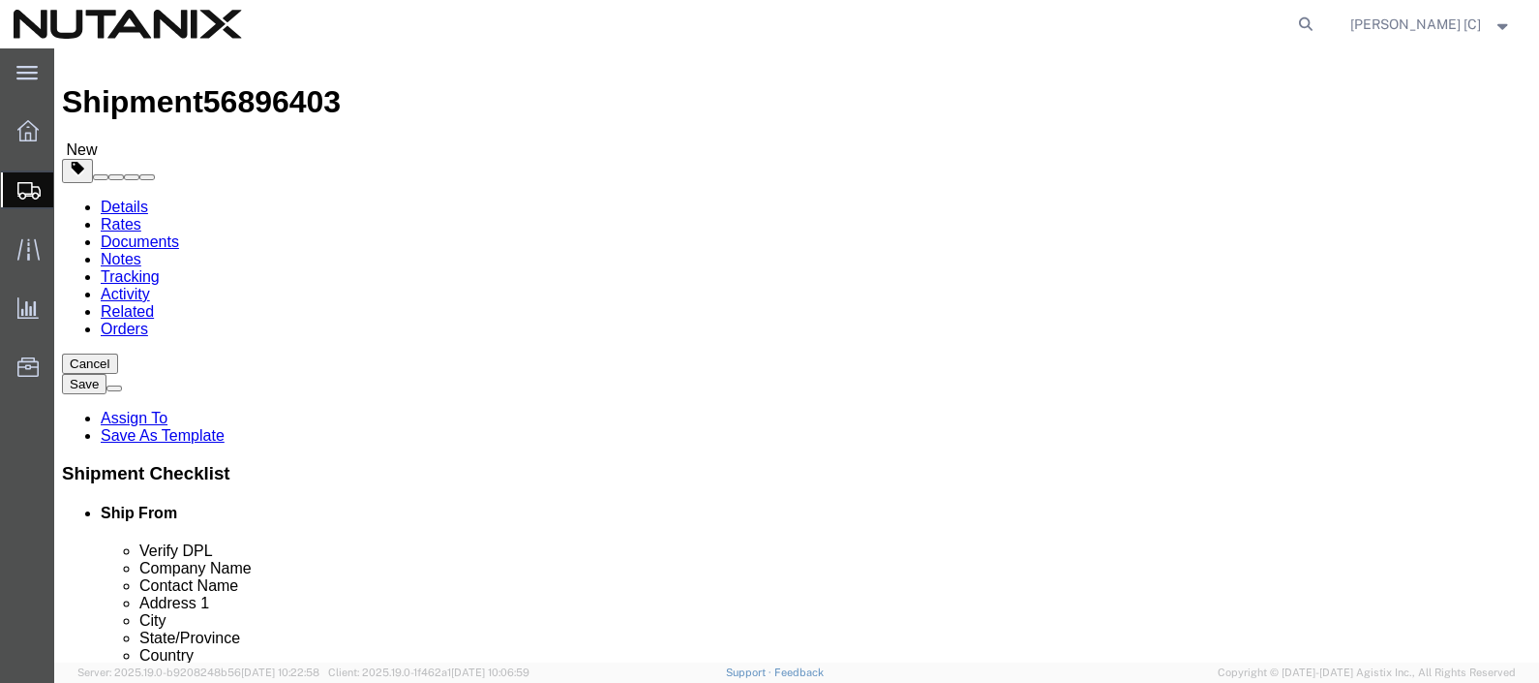
type input "11"
click span
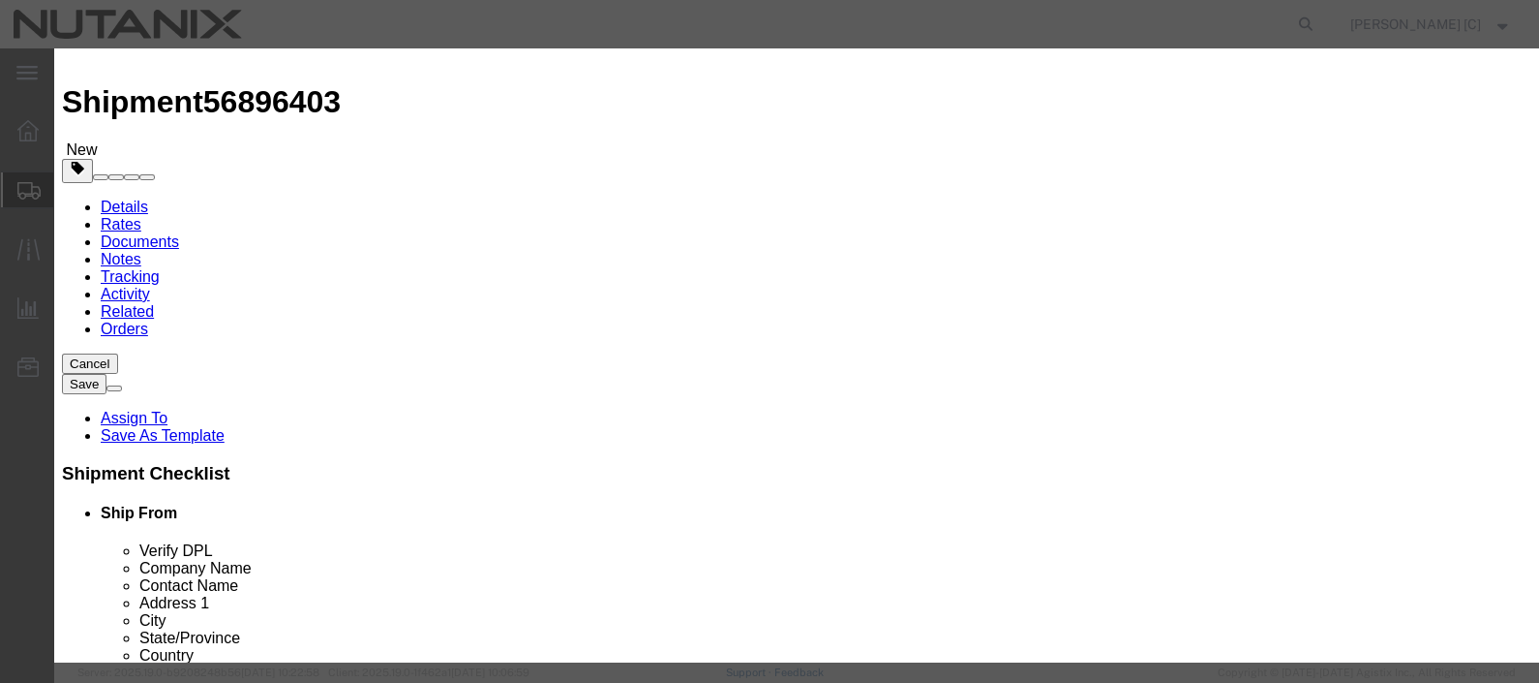
click input "text"
type input "office supplies"
select select "US"
type input "[MEDICAL_DATA]_150"
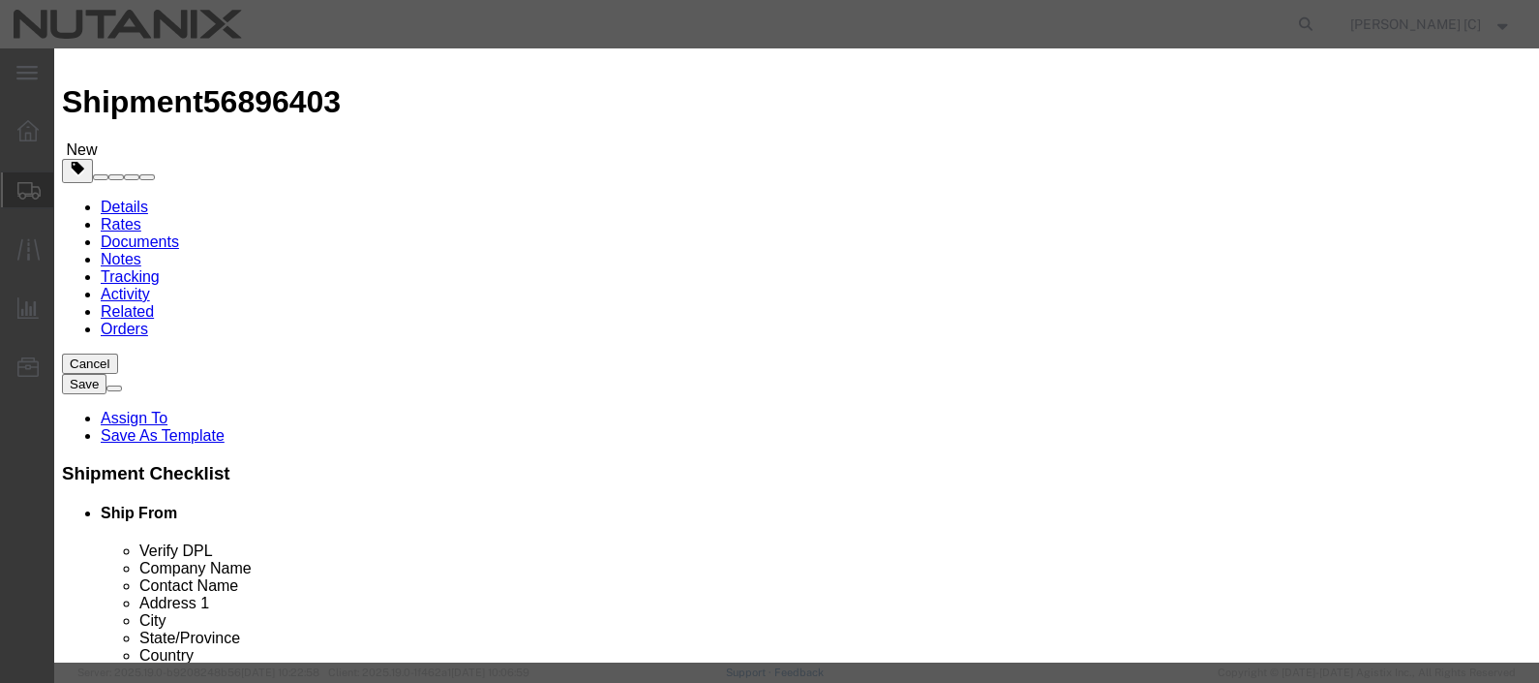
click textarea
type textarea "swagg"
drag, startPoint x: 420, startPoint y: 179, endPoint x: 323, endPoint y: 170, distance: 97.2
click div "Pieces 0 Select Bag Barrels 100Board Feet Bottle Box Blister Pack Carats Can Ca…"
type input "1"
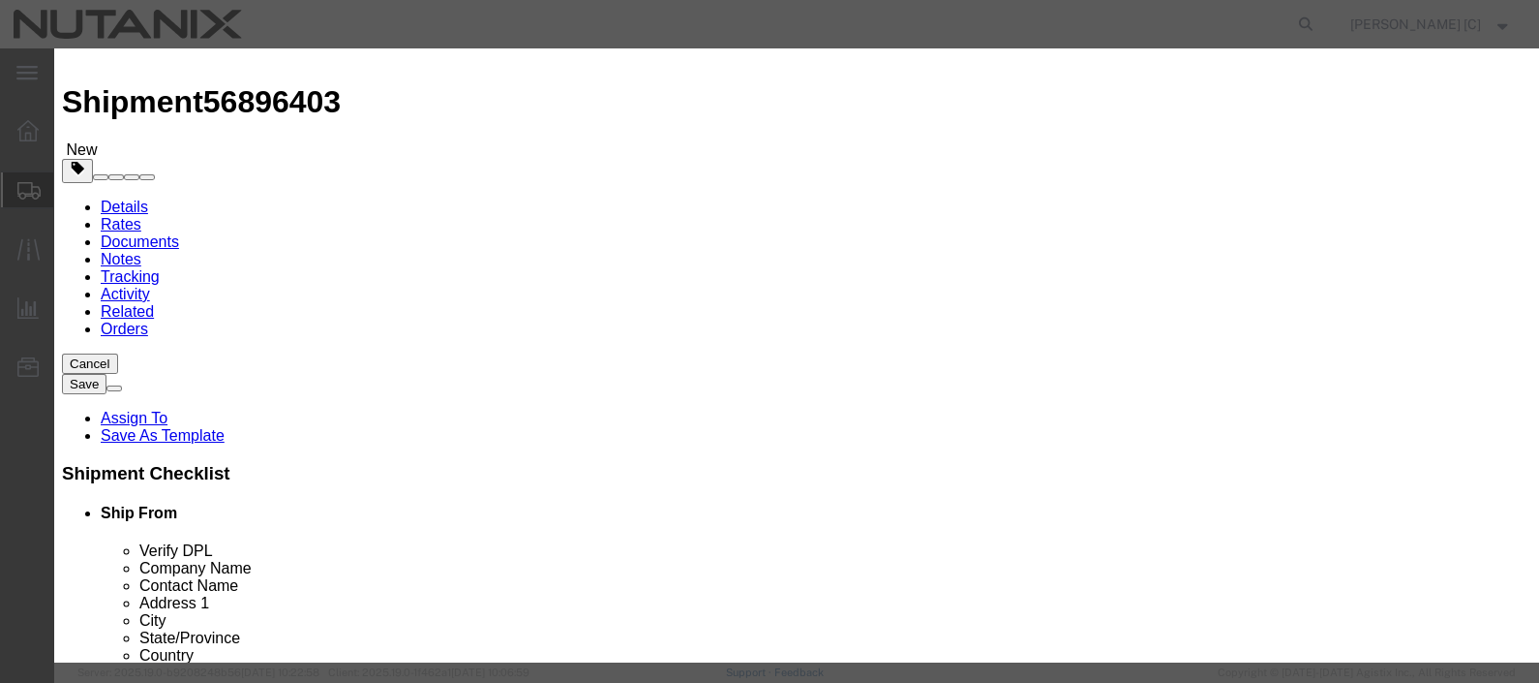
click input "text"
type input "10"
click div "Commodity library"
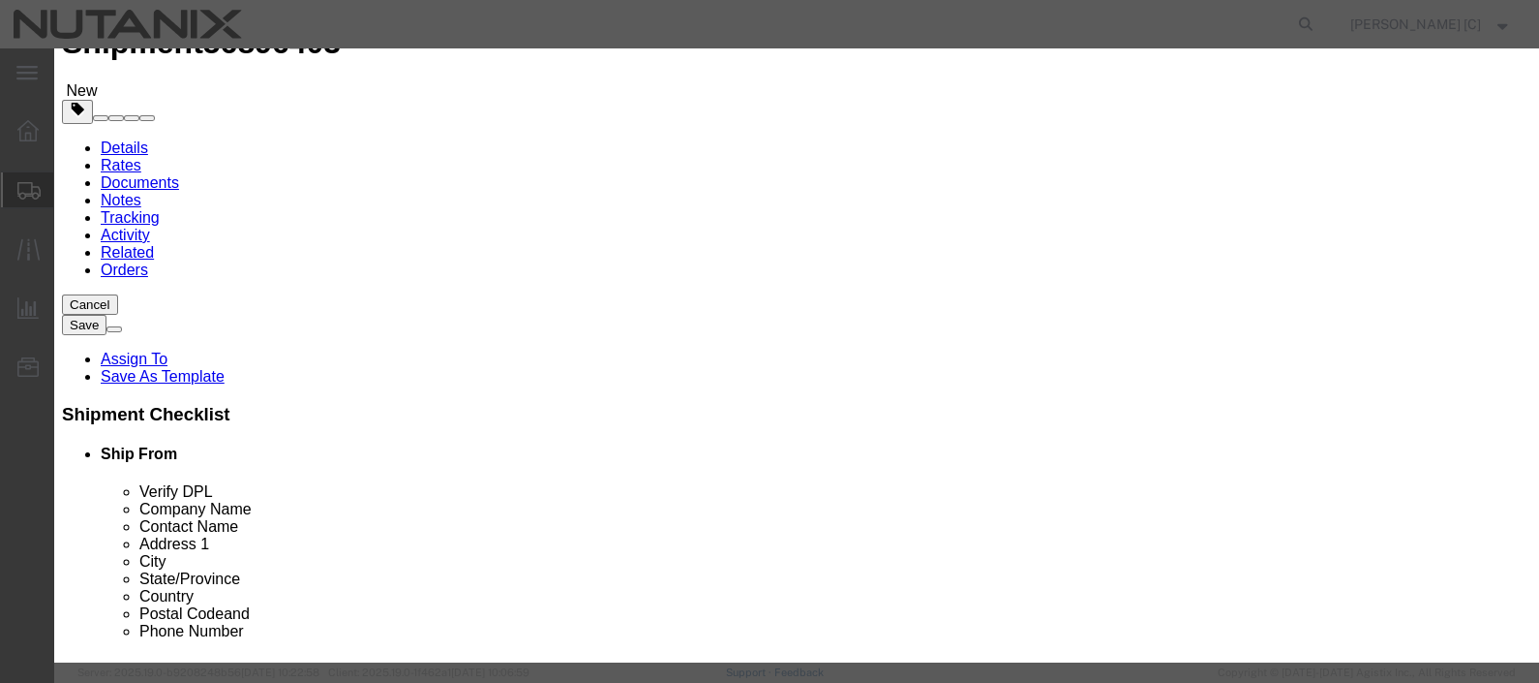
scroll to position [131, 0]
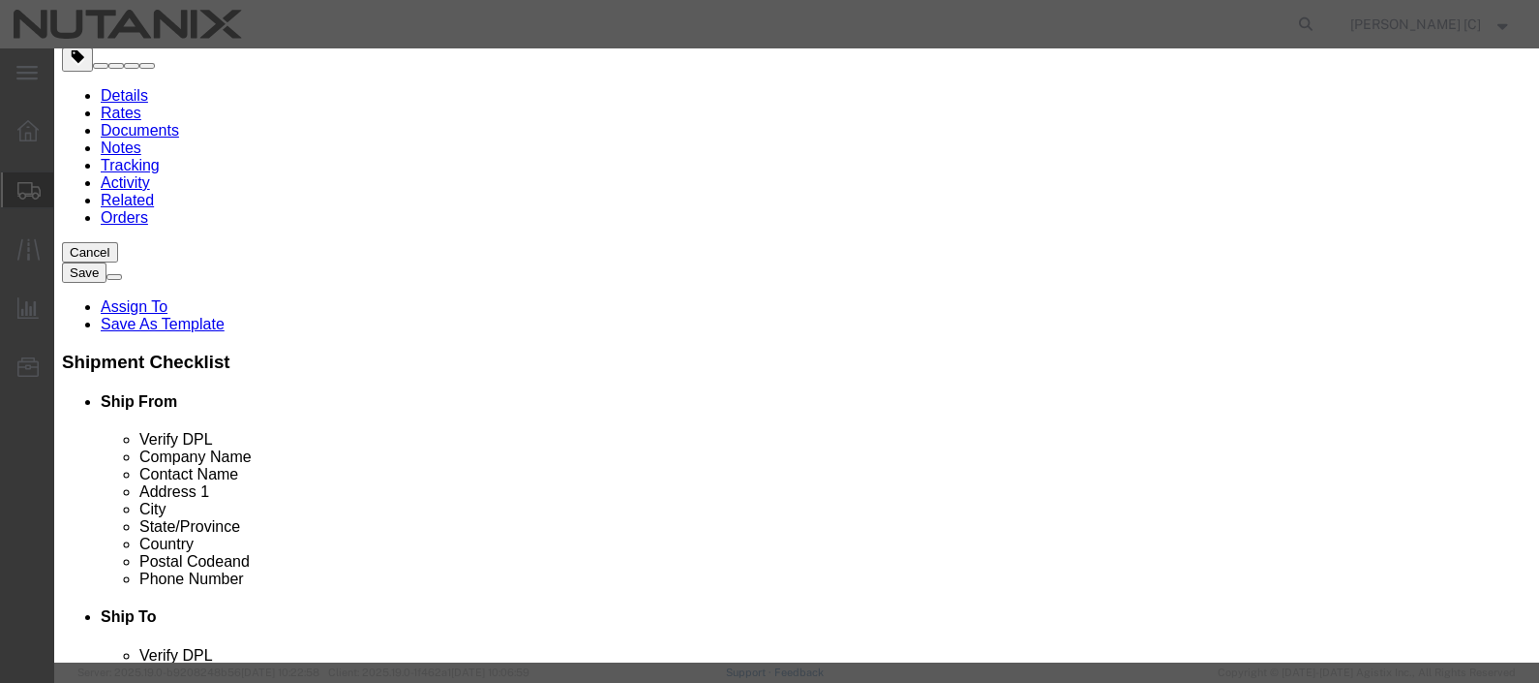
click button "Save & Close"
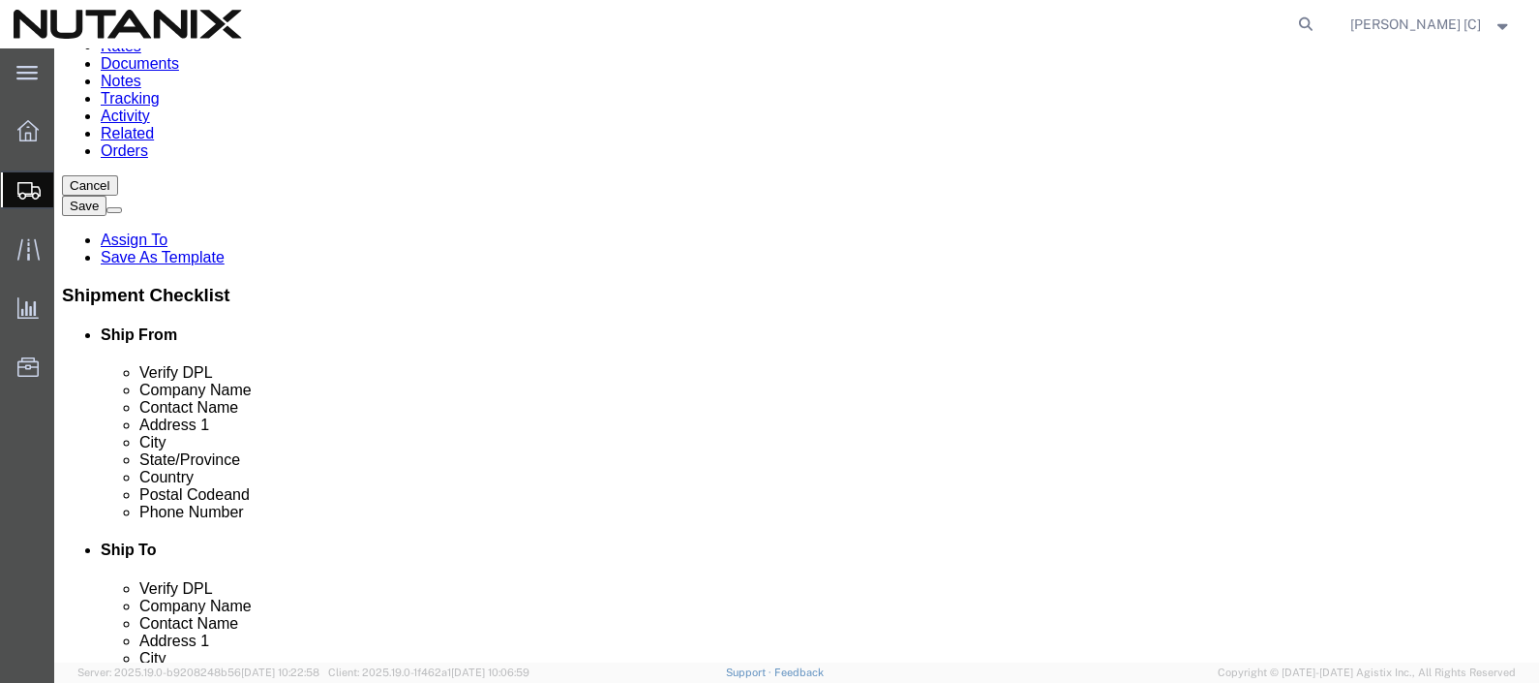
scroll to position [231, 0]
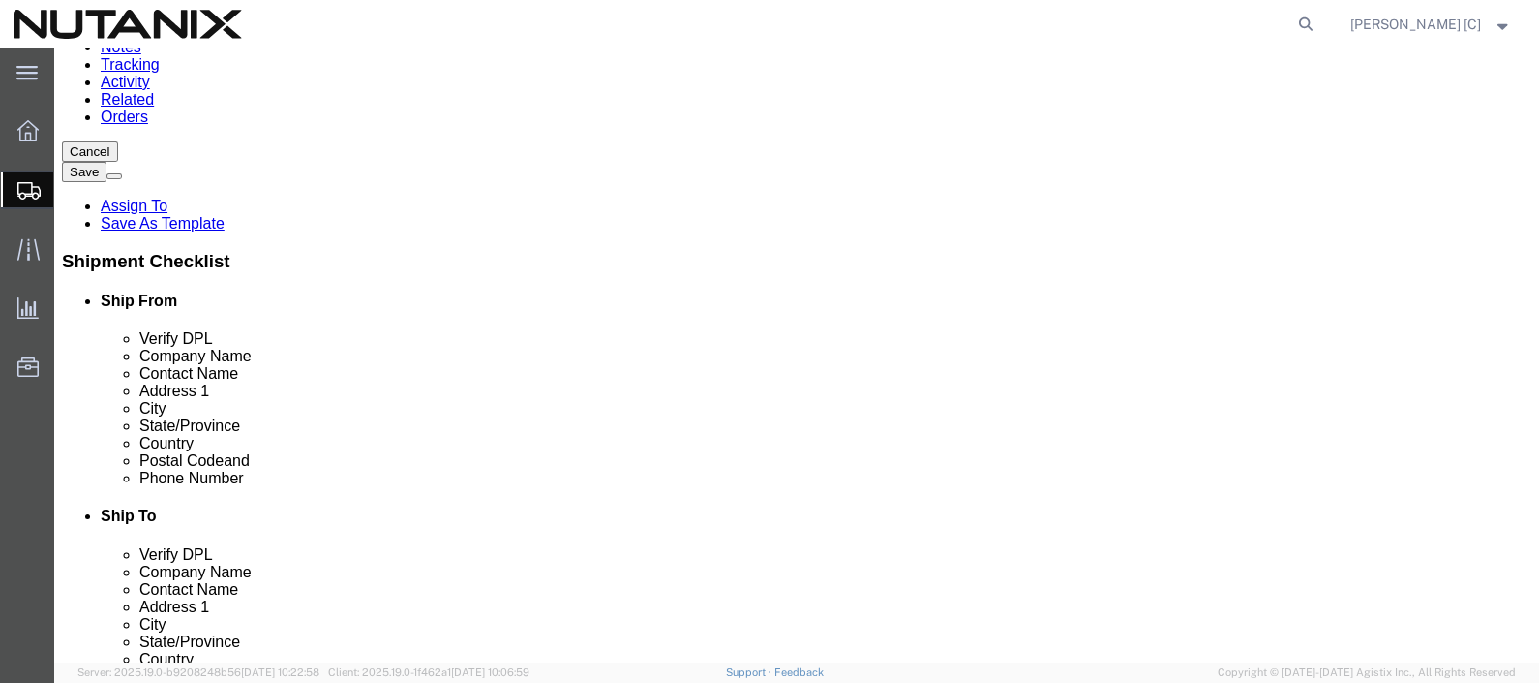
click button "Rate Shipment"
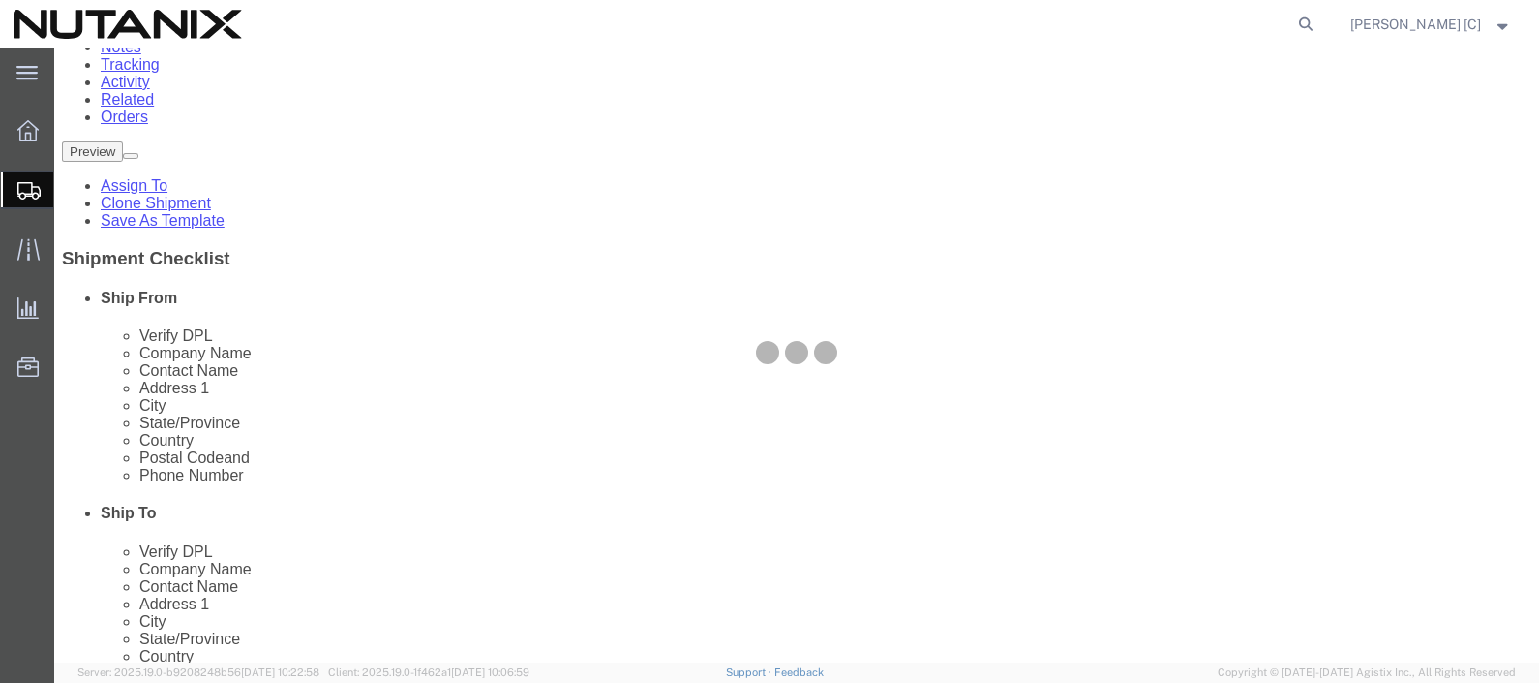
scroll to position [0, 0]
